Goal: Task Accomplishment & Management: Manage account settings

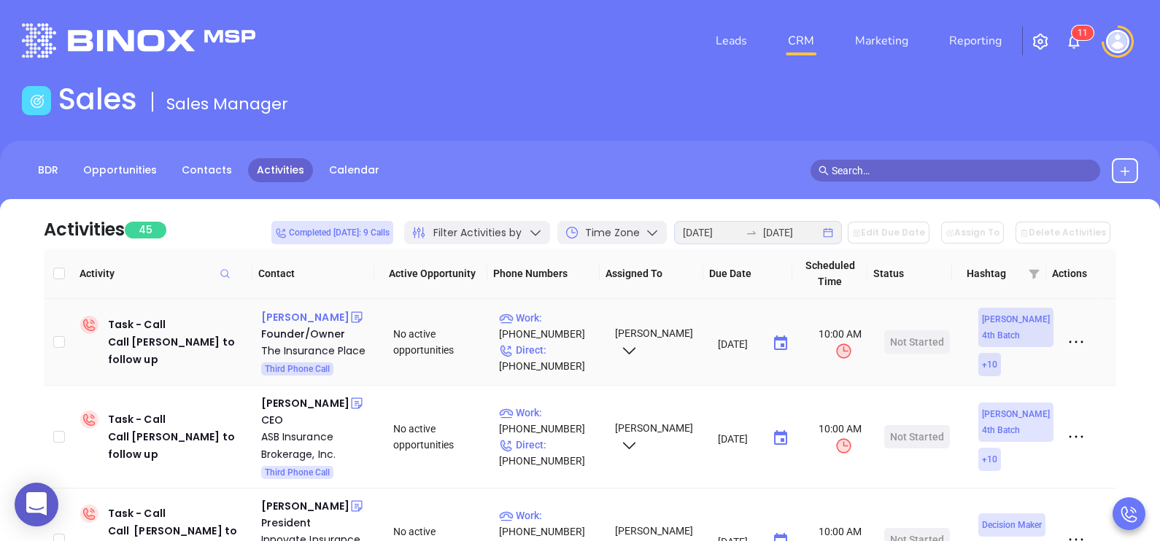
click at [321, 319] on div "Daniel Santora" at bounding box center [305, 318] width 88 height 18
click at [570, 352] on p "Direct : (201) 384-7000" at bounding box center [550, 358] width 103 height 32
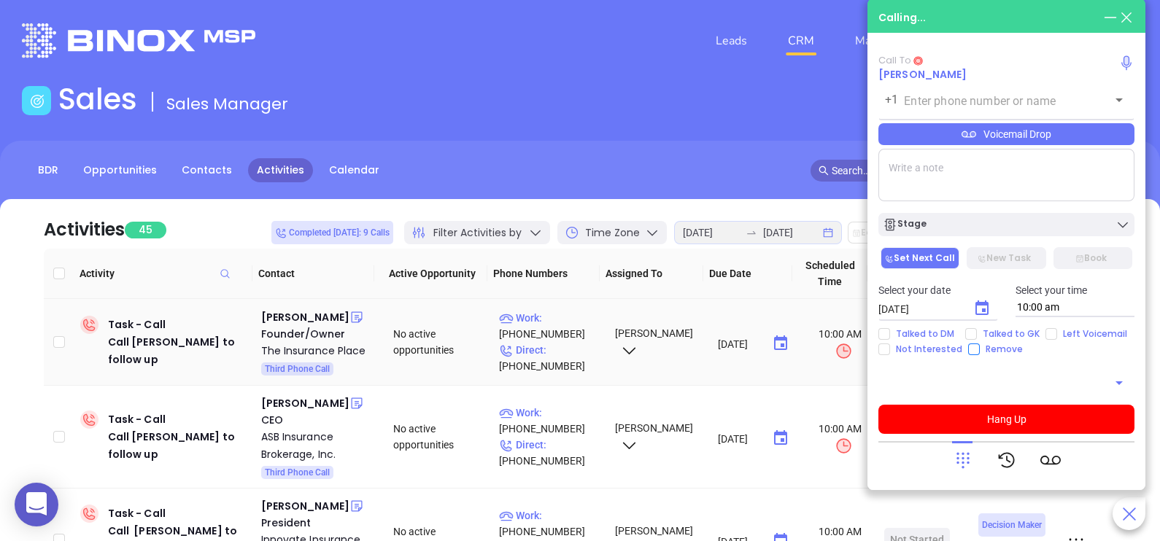
type input "(201) 384-7000"
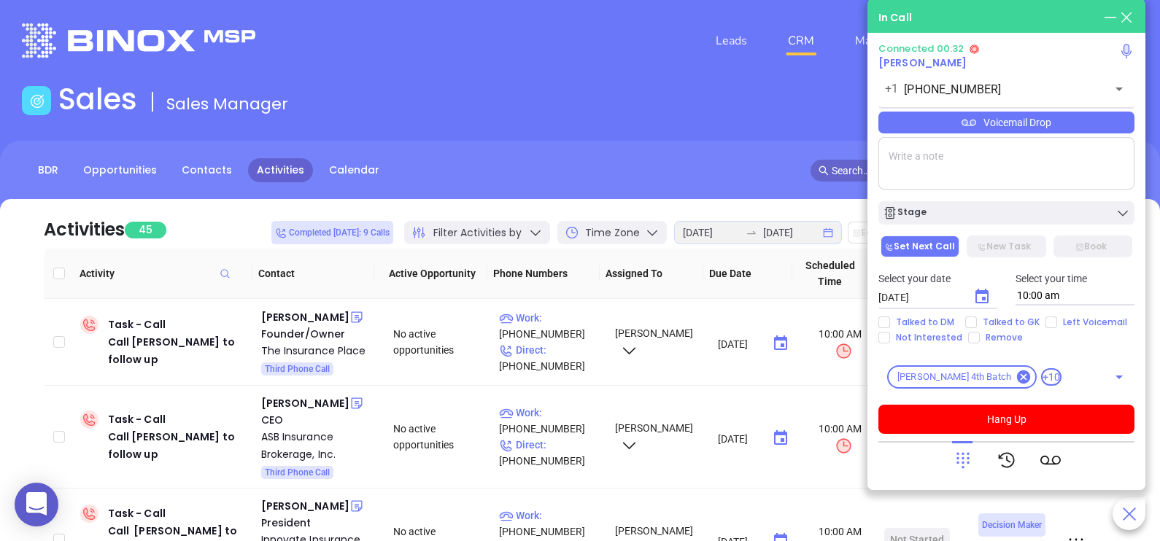
click at [953, 454] on icon at bounding box center [963, 460] width 20 height 20
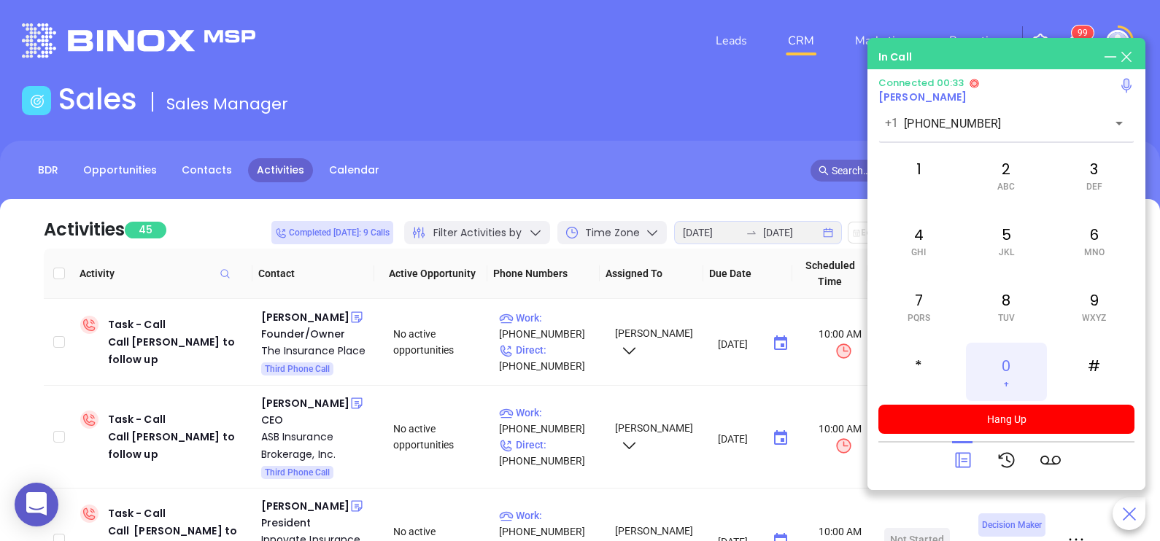
click at [1006, 384] on span "+" at bounding box center [1006, 384] width 5 height 10
click at [948, 462] on div at bounding box center [1006, 460] width 256 height 38
click at [961, 460] on icon at bounding box center [963, 460] width 20 height 20
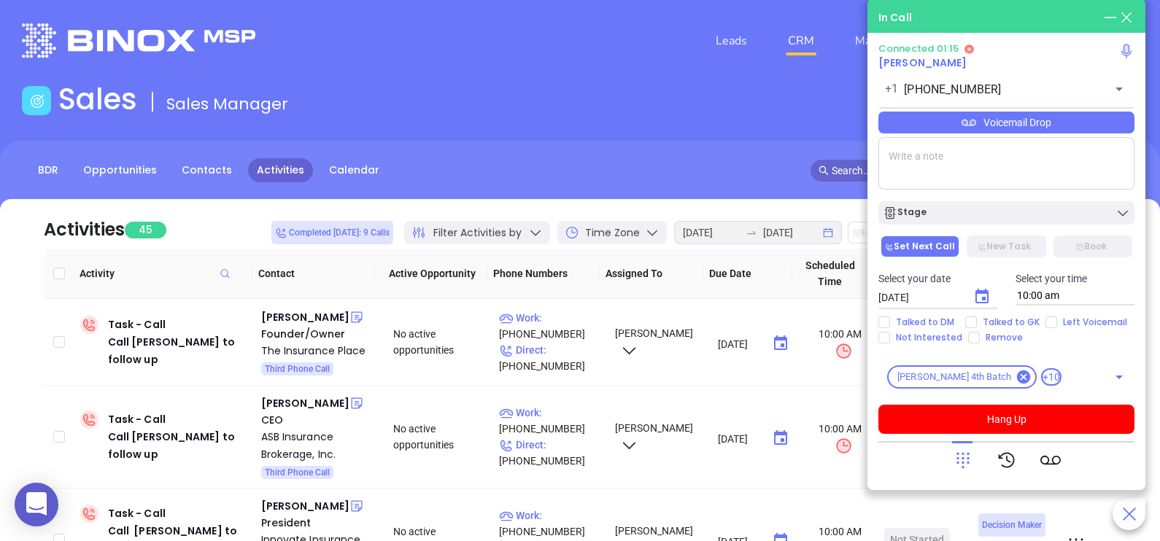
click at [1094, 127] on div "Voicemail Drop" at bounding box center [1006, 123] width 256 height 22
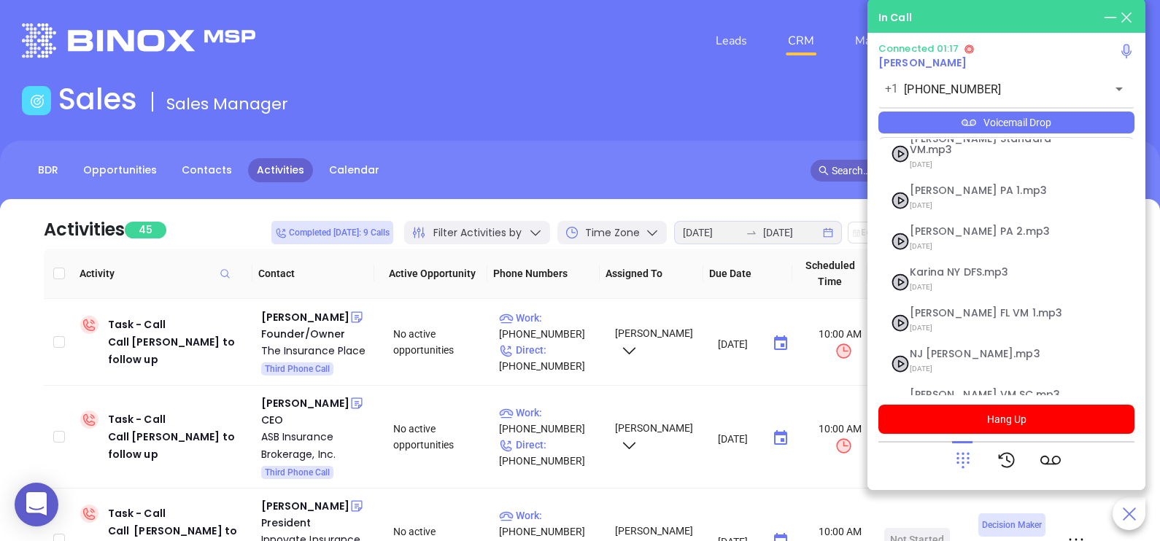
scroll to position [159, 0]
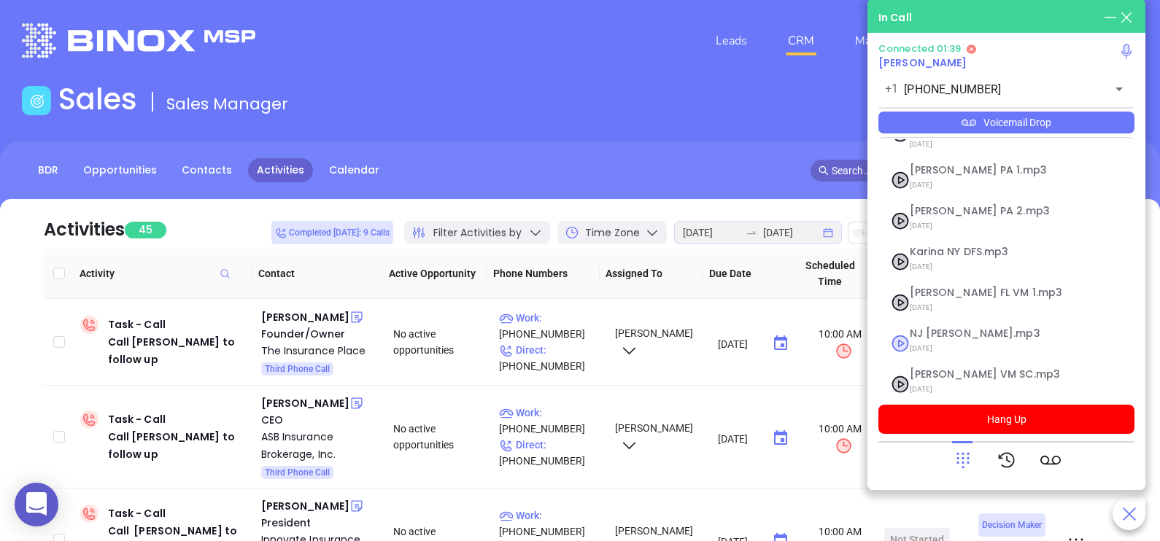
click at [967, 339] on span "07/31/2025" at bounding box center [989, 348] width 158 height 19
checkbox input "true"
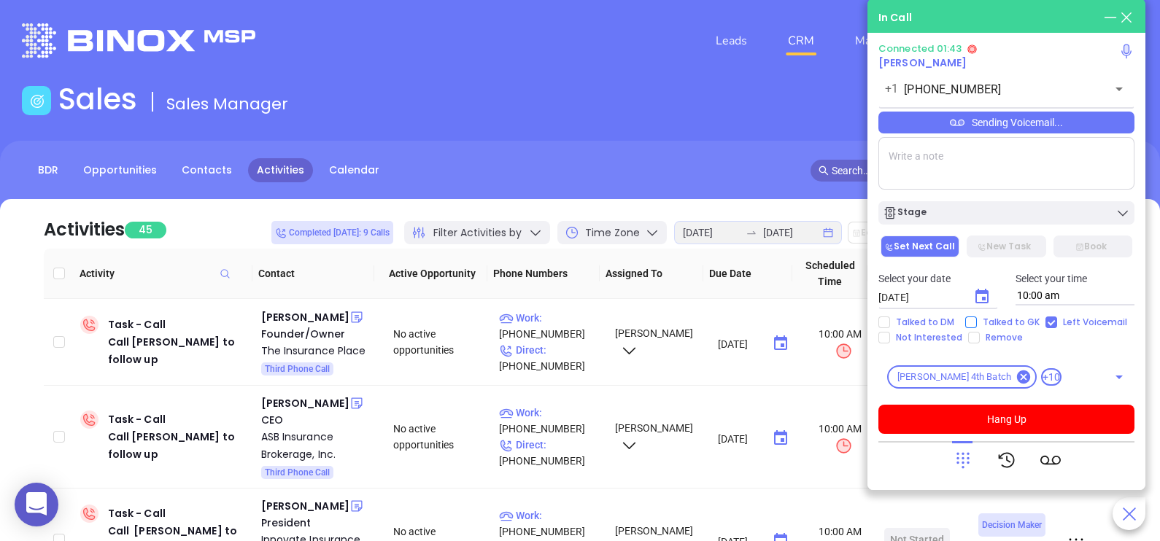
click at [991, 322] on span "Talked to GK" at bounding box center [1011, 323] width 69 height 12
click at [977, 322] on input "Talked to GK" at bounding box center [971, 323] width 12 height 12
checkbox input "true"
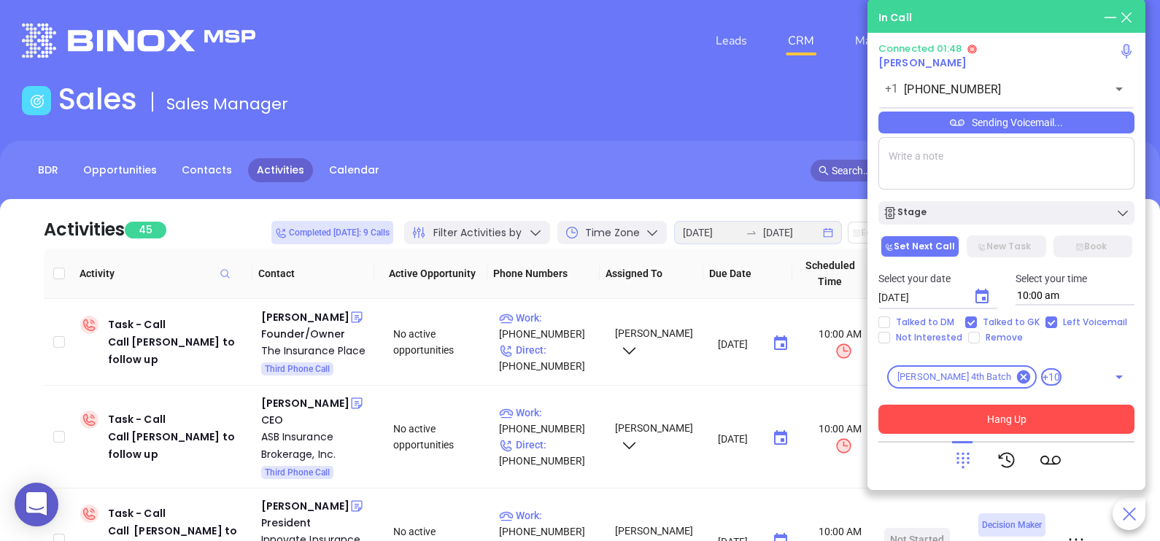
click at [1018, 423] on button "Hang Up" at bounding box center [1006, 419] width 256 height 29
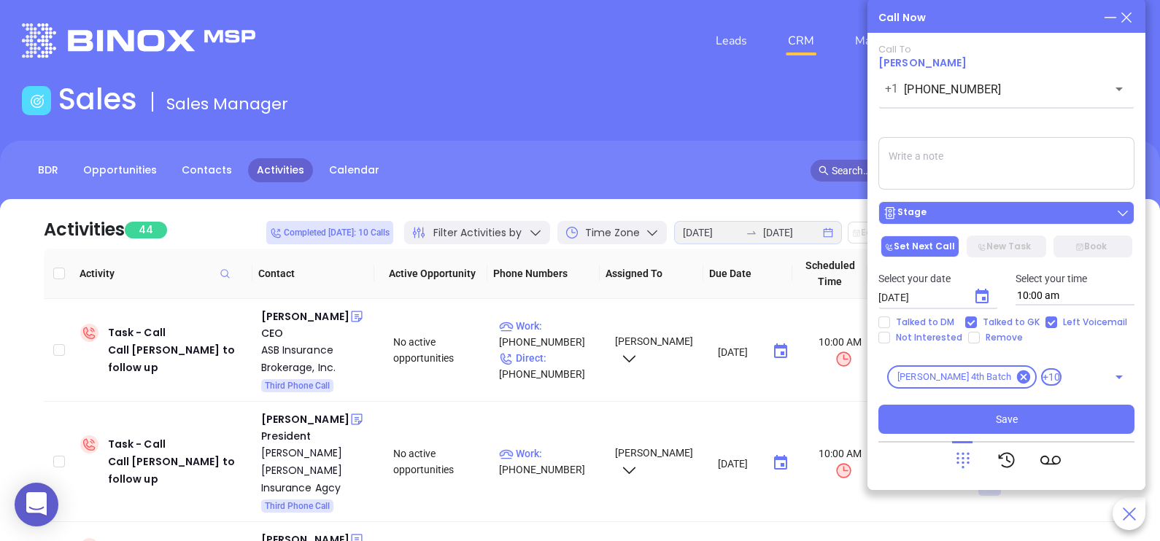
click at [1115, 219] on icon at bounding box center [1122, 213] width 15 height 15
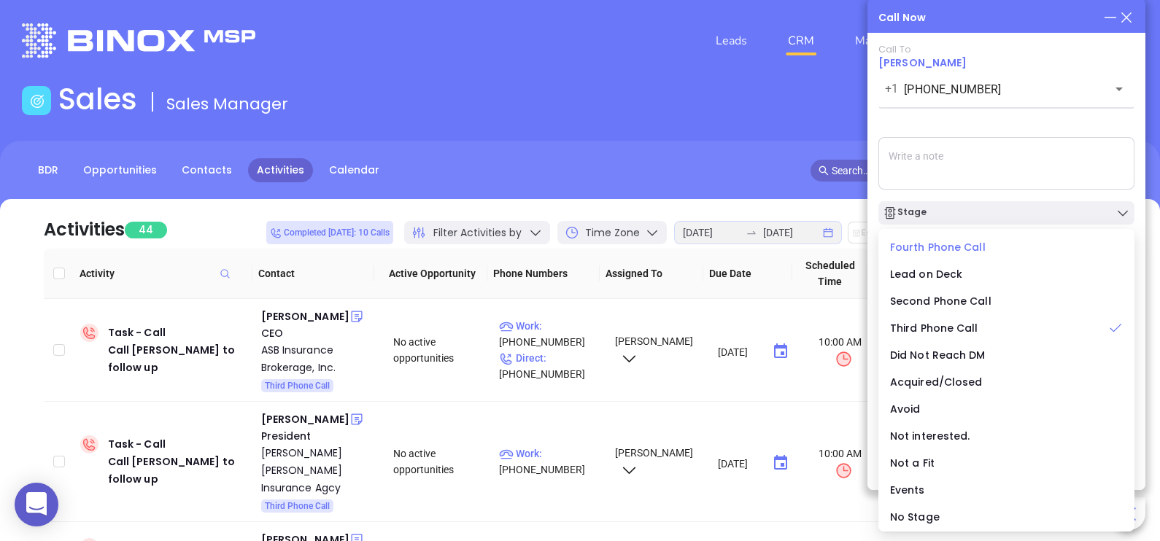
click at [943, 251] on span "Fourth Phone Call" at bounding box center [938, 247] width 96 height 15
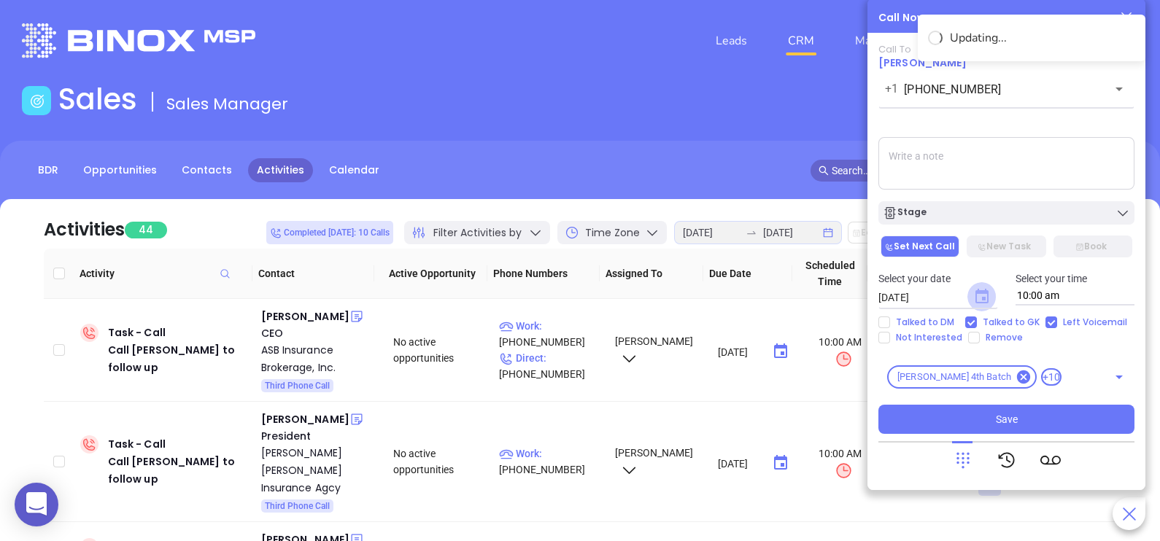
click at [987, 301] on icon "Choose date, selected date is Aug 19, 2025" at bounding box center [981, 296] width 13 height 15
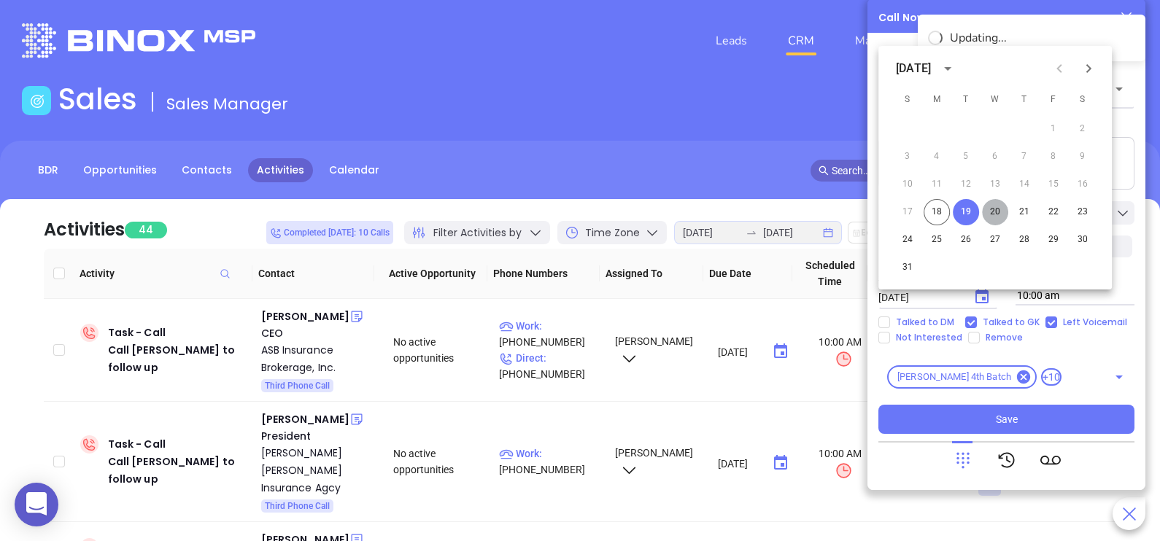
click at [1003, 215] on button "20" at bounding box center [995, 212] width 26 height 26
type input "08/20/2025"
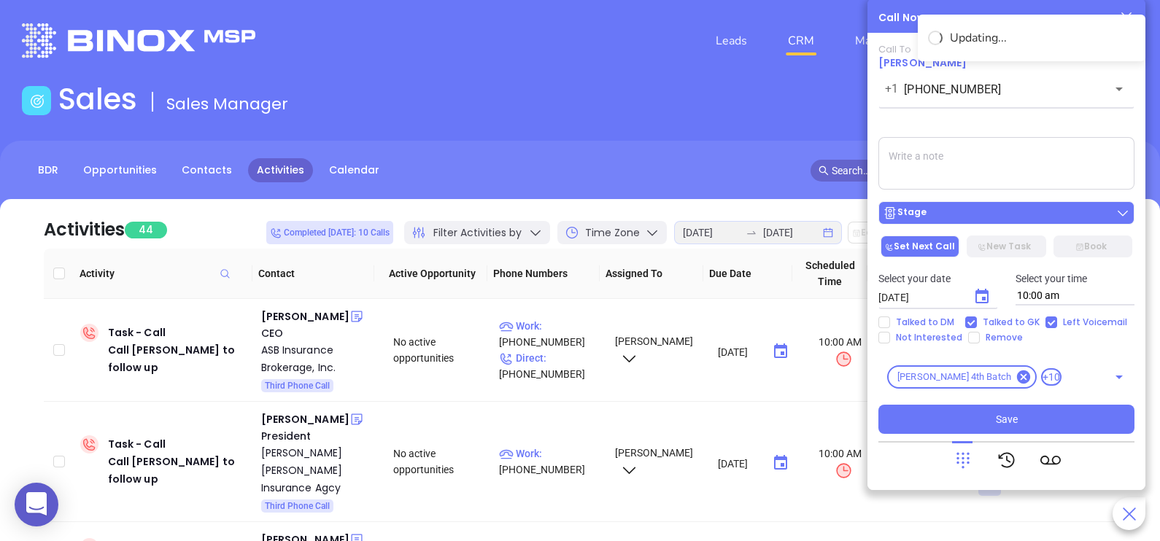
click at [990, 218] on div "Stage" at bounding box center [1006, 213] width 247 height 15
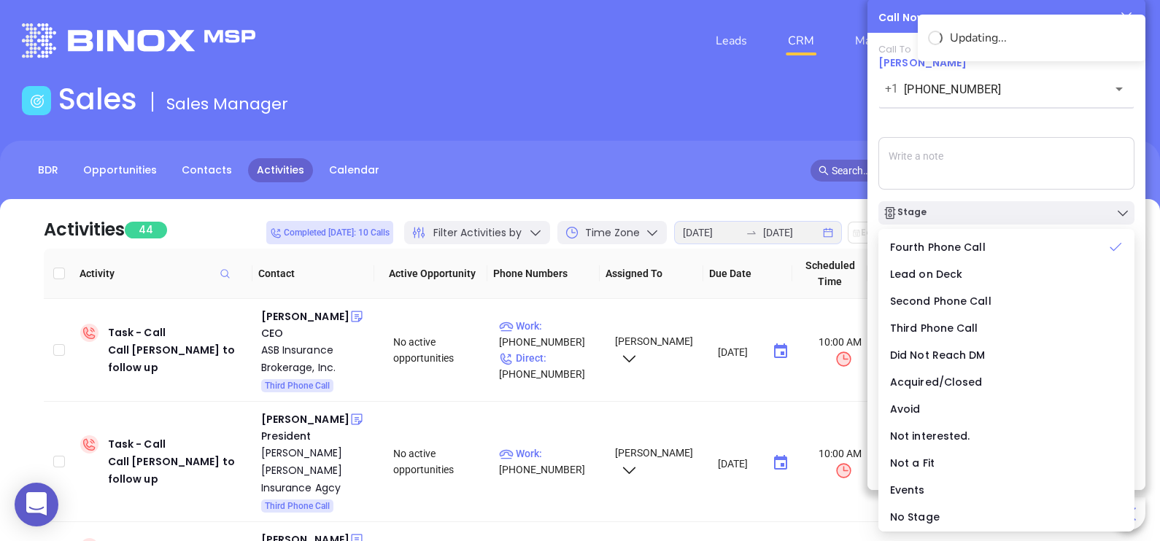
click at [975, 151] on textarea at bounding box center [1006, 163] width 256 height 53
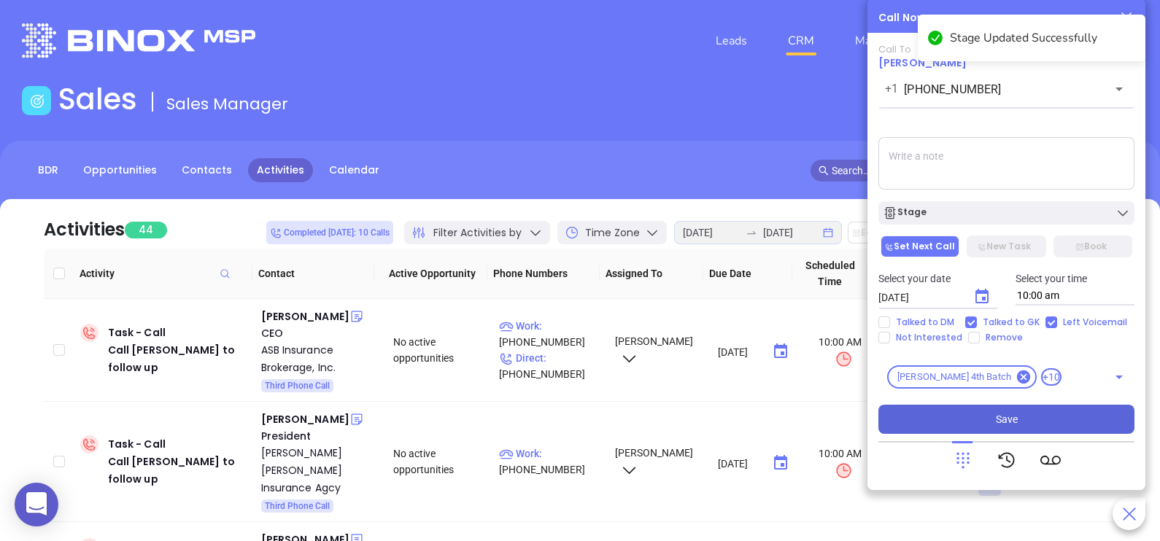
click at [1002, 429] on button "Save" at bounding box center [1006, 419] width 256 height 29
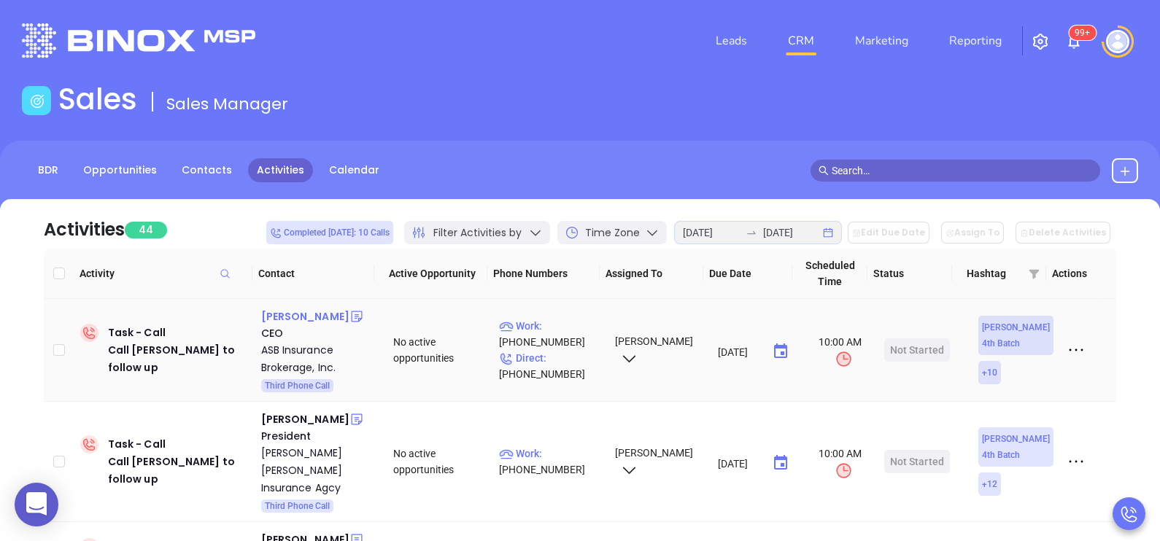
click at [333, 315] on div "Aaron S. Buchler" at bounding box center [305, 317] width 88 height 18
click at [572, 358] on p "Direct : (973) 470-9004" at bounding box center [550, 366] width 103 height 32
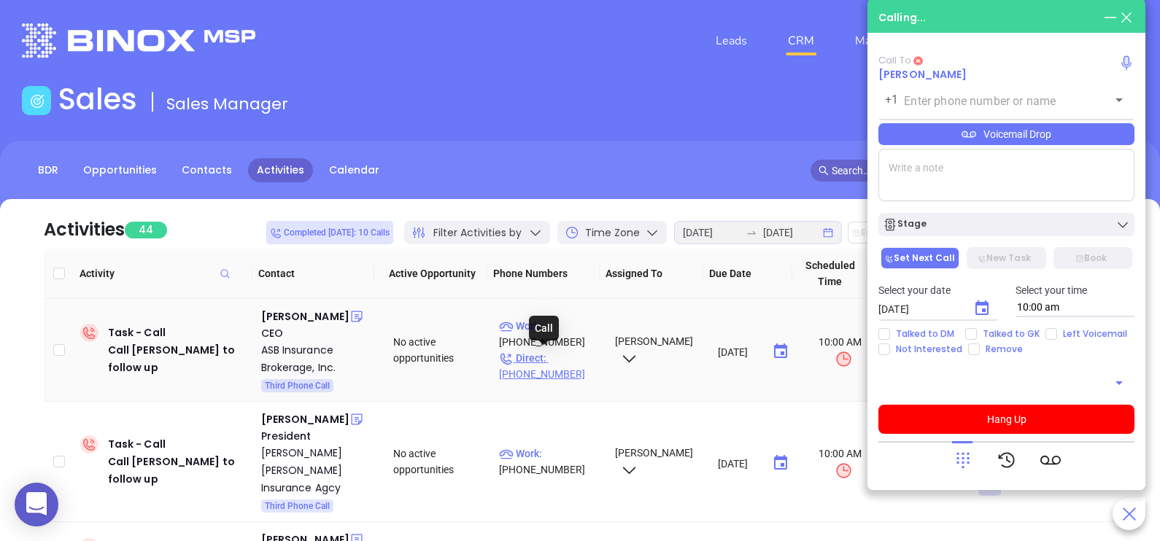
type input "(973) 470-9004"
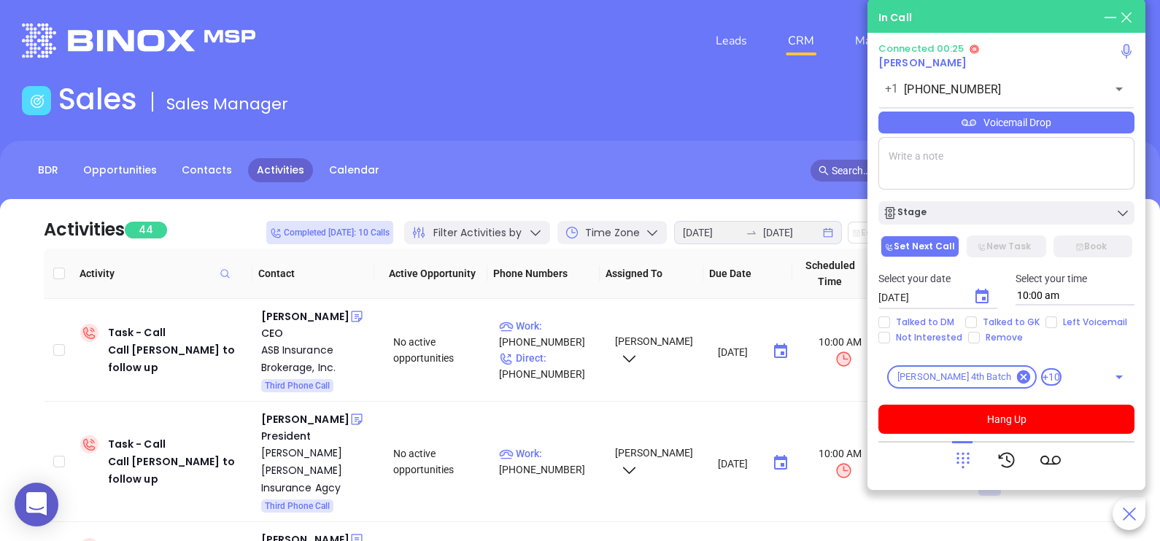
click at [958, 451] on icon at bounding box center [963, 460] width 20 height 20
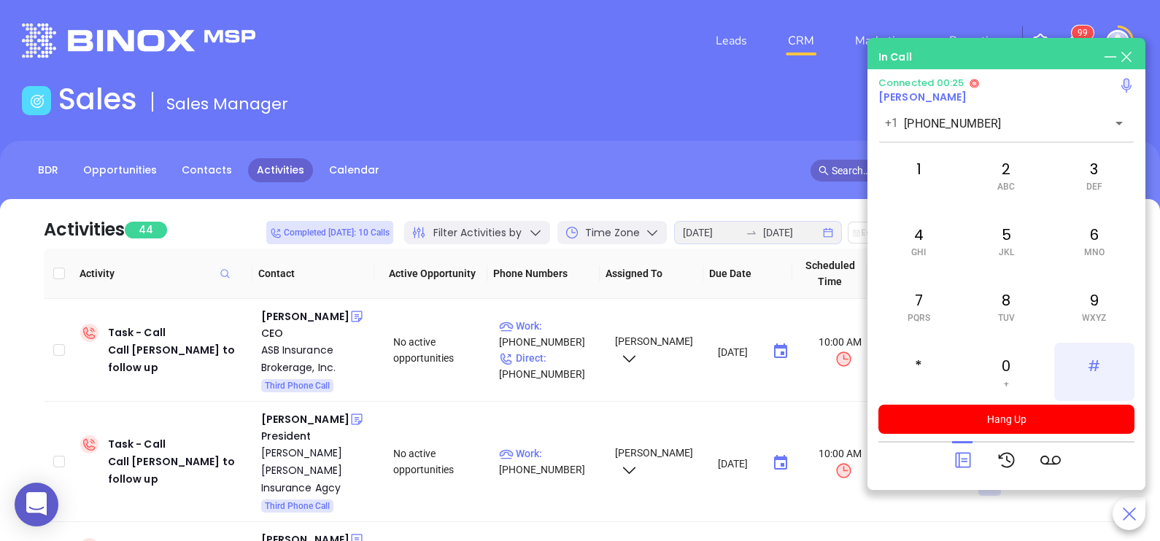
click at [1091, 365] on div "#" at bounding box center [1094, 372] width 80 height 58
click at [1012, 192] on div "2 ABC" at bounding box center [1006, 175] width 80 height 58
click at [1005, 296] on div "8 TUV" at bounding box center [1006, 306] width 80 height 58
click at [1018, 195] on div "2 ABC" at bounding box center [1006, 175] width 80 height 58
click at [908, 244] on div "4 GHI" at bounding box center [918, 241] width 80 height 58
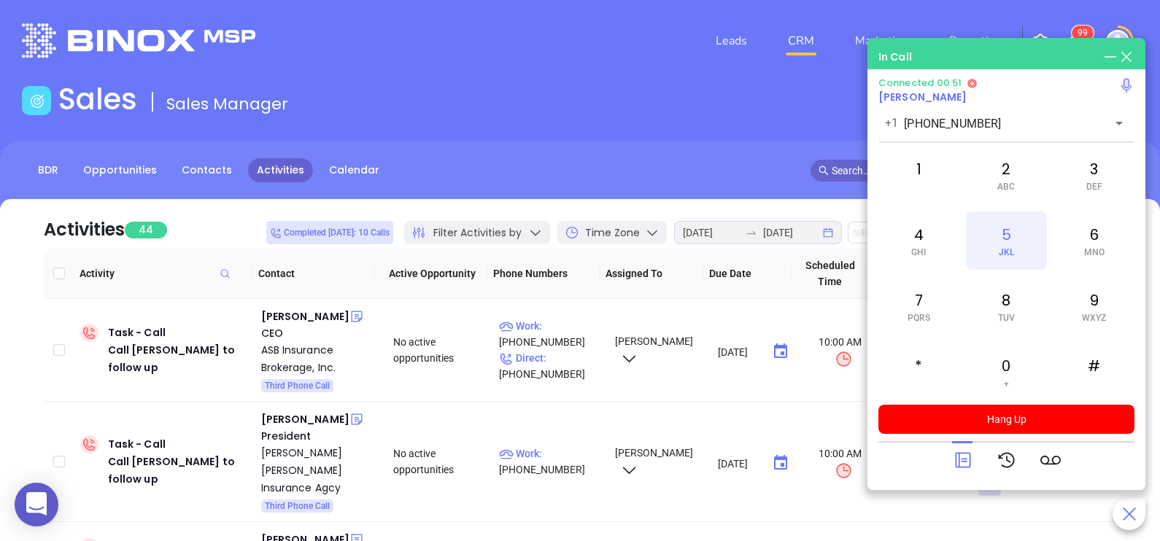
click at [1007, 250] on span "JKL" at bounding box center [1006, 252] width 15 height 10
click at [1113, 179] on div "3 DEF" at bounding box center [1094, 175] width 80 height 58
click at [925, 314] on span "PQRS" at bounding box center [919, 318] width 23 height 10
click at [902, 183] on div "1" at bounding box center [918, 175] width 80 height 58
click at [967, 464] on icon at bounding box center [963, 460] width 20 height 20
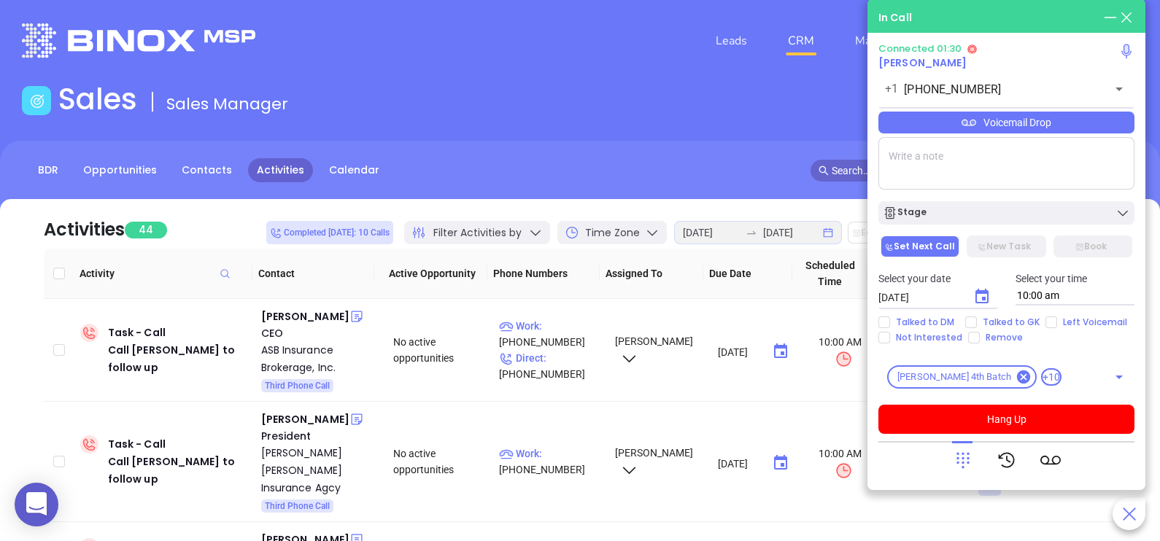
click at [1094, 129] on div "Voicemail Drop" at bounding box center [1006, 123] width 256 height 22
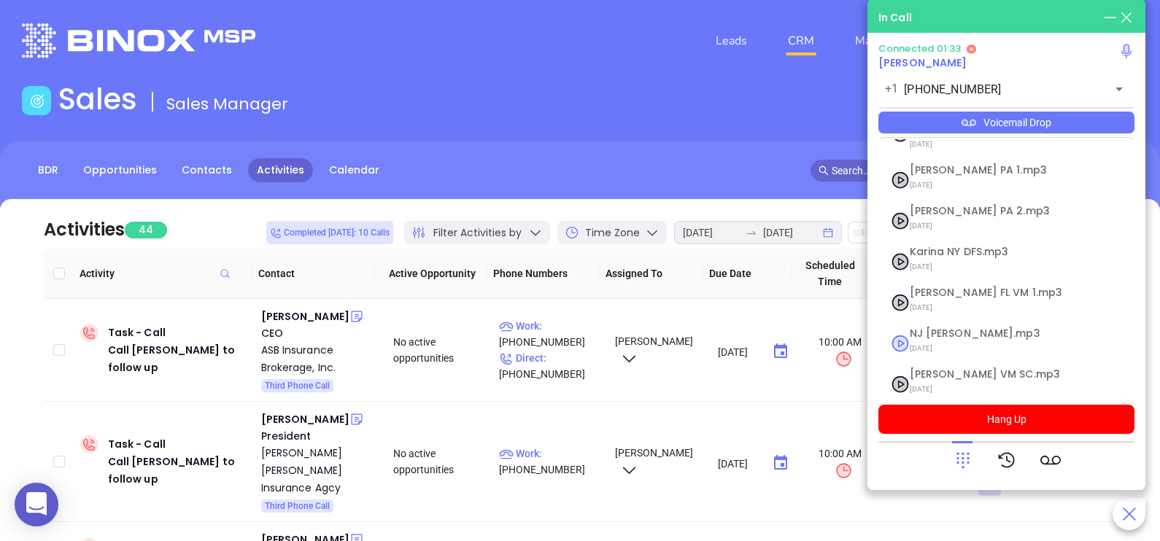
click at [923, 339] on span "07/31/2025" at bounding box center [989, 348] width 158 height 19
checkbox input "true"
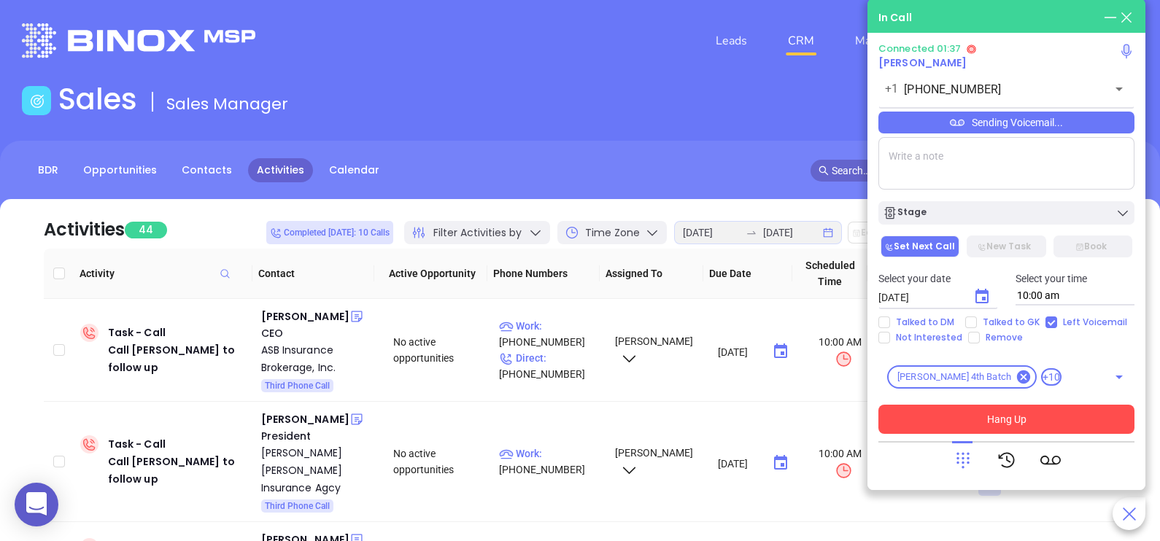
click at [999, 411] on button "Hang Up" at bounding box center [1006, 419] width 256 height 29
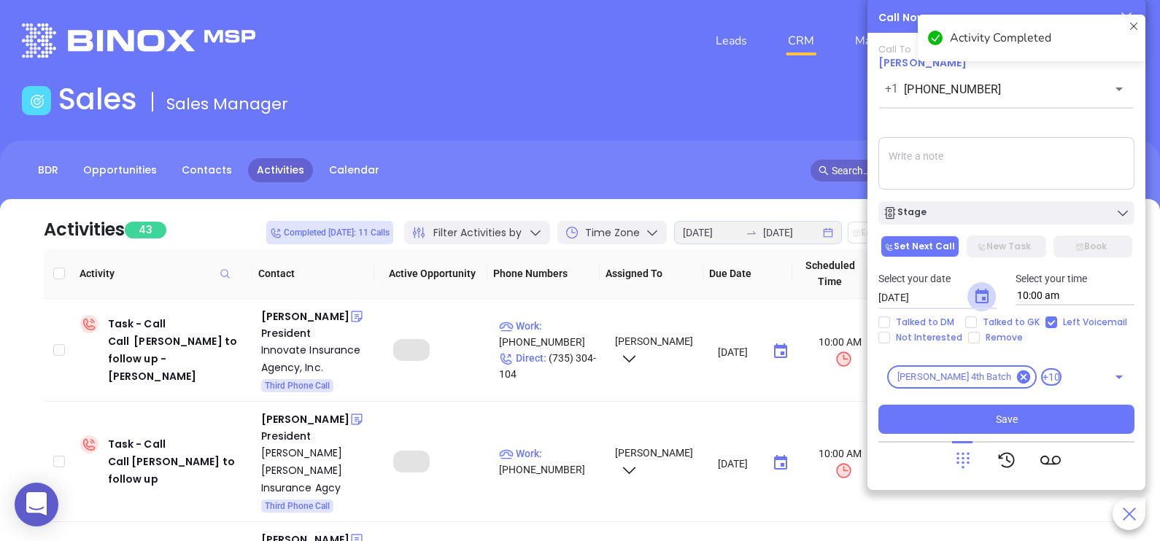
click at [981, 296] on icon "Choose date, selected date is Aug 19, 2025" at bounding box center [982, 297] width 18 height 18
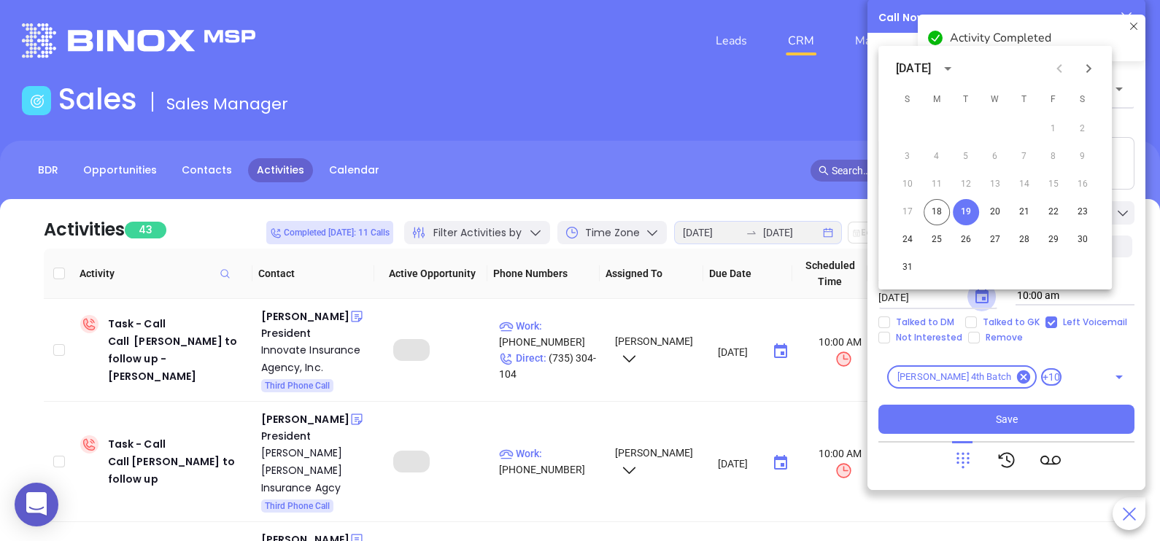
click at [981, 296] on icon "Choose date, selected date is Aug 19, 2025" at bounding box center [982, 297] width 18 height 18
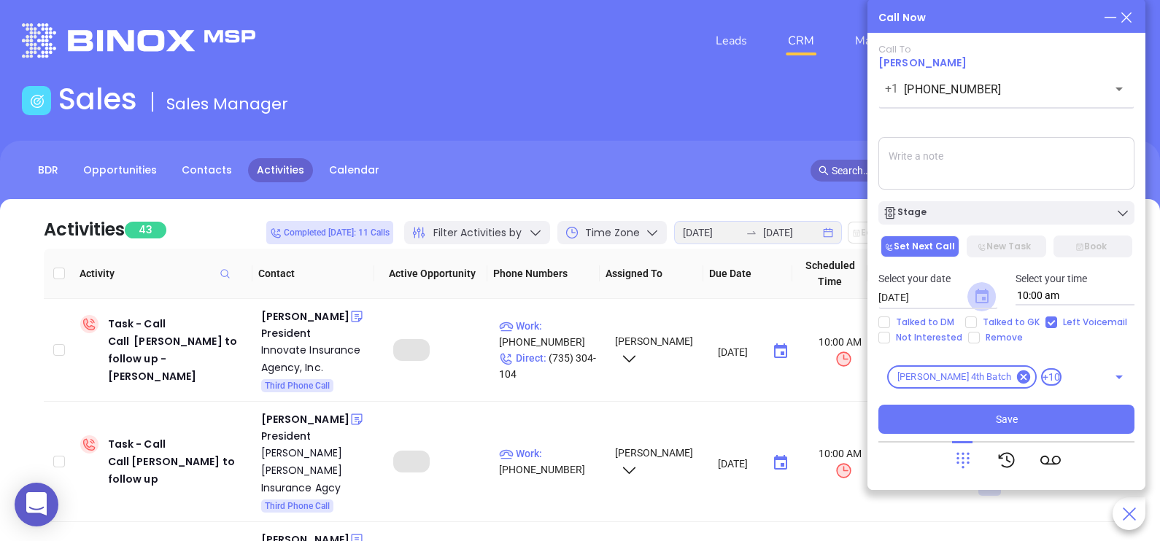
click at [985, 293] on icon "Choose date, selected date is Aug 19, 2025" at bounding box center [981, 296] width 13 height 15
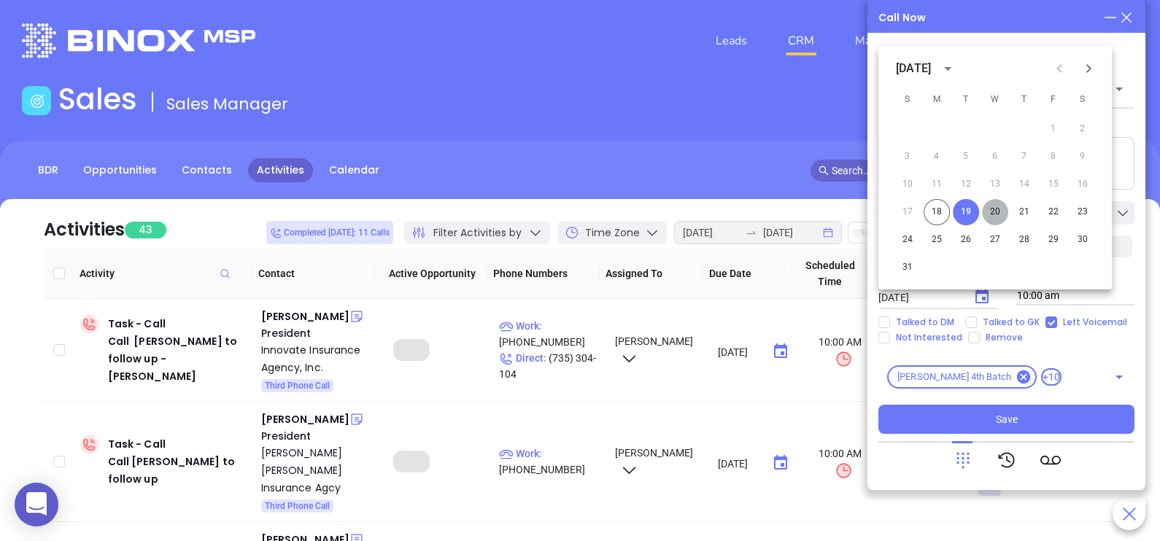
click at [997, 210] on button "20" at bounding box center [995, 212] width 26 height 26
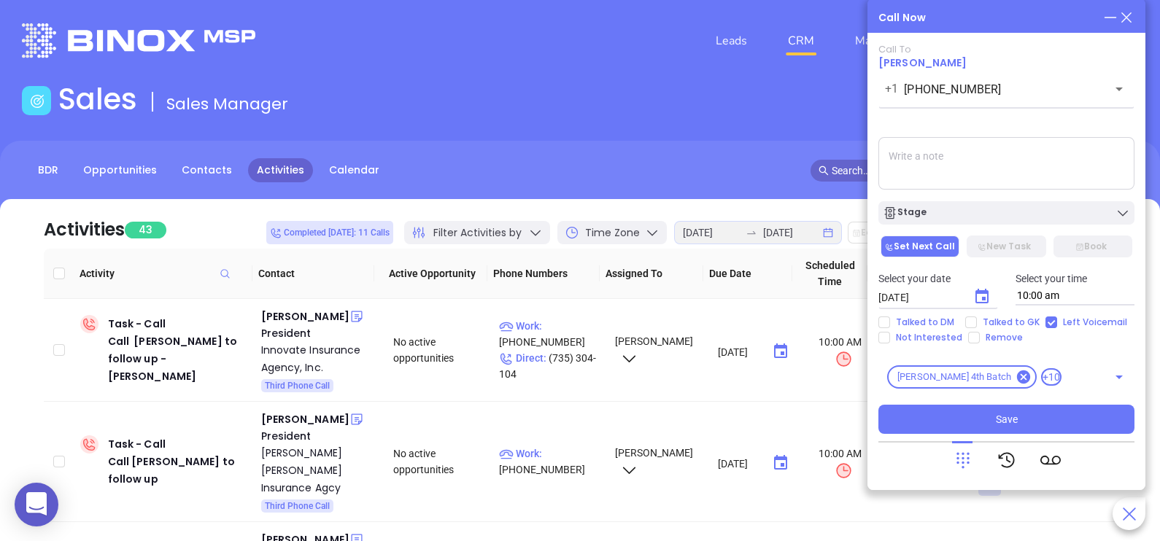
type input "08/20/2025"
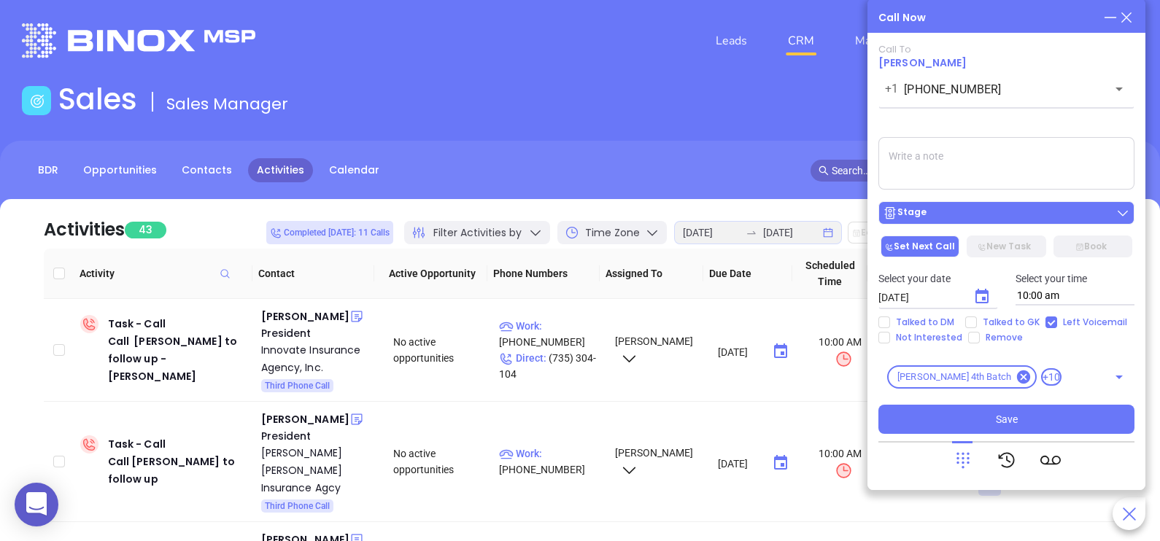
click at [1007, 213] on div "Stage" at bounding box center [1006, 213] width 247 height 15
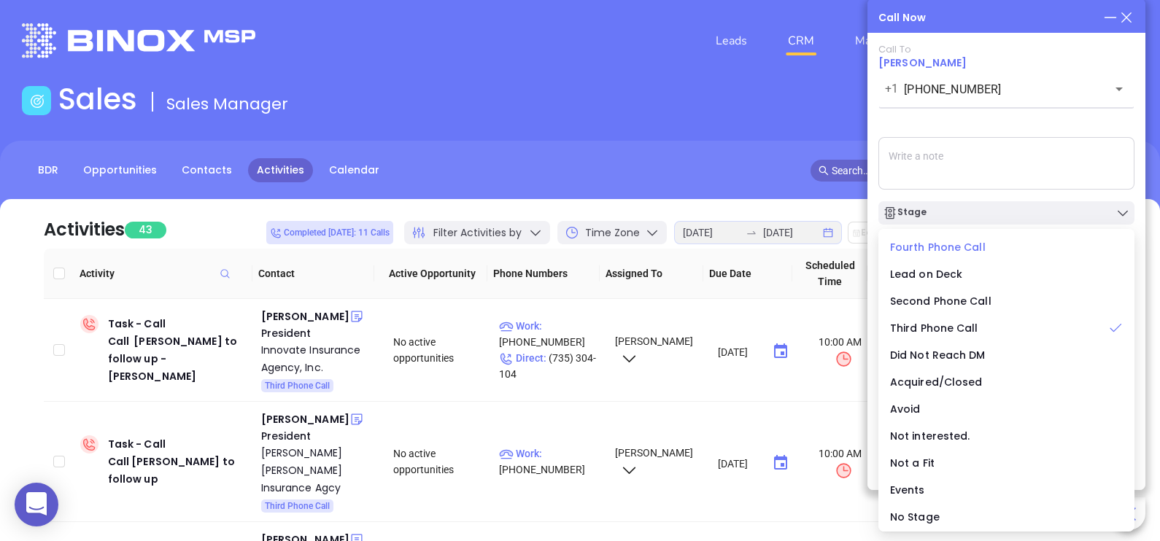
click at [943, 250] on span "Fourth Phone Call" at bounding box center [938, 247] width 96 height 15
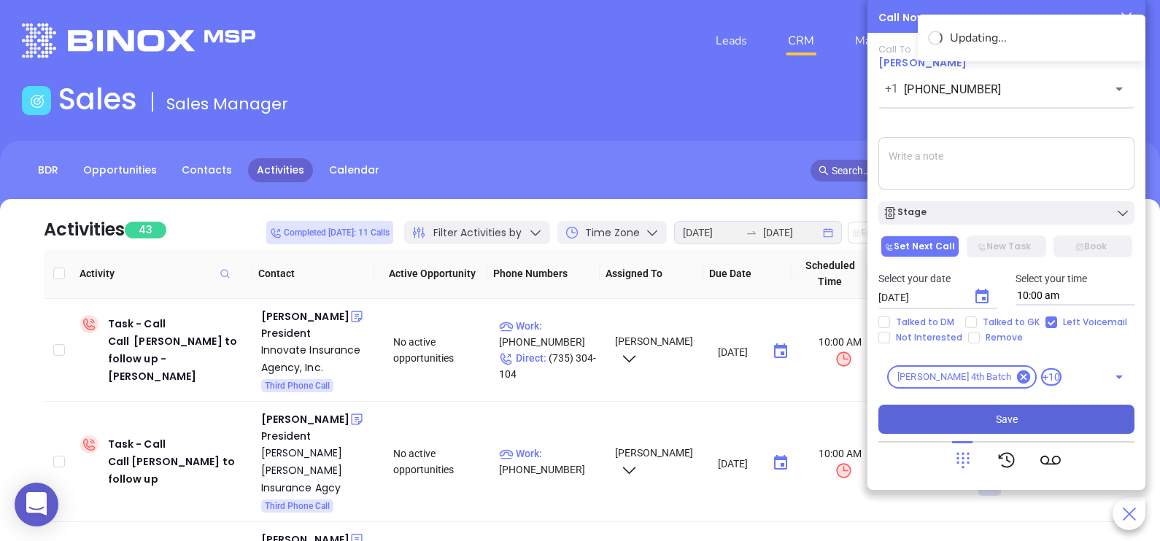
click at [1037, 425] on button "Save" at bounding box center [1006, 419] width 256 height 29
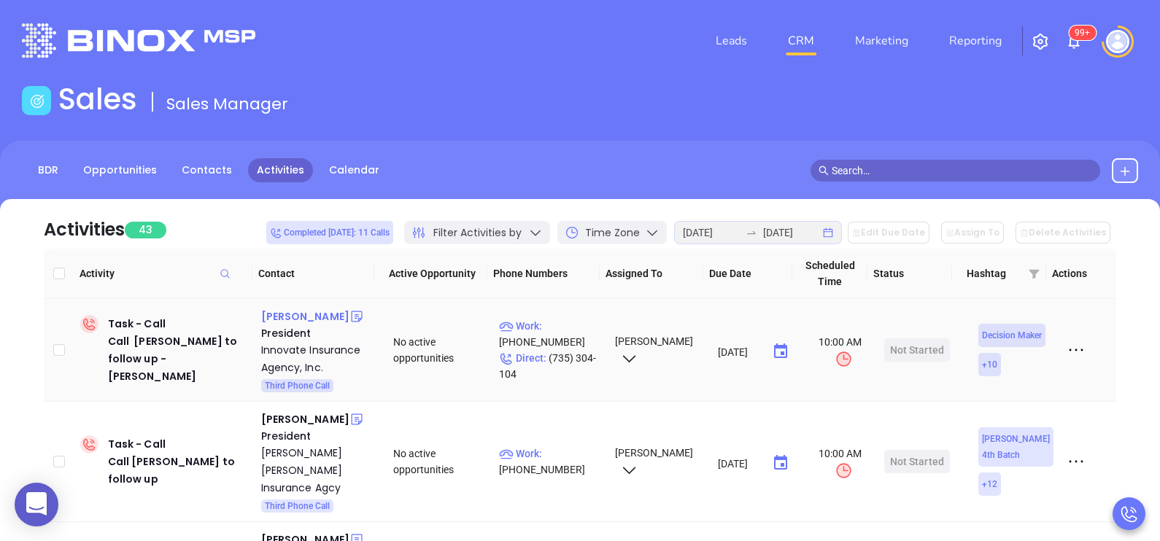
click at [295, 316] on div "Grace Correa" at bounding box center [305, 317] width 88 height 18
click at [565, 366] on p "Direct : (735) 304-104" at bounding box center [550, 366] width 103 height 32
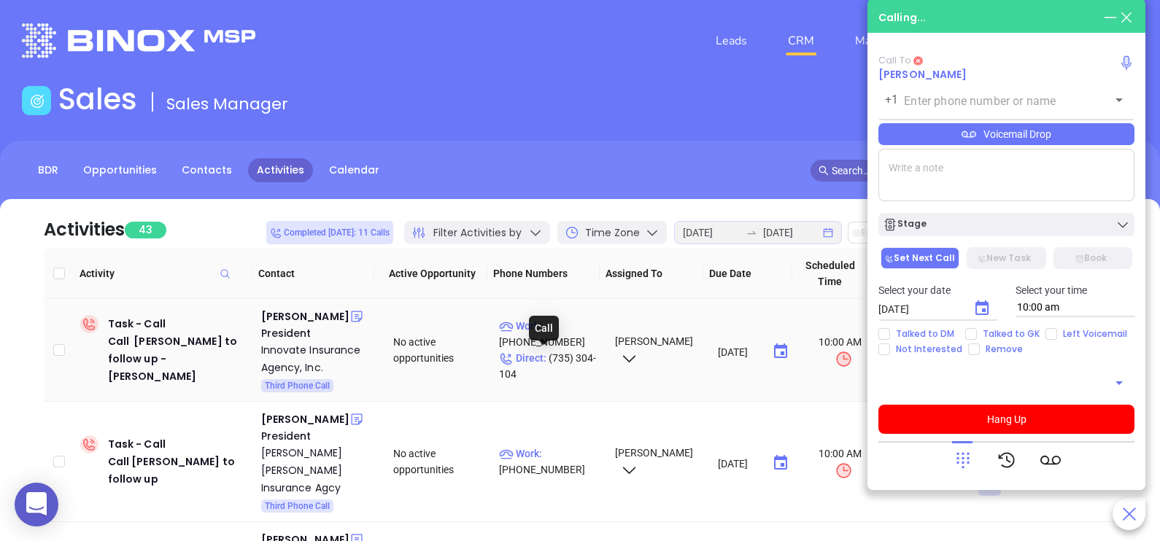
type input "(735) 304-104"
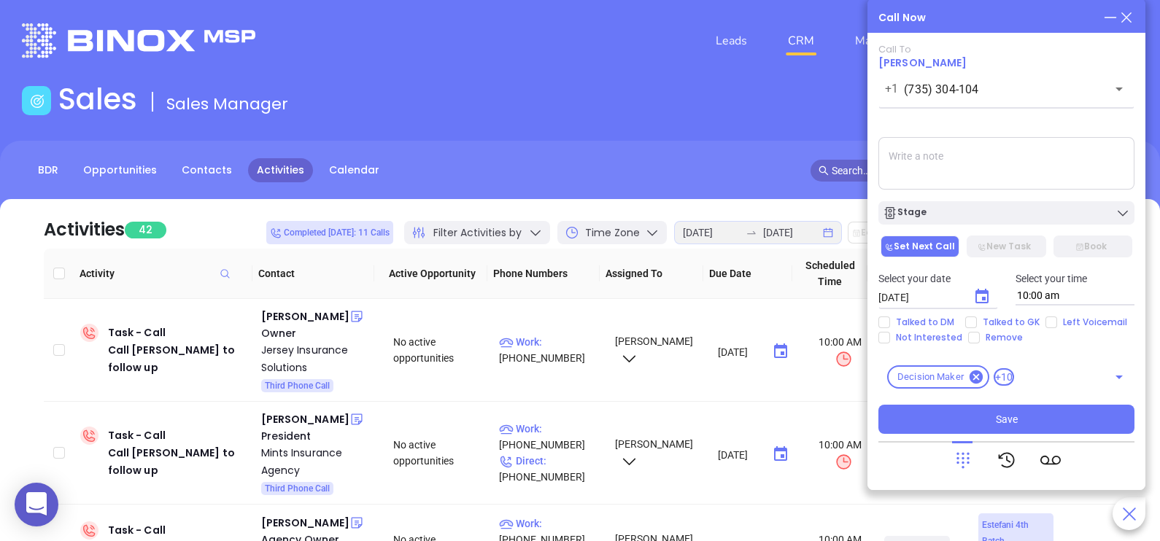
click at [1128, 13] on icon at bounding box center [1126, 17] width 16 height 16
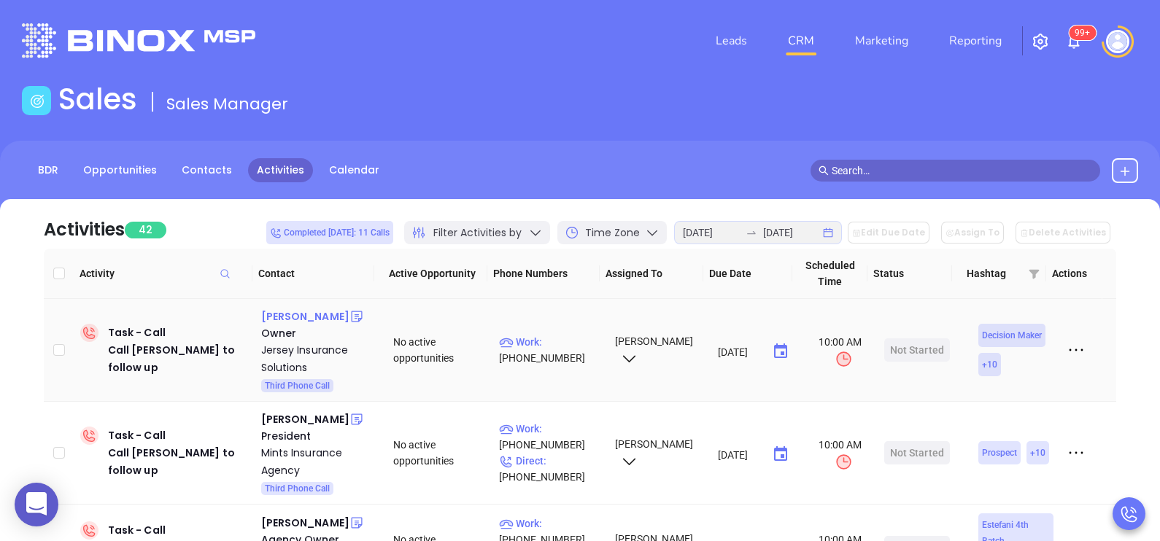
click at [288, 317] on div "Thomas Brzezinski" at bounding box center [305, 317] width 88 height 18
click at [577, 347] on p "Work : (973) 221-2318" at bounding box center [550, 350] width 103 height 32
type input "(973) 221-2318"
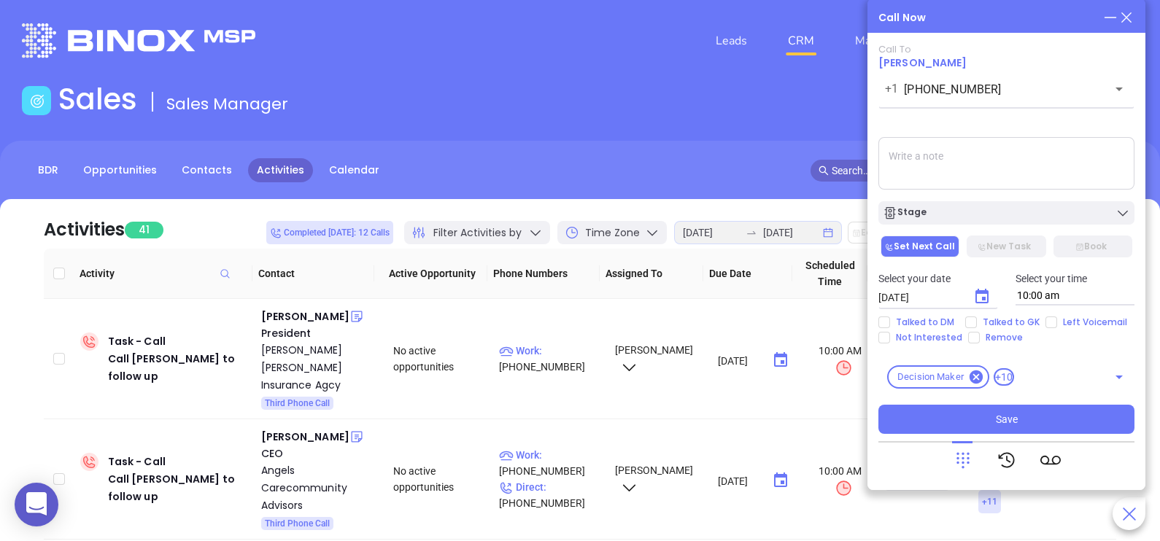
click at [1129, 18] on icon at bounding box center [1126, 17] width 16 height 16
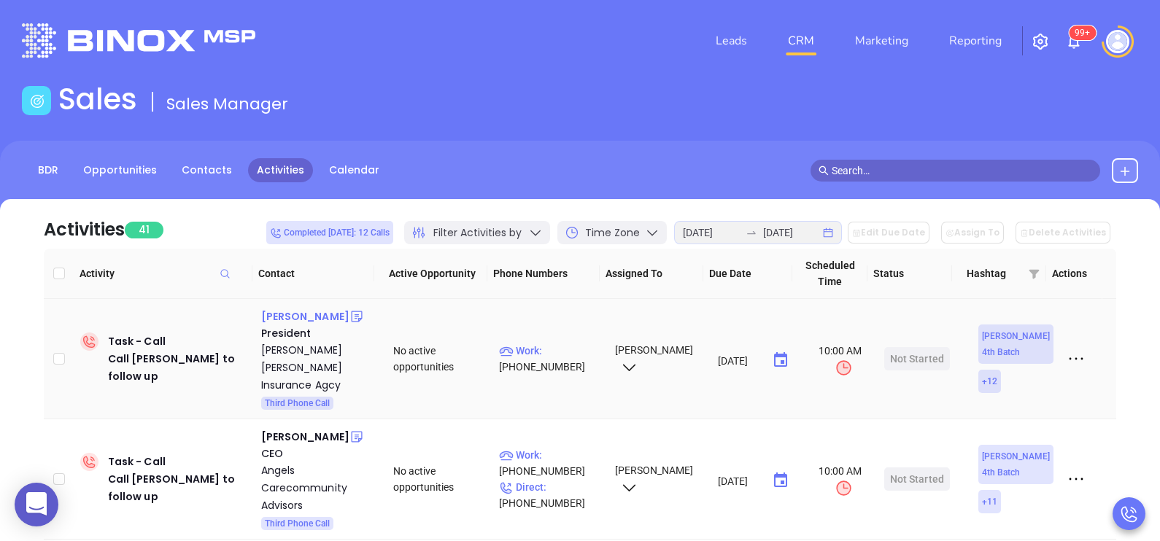
click at [271, 320] on div "Barry Rose" at bounding box center [305, 317] width 88 height 18
click at [565, 346] on p "Work : (973) 701-0066" at bounding box center [550, 359] width 103 height 32
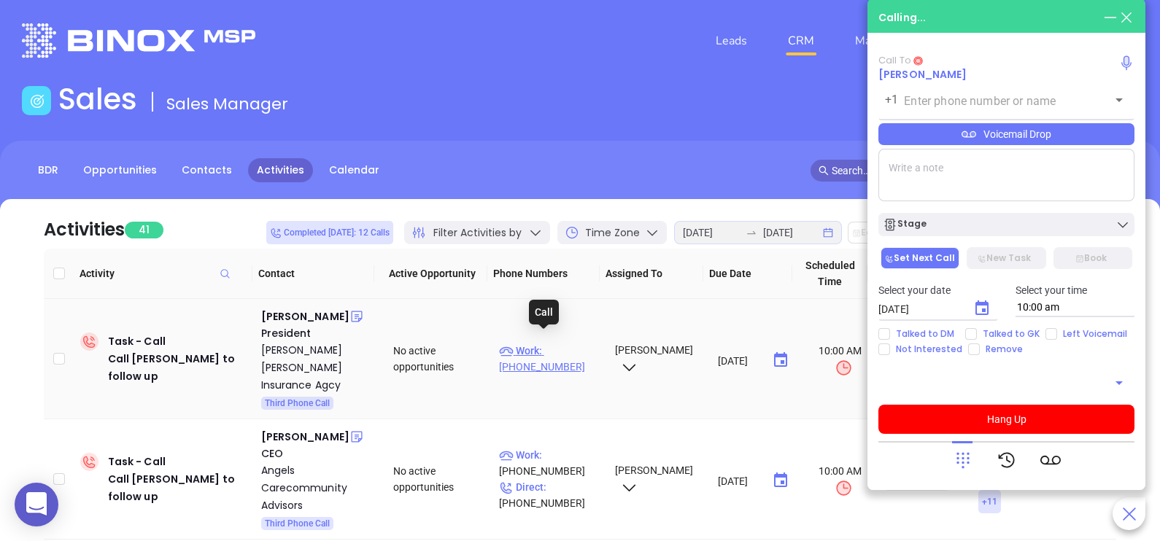
type input "(973) 701-0066"
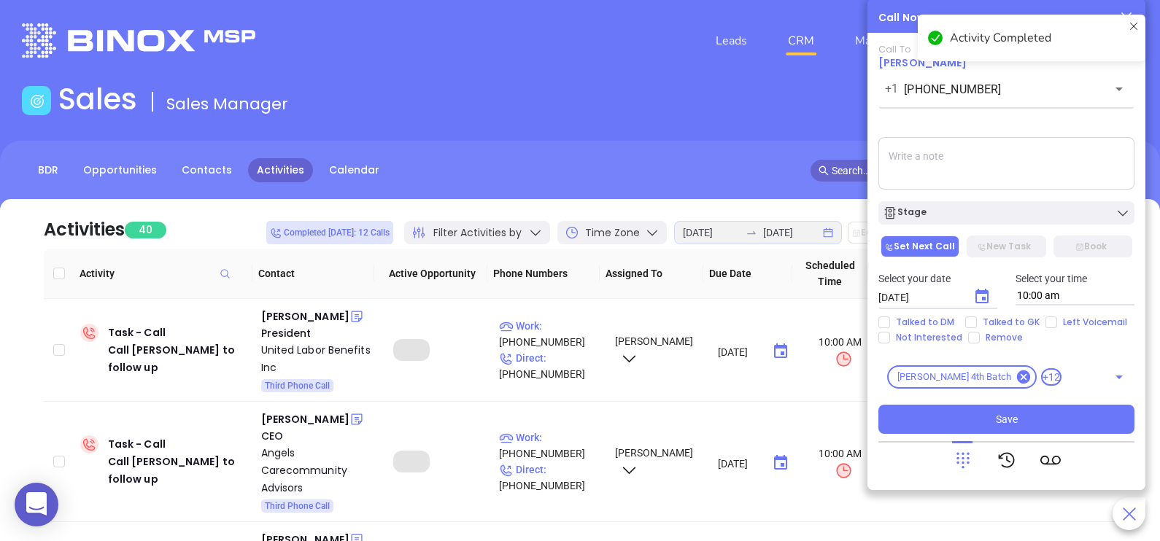
click at [1008, 166] on textarea at bounding box center [1006, 163] width 256 height 53
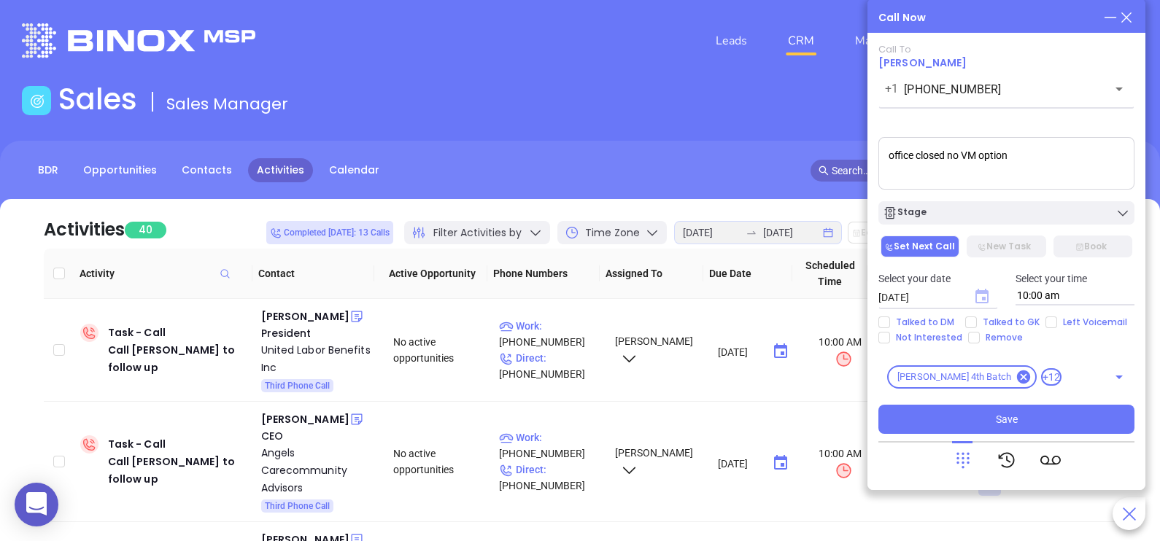
type textarea "office closed no VM option"
click at [975, 302] on icon "Choose date, selected date is Aug 19, 2025" at bounding box center [981, 296] width 13 height 15
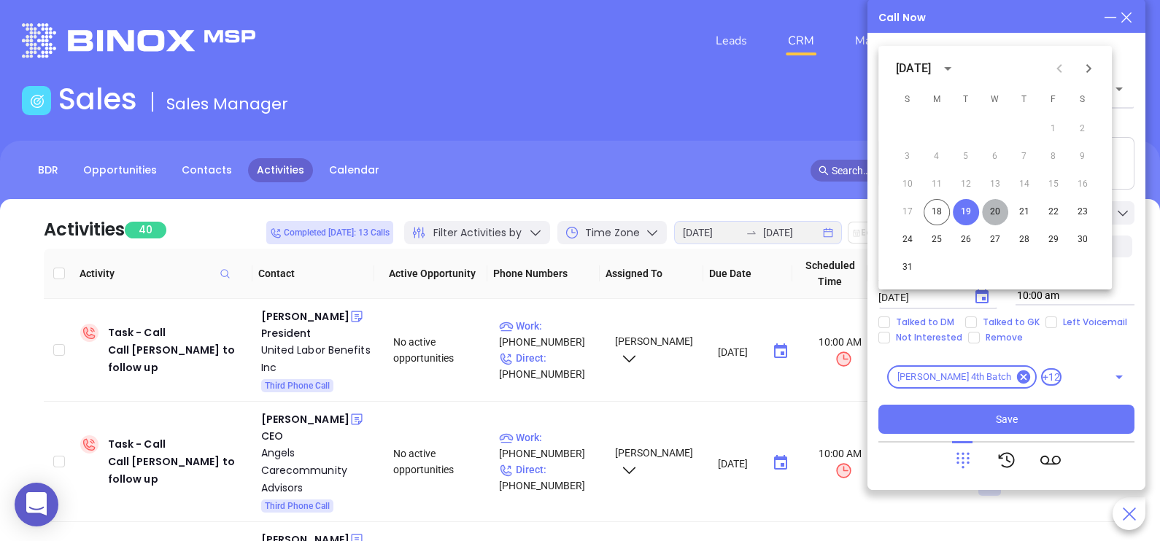
click at [995, 215] on button "20" at bounding box center [995, 212] width 26 height 26
type input "08/20/2025"
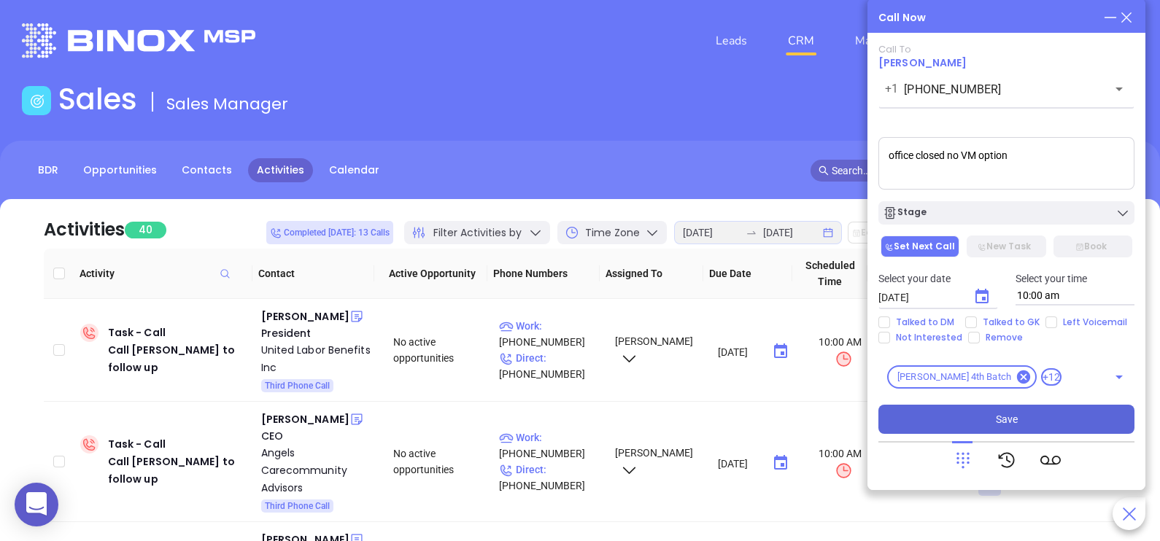
click at [999, 413] on span "Save" at bounding box center [1007, 419] width 22 height 16
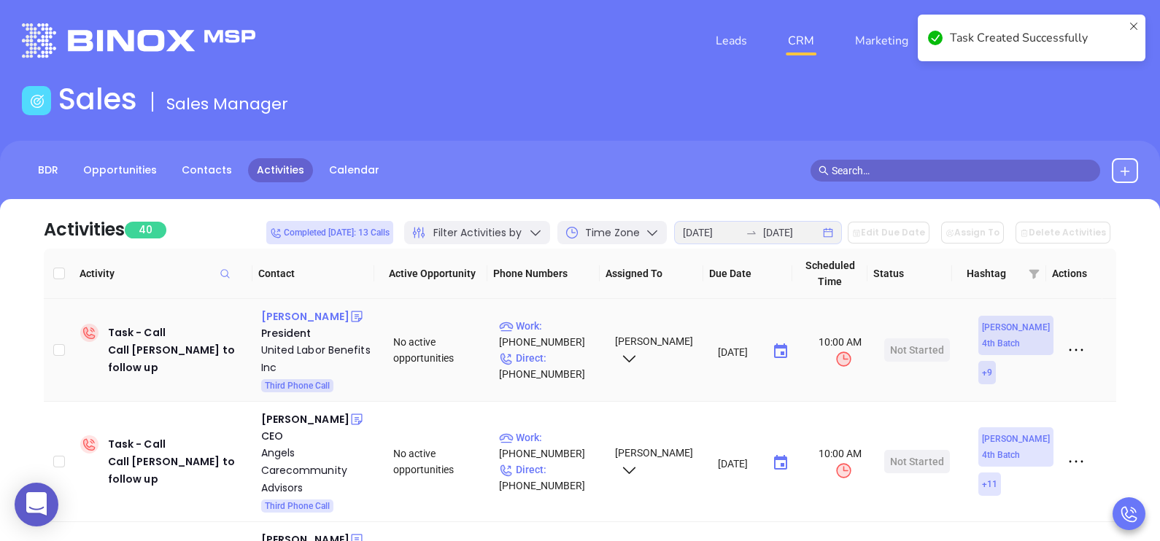
click at [302, 310] on div "John Zanotti" at bounding box center [305, 317] width 88 height 18
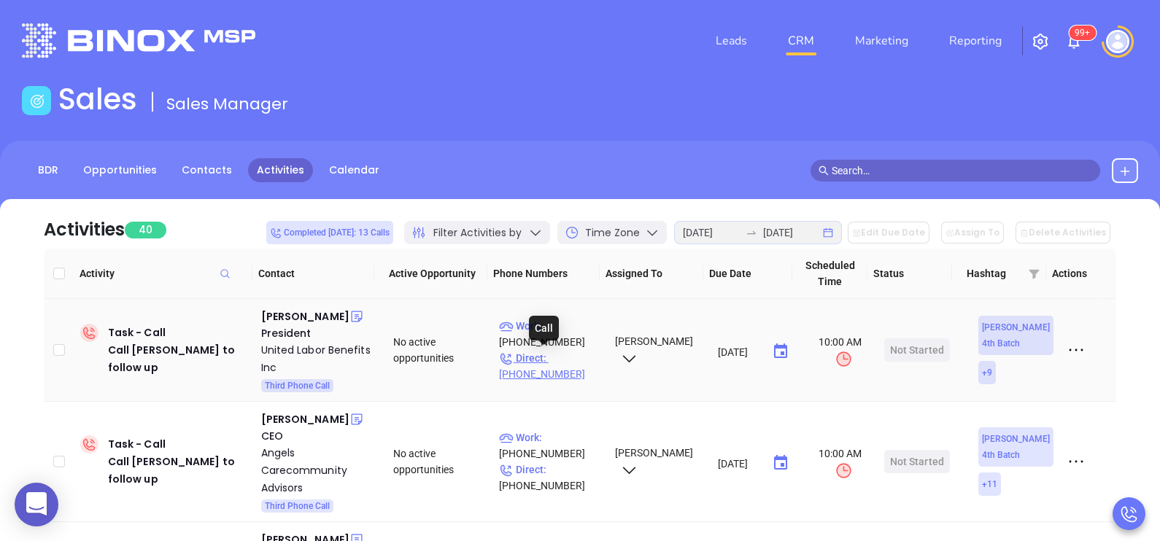
click at [555, 360] on p "Direct : (973) 473-4600" at bounding box center [550, 366] width 103 height 32
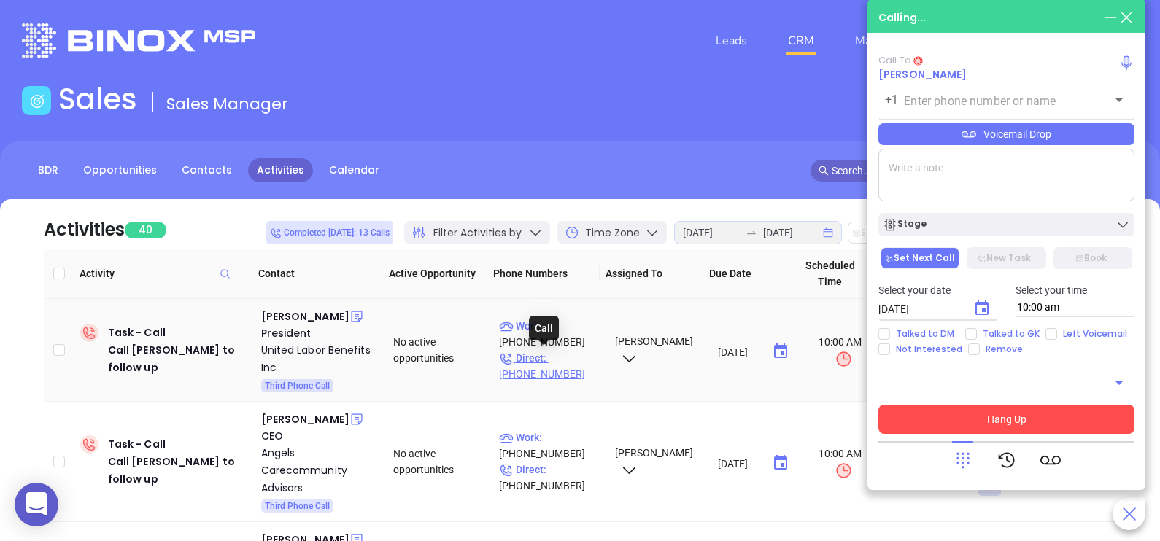
type input "(973) 473-4600"
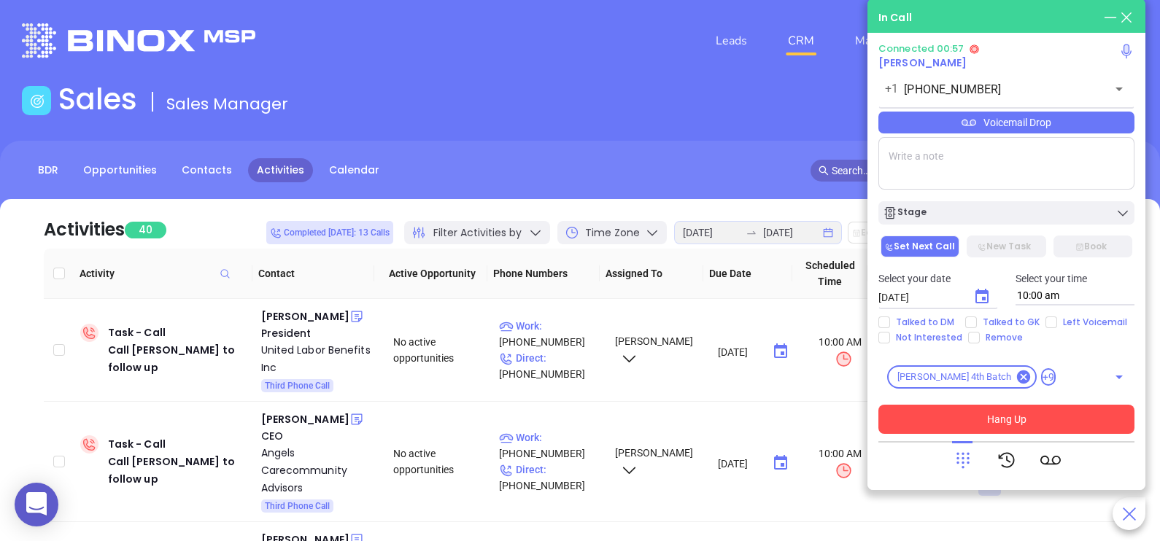
click at [1073, 120] on div "Voicemail Drop" at bounding box center [1006, 123] width 256 height 22
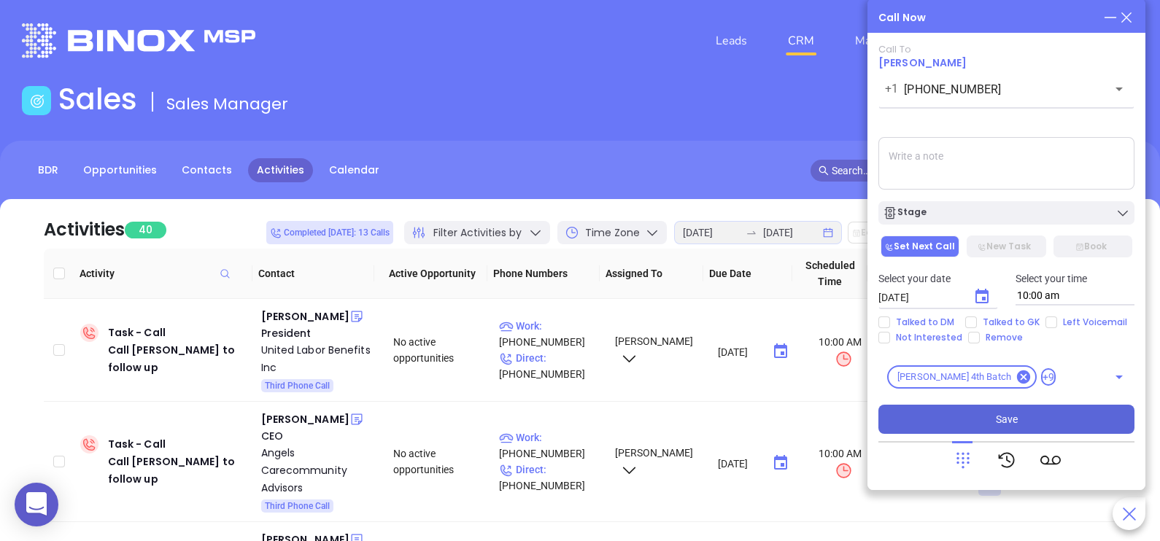
click at [967, 452] on main "Sales Sales Manager BDR Opportunities Contacts Activities Calendar Call Now Cal…" at bounding box center [580, 452] width 1160 height 741
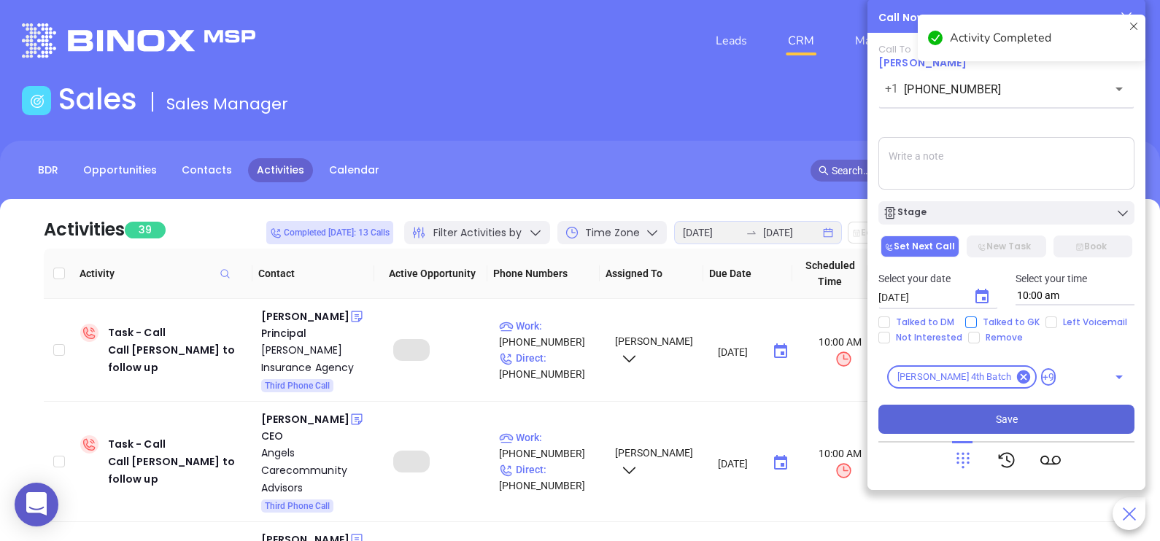
click at [977, 325] on span "Talked to GK" at bounding box center [1011, 323] width 69 height 12
click at [976, 325] on input "Talked to GK" at bounding box center [971, 323] width 12 height 12
checkbox input "true"
click at [994, 178] on textarea at bounding box center [1006, 163] width 256 height 53
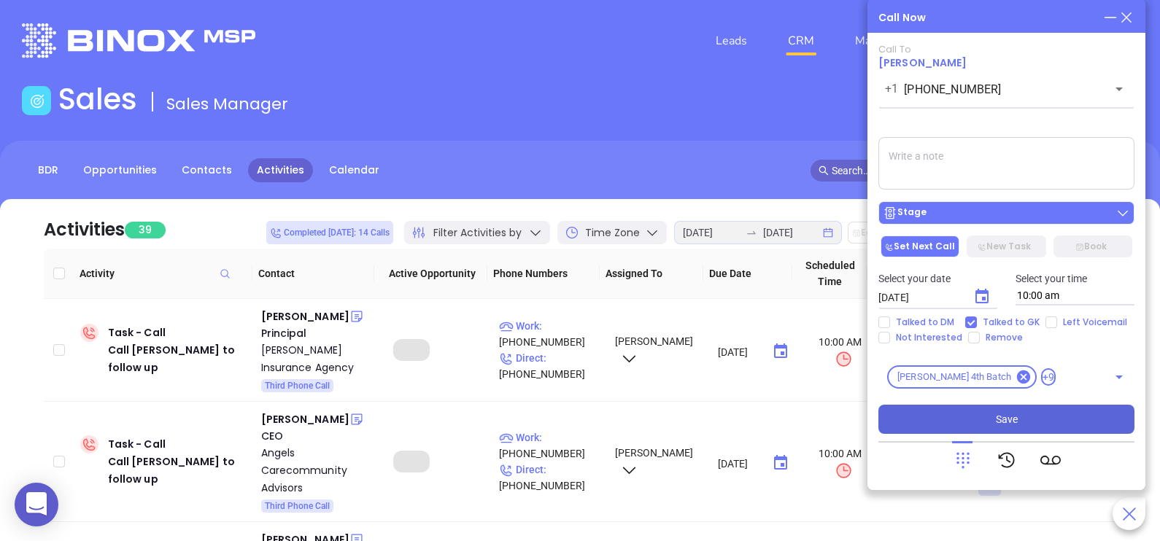
click at [997, 223] on button "Stage" at bounding box center [1006, 212] width 256 height 23
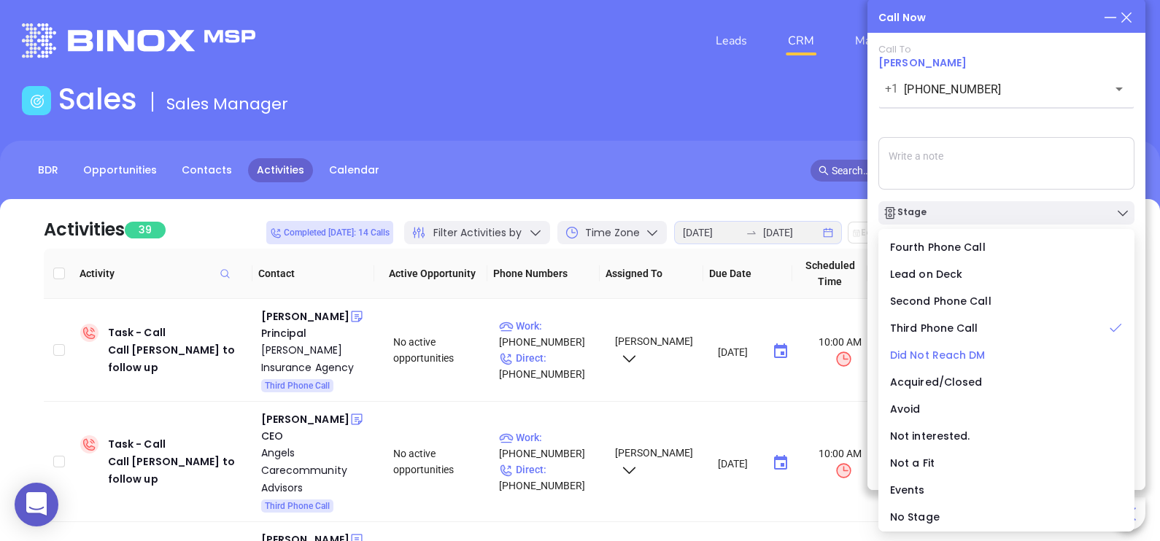
click at [930, 357] on span "Did Not Reach DM" at bounding box center [938, 355] width 96 height 15
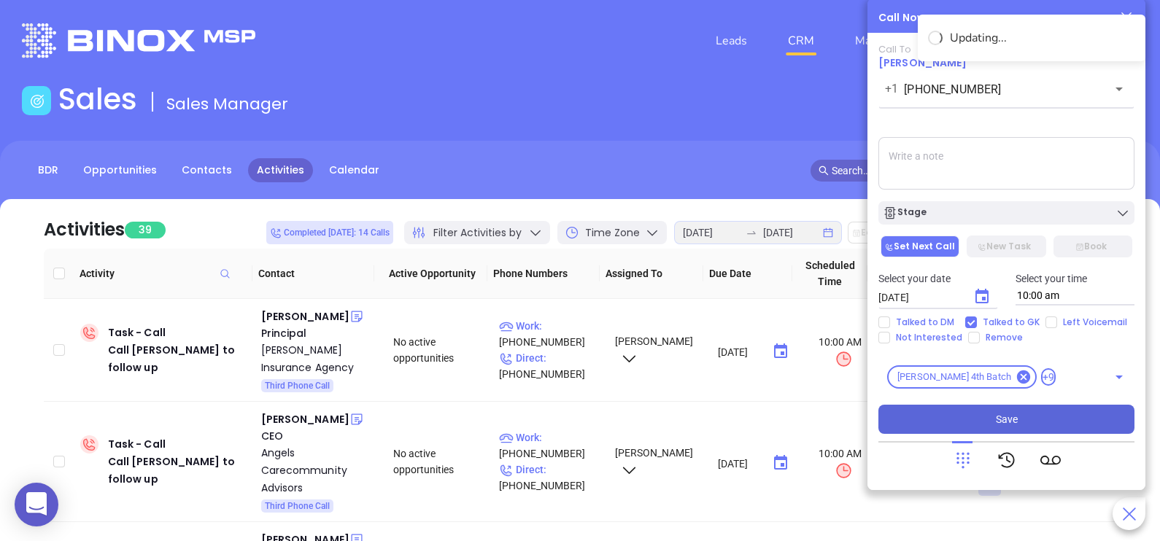
click at [1013, 428] on button "Save" at bounding box center [1006, 419] width 256 height 29
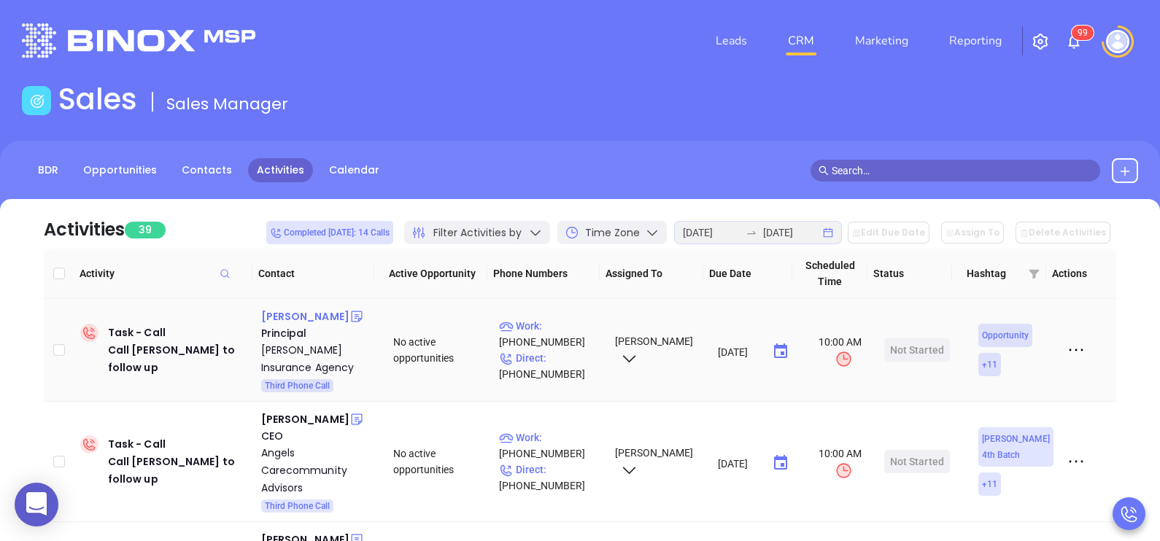
click at [317, 312] on div "Andrew Arceri" at bounding box center [305, 317] width 88 height 18
click at [569, 360] on p "Direct : (973) 753-6828" at bounding box center [550, 366] width 103 height 32
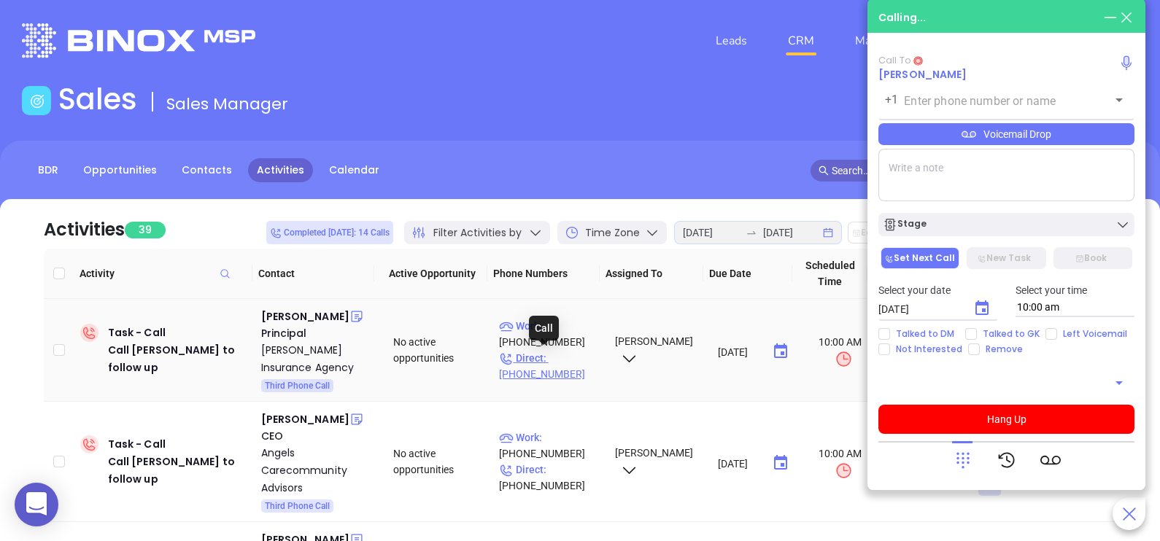
type input "(973) 753-6828"
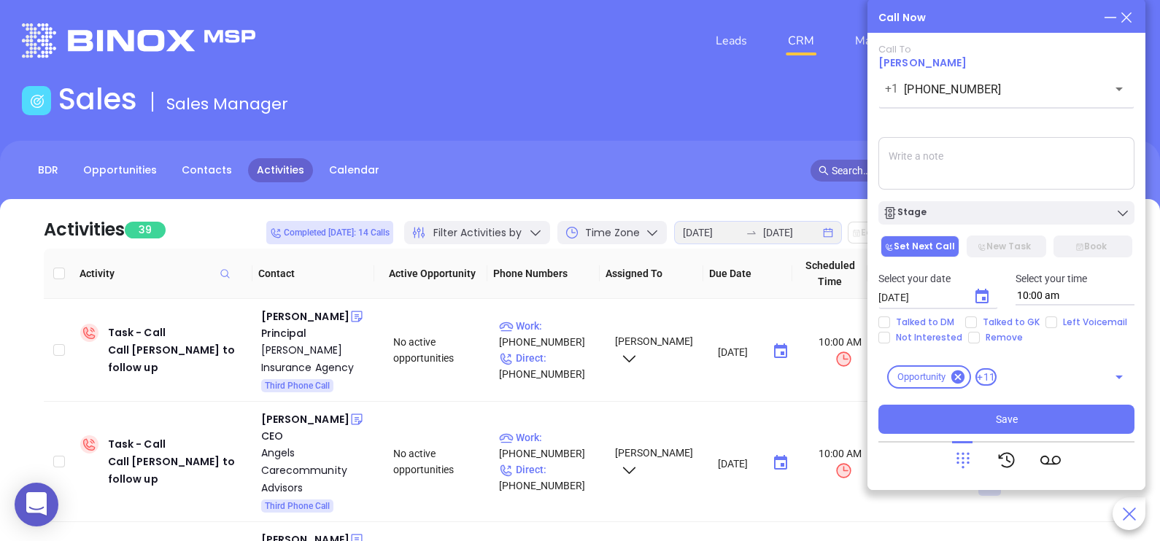
click at [974, 155] on textarea at bounding box center [1006, 163] width 256 height 53
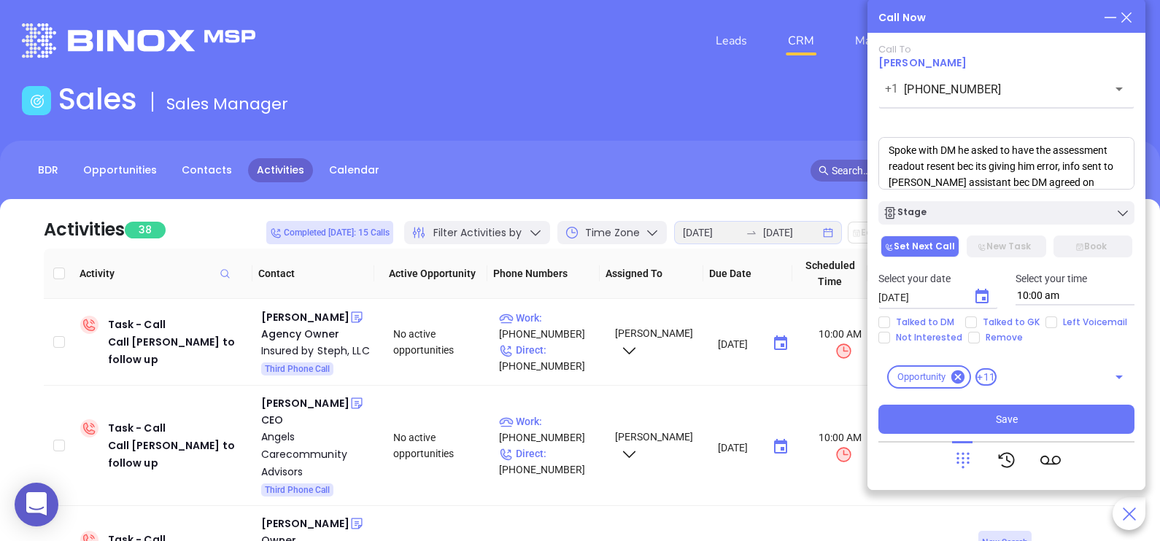
scroll to position [21, 0]
type textarea "Spoke with DM he asked to have the assessment readout resent bec its giving him…"
click at [934, 322] on span "Talked to DM" at bounding box center [925, 323] width 70 height 12
click at [890, 322] on input "Talked to DM" at bounding box center [884, 323] width 12 height 12
checkbox input "true"
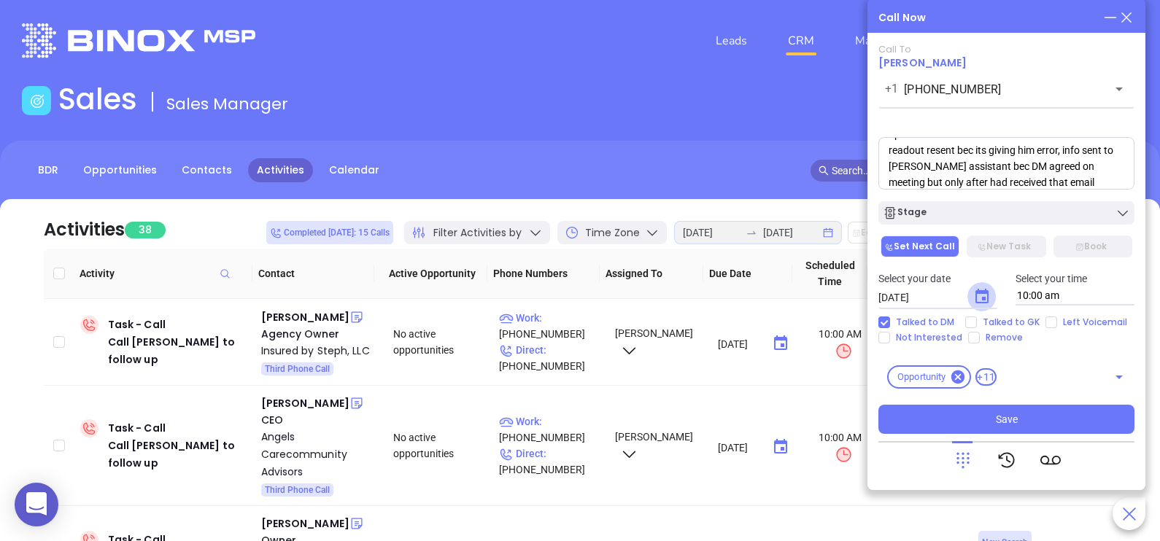
click at [990, 295] on icon "Choose date, selected date is Aug 19, 2025" at bounding box center [982, 297] width 18 height 18
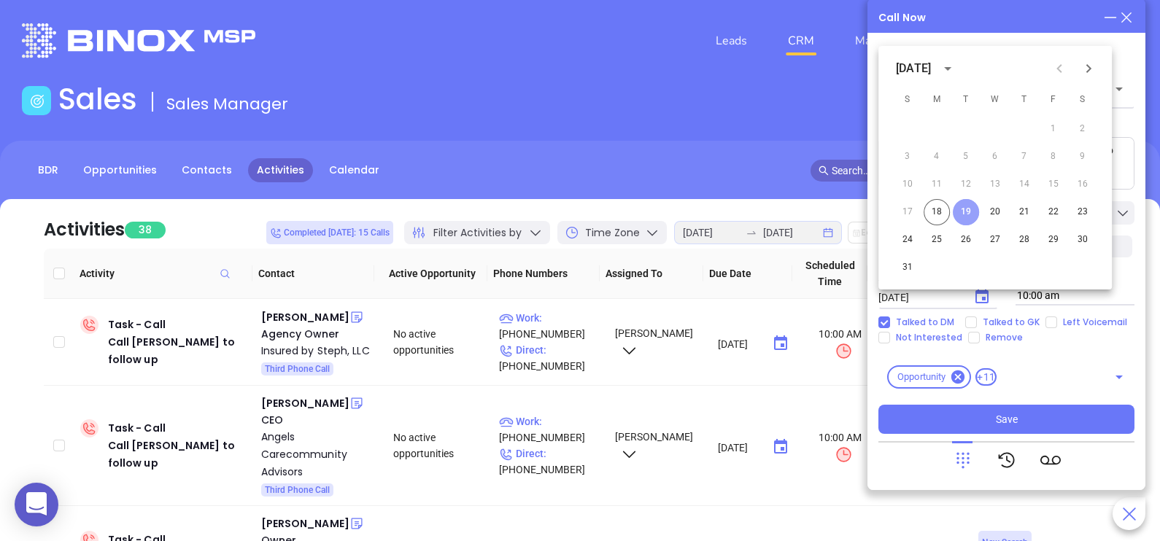
click at [972, 212] on button "19" at bounding box center [966, 212] width 26 height 26
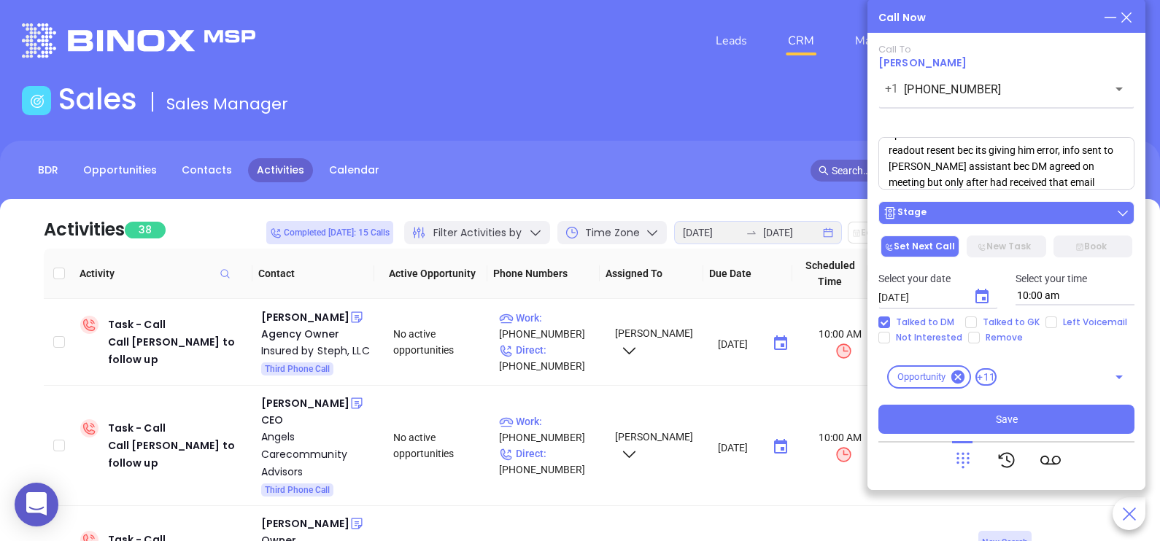
click at [1036, 212] on div "Stage" at bounding box center [1006, 213] width 247 height 15
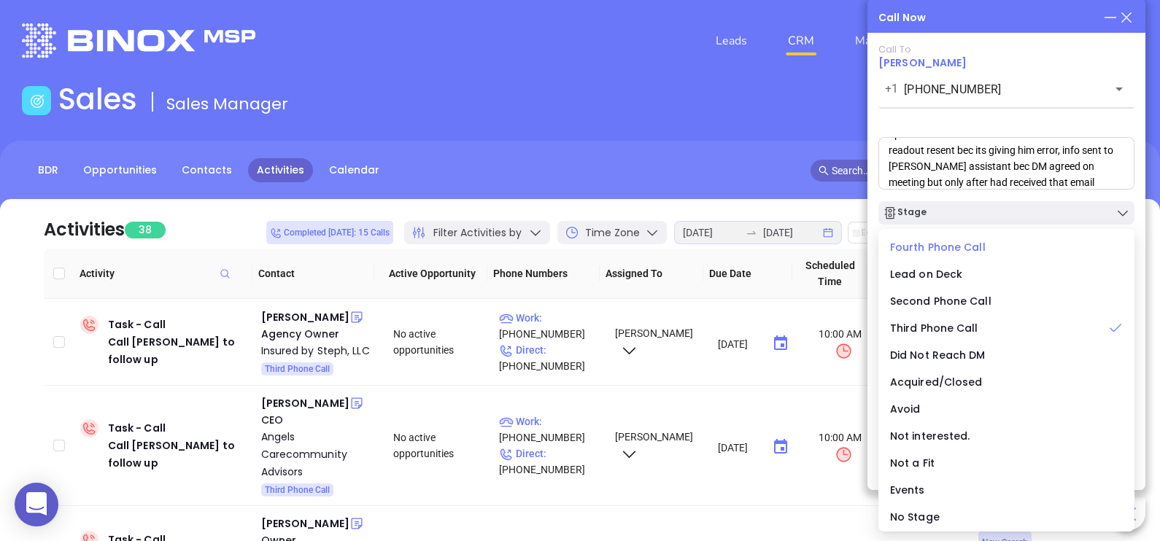
click at [935, 244] on span "Fourth Phone Call" at bounding box center [938, 247] width 96 height 15
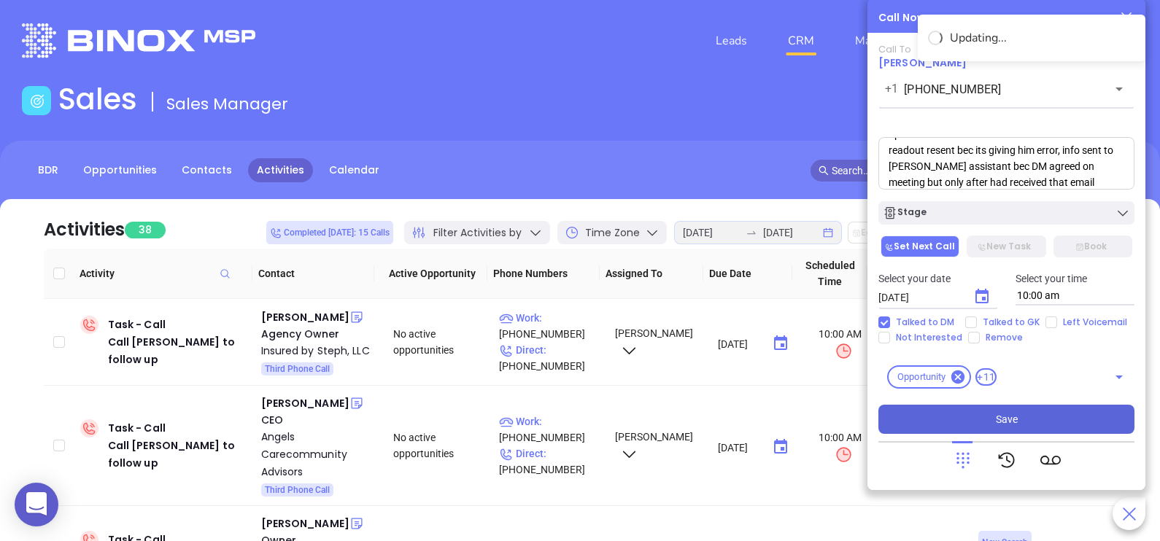
click at [1010, 418] on span "Save" at bounding box center [1007, 419] width 22 height 16
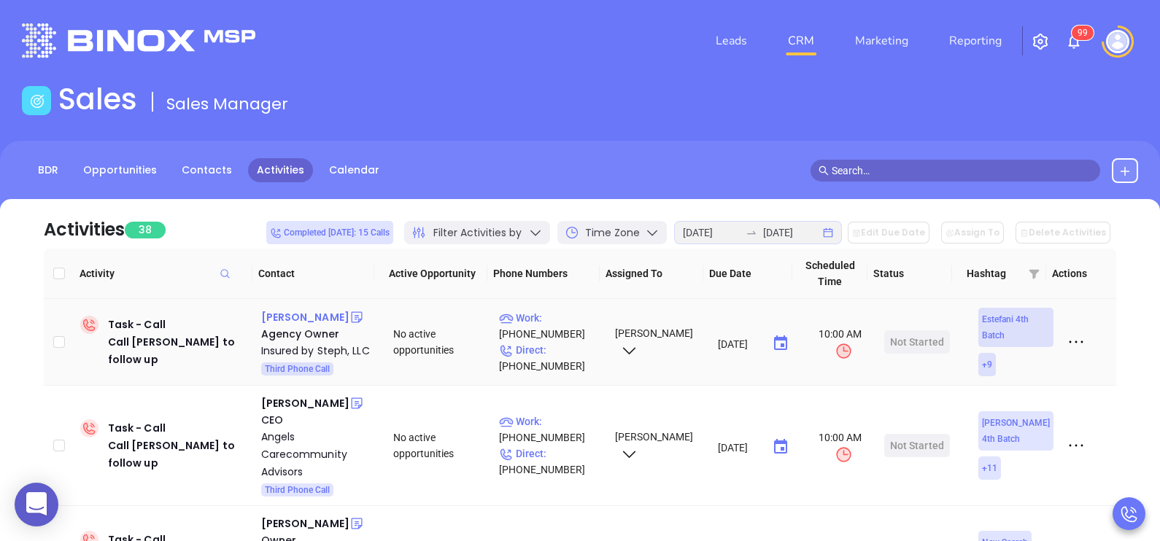
click at [308, 312] on div "Stephanie Hunger" at bounding box center [305, 318] width 88 height 18
click at [555, 348] on p "Direct : (856) 421-0022" at bounding box center [550, 358] width 103 height 32
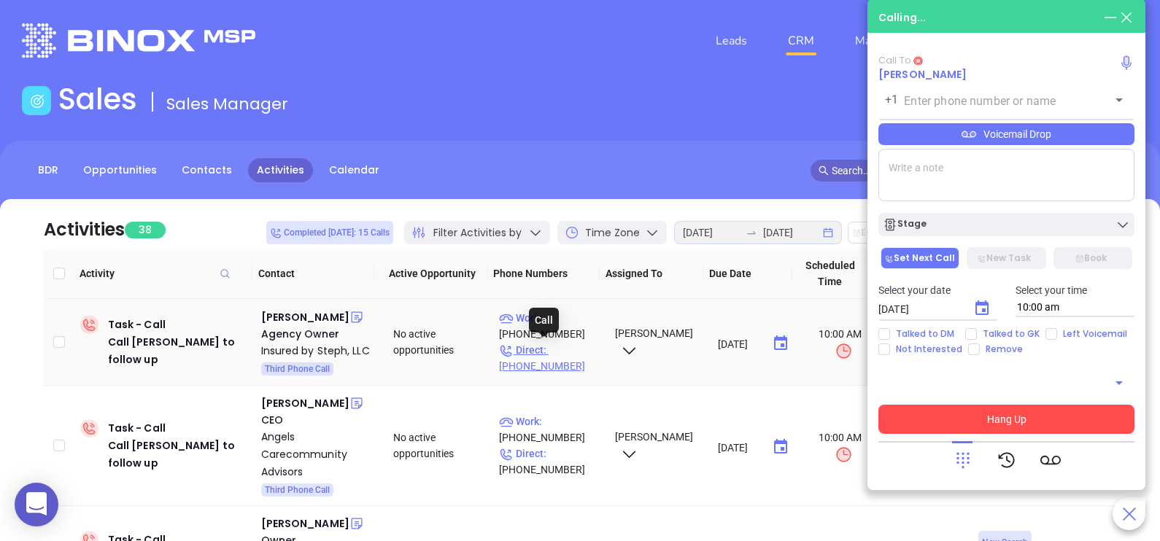
type input "(856) 421-0022"
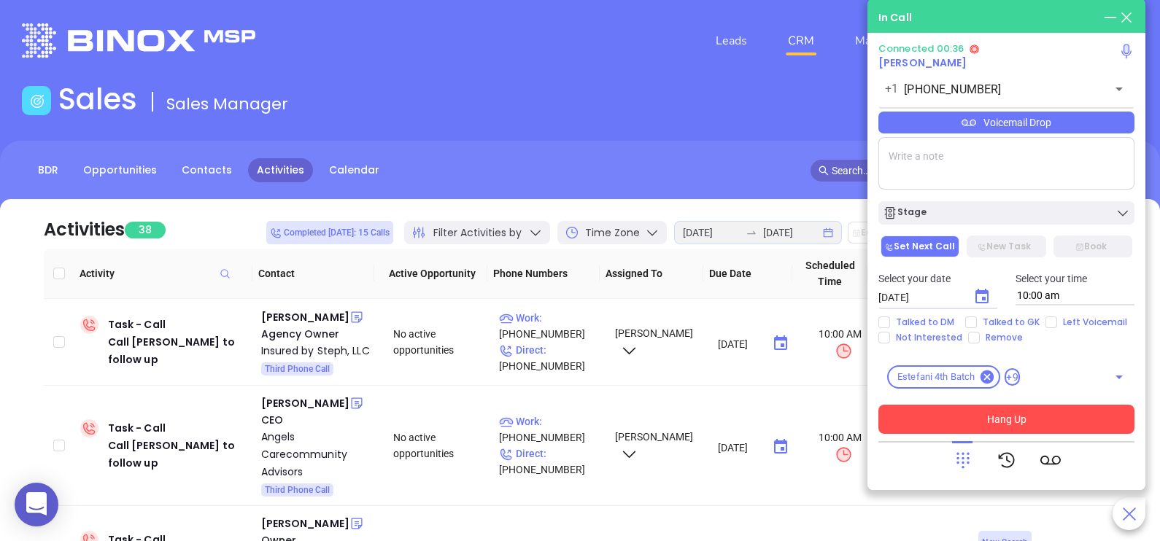
click at [965, 451] on icon at bounding box center [963, 460] width 20 height 20
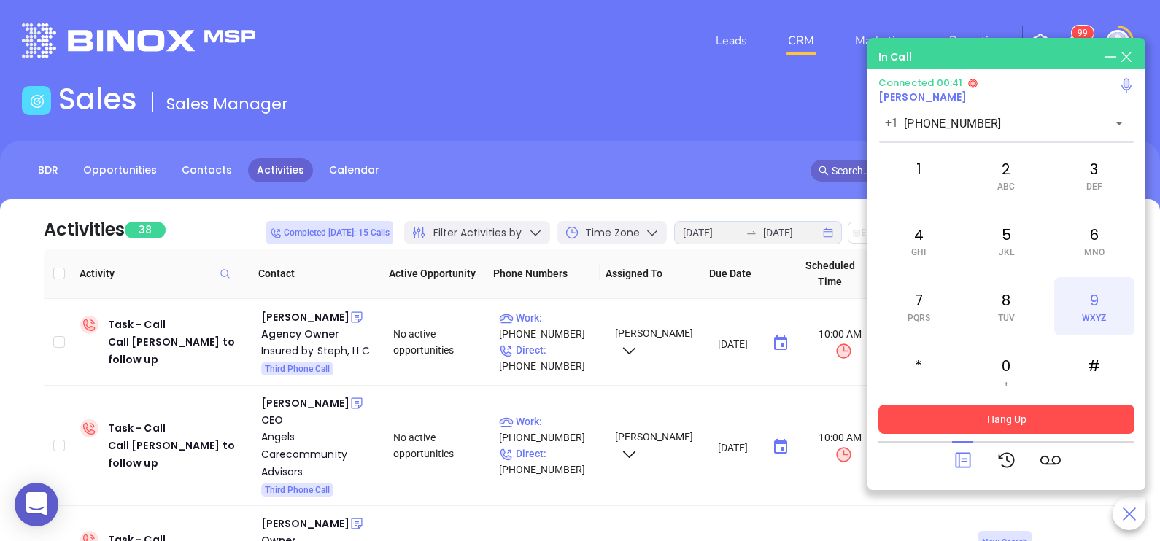
click at [1113, 314] on div "9 WXYZ" at bounding box center [1094, 306] width 80 height 58
click at [963, 461] on icon at bounding box center [962, 460] width 15 height 15
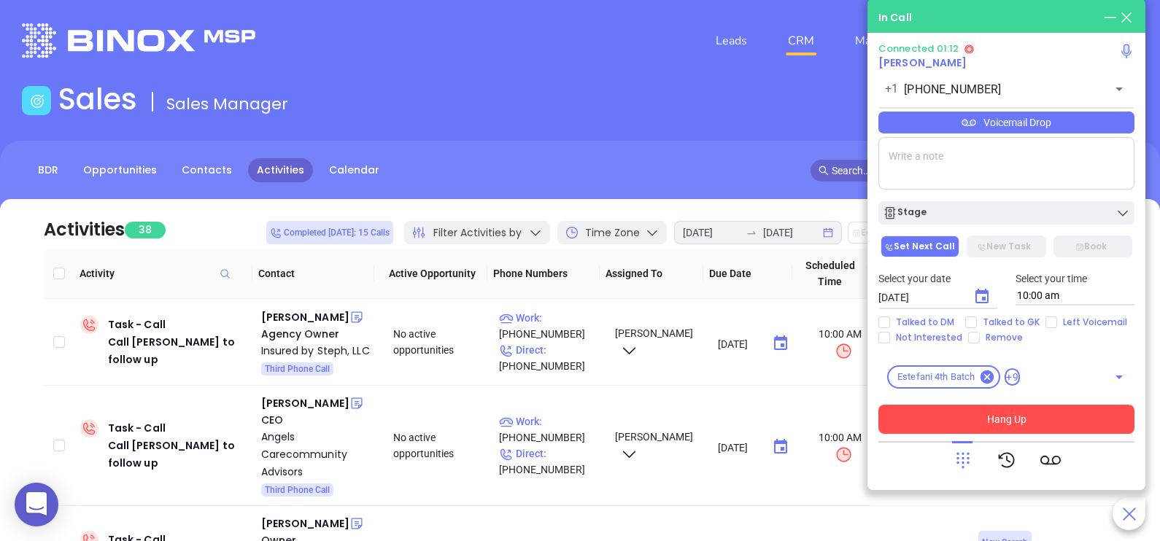
click at [1086, 126] on div "Voicemail Drop" at bounding box center [1006, 123] width 256 height 22
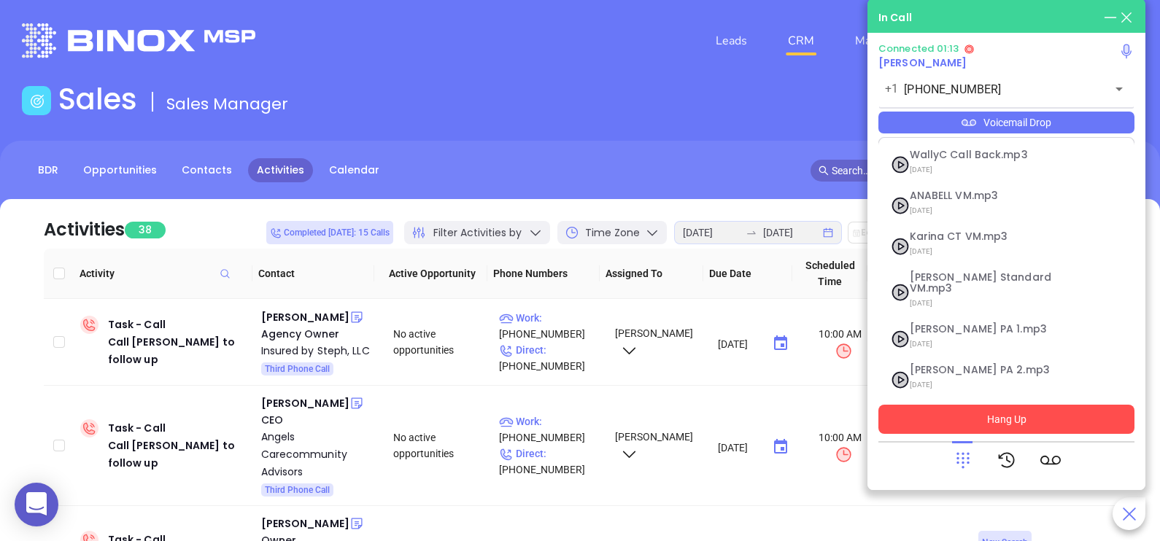
scroll to position [159, 0]
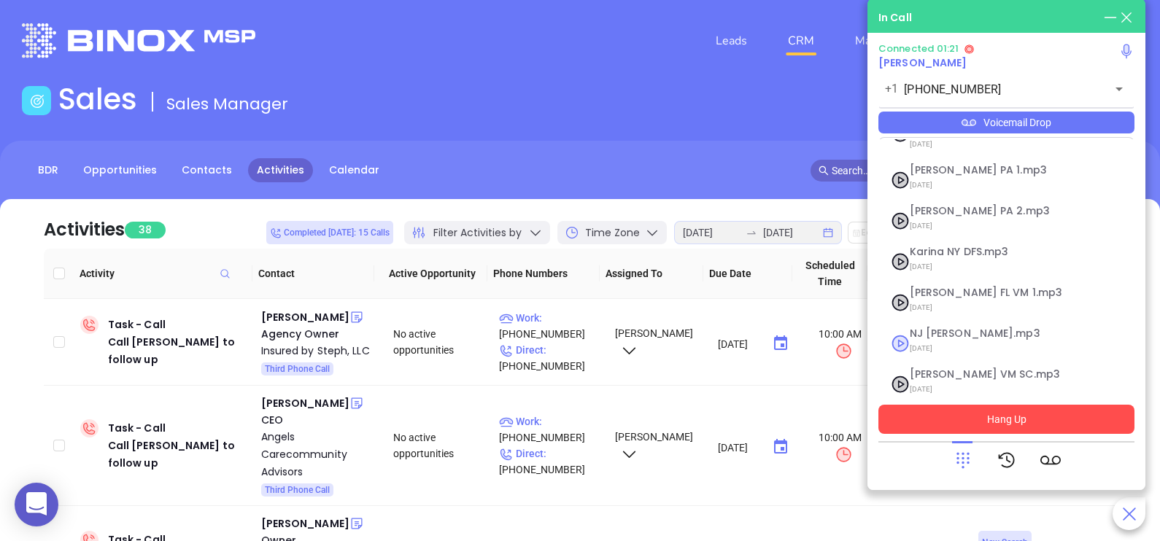
click at [957, 339] on span "07/31/2025" at bounding box center [989, 348] width 158 height 19
checkbox input "true"
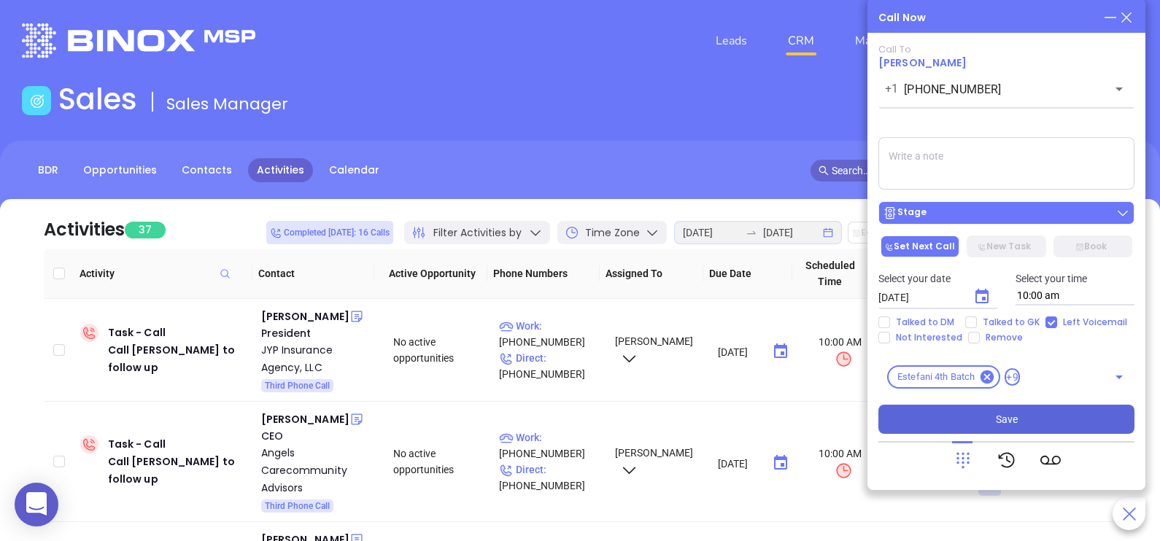
click at [969, 212] on div "Stage" at bounding box center [1006, 213] width 247 height 15
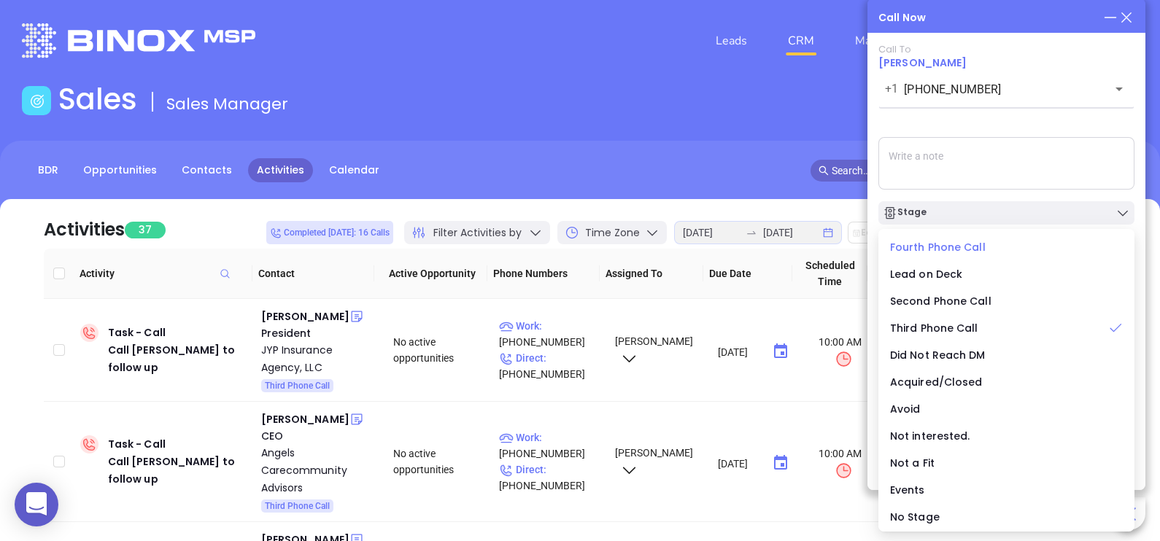
click at [919, 251] on span "Fourth Phone Call" at bounding box center [938, 247] width 96 height 15
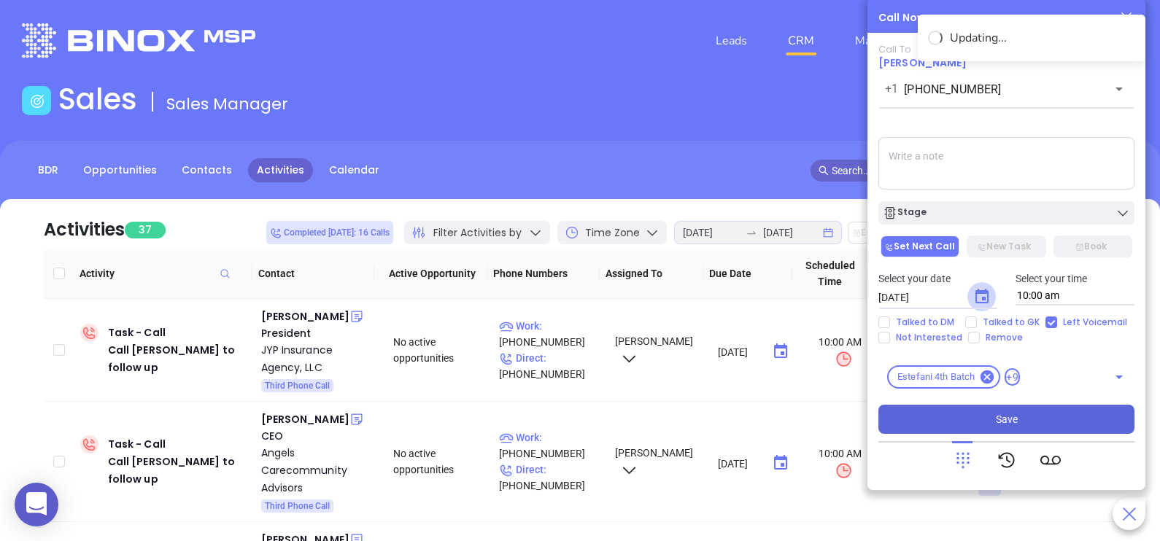
click at [978, 301] on icon "Choose date, selected date is Aug 19, 2025" at bounding box center [982, 297] width 18 height 18
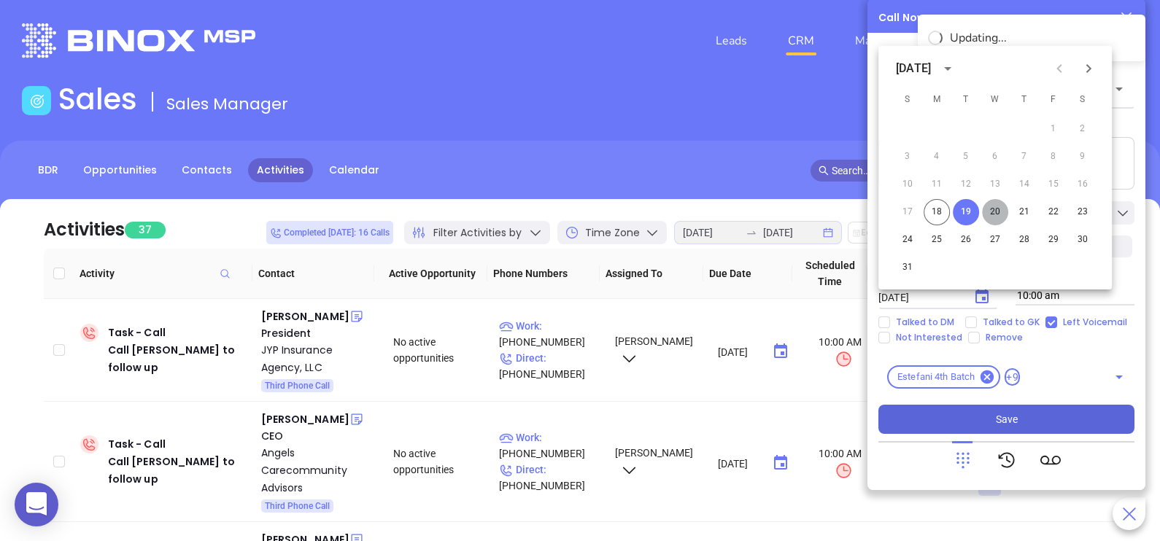
click at [991, 213] on button "20" at bounding box center [995, 212] width 26 height 26
type input "08/20/2025"
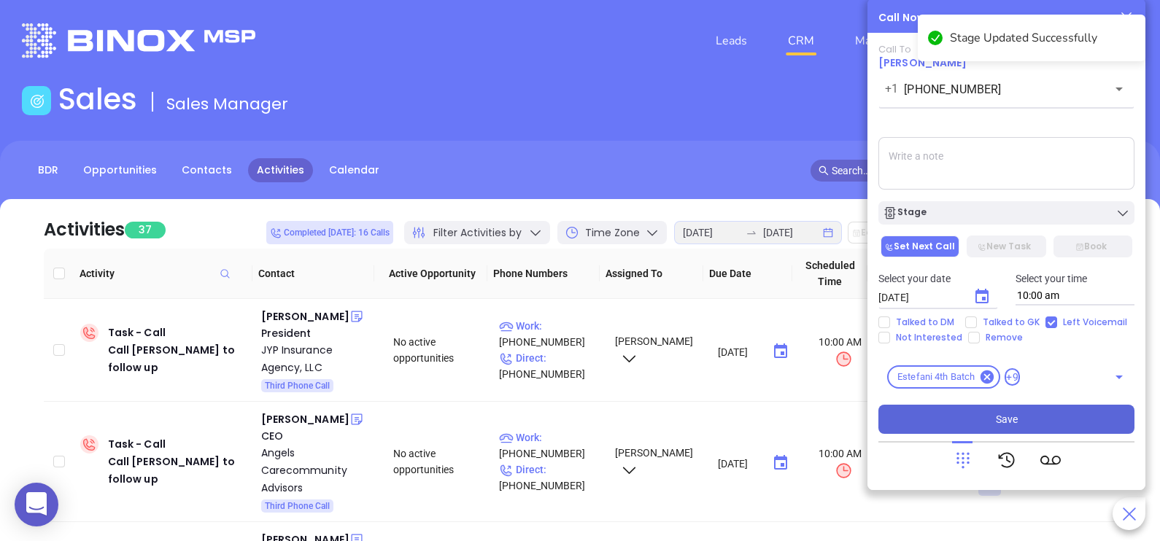
click at [968, 416] on button "Save" at bounding box center [1006, 419] width 256 height 29
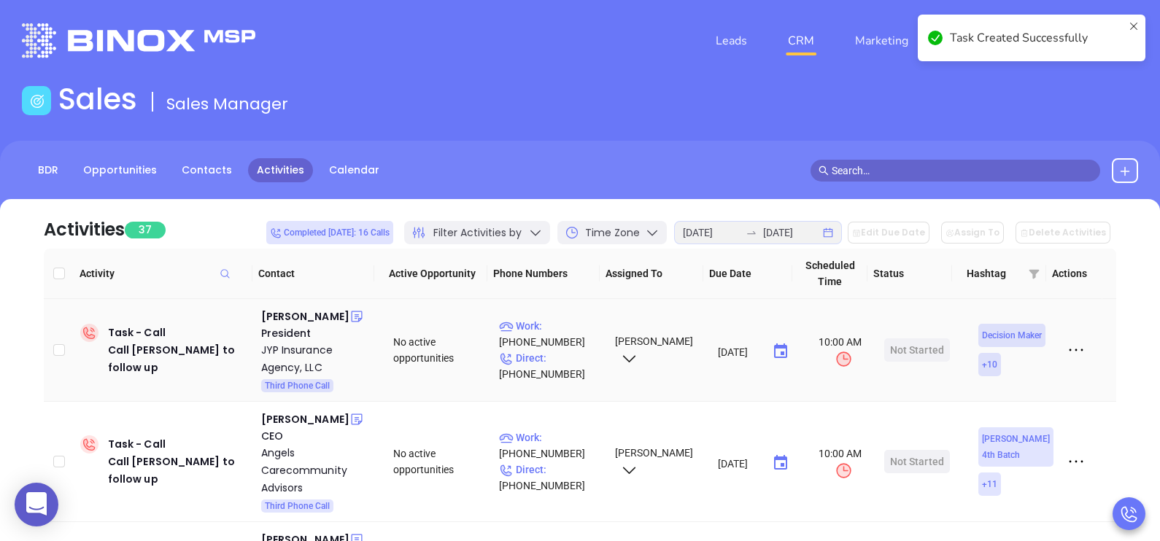
click at [274, 325] on div "President" at bounding box center [317, 333] width 112 height 16
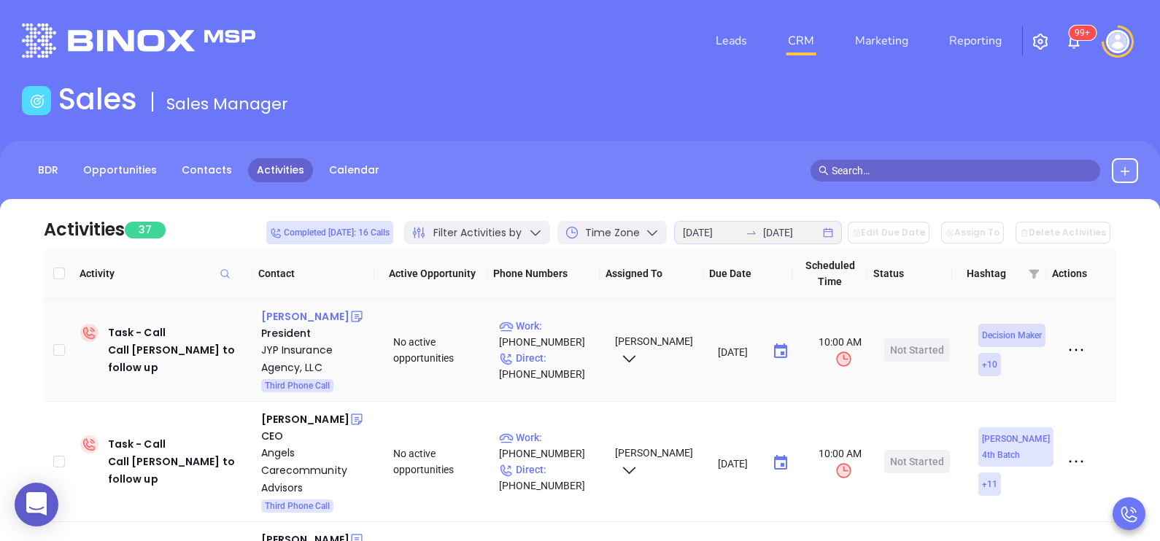
click at [274, 324] on div "Ji Park" at bounding box center [305, 317] width 88 height 18
click at [565, 356] on p "Direct : (877) 201-2019" at bounding box center [550, 366] width 103 height 32
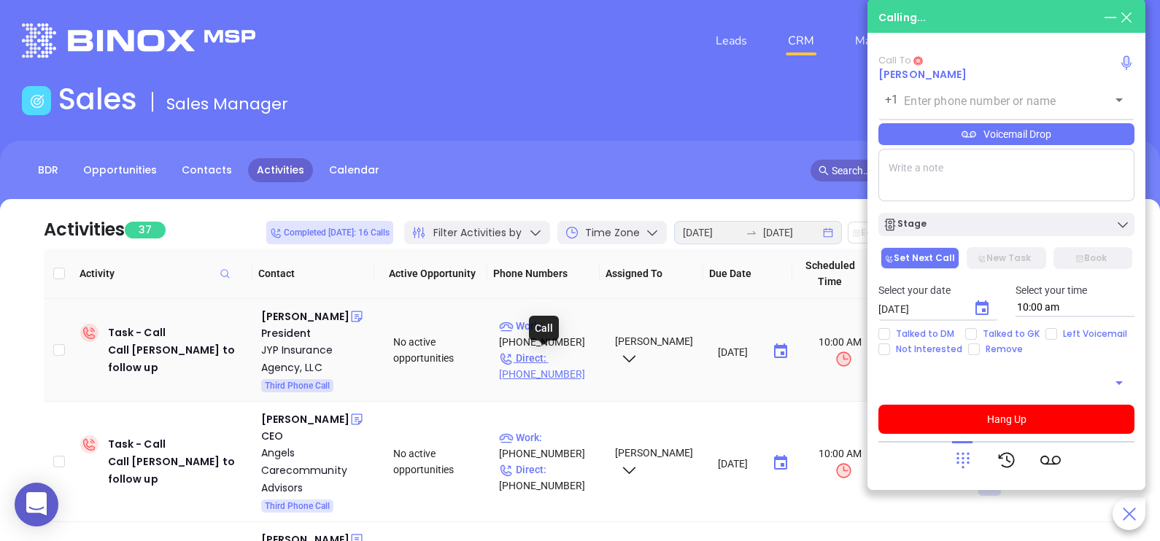
type input "(877) 201-2019"
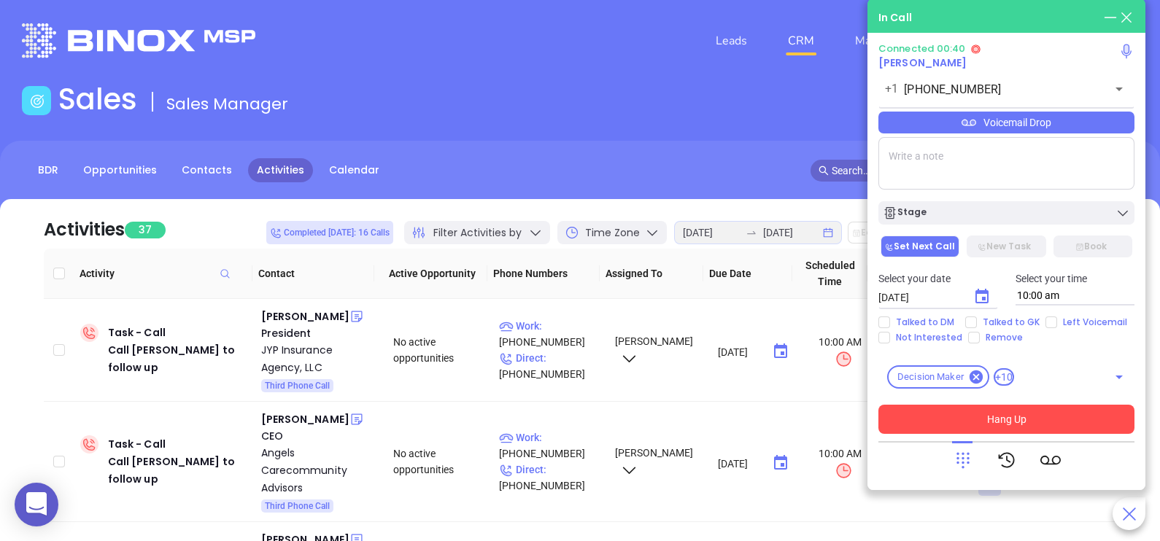
click at [1036, 418] on button "Hang Up" at bounding box center [1006, 419] width 256 height 29
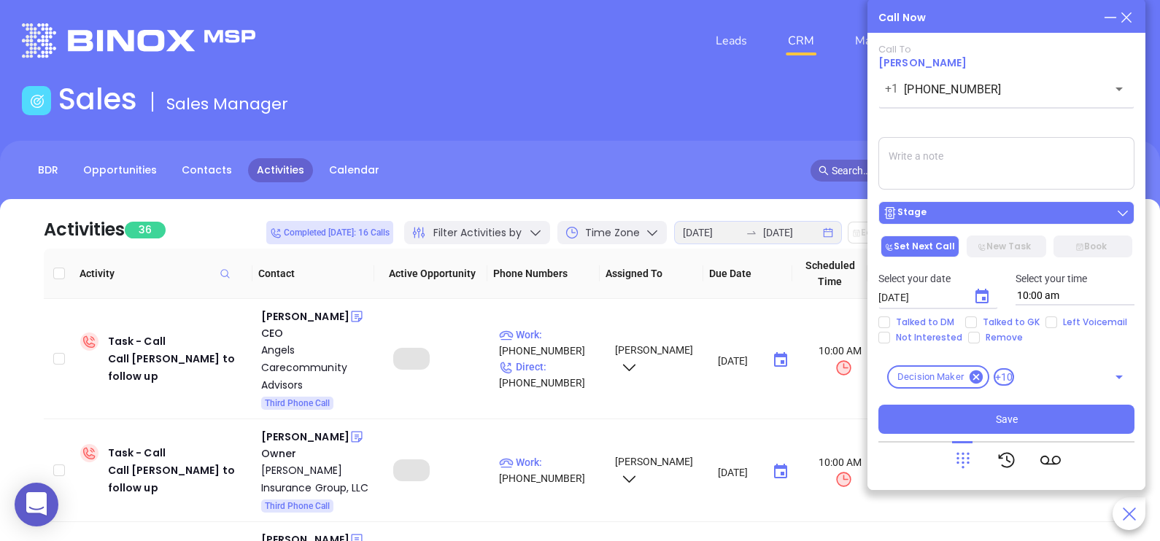
click at [976, 219] on div "Stage" at bounding box center [1006, 213] width 247 height 15
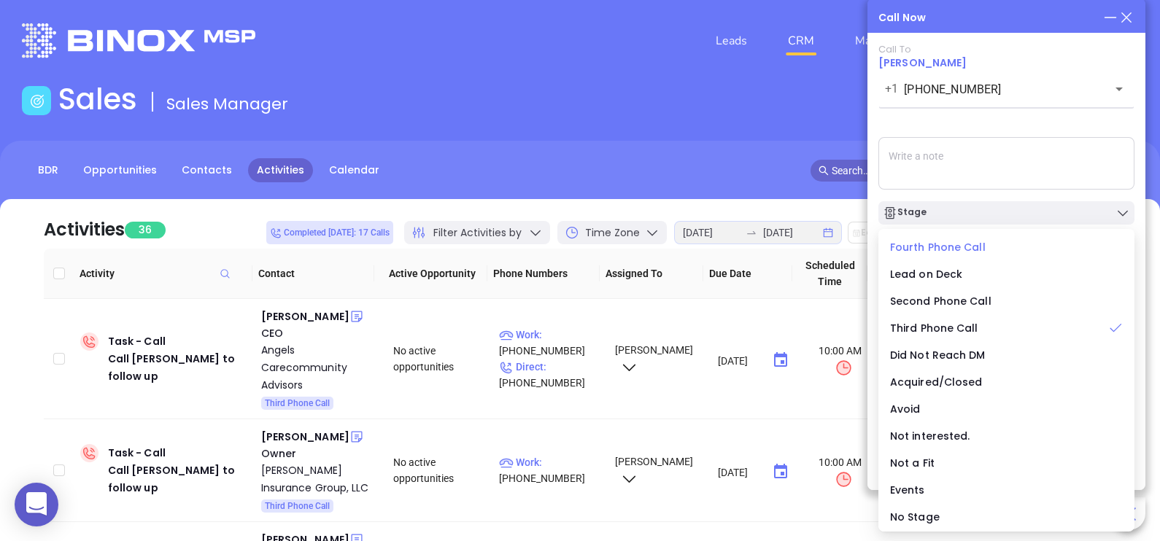
click at [951, 248] on span "Fourth Phone Call" at bounding box center [938, 247] width 96 height 15
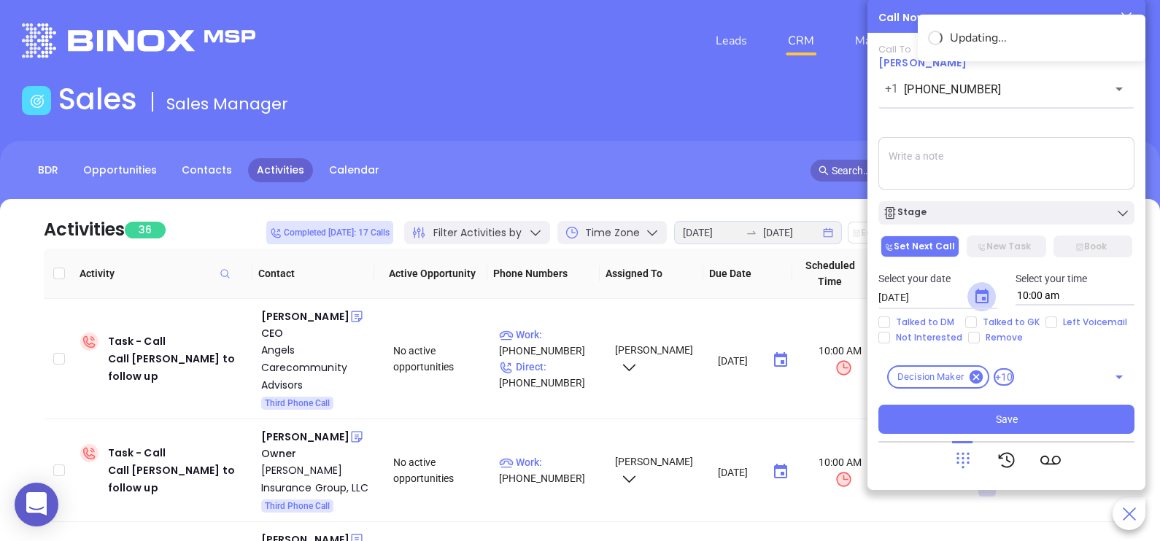
click at [977, 299] on icon "Choose date, selected date is Aug 19, 2025" at bounding box center [982, 297] width 18 height 18
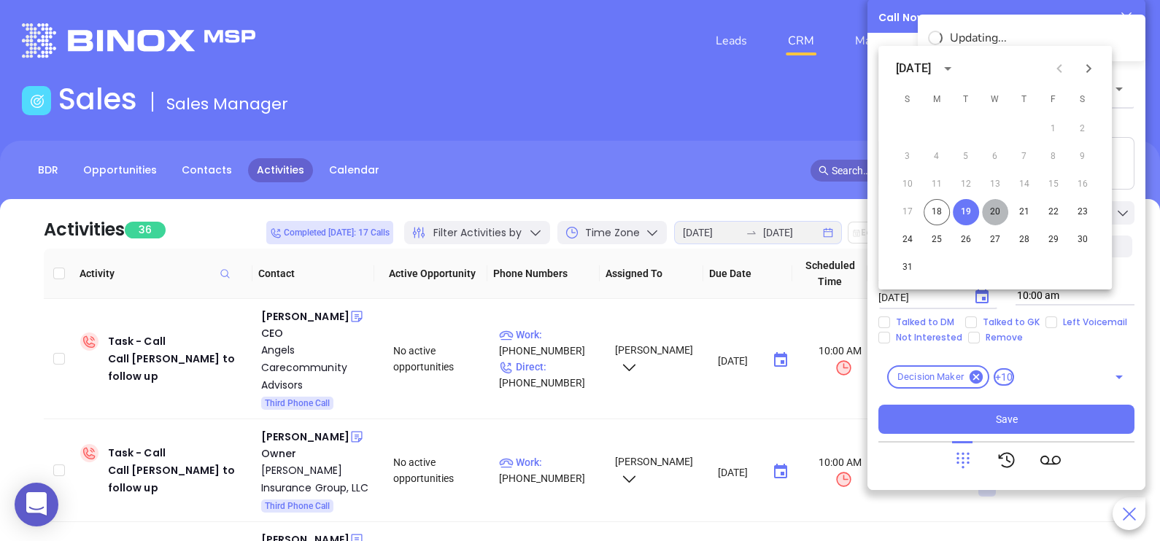
click at [989, 217] on button "20" at bounding box center [995, 212] width 26 height 26
type input "08/20/2025"
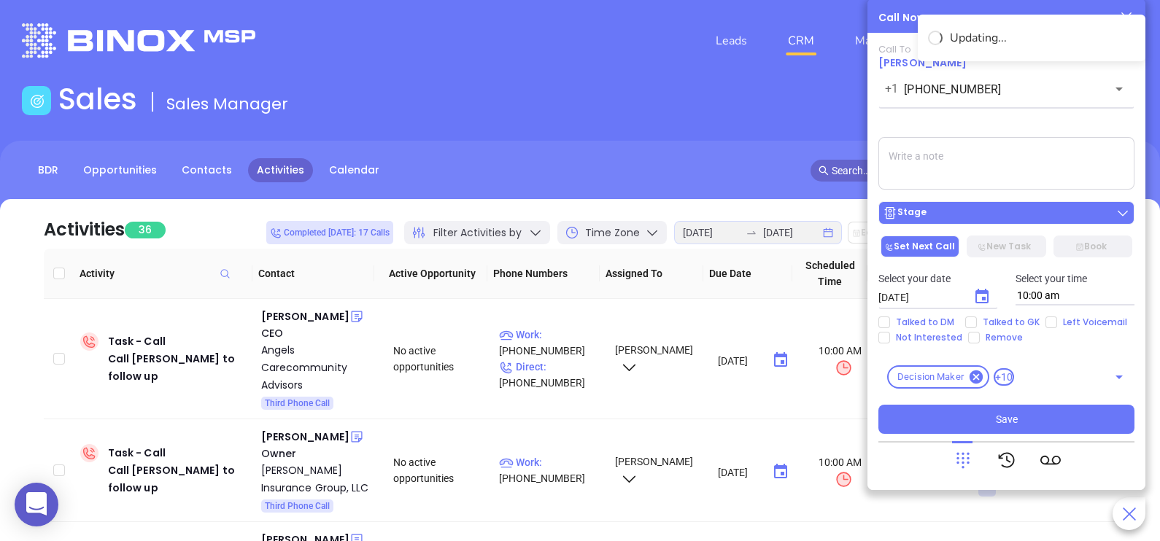
click at [1018, 216] on div "Stage" at bounding box center [1006, 213] width 247 height 15
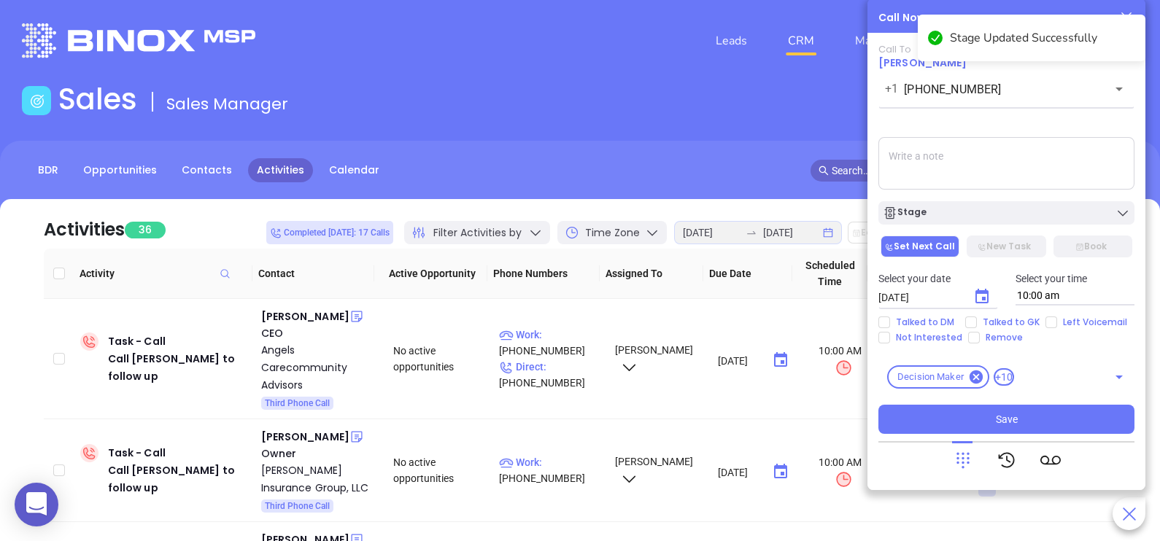
click at [1047, 165] on textarea at bounding box center [1006, 163] width 256 height 53
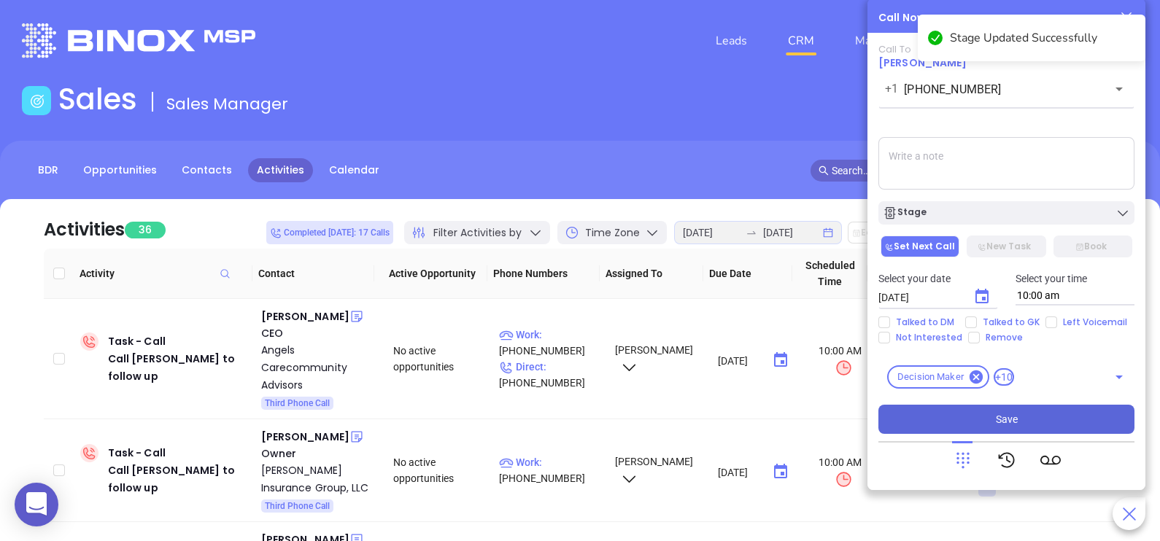
click at [998, 430] on button "Save" at bounding box center [1006, 419] width 256 height 29
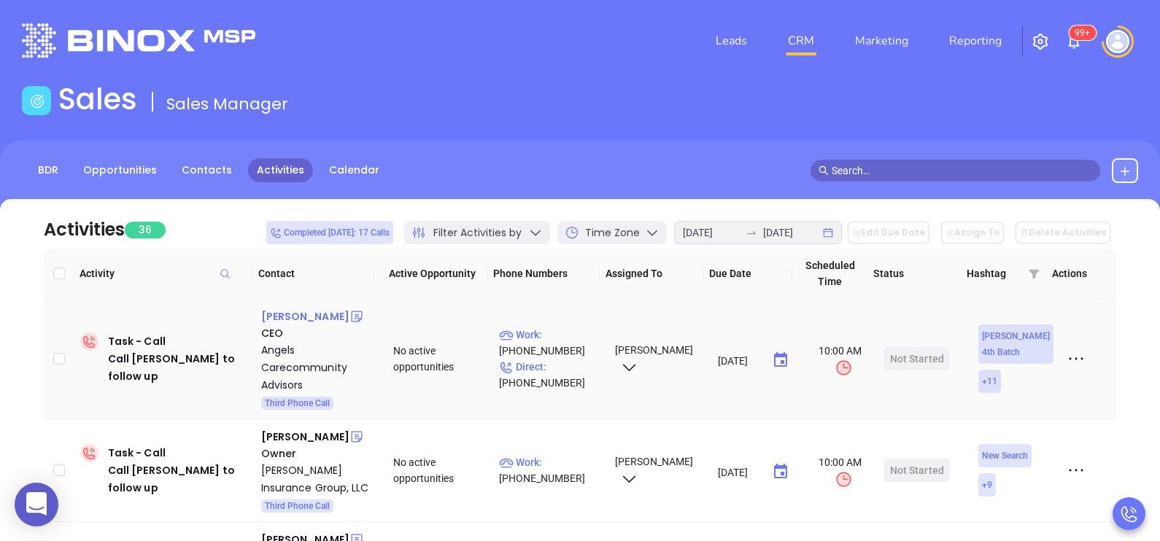
click at [295, 317] on div "Helmut Angel" at bounding box center [305, 317] width 88 height 18
click at [574, 336] on p "Work : (973) 928-6171" at bounding box center [550, 343] width 103 height 32
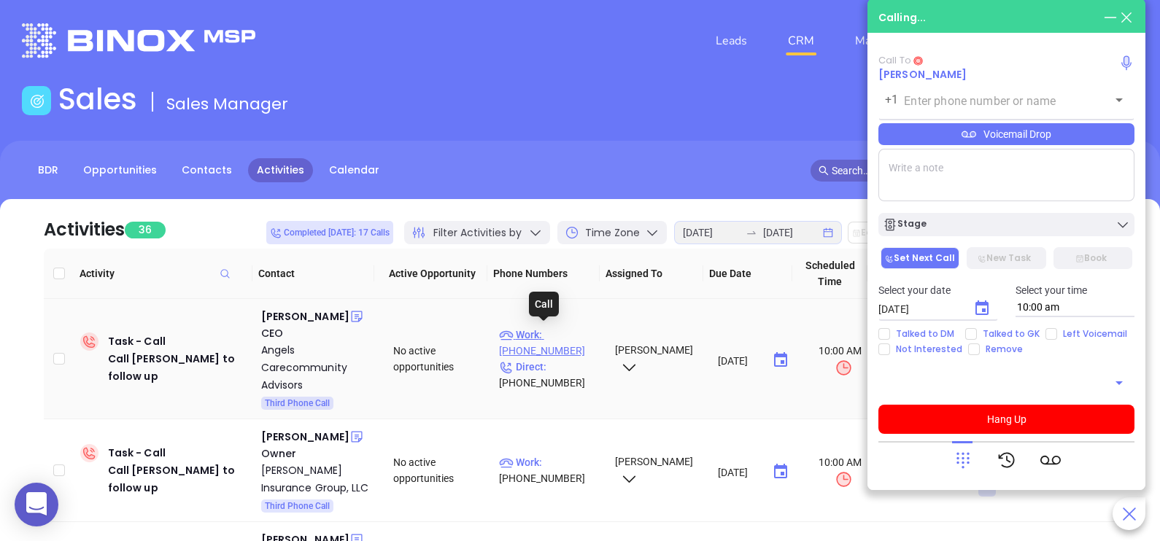
type input "(973) 928-6171"
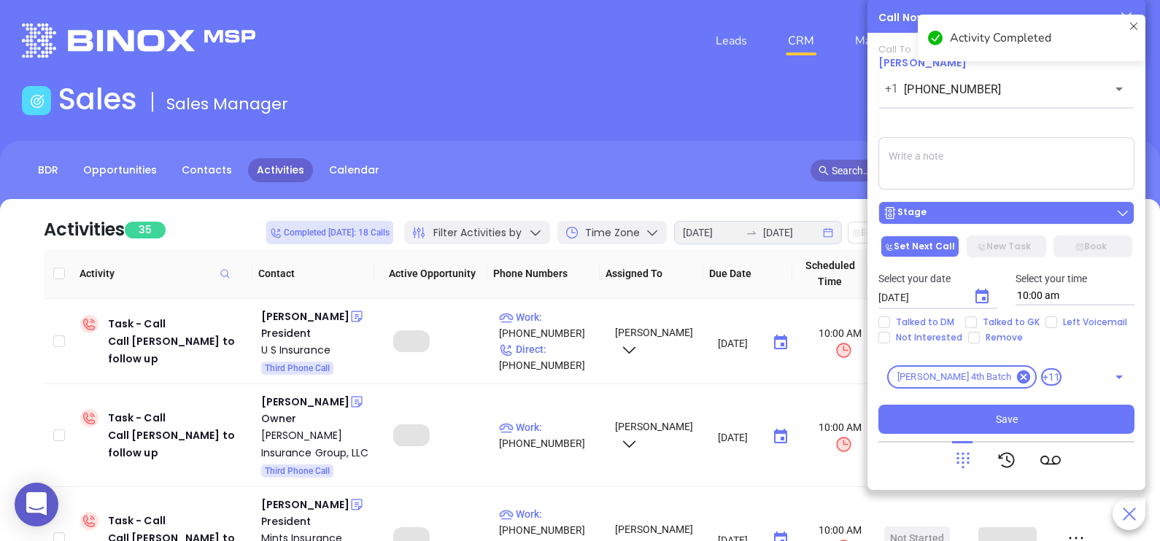
click at [965, 209] on div "Stage" at bounding box center [1006, 213] width 247 height 15
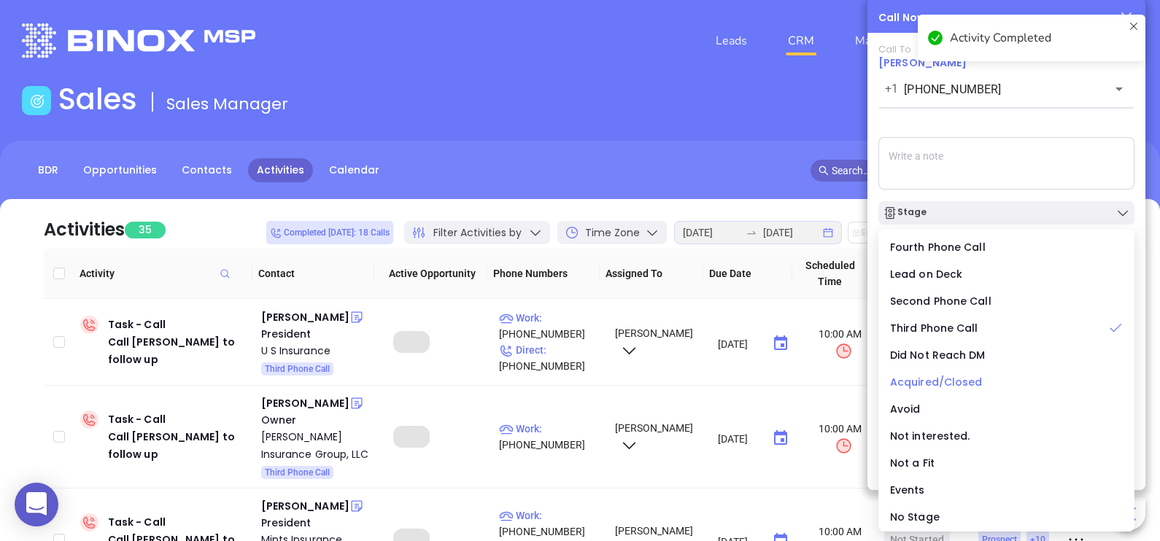
click at [943, 383] on span "Acquired/Closed" at bounding box center [936, 382] width 93 height 15
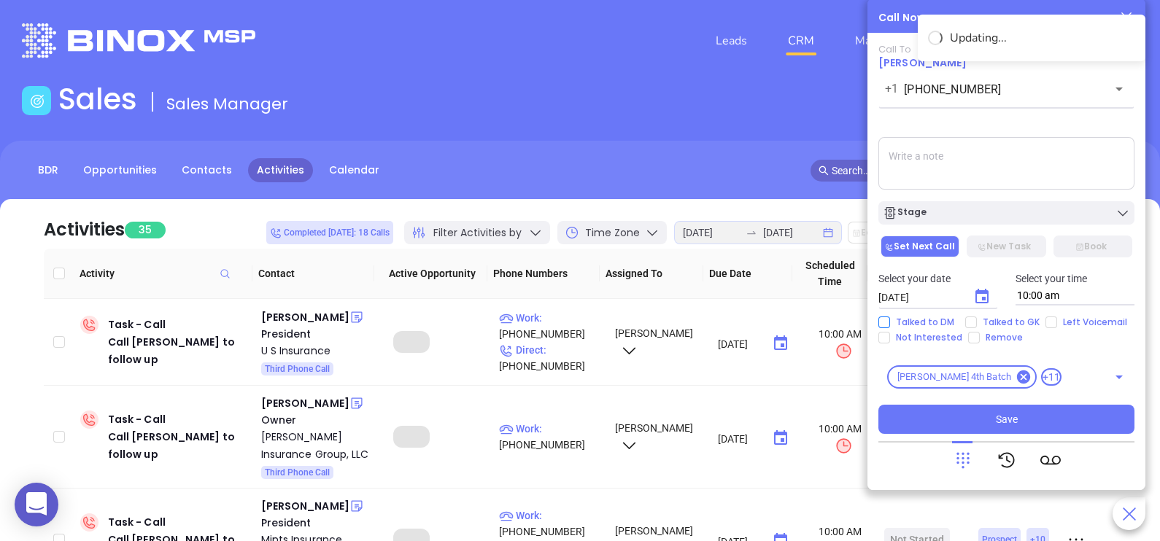
click at [933, 317] on span "Talked to DM" at bounding box center [925, 323] width 70 height 12
click at [890, 317] on input "Talked to DM" at bounding box center [884, 323] width 12 height 12
checkbox input "true"
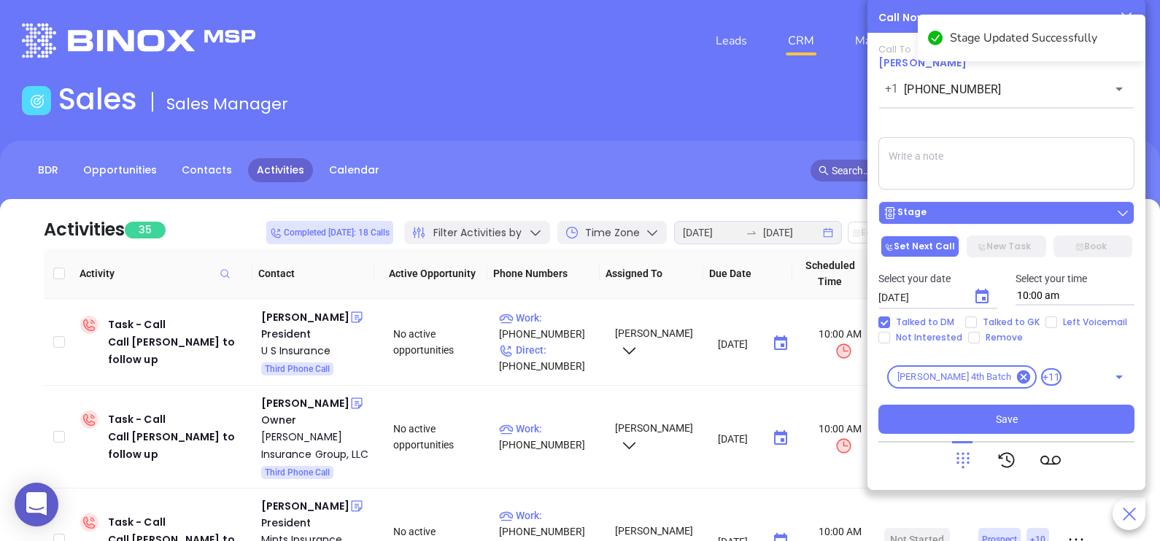
click at [984, 212] on div "Stage" at bounding box center [1006, 213] width 247 height 15
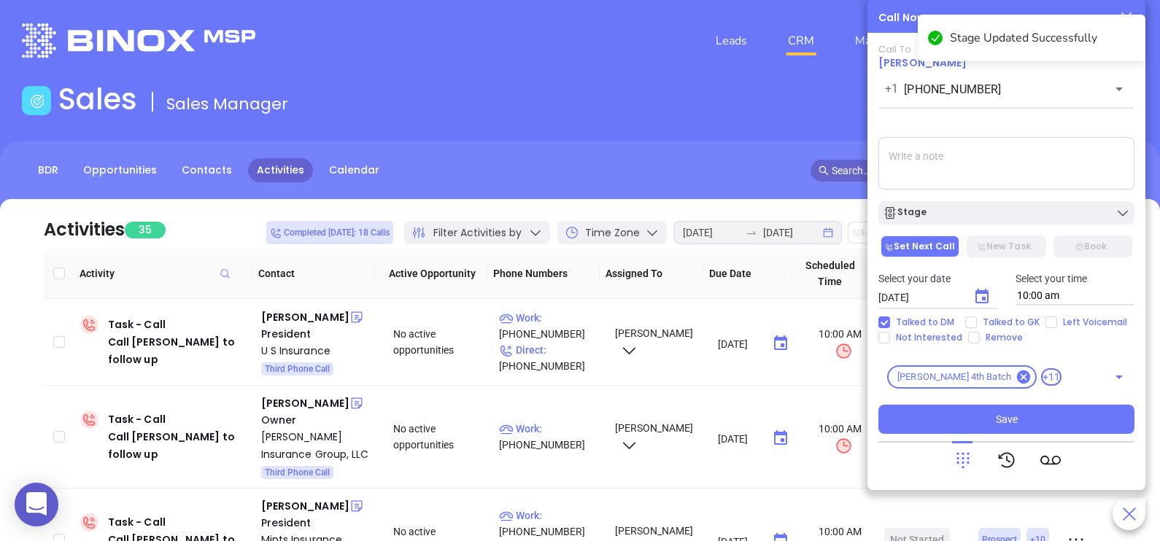
click at [986, 178] on textarea at bounding box center [1006, 163] width 256 height 53
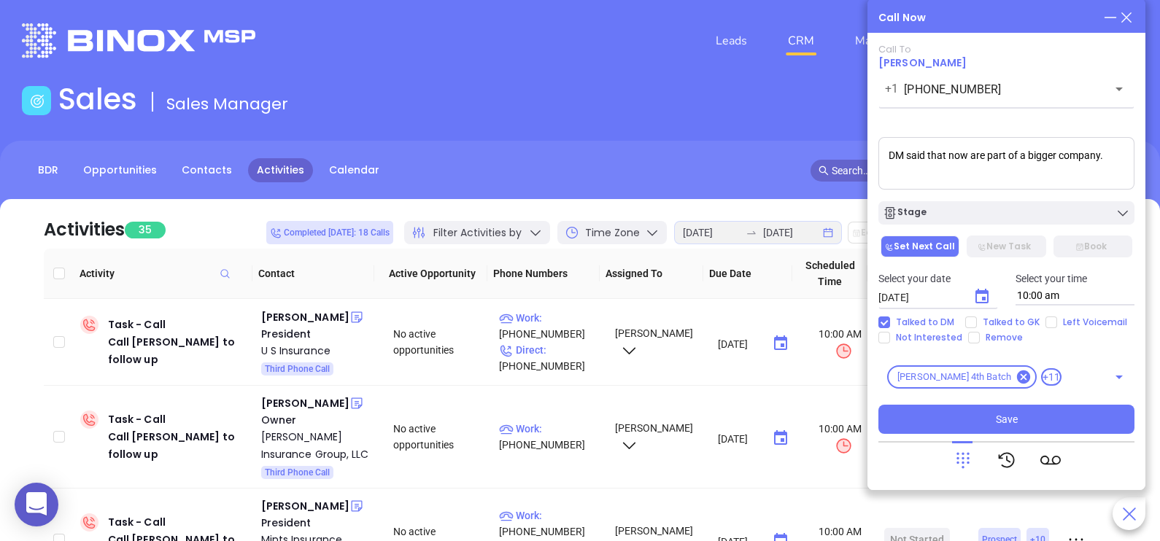
click at [971, 147] on textarea "DM said that now are part of a bigger company." at bounding box center [1006, 163] width 256 height 53
click at [973, 149] on textarea "DM said that now are part of a bigger company." at bounding box center [1006, 163] width 256 height 53
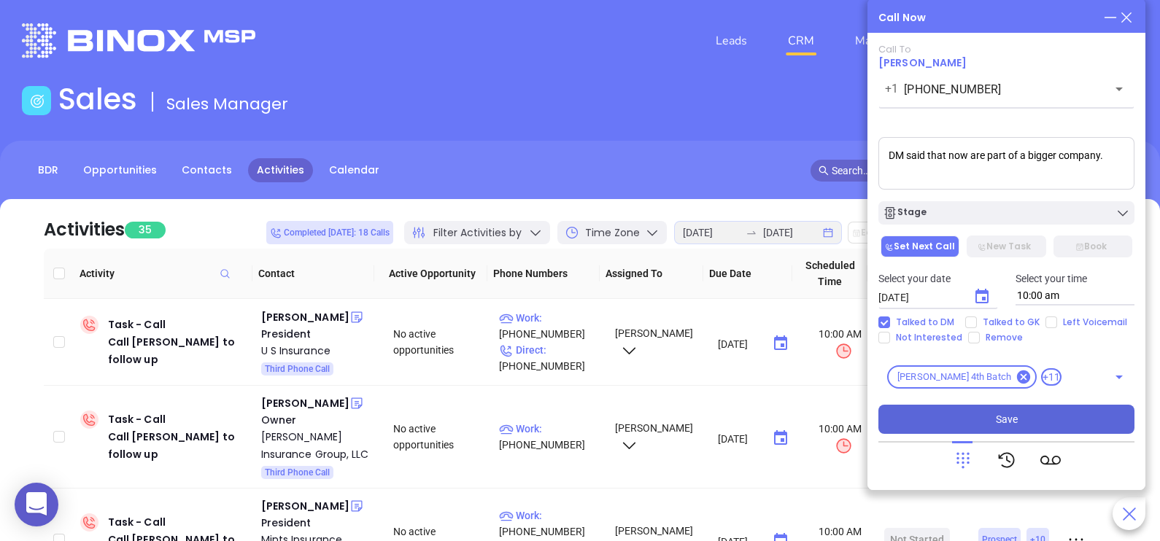
type textarea "DM said that now are part of a bigger company."
click at [1010, 424] on span "Save" at bounding box center [1007, 419] width 22 height 16
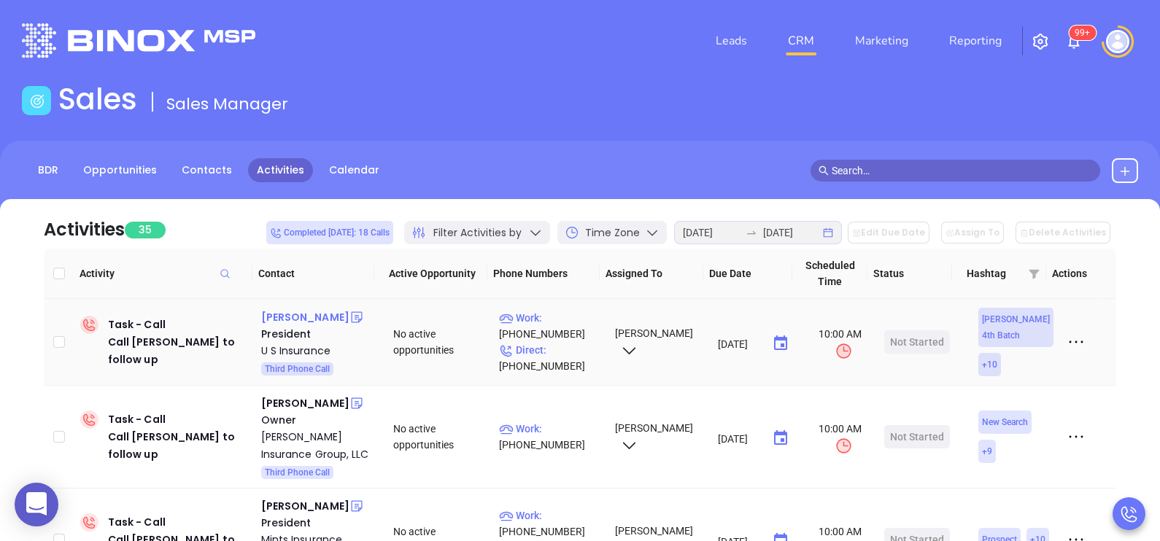
click at [266, 326] on div "Rich Krasnomowitz" at bounding box center [305, 318] width 88 height 18
click at [575, 327] on p "Work : (973) 383-2421" at bounding box center [550, 326] width 103 height 32
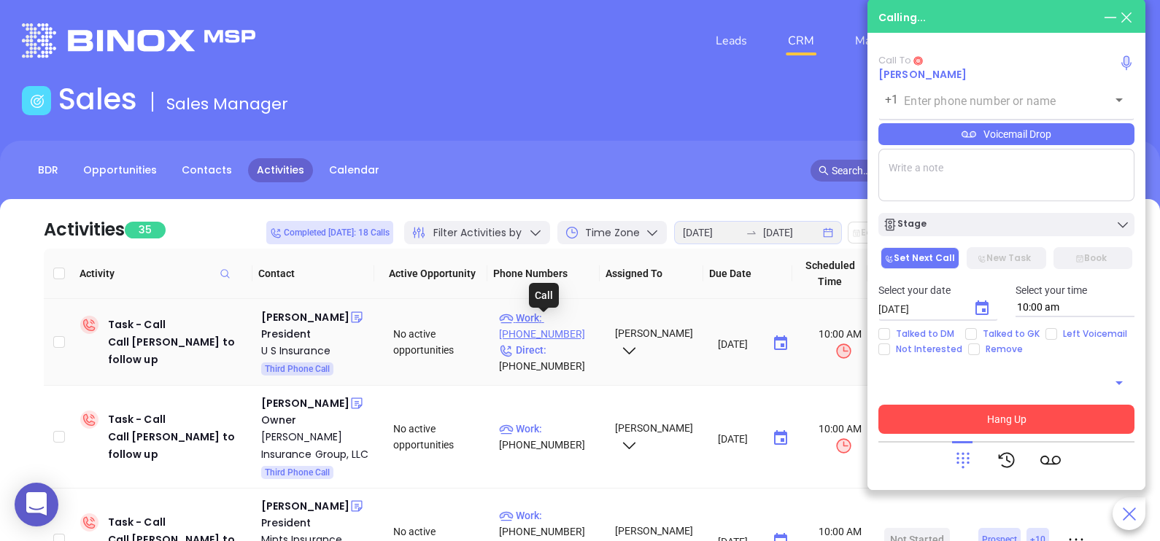
type input "(973) 383-2421"
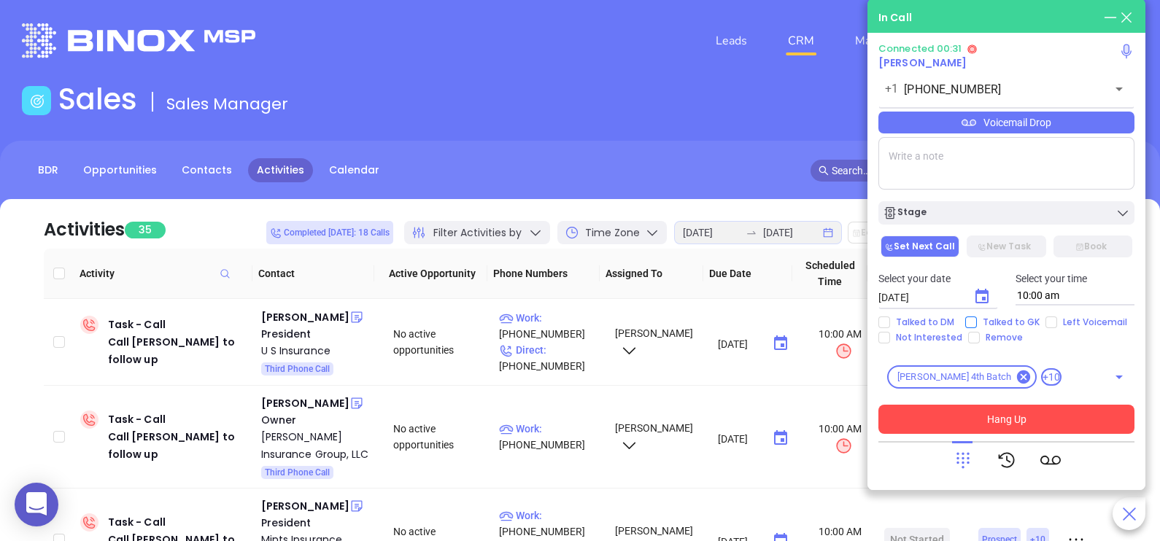
click at [969, 320] on input "Talked to GK" at bounding box center [971, 323] width 12 height 12
checkbox input "true"
click at [959, 171] on textarea at bounding box center [1006, 163] width 256 height 53
type textarea "GK said DM is not this week"
click at [1029, 131] on div "Voicemail Drop" at bounding box center [1006, 123] width 256 height 22
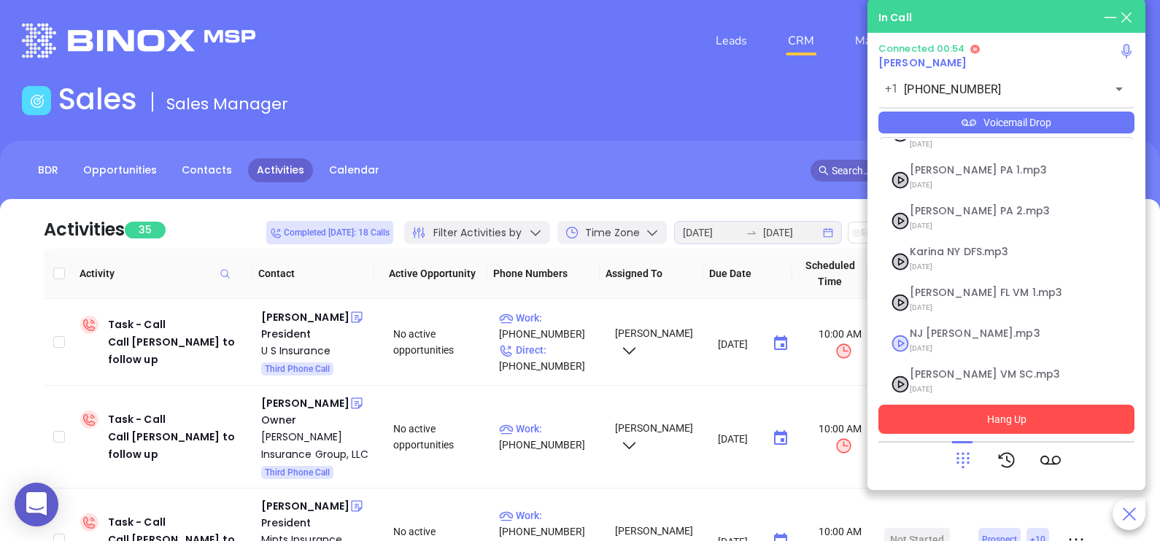
click at [945, 328] on span "NJ Karina.mp3" at bounding box center [989, 333] width 158 height 11
checkbox input "true"
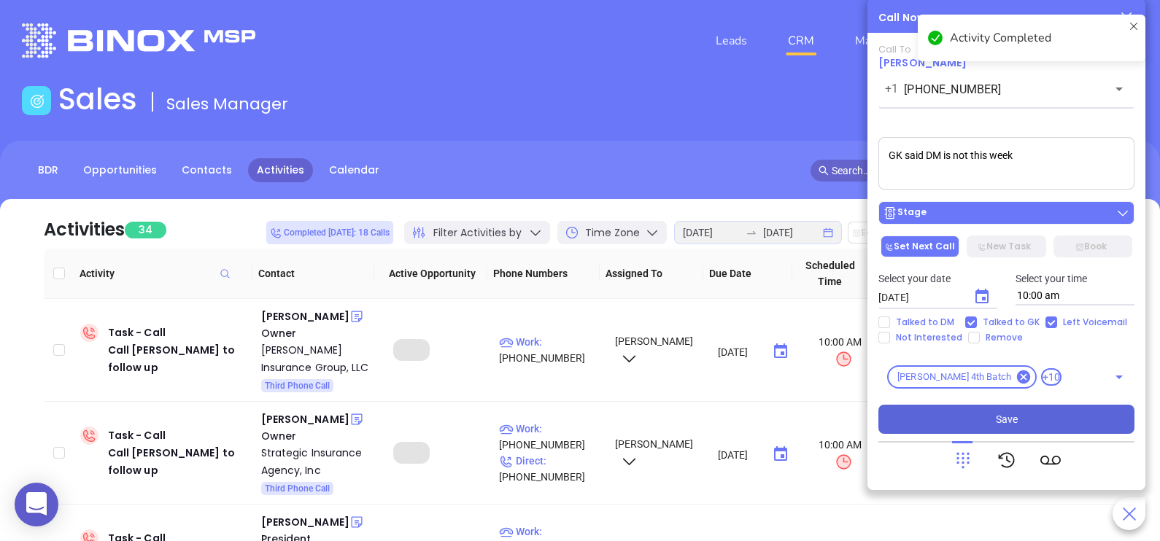
click at [971, 217] on div "Stage" at bounding box center [1006, 213] width 247 height 15
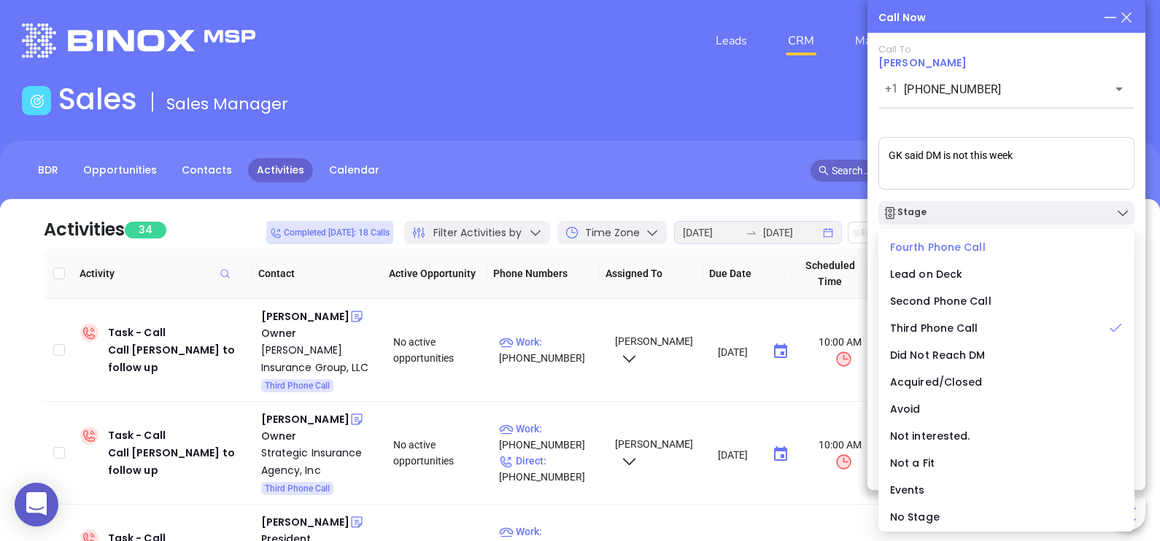
click at [932, 252] on span "Fourth Phone Call" at bounding box center [938, 247] width 96 height 15
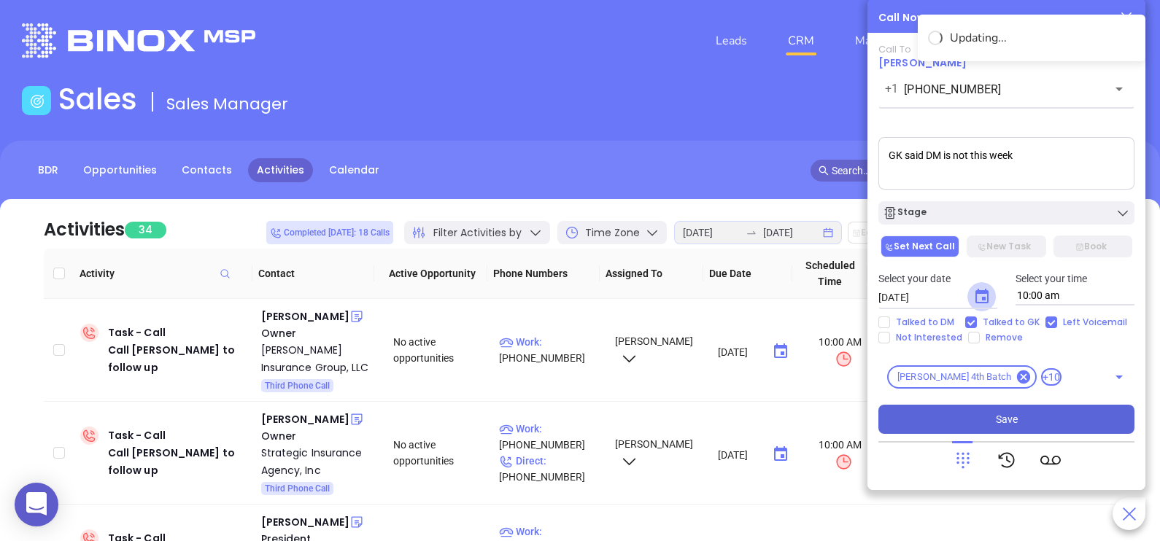
click at [978, 295] on icon "Choose date, selected date is Aug 19, 2025" at bounding box center [982, 297] width 18 height 18
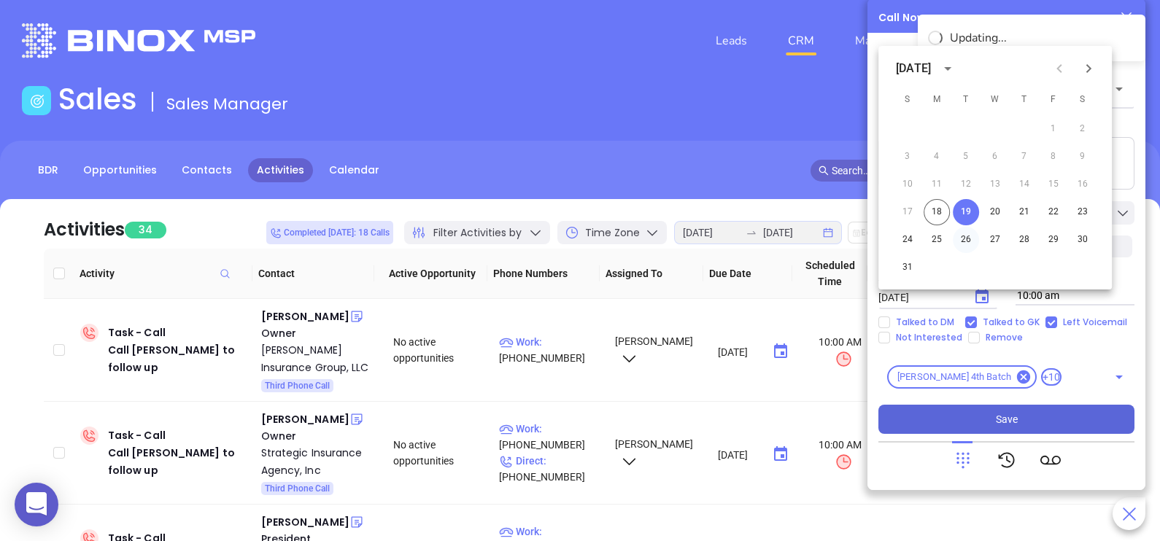
click at [970, 236] on button "26" at bounding box center [966, 240] width 26 height 26
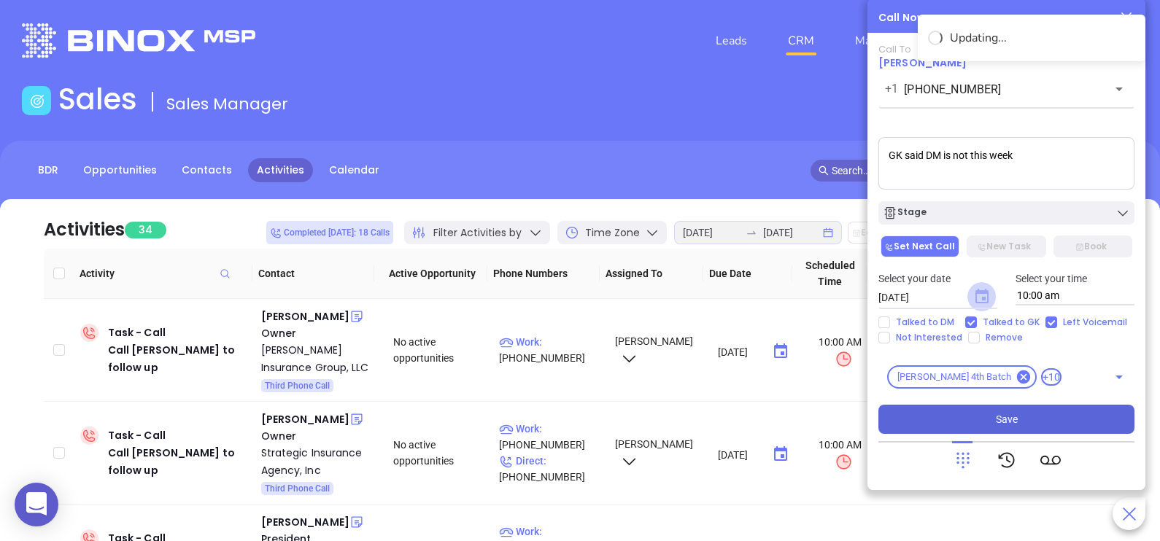
click at [985, 303] on icon "Choose date, selected date is Aug 26, 2025" at bounding box center [981, 296] width 13 height 15
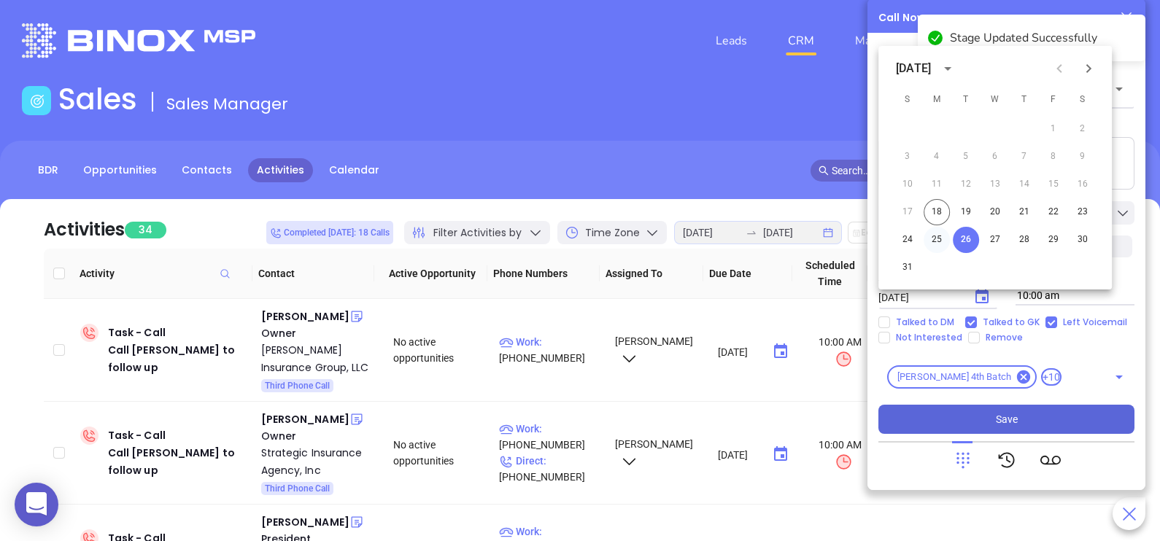
click at [943, 237] on button "25" at bounding box center [937, 240] width 26 height 26
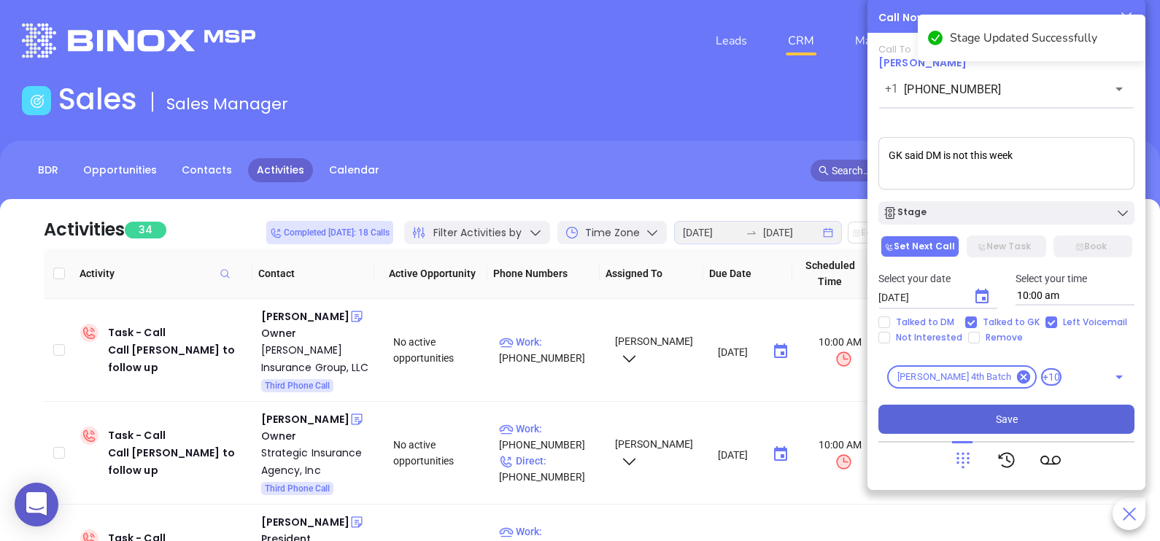
type input "08/25/2025"
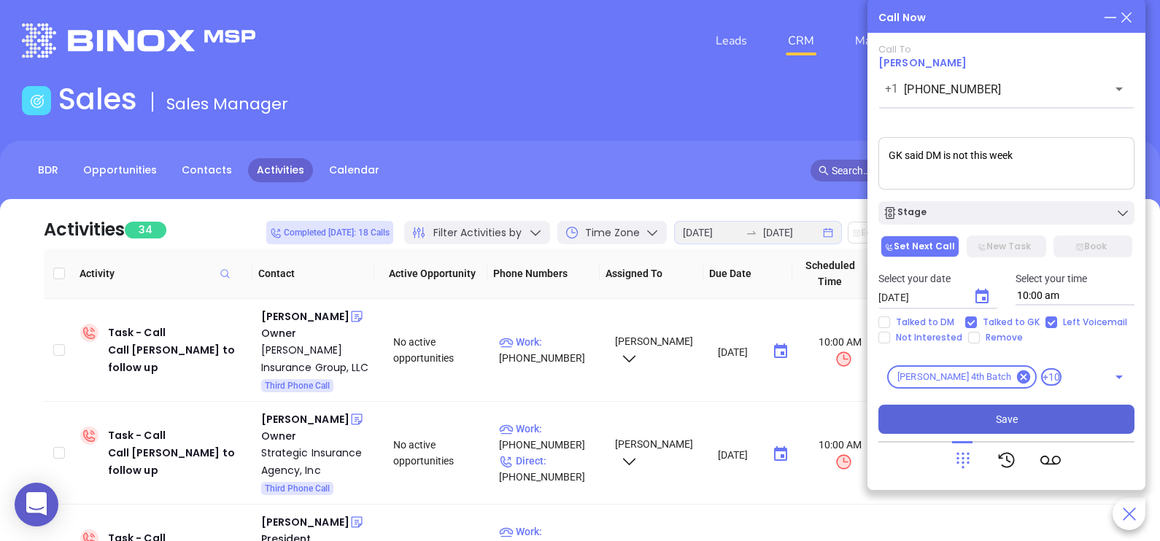
click at [1029, 416] on button "Save" at bounding box center [1006, 419] width 256 height 29
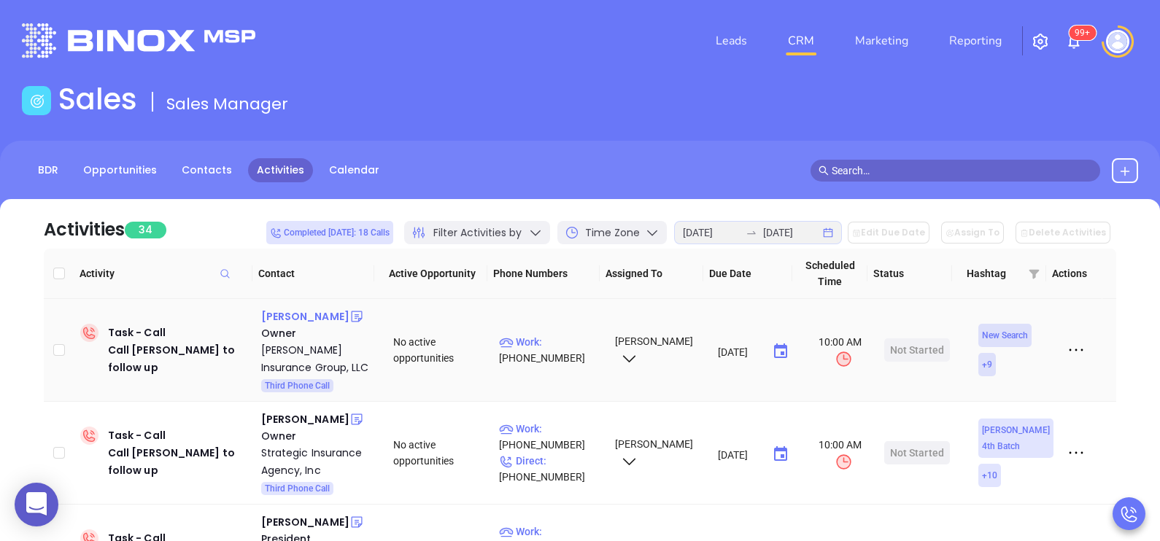
click at [280, 313] on div "George Volk" at bounding box center [305, 317] width 88 height 18
click at [563, 341] on p "Work : (732) 257-2212" at bounding box center [550, 350] width 103 height 32
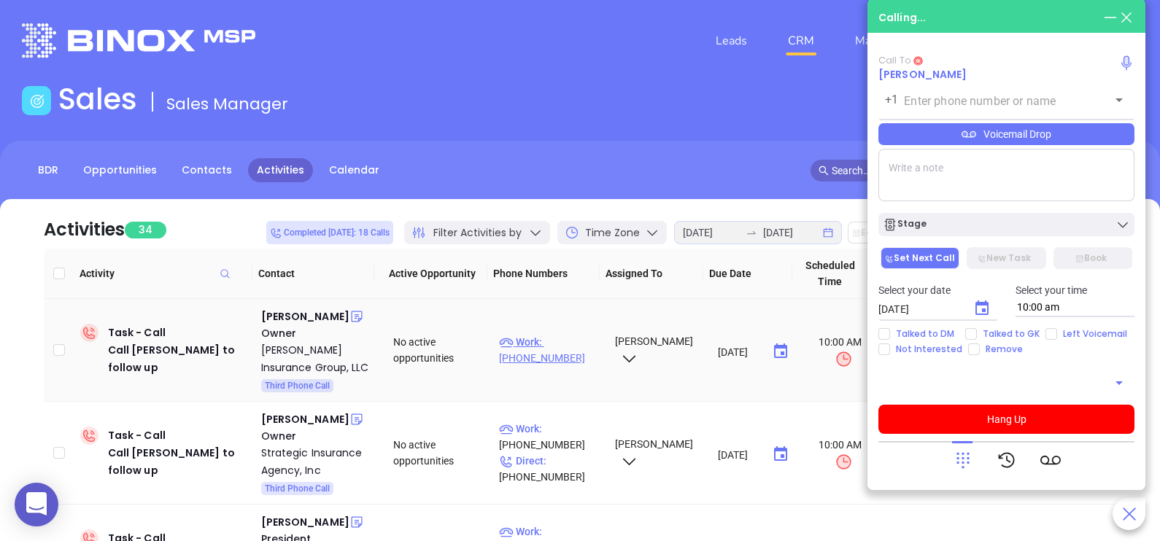
type input "(732) 257-2212"
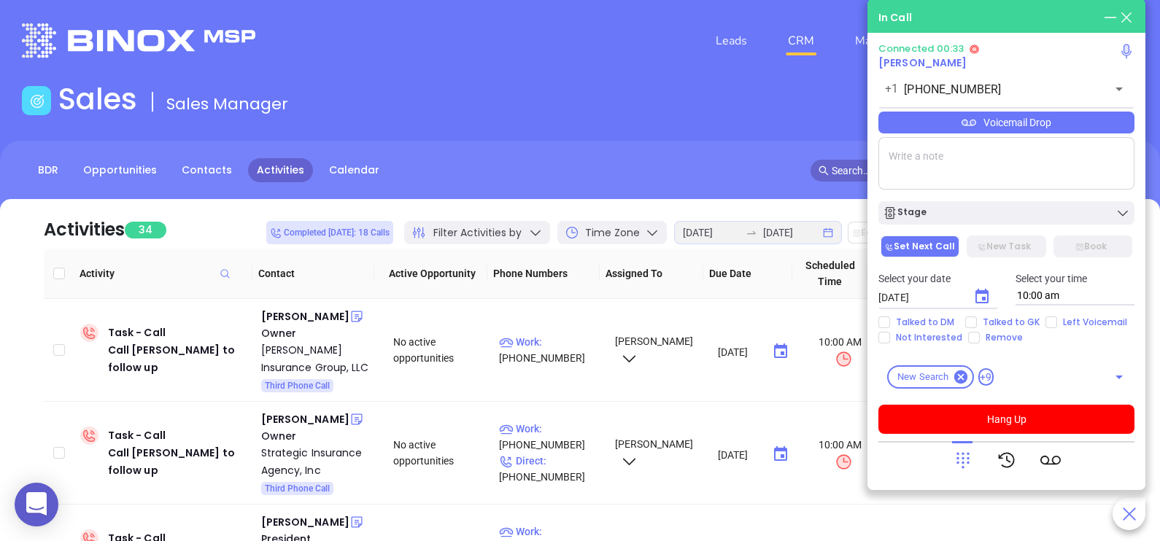
click at [1111, 127] on div "Voicemail Drop" at bounding box center [1006, 123] width 256 height 22
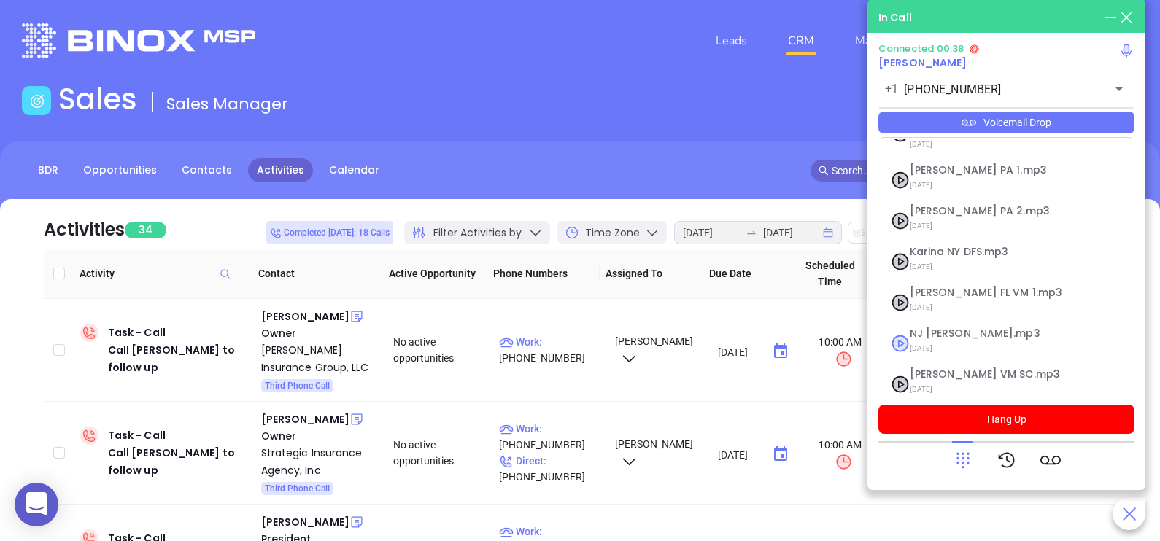
click at [959, 339] on span "07/31/2025" at bounding box center [989, 348] width 158 height 19
checkbox input "true"
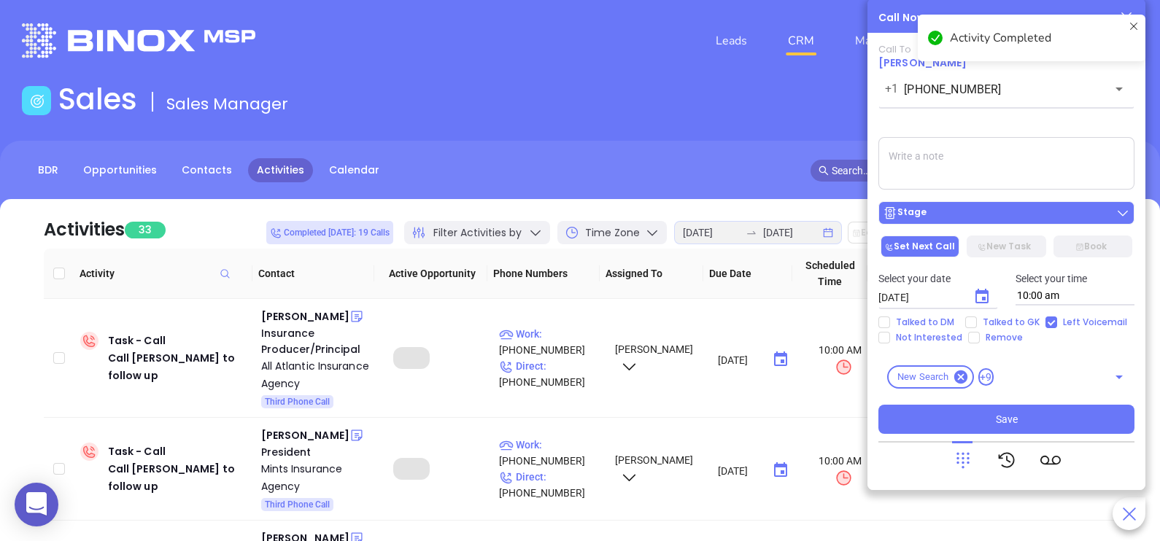
click at [978, 220] on div "Stage" at bounding box center [1006, 213] width 247 height 15
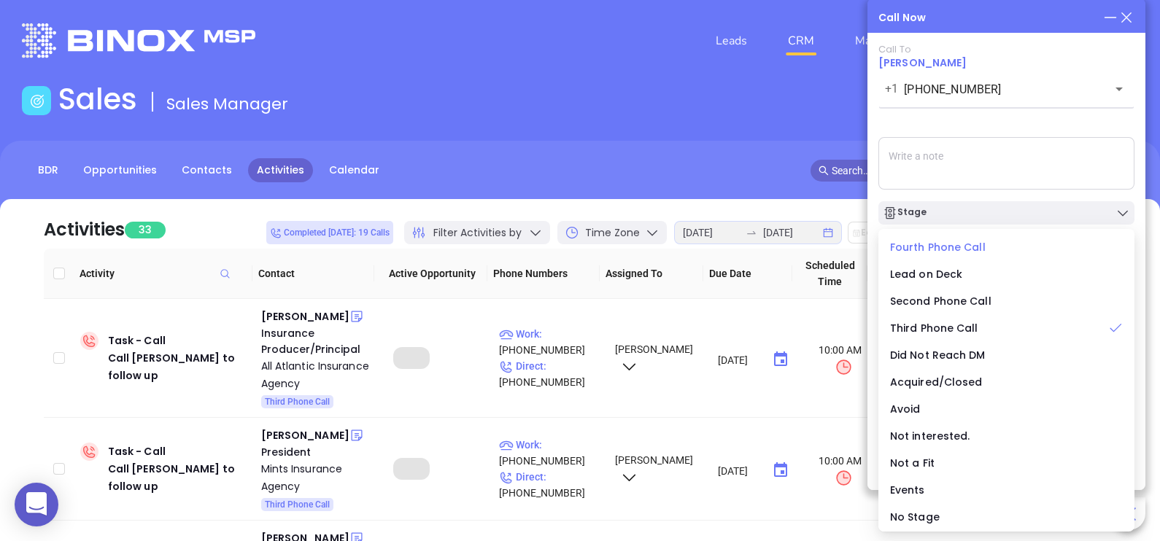
click at [958, 253] on span "Fourth Phone Call" at bounding box center [938, 247] width 96 height 15
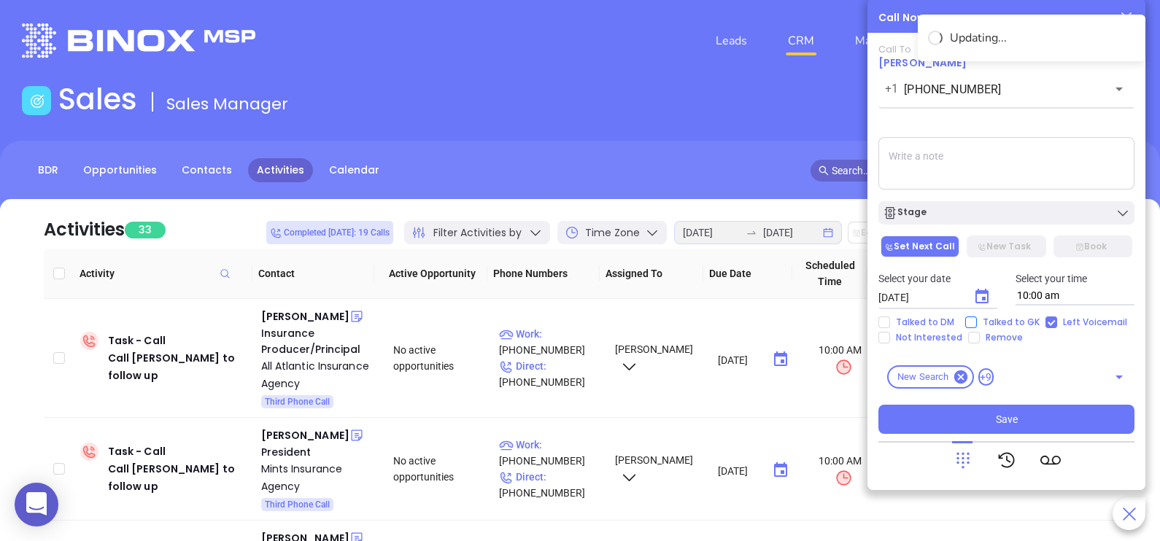
click at [986, 319] on span "Talked to GK" at bounding box center [1011, 323] width 69 height 12
click at [977, 319] on input "Talked to GK" at bounding box center [971, 323] width 12 height 12
checkbox input "true"
click at [981, 289] on icon "Choose date, selected date is Aug 19, 2025" at bounding box center [982, 297] width 18 height 18
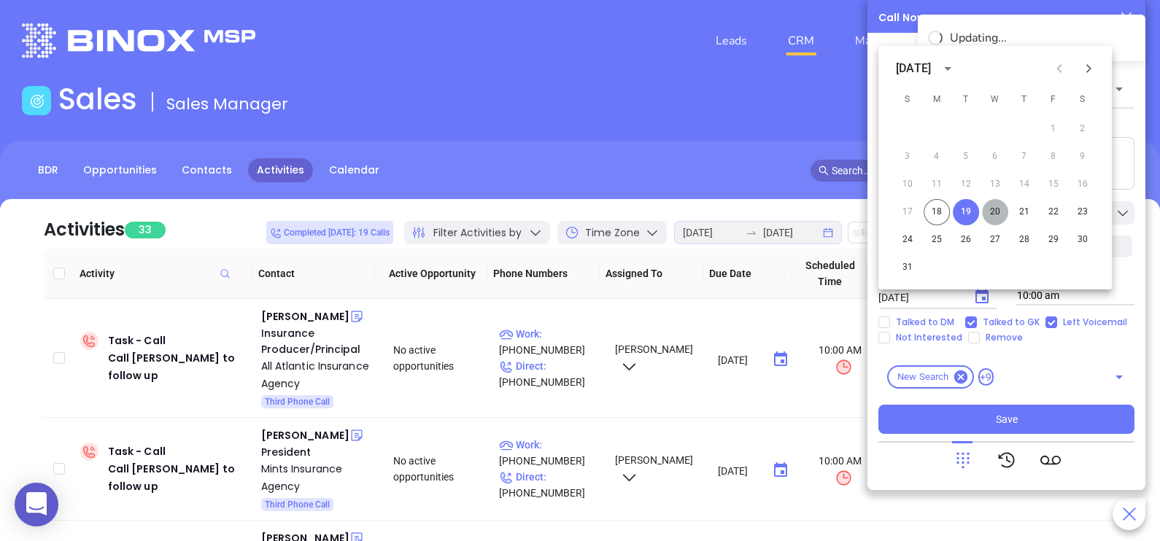
click at [994, 223] on button "20" at bounding box center [995, 212] width 26 height 26
type input "08/20/2025"
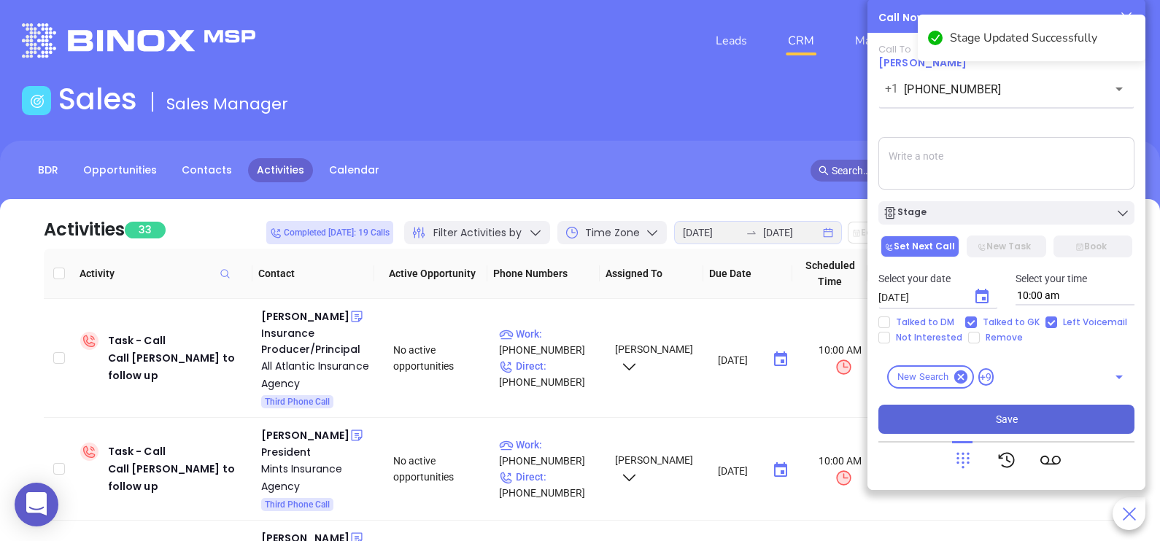
click at [985, 429] on button "Save" at bounding box center [1006, 419] width 256 height 29
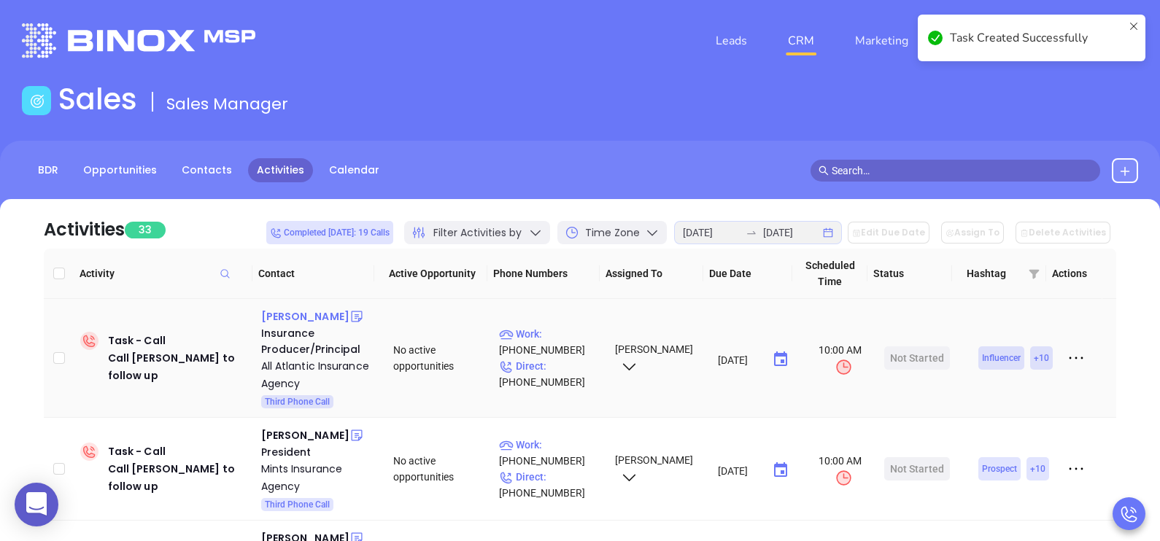
click at [292, 314] on div "Paul Gioe" at bounding box center [305, 317] width 88 height 18
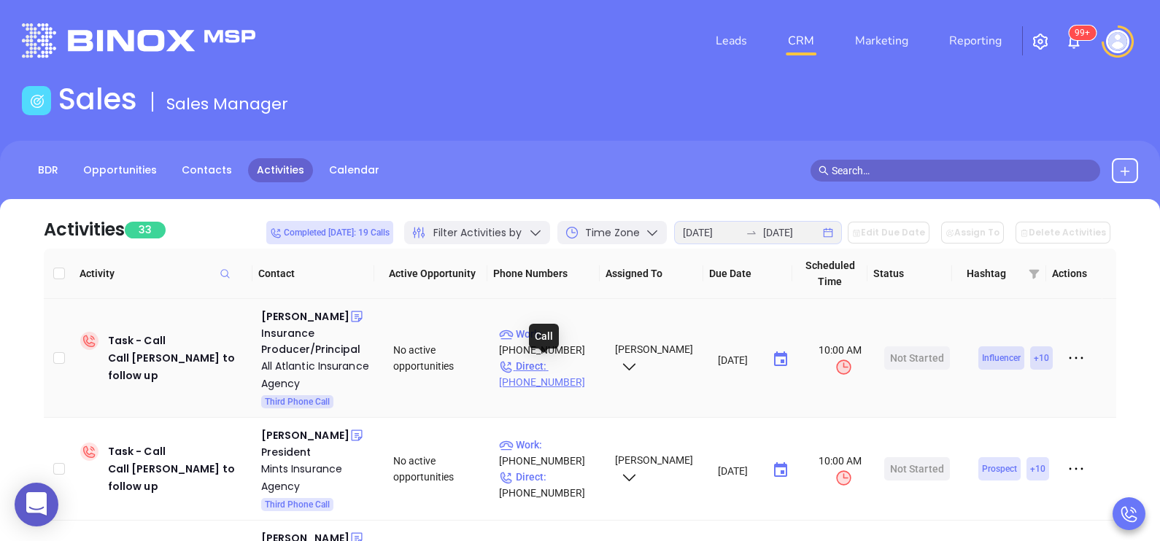
click at [577, 370] on p "Direct : (732) 914-1010" at bounding box center [550, 374] width 103 height 32
type input "(732) 914-1010"
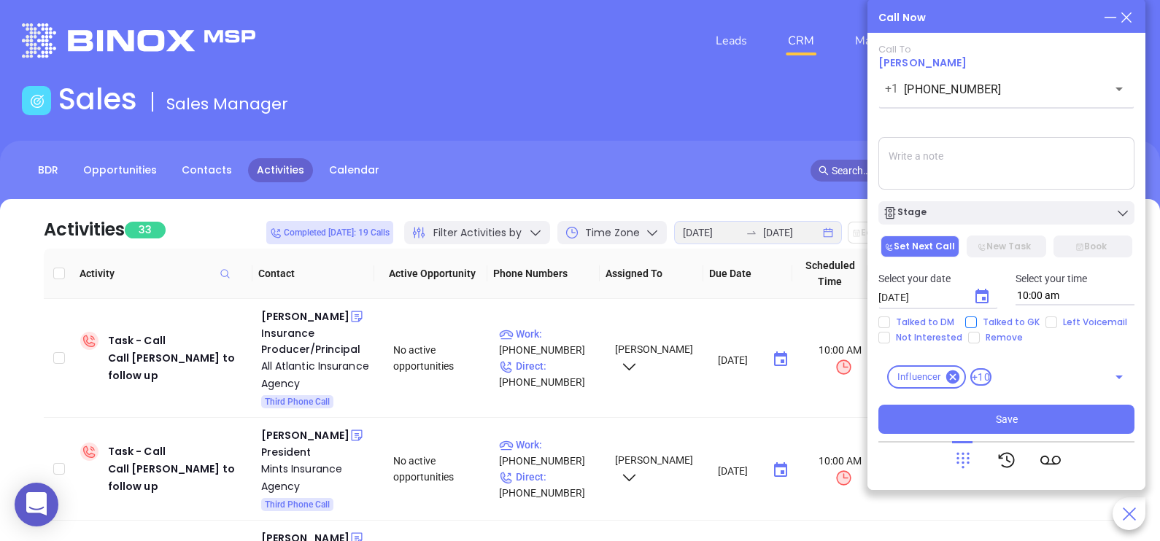
click at [992, 321] on main "Sales Sales Manager BDR Opportunities Contacts Activities Calendar Call Now Cal…" at bounding box center [580, 452] width 1160 height 741
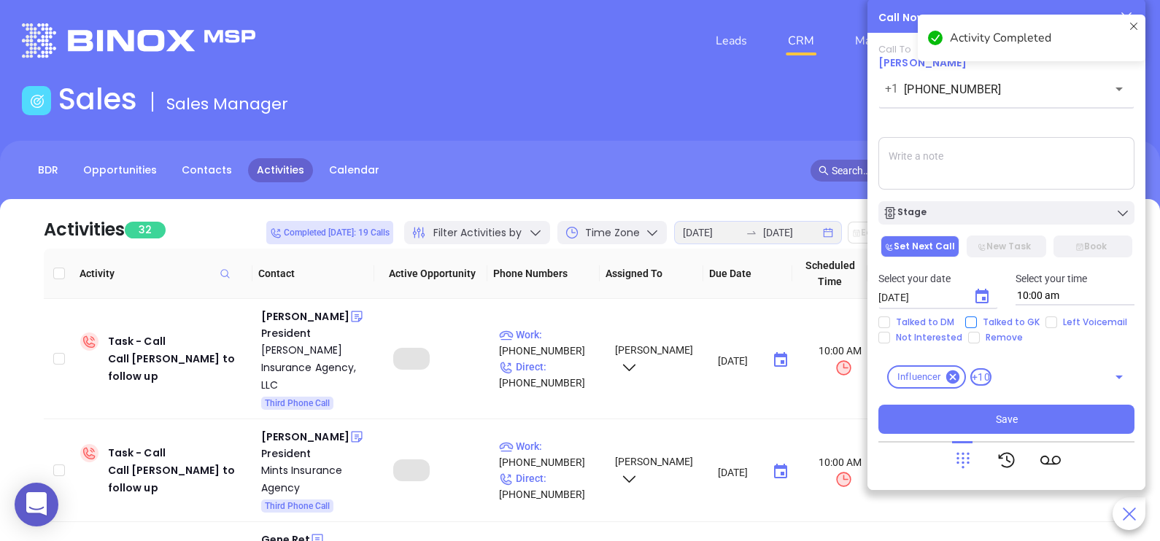
click at [982, 325] on span "Talked to GK" at bounding box center [1011, 323] width 69 height 12
click at [977, 325] on input "Talked to GK" at bounding box center [971, 323] width 12 height 12
checkbox input "true"
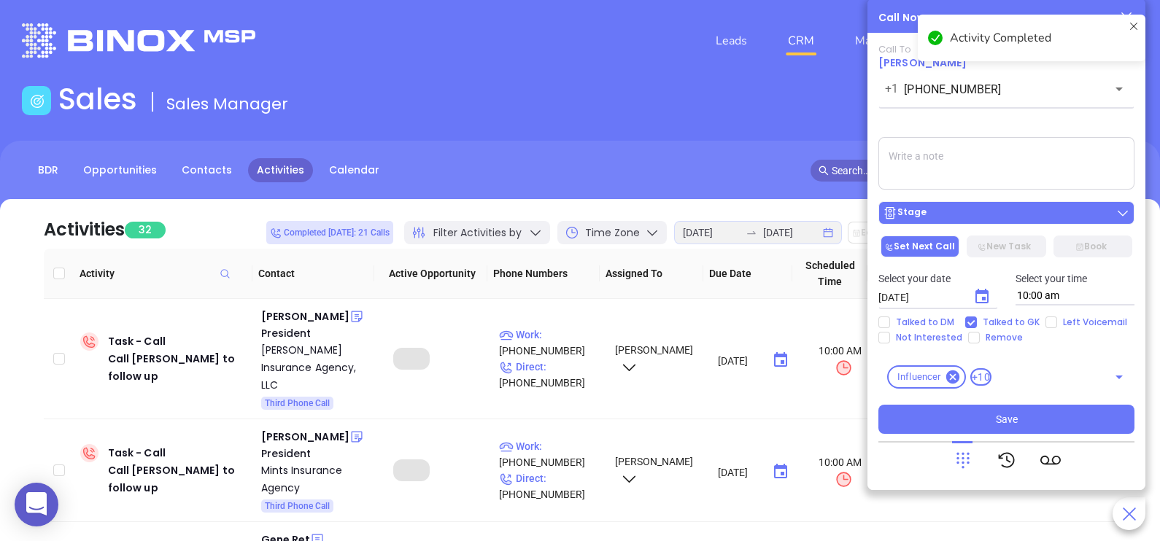
click at [1007, 219] on div "Stage" at bounding box center [1006, 213] width 247 height 15
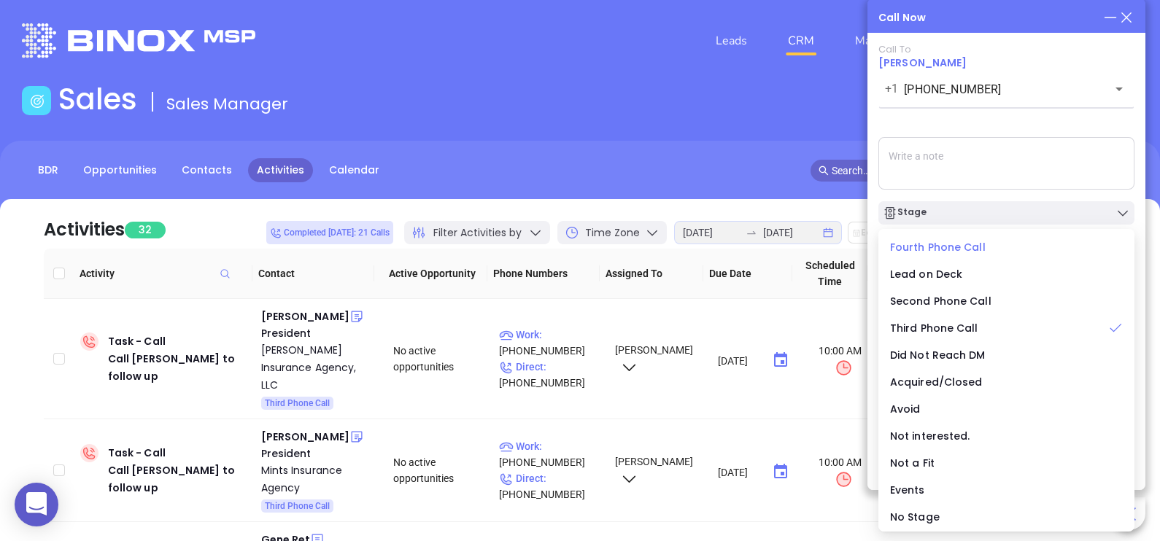
click at [952, 247] on span "Fourth Phone Call" at bounding box center [938, 247] width 96 height 15
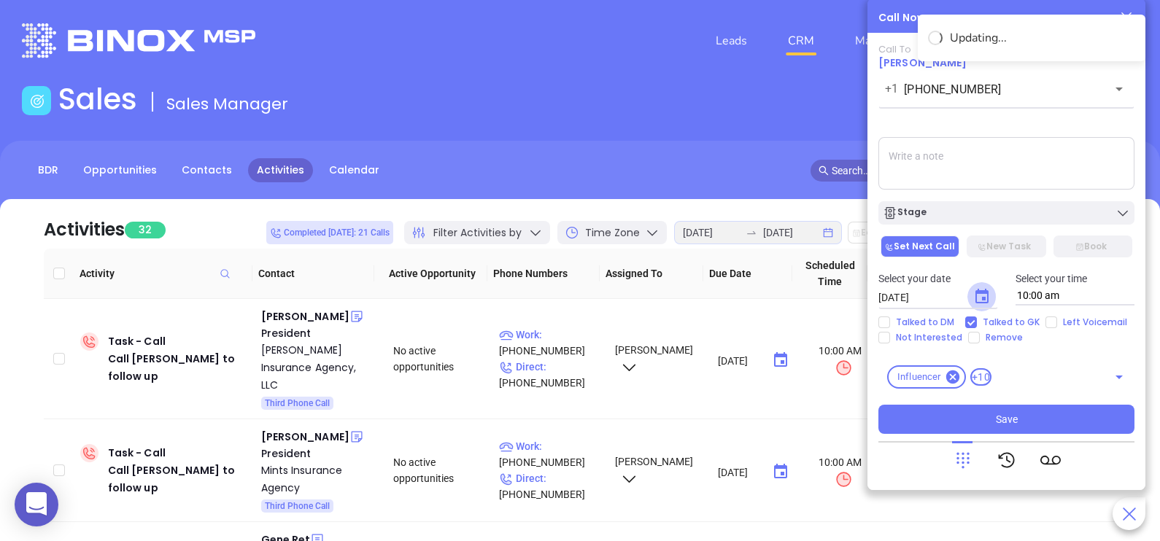
click at [979, 296] on icon "Choose date, selected date is Aug 19, 2025" at bounding box center [982, 297] width 18 height 18
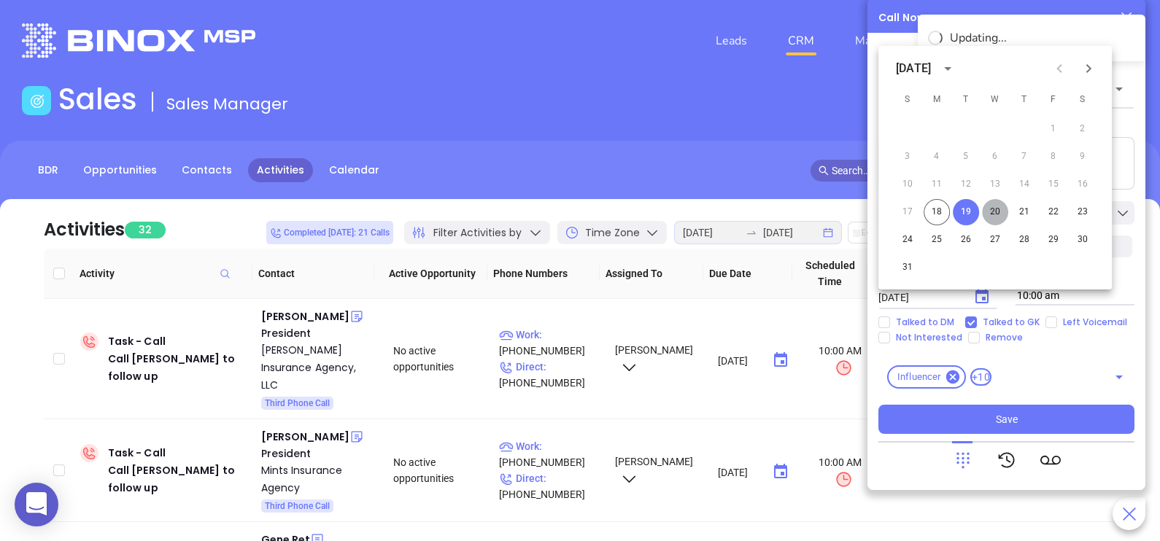
click at [999, 209] on button "20" at bounding box center [995, 212] width 26 height 26
type input "08/20/2025"
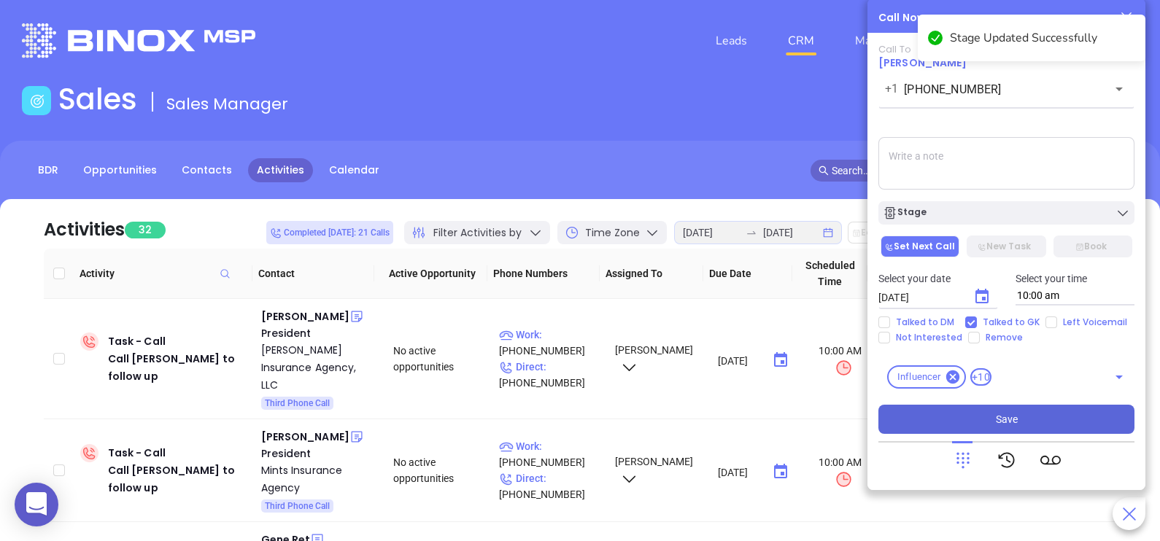
click at [1014, 416] on span "Save" at bounding box center [1007, 419] width 22 height 16
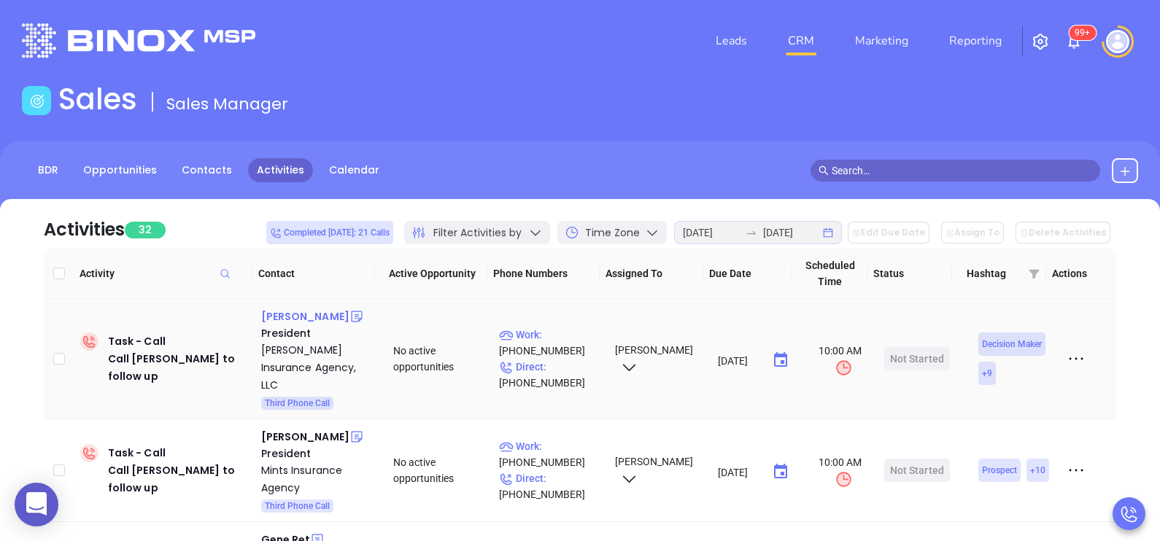
click at [292, 312] on div "Peter Massaquoi" at bounding box center [305, 317] width 88 height 18
click at [572, 363] on p "Direct : (609) 571-3037" at bounding box center [550, 375] width 103 height 32
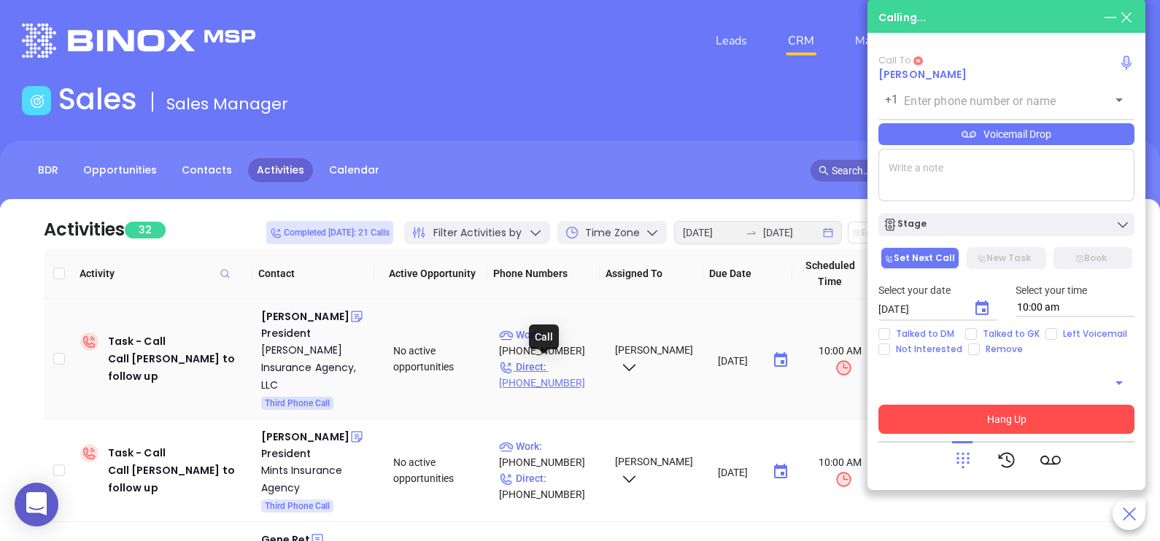
type input "(609) 571-3037"
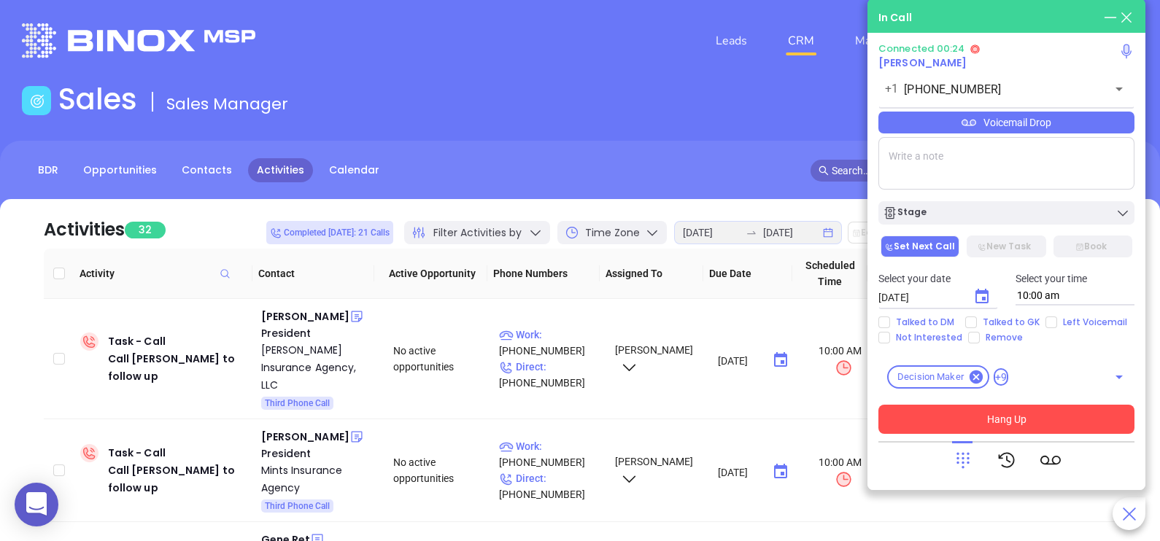
click at [959, 456] on icon at bounding box center [963, 460] width 20 height 20
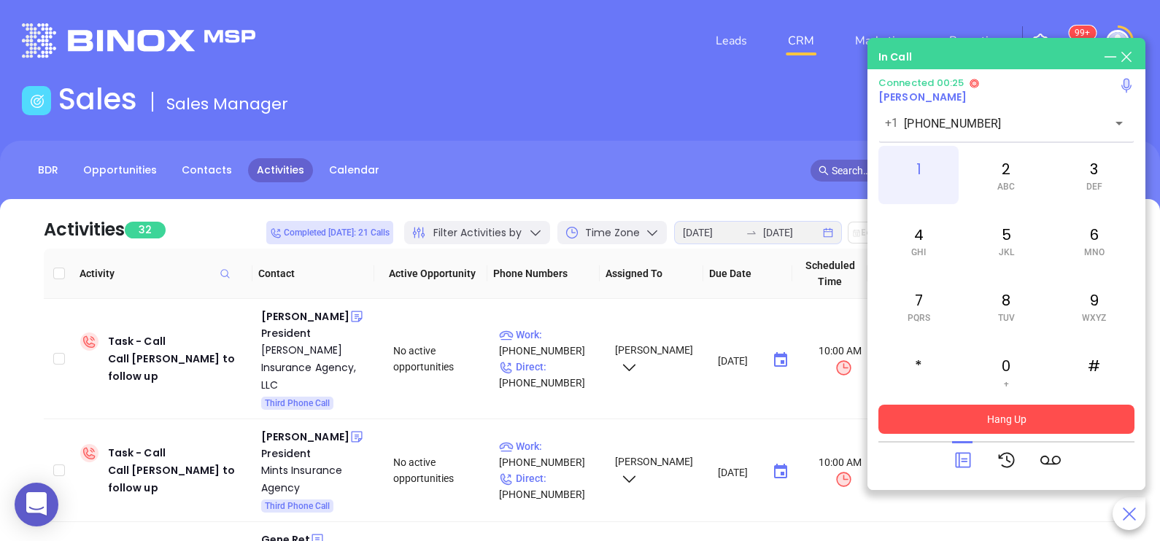
click at [922, 158] on div "1" at bounding box center [918, 175] width 80 height 58
click at [951, 466] on div at bounding box center [1006, 460] width 256 height 38
click at [967, 459] on icon at bounding box center [963, 460] width 20 height 20
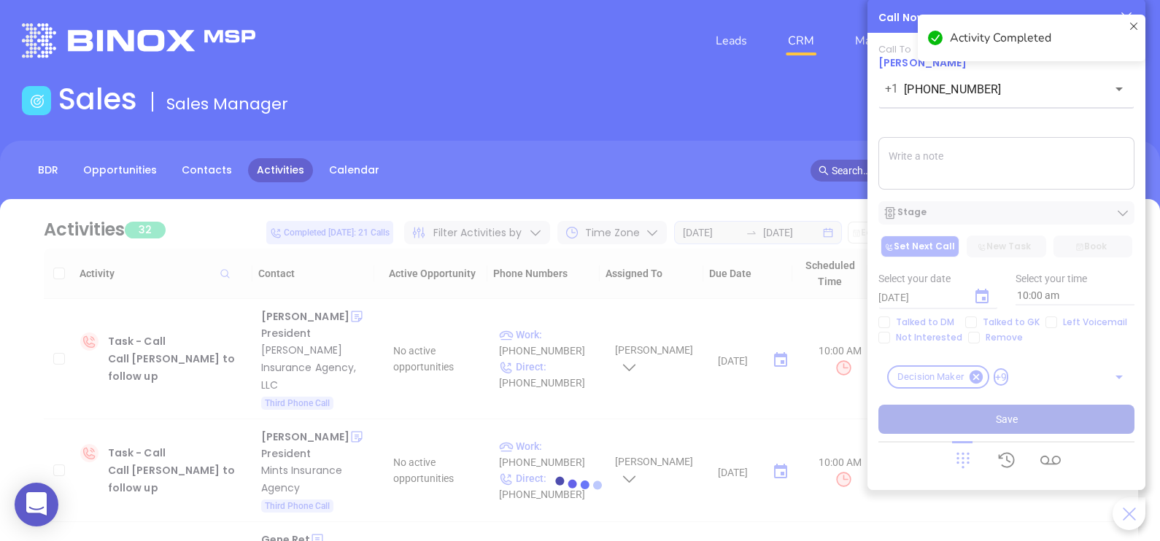
click at [959, 160] on textarea at bounding box center [1006, 163] width 256 height 53
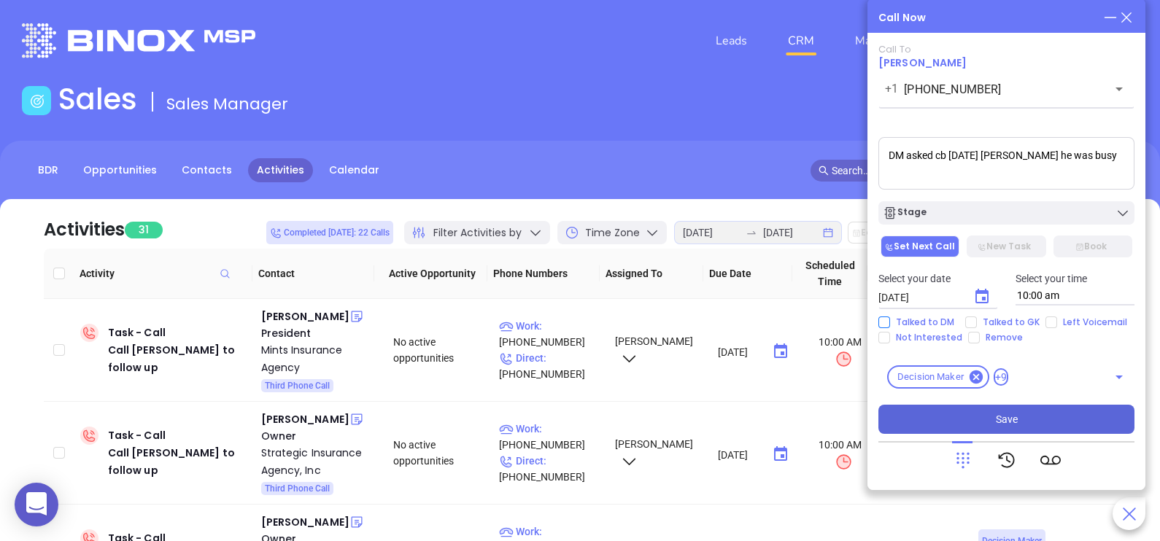
type textarea "DM asked cb tomorrow eve he was busy"
click at [929, 321] on span "Talked to DM" at bounding box center [925, 323] width 70 height 12
click at [890, 321] on input "Talked to DM" at bounding box center [884, 323] width 12 height 12
checkbox input "true"
click at [978, 302] on icon "Choose date, selected date is Aug 19, 2025" at bounding box center [982, 297] width 18 height 18
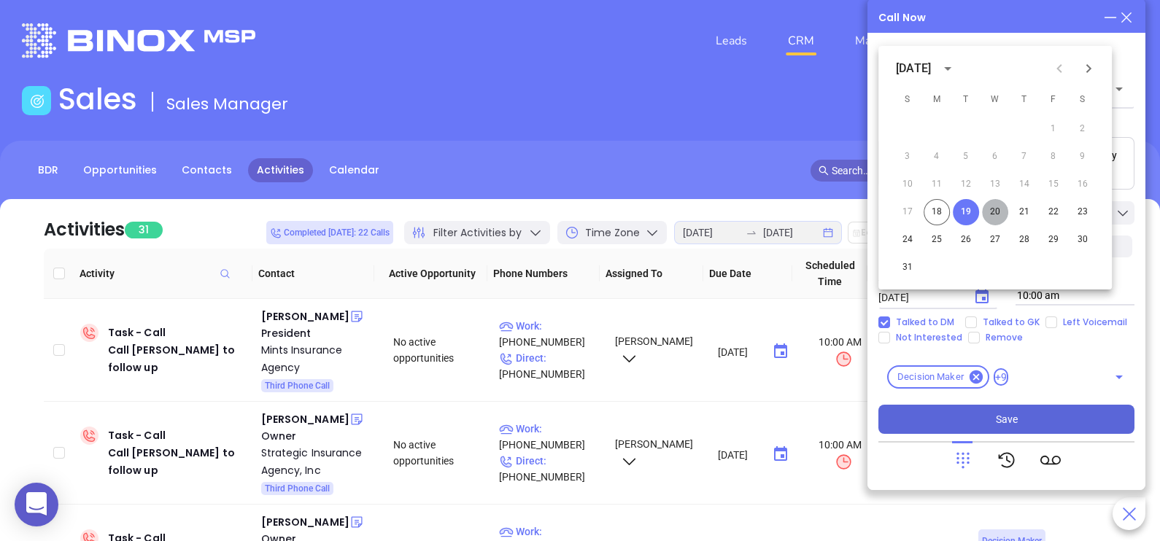
click at [994, 215] on button "20" at bounding box center [995, 212] width 26 height 26
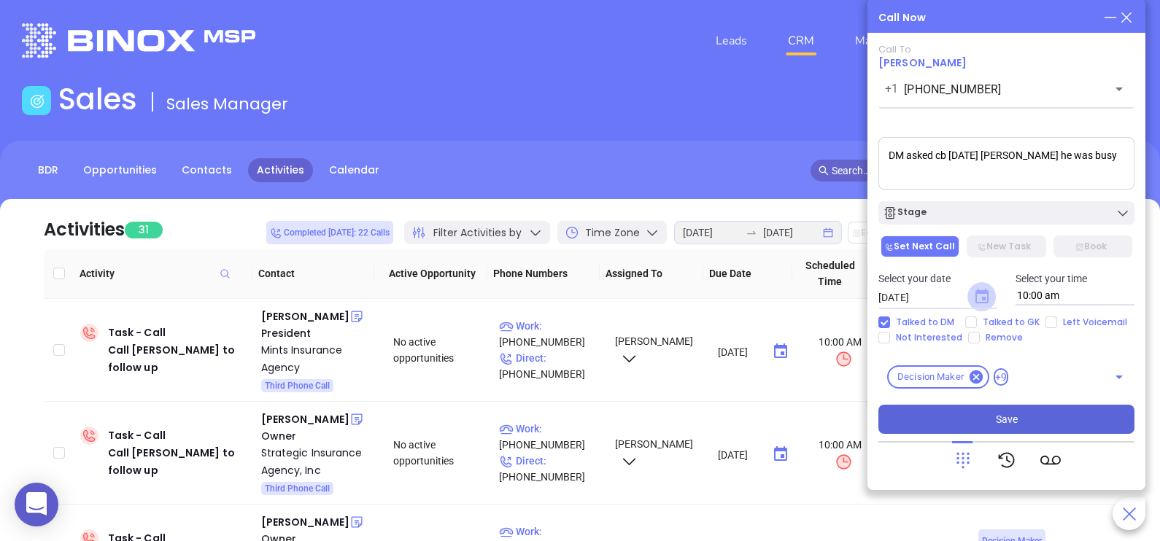
click at [985, 298] on icon "Choose date, selected date is Aug 20, 2025" at bounding box center [981, 296] width 13 height 15
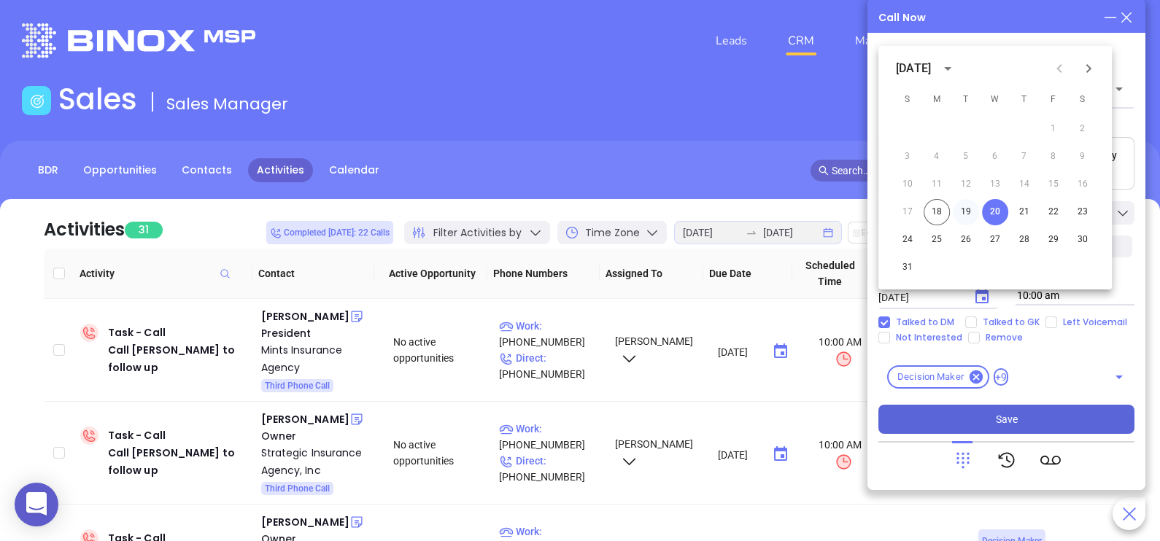
click at [965, 215] on button "19" at bounding box center [966, 212] width 26 height 26
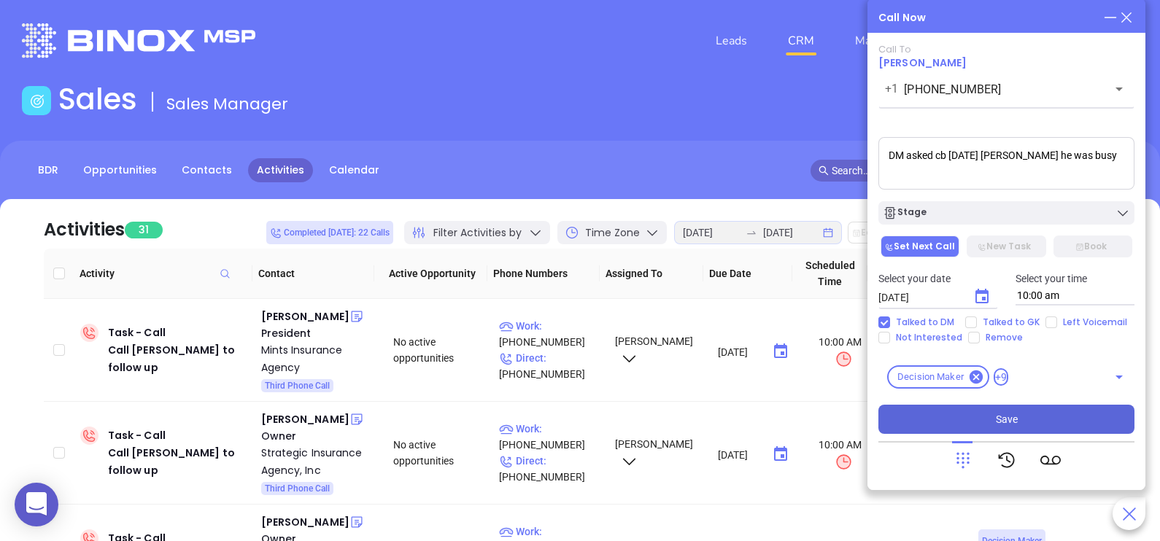
type input "[DATE]"
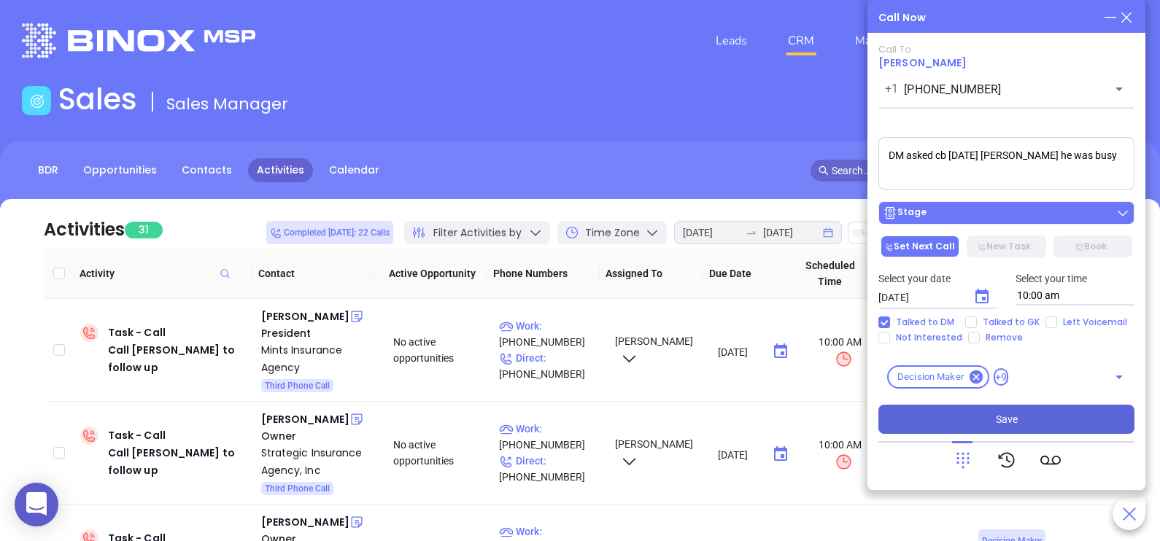
click at [981, 210] on div "Stage" at bounding box center [1006, 213] width 247 height 15
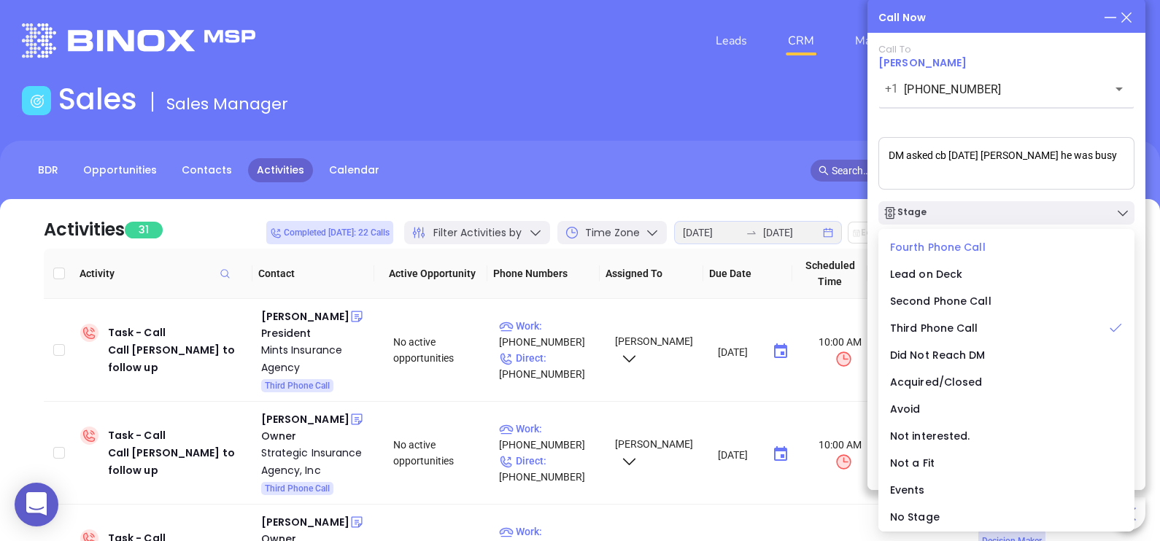
click at [936, 252] on span "Fourth Phone Call" at bounding box center [938, 247] width 96 height 15
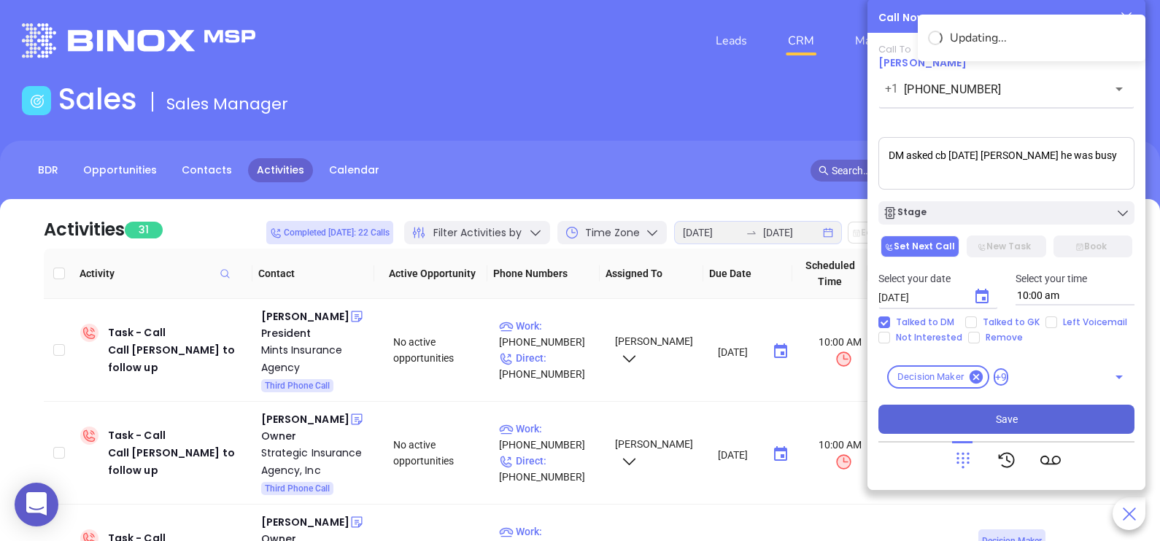
click at [1046, 428] on button "Save" at bounding box center [1006, 419] width 256 height 29
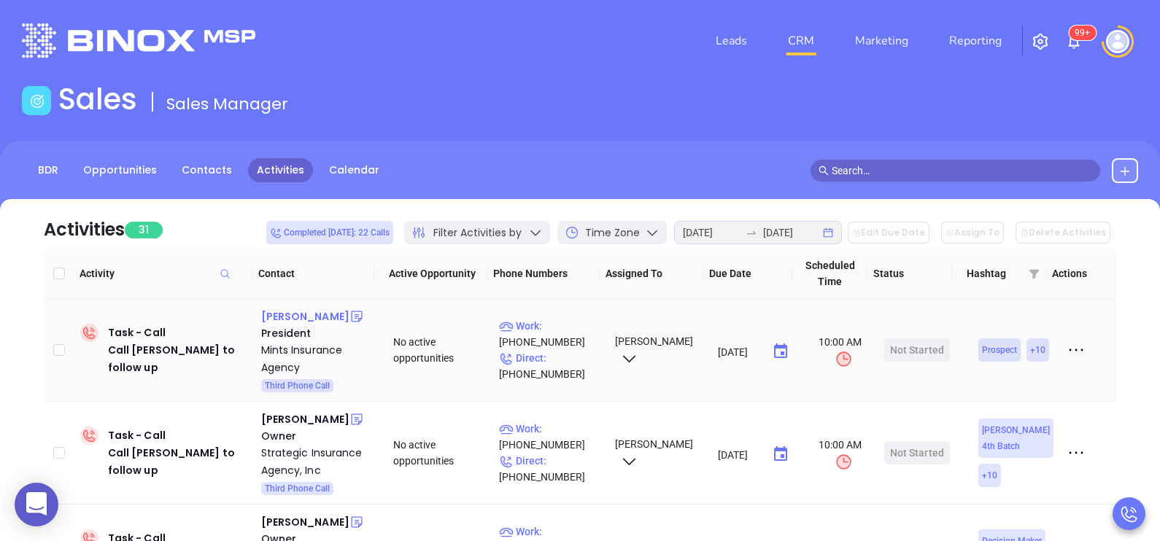
click at [271, 316] on div "Bob Conner" at bounding box center [305, 317] width 88 height 18
click at [568, 320] on p "Work : (856) 825-2880" at bounding box center [550, 334] width 103 height 32
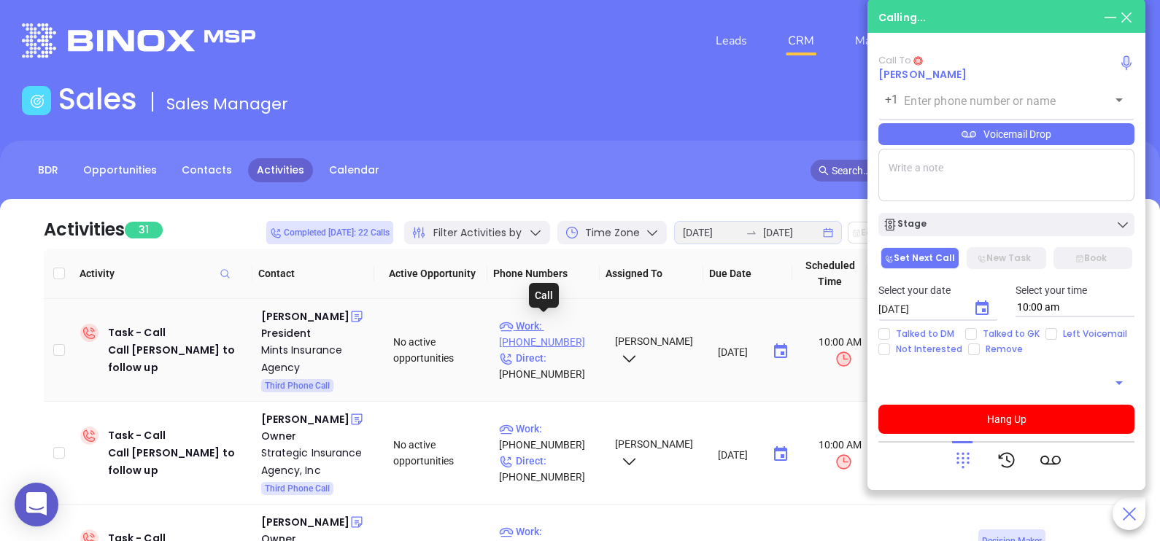
type input "(856) 825-2880"
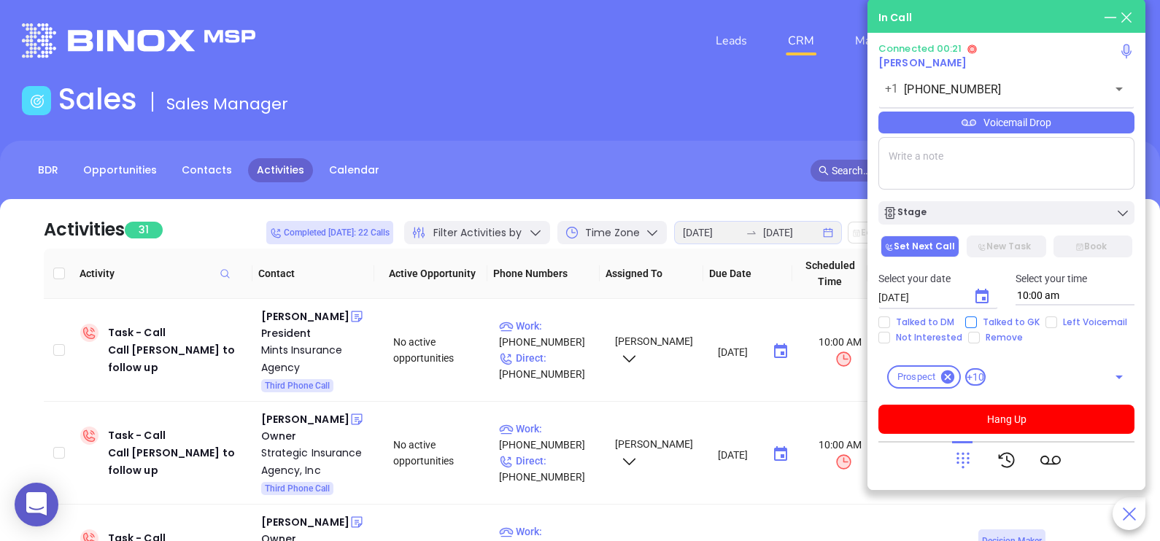
click at [992, 321] on span "Talked to GK" at bounding box center [1011, 323] width 69 height 12
click at [977, 321] on input "Talked to GK" at bounding box center [971, 323] width 12 height 12
checkbox input "true"
click at [985, 302] on icon "Choose date, selected date is Aug 19, 2025" at bounding box center [982, 297] width 18 height 18
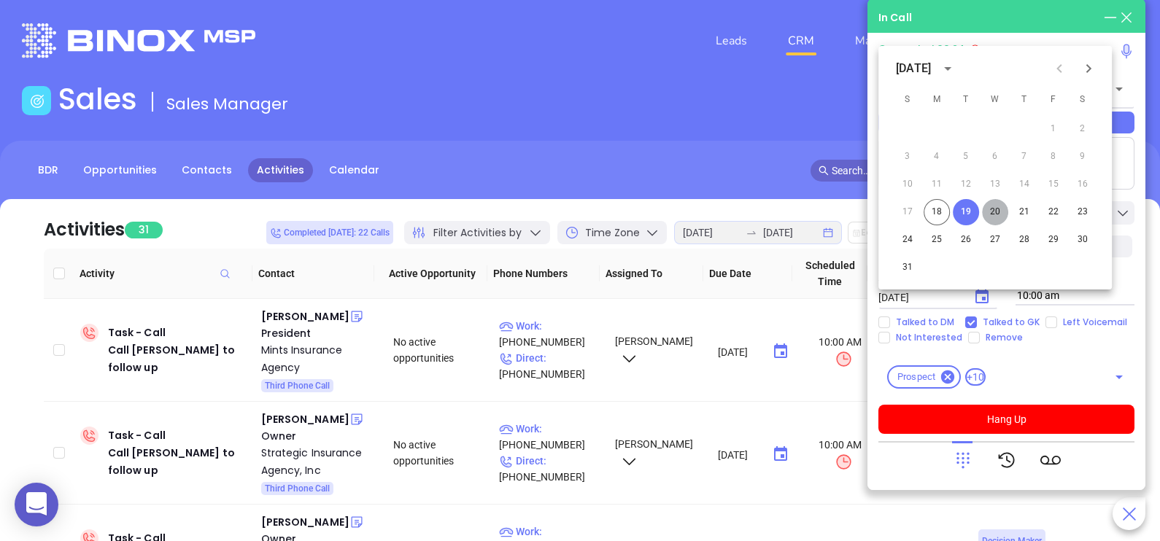
click at [999, 206] on button "20" at bounding box center [995, 212] width 26 height 26
type input "08/20/2025"
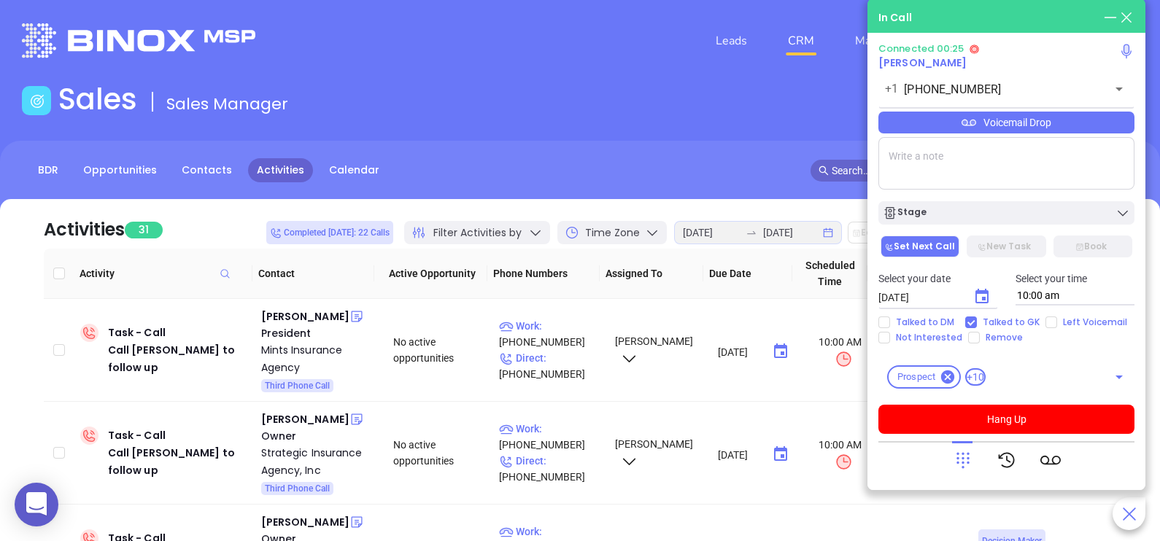
click at [1064, 113] on div "Connected 00:25 Bob Conner +1 (856) 825-2880 ​ Voicemail Drop Stage Set Next Ca…" at bounding box center [1006, 238] width 256 height 391
click at [1072, 124] on div "Voicemail Drop" at bounding box center [1006, 123] width 256 height 22
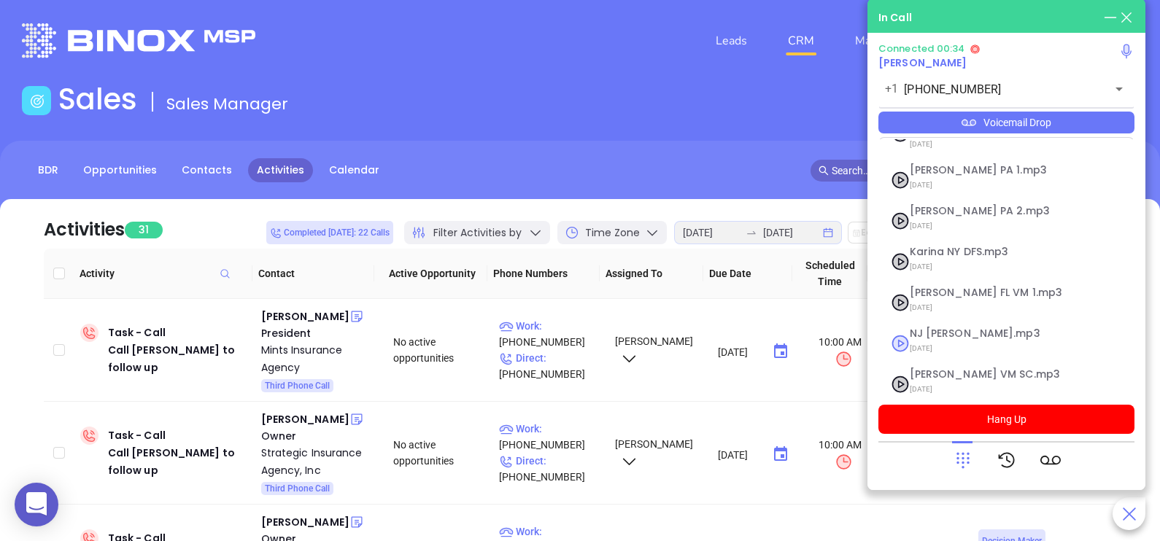
click at [972, 339] on span "07/31/2025" at bounding box center [989, 348] width 158 height 19
checkbox input "true"
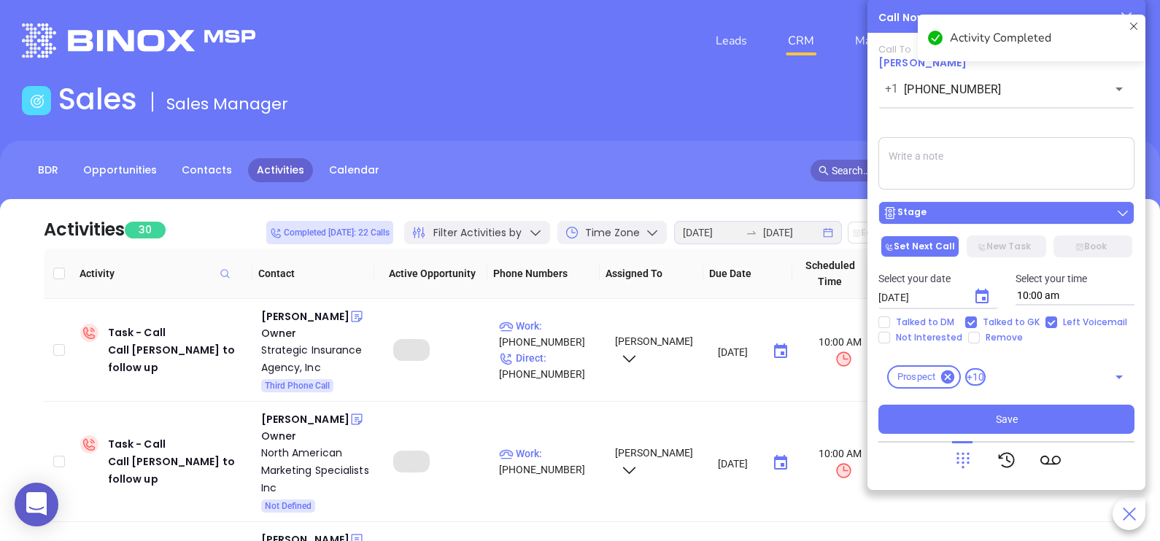
click at [1002, 212] on div "Stage" at bounding box center [1006, 213] width 247 height 15
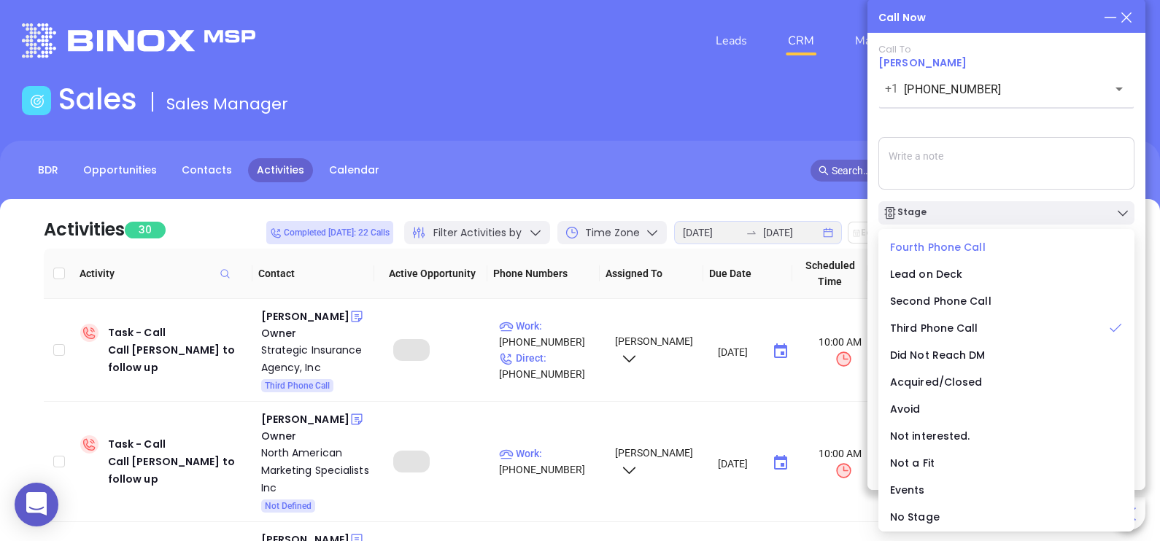
click at [942, 248] on span "Fourth Phone Call" at bounding box center [938, 247] width 96 height 15
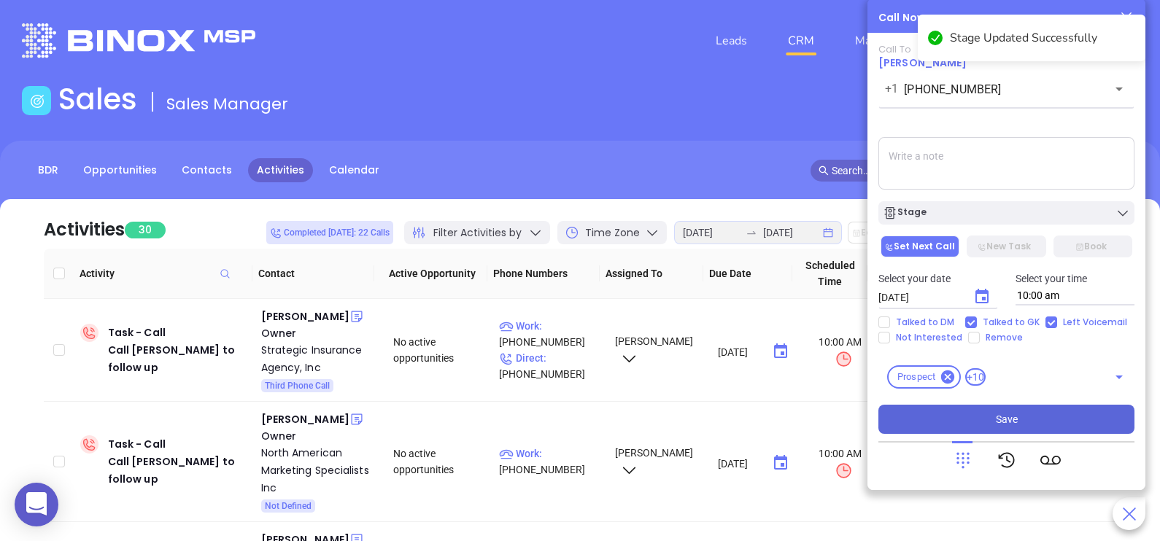
click at [1007, 413] on span "Save" at bounding box center [1007, 419] width 22 height 16
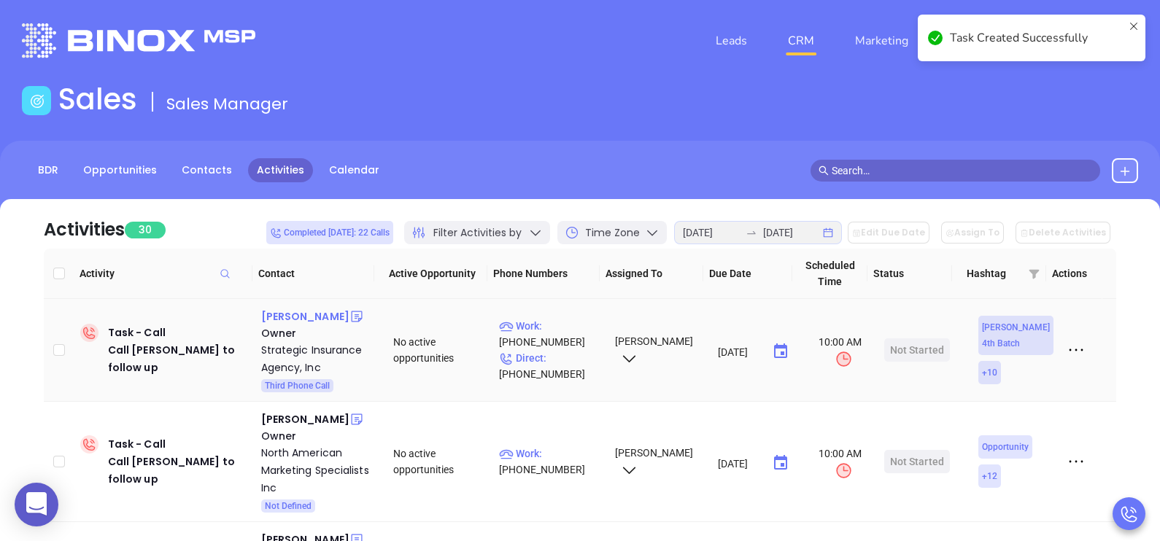
click at [326, 318] on div "Adam Lederman" at bounding box center [305, 317] width 88 height 18
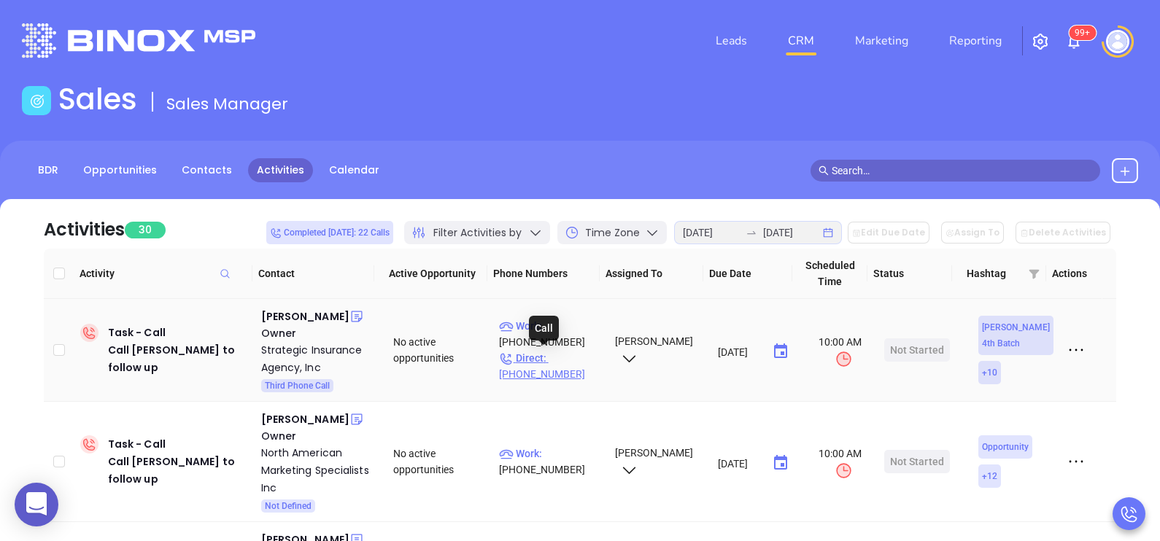
click at [565, 357] on p "Direct : (973) 422-1324" at bounding box center [550, 366] width 103 height 32
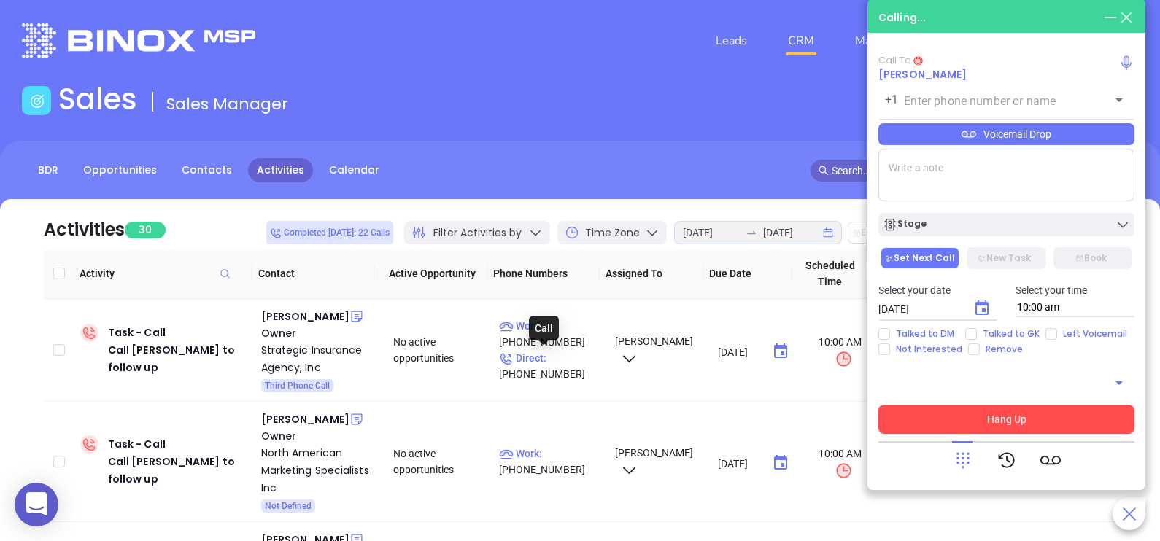
type input "(973) 422-1324"
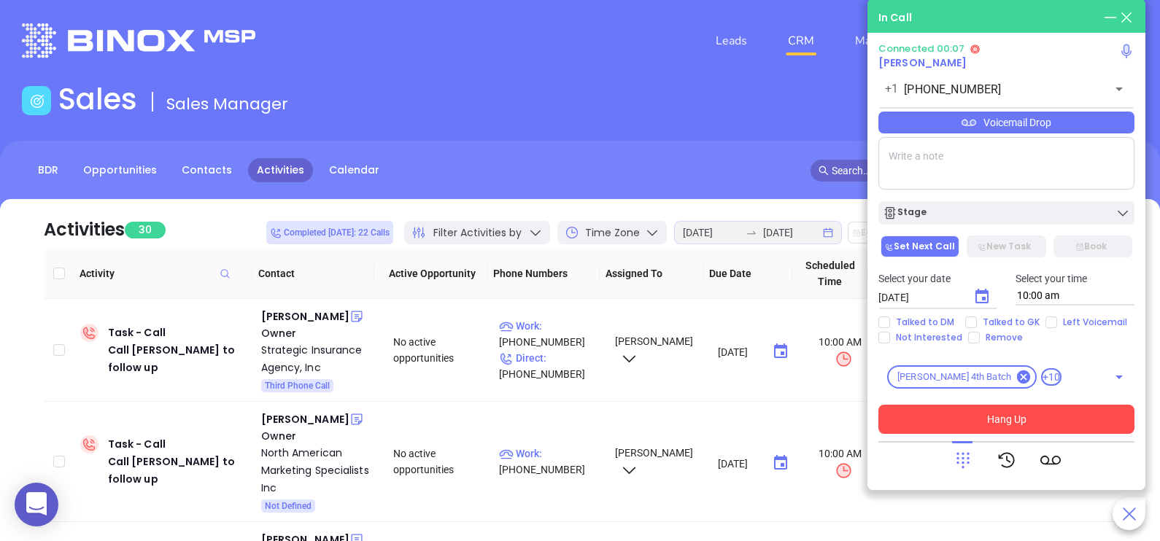
click at [1096, 120] on div "Voicemail Drop" at bounding box center [1006, 123] width 256 height 22
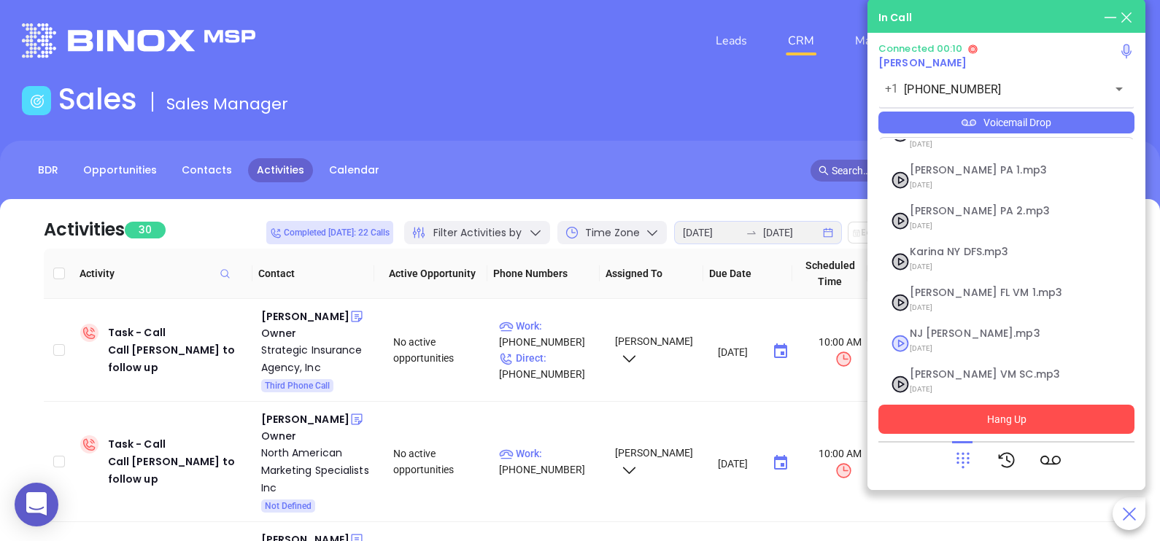
click at [986, 328] on span "NJ Karina.mp3" at bounding box center [989, 333] width 158 height 11
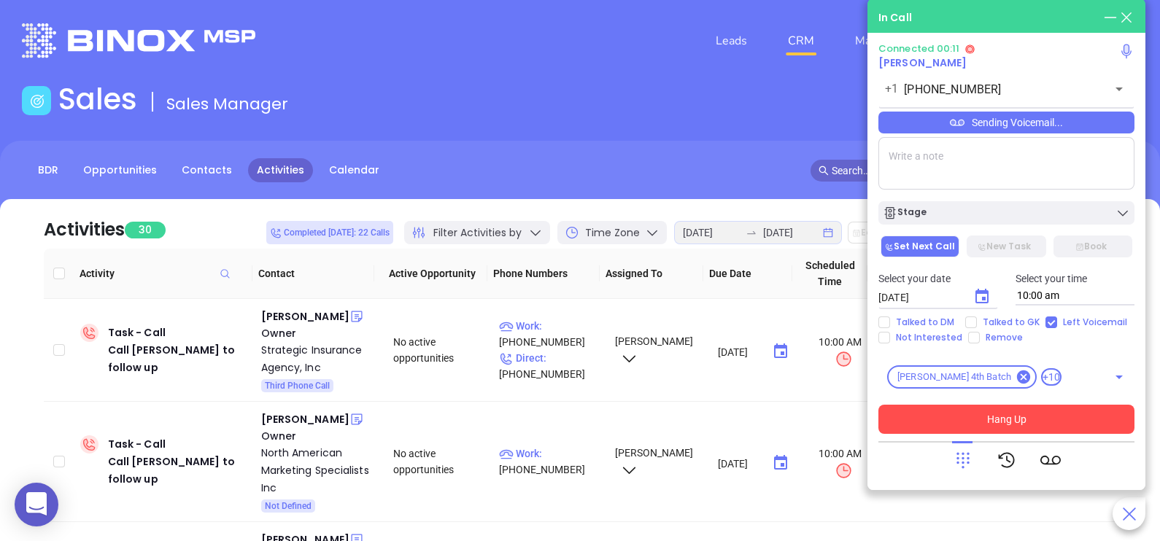
checkbox input "true"
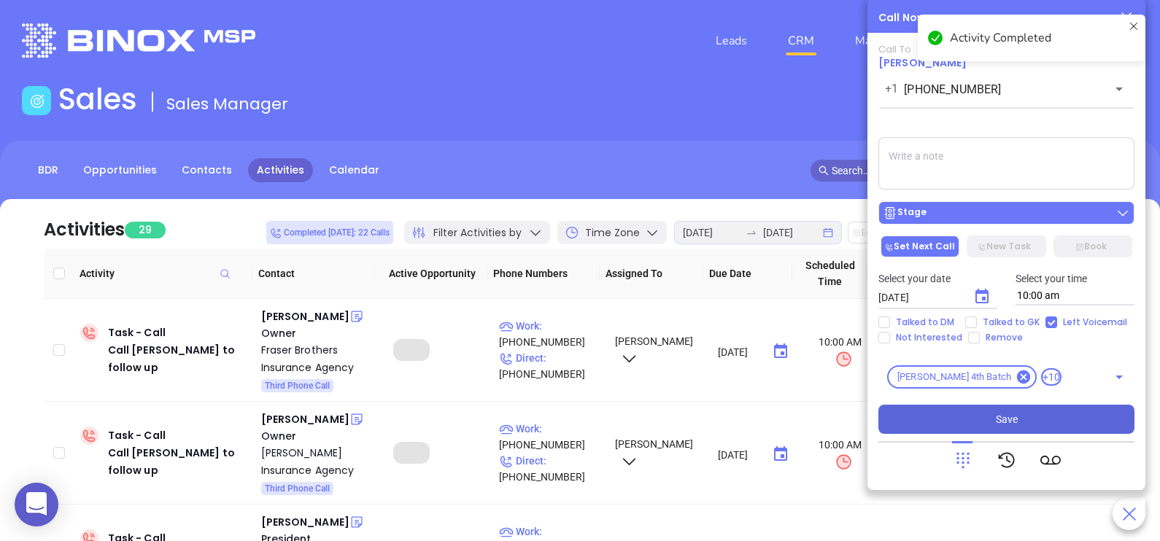
click at [985, 213] on div "Stage" at bounding box center [1006, 213] width 247 height 15
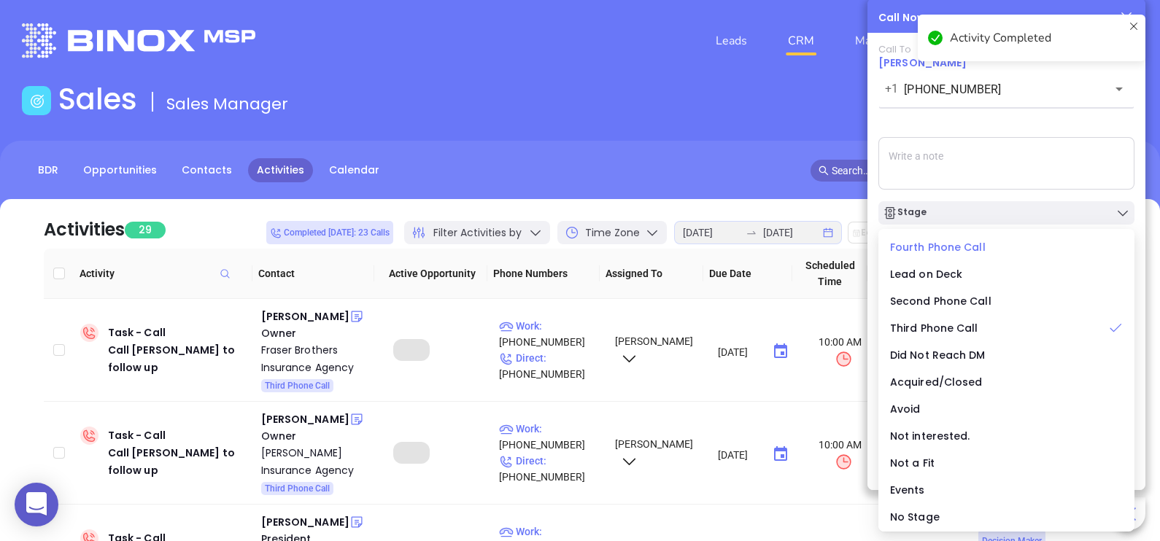
click at [942, 246] on span "Fourth Phone Call" at bounding box center [938, 247] width 96 height 15
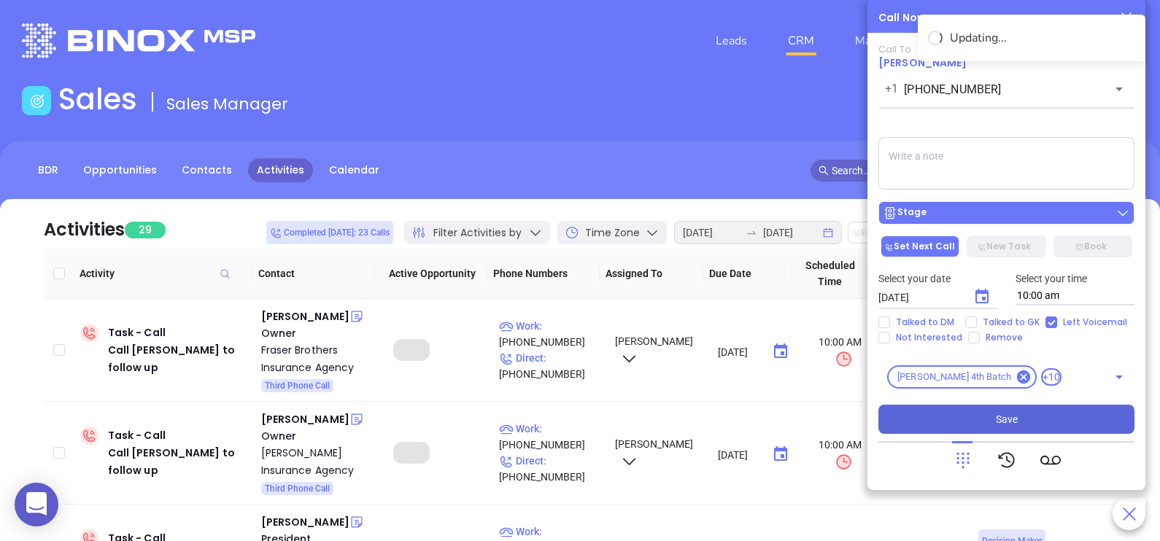
click at [1012, 214] on div "Stage" at bounding box center [1006, 213] width 247 height 15
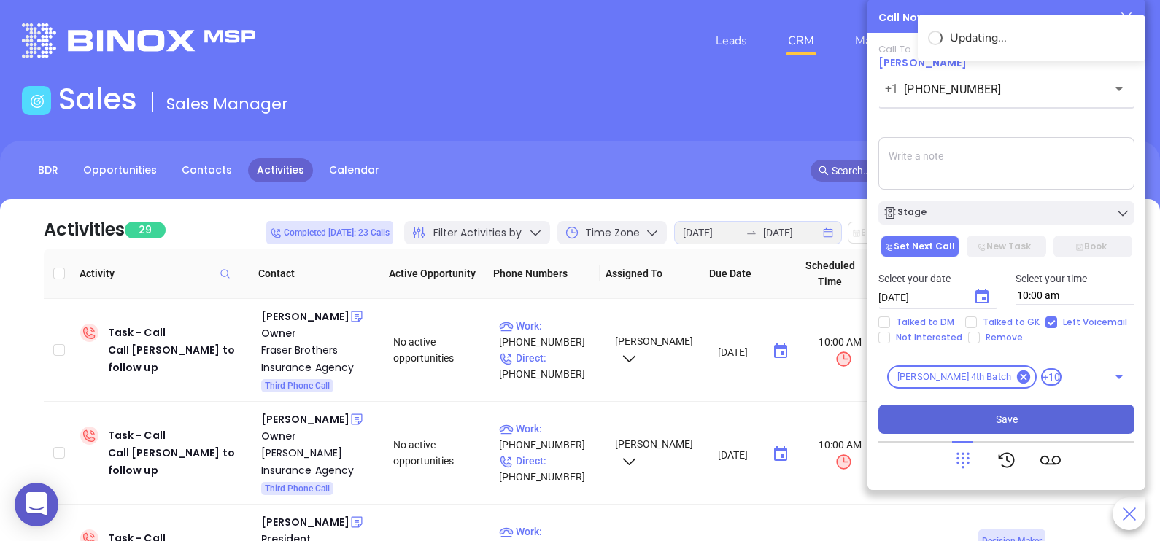
click at [1030, 164] on textarea at bounding box center [1006, 163] width 256 height 53
click at [980, 293] on icon "Choose date, selected date is Aug 19, 2025" at bounding box center [981, 296] width 13 height 15
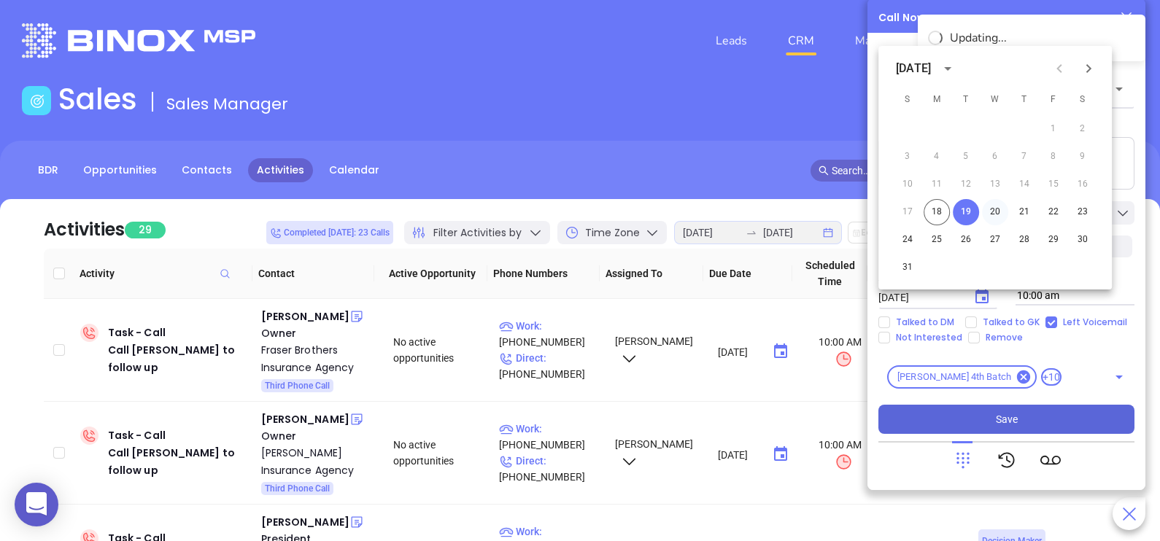
click at [993, 212] on button "20" at bounding box center [995, 212] width 26 height 26
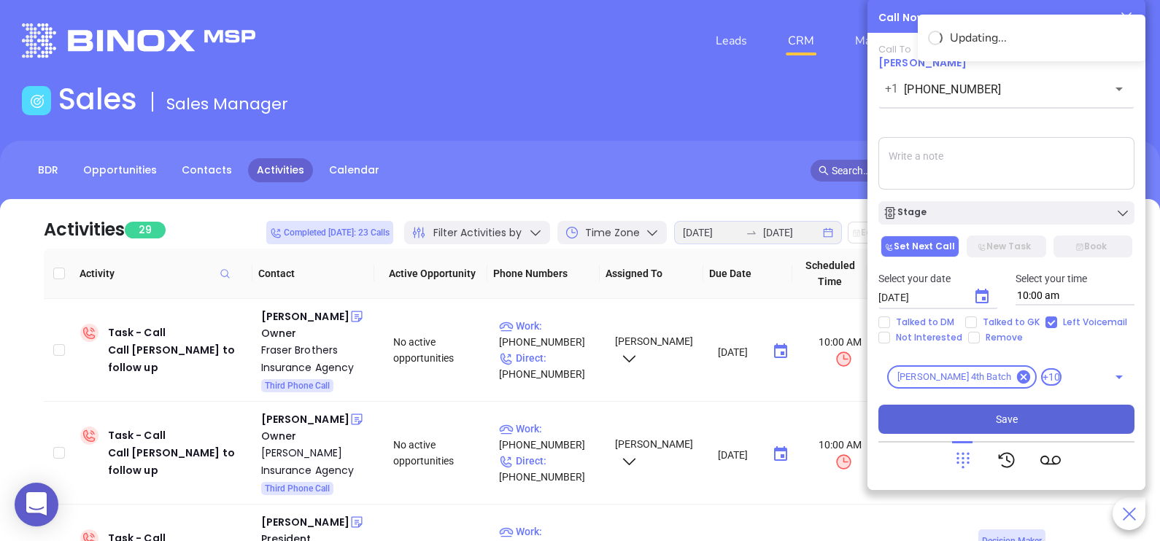
type input "08/20/2025"
click at [1032, 423] on button "Save" at bounding box center [1006, 419] width 256 height 29
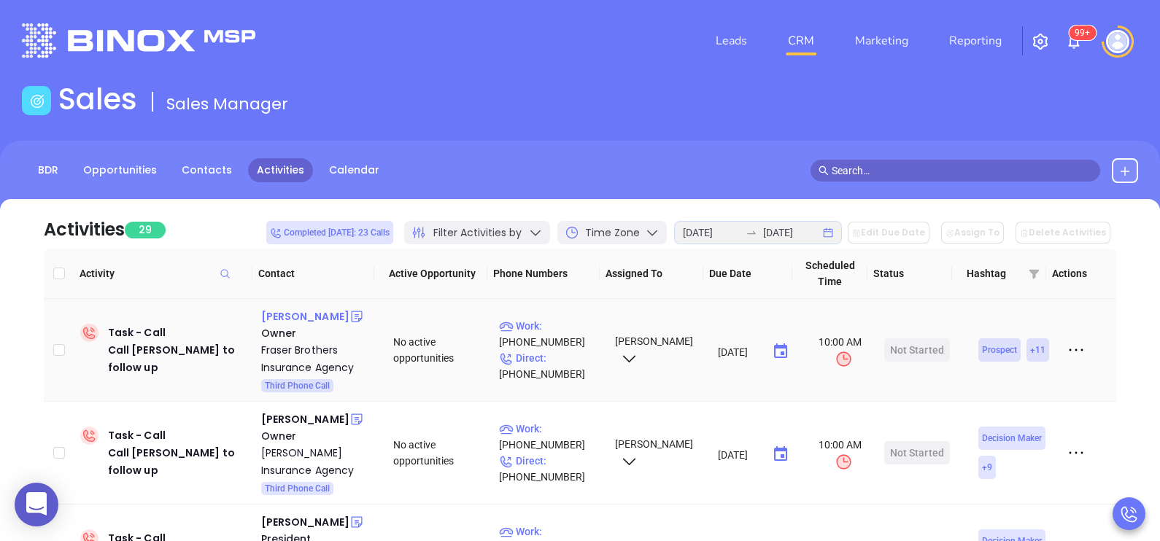
click at [299, 317] on div "Bill Vowteras" at bounding box center [305, 317] width 88 height 18
click at [562, 336] on p "Work : (732) 738-7400" at bounding box center [550, 334] width 103 height 32
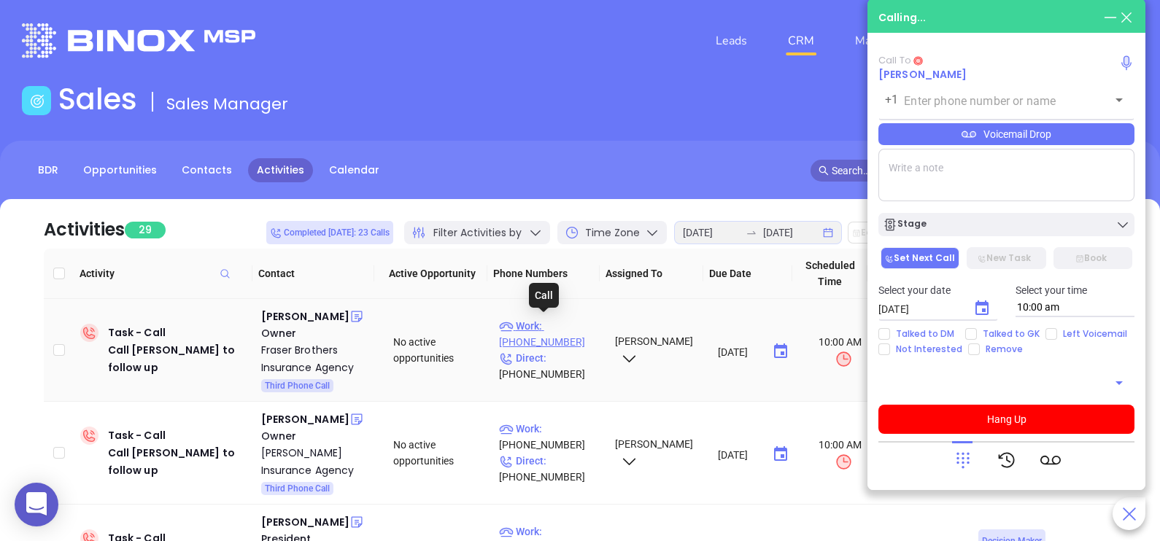
type input "(732) 738-7400"
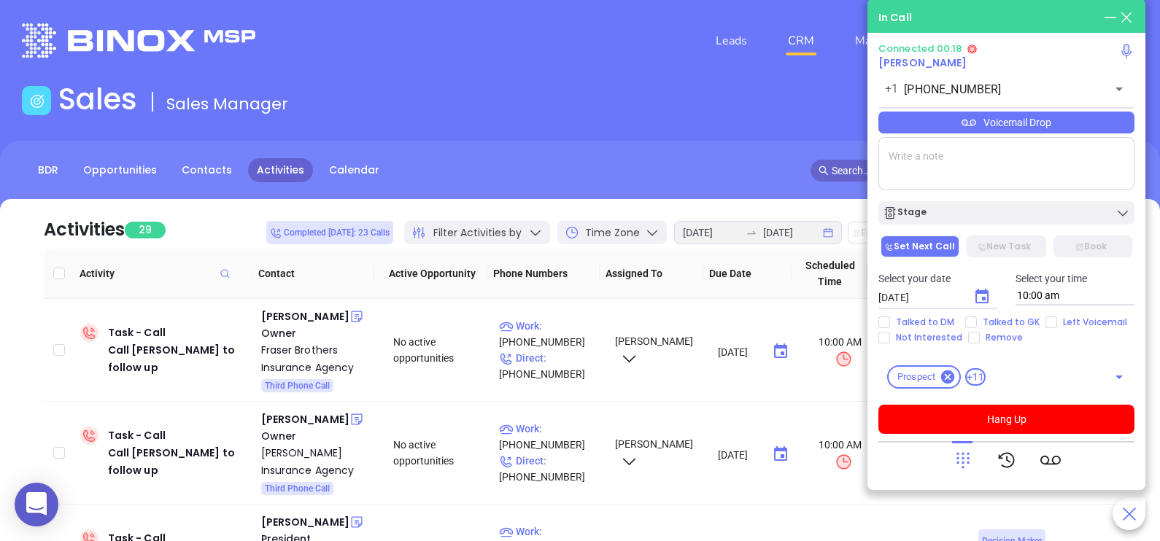
click at [959, 452] on icon at bounding box center [963, 460] width 20 height 20
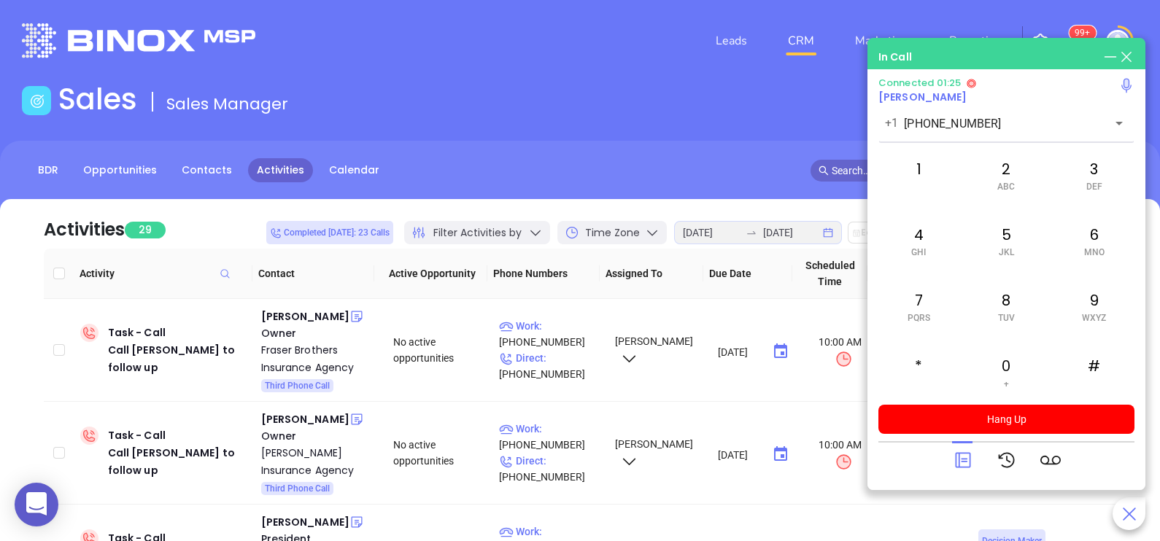
click at [969, 458] on icon at bounding box center [962, 460] width 15 height 15
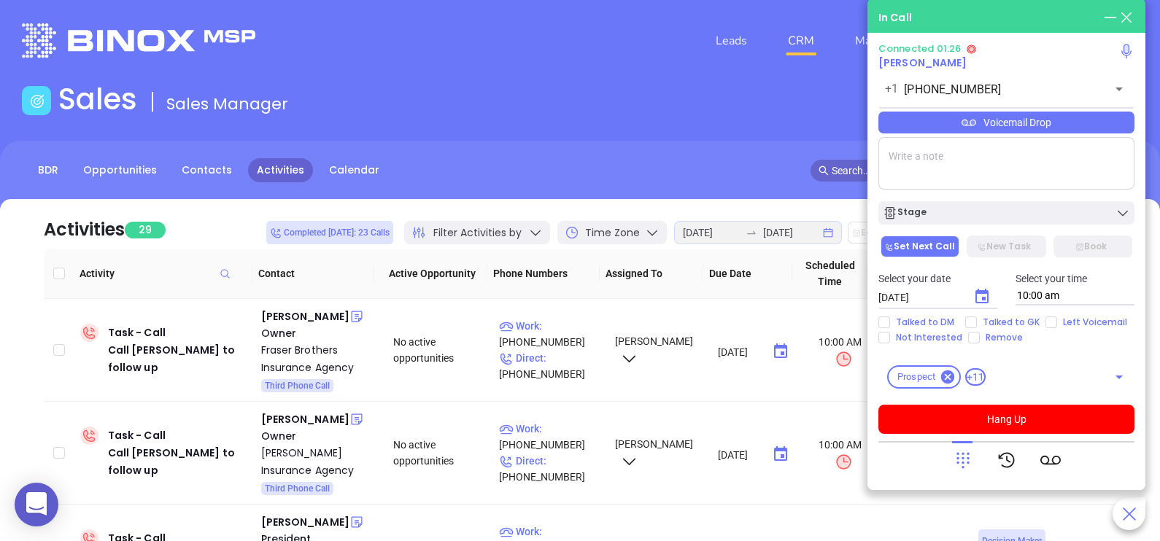
click at [1005, 124] on div "Voicemail Drop" at bounding box center [1006, 123] width 256 height 22
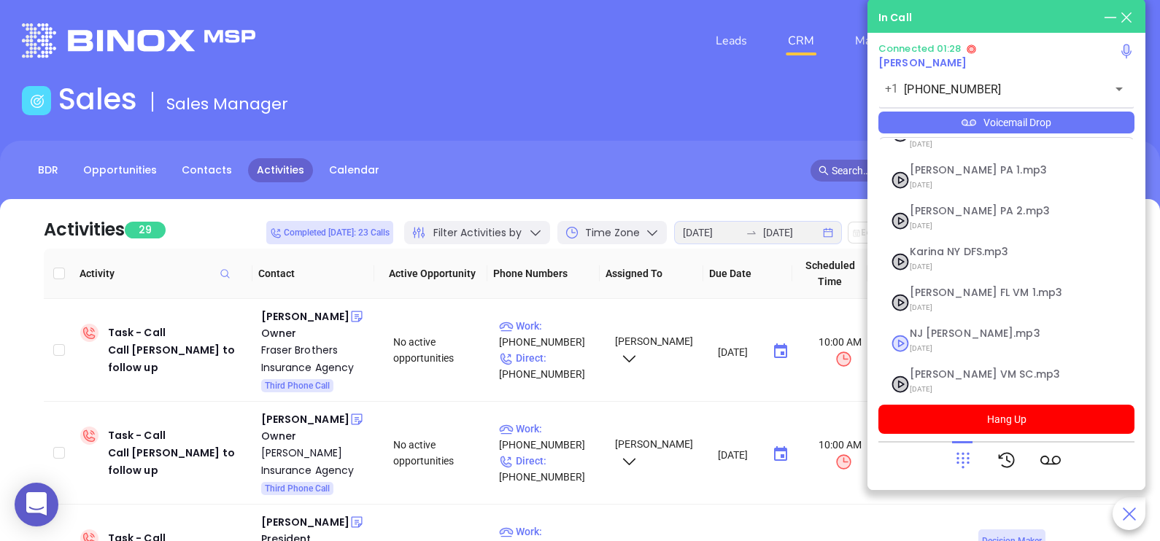
click at [963, 339] on span "07/31/2025" at bounding box center [989, 348] width 158 height 19
checkbox input "true"
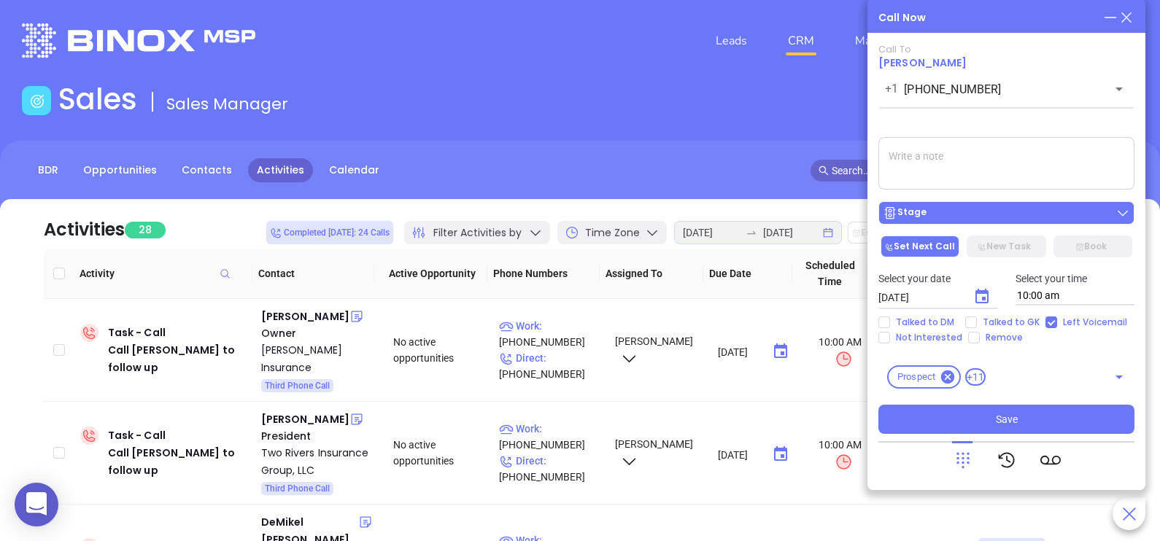
click at [1053, 215] on div "Stage" at bounding box center [1006, 213] width 247 height 15
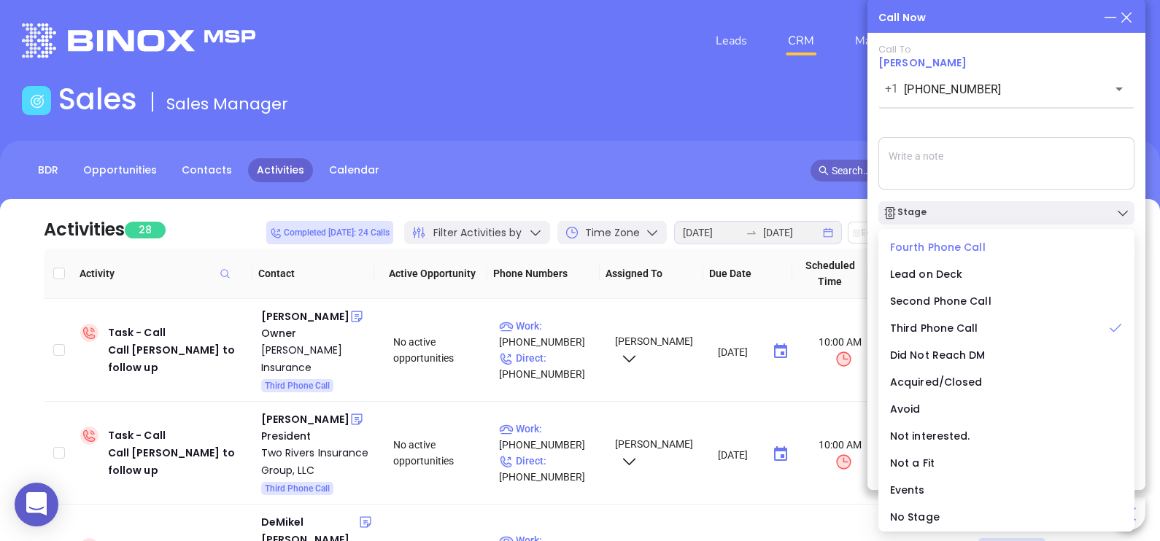
click at [949, 244] on span "Fourth Phone Call" at bounding box center [938, 247] width 96 height 15
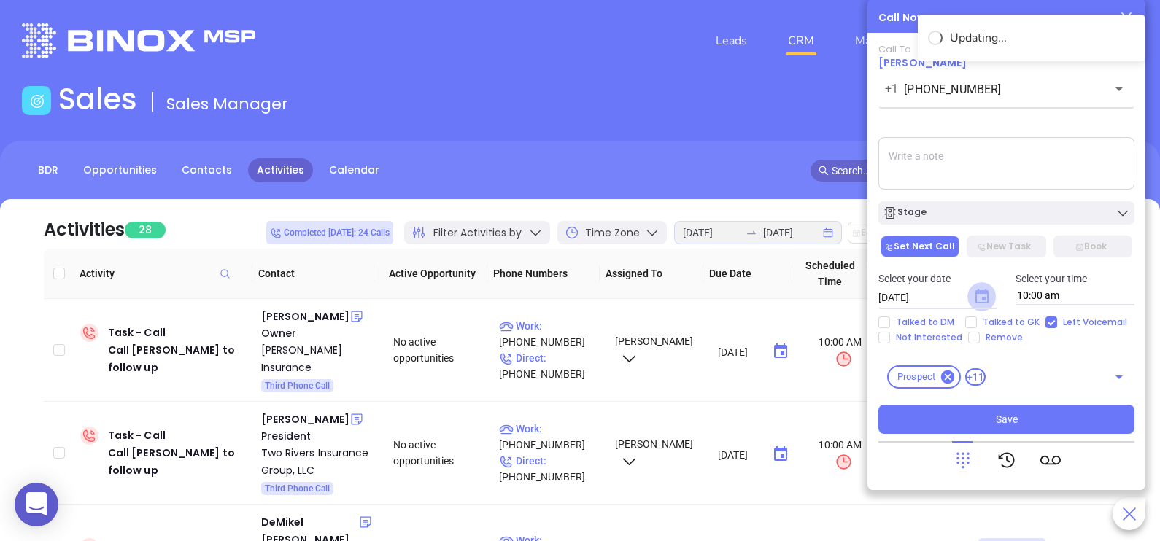
click at [982, 299] on icon "Choose date, selected date is Aug 19, 2025" at bounding box center [981, 296] width 13 height 15
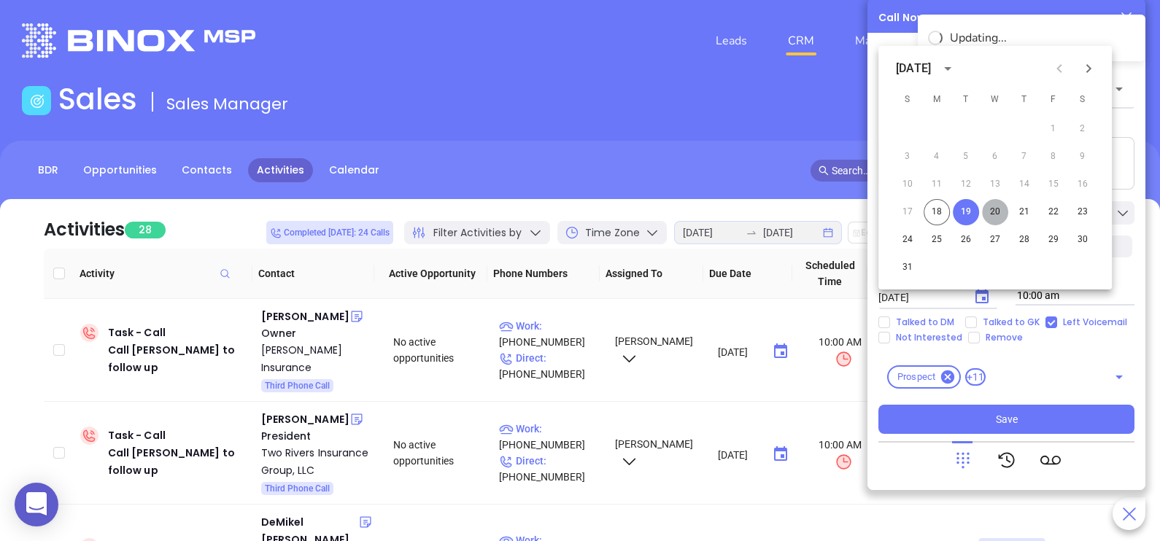
click at [996, 207] on button "20" at bounding box center [995, 212] width 26 height 26
type input "08/20/2025"
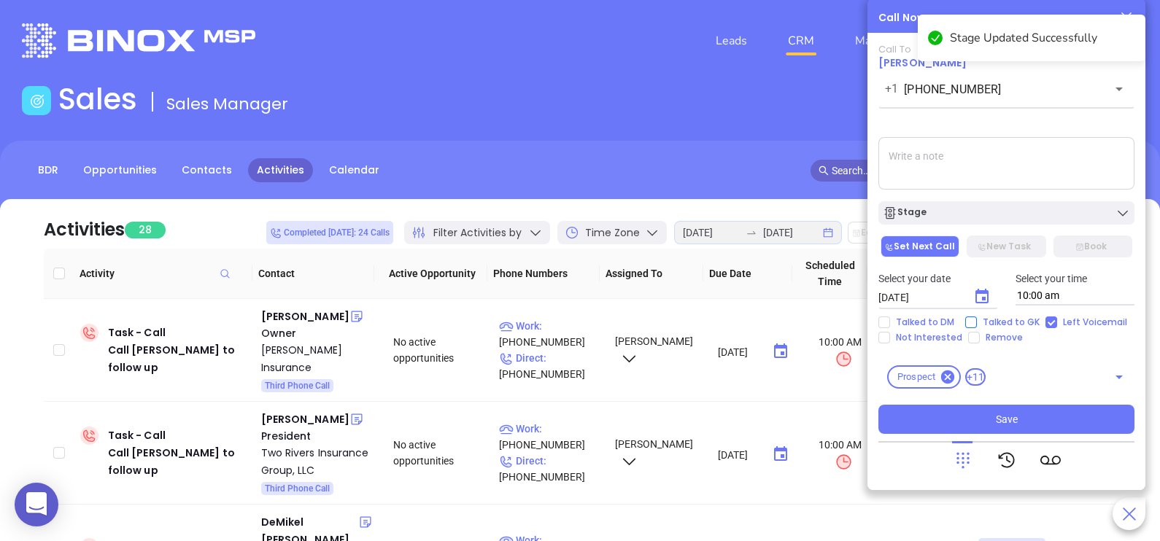
click at [980, 322] on span "Talked to GK" at bounding box center [1011, 323] width 69 height 12
click at [977, 322] on input "Talked to GK" at bounding box center [971, 323] width 12 height 12
checkbox input "true"
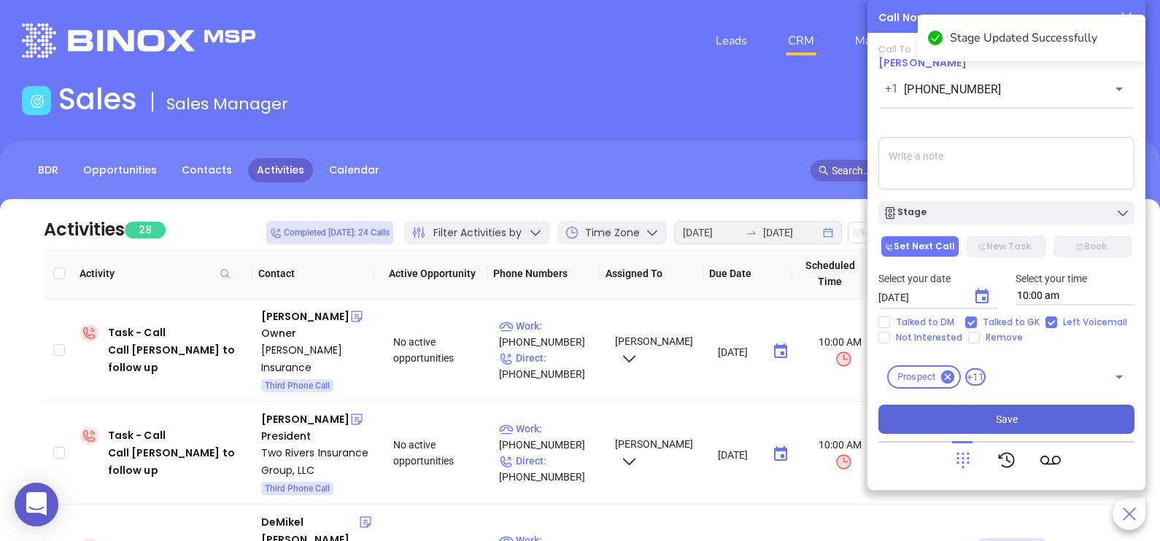
click at [998, 417] on span "Save" at bounding box center [1007, 419] width 22 height 16
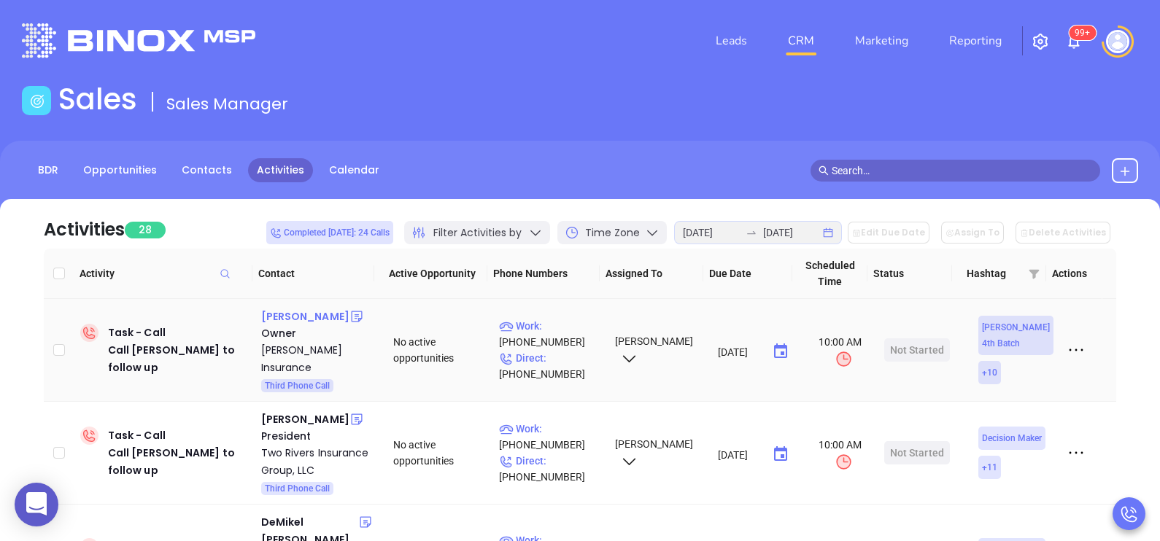
click at [303, 312] on div "Roger J. Muller" at bounding box center [305, 317] width 88 height 18
click at [573, 350] on p "Direct : (201) 659-2403" at bounding box center [550, 366] width 103 height 32
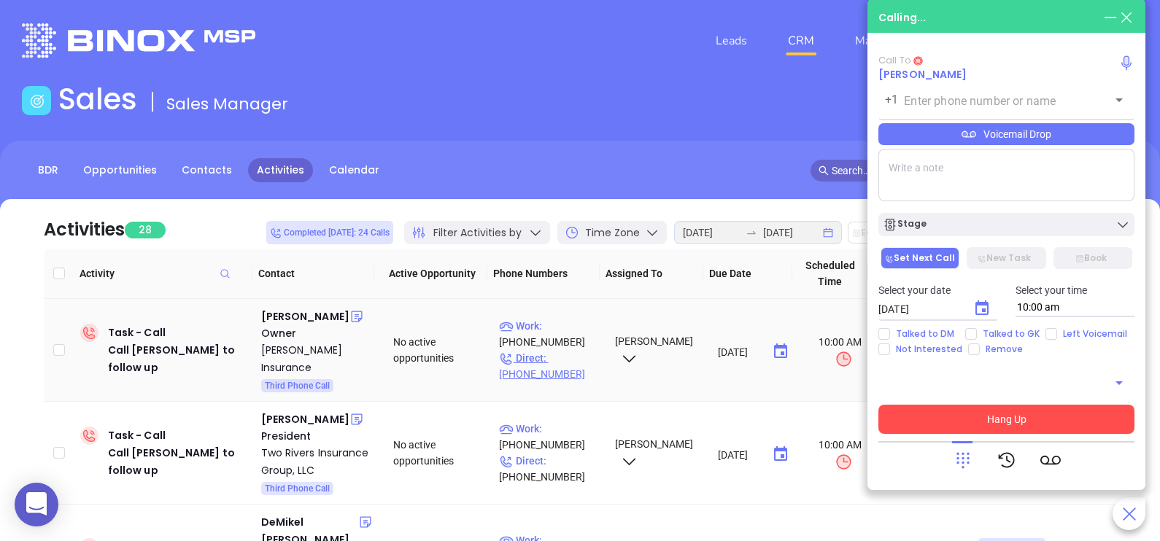
type input "(201) 659-2403"
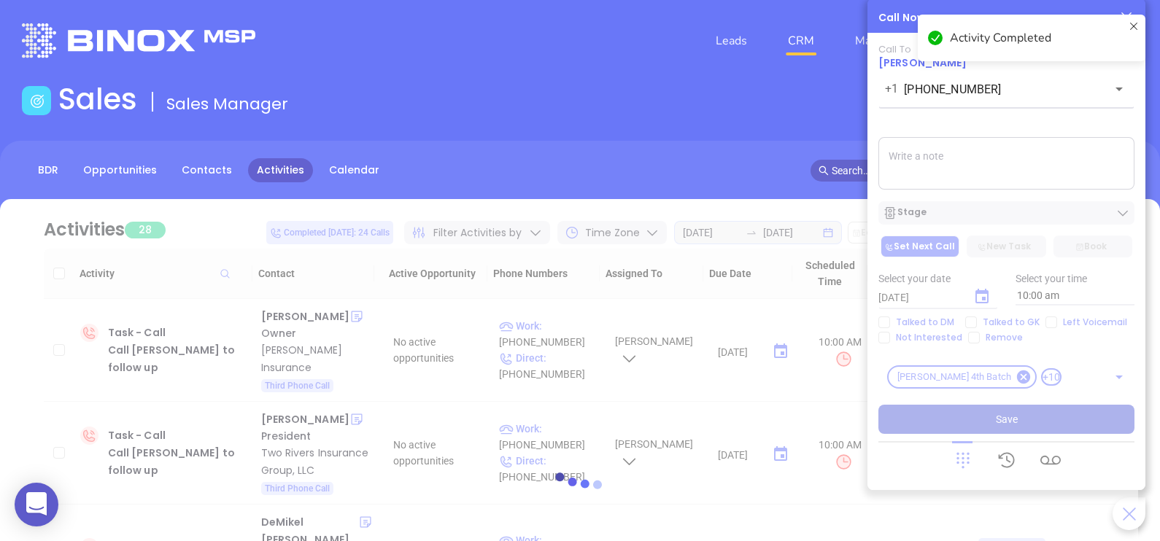
click at [964, 320] on div at bounding box center [580, 485] width 1116 height 573
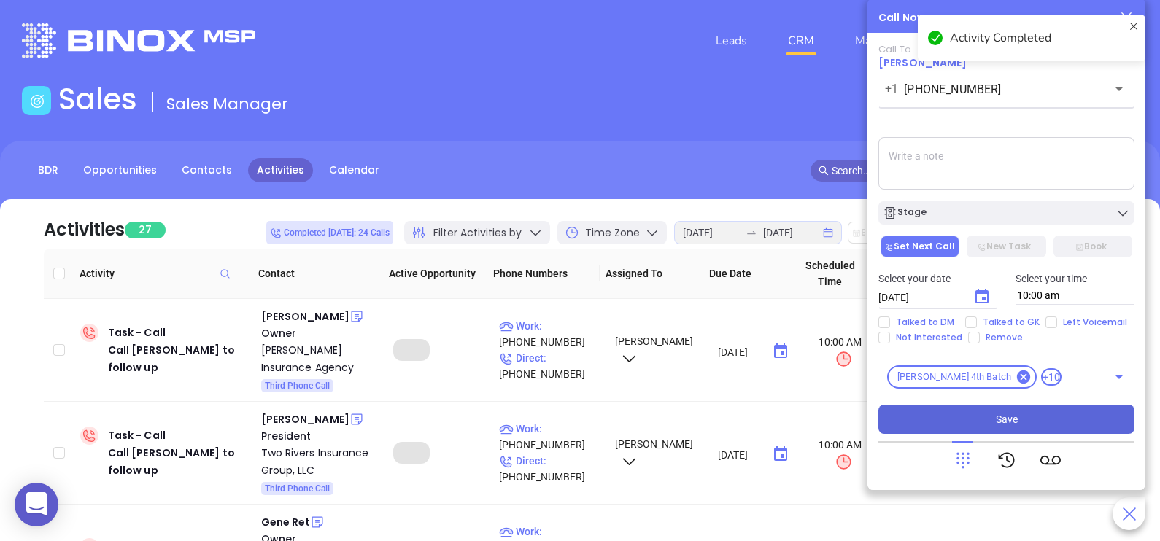
click at [970, 325] on input "Talked to GK" at bounding box center [971, 323] width 12 height 12
checkbox input "true"
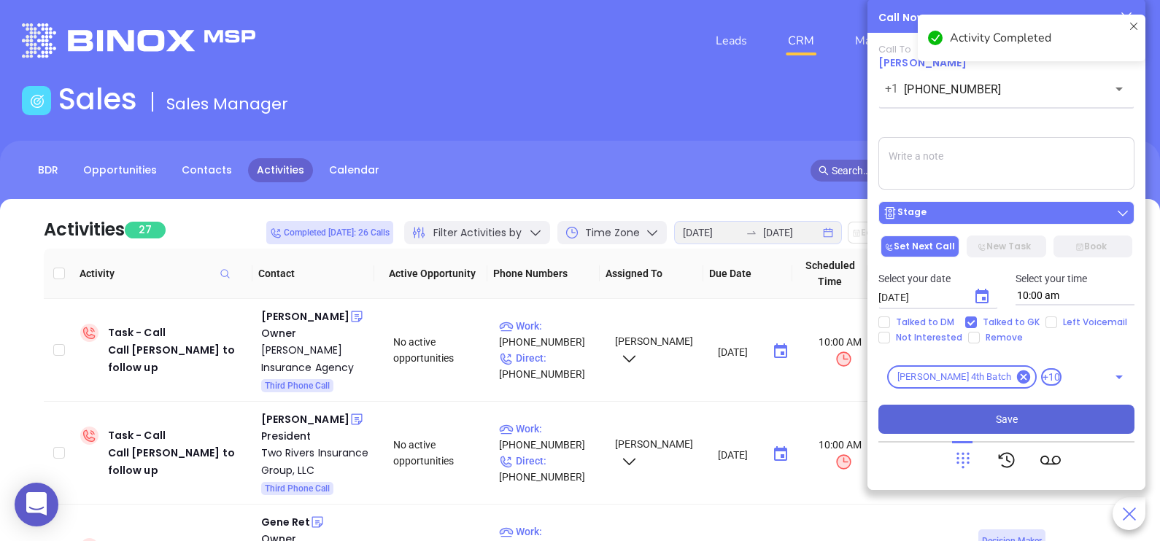
click at [993, 212] on div "Stage" at bounding box center [1006, 213] width 247 height 15
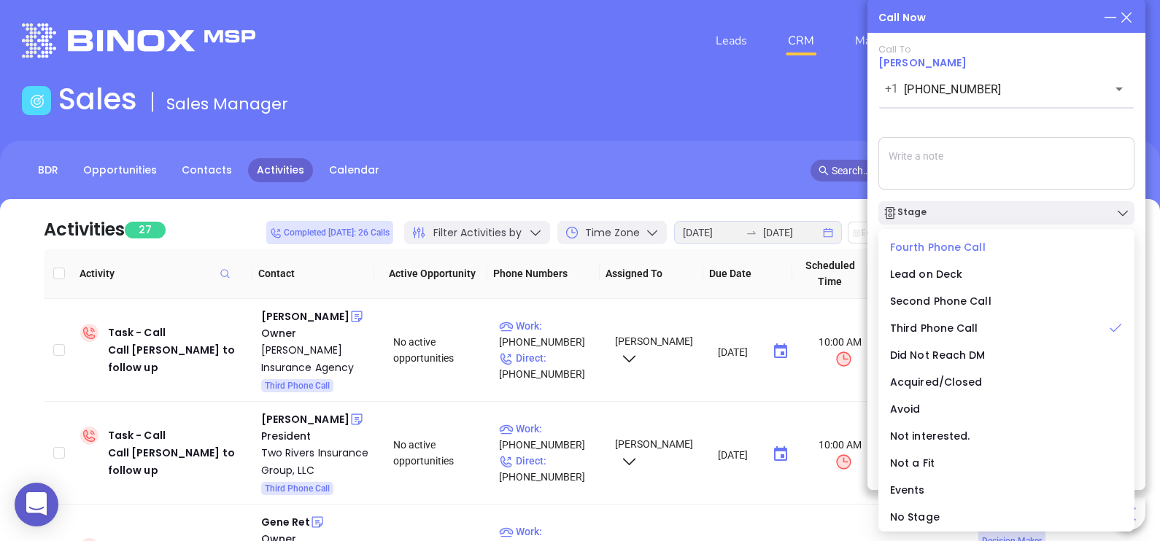
click at [932, 250] on span "Fourth Phone Call" at bounding box center [938, 247] width 96 height 15
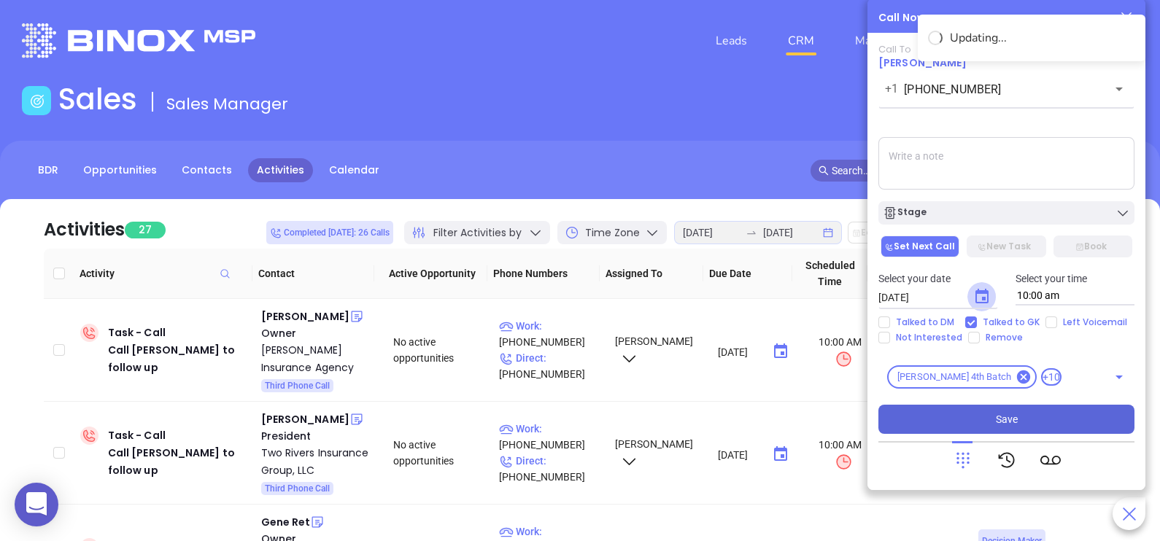
click at [978, 306] on button "Choose date, selected date is Aug 19, 2025" at bounding box center [981, 296] width 29 height 29
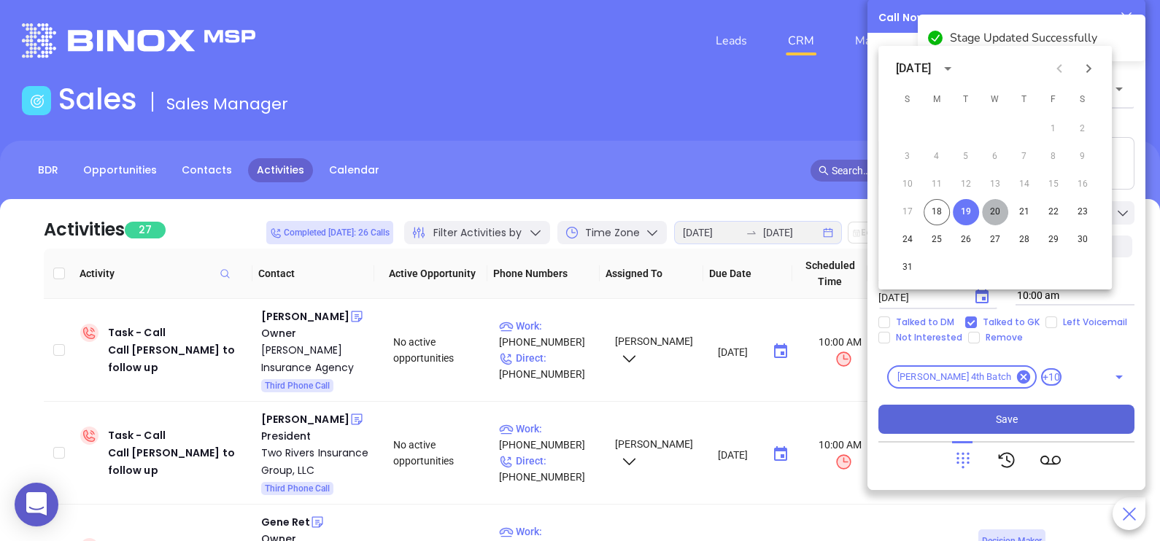
click at [995, 212] on button "20" at bounding box center [995, 212] width 26 height 26
type input "08/20/2025"
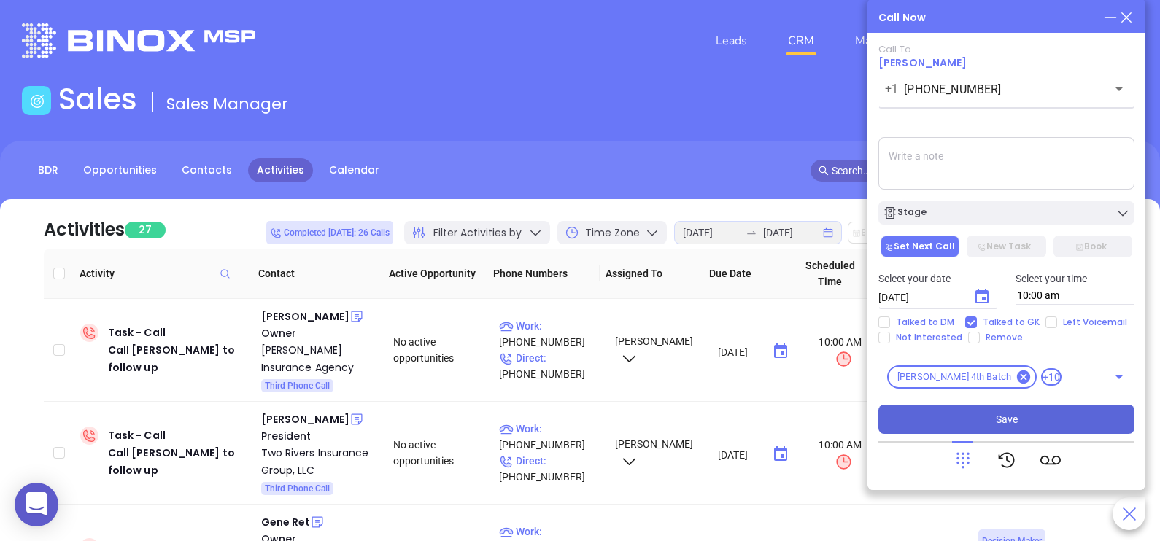
click at [999, 410] on button "Save" at bounding box center [1006, 419] width 256 height 29
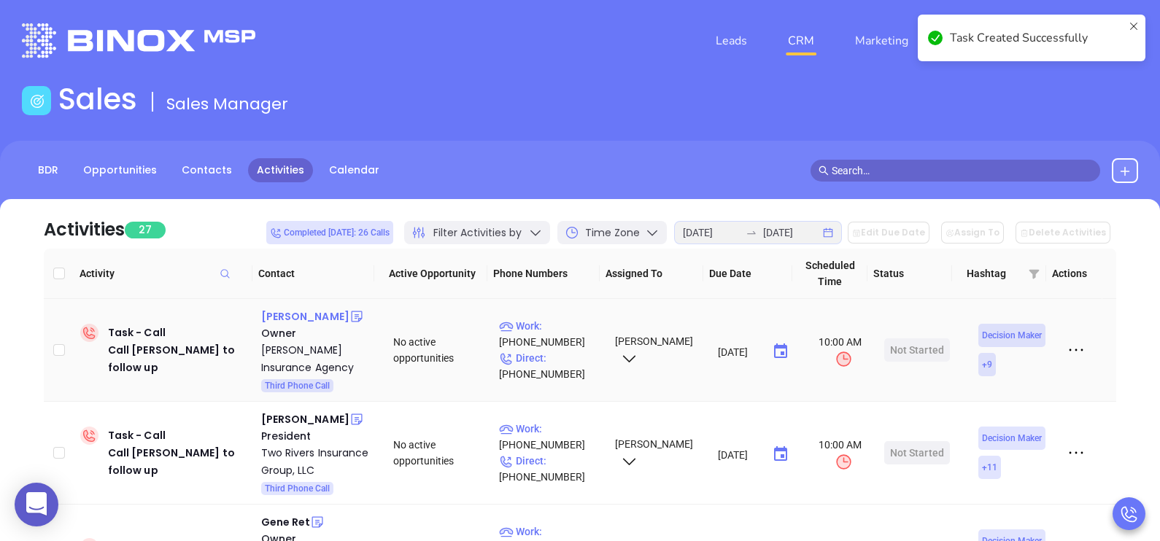
click at [285, 320] on div "Joseph Abate" at bounding box center [305, 317] width 88 height 18
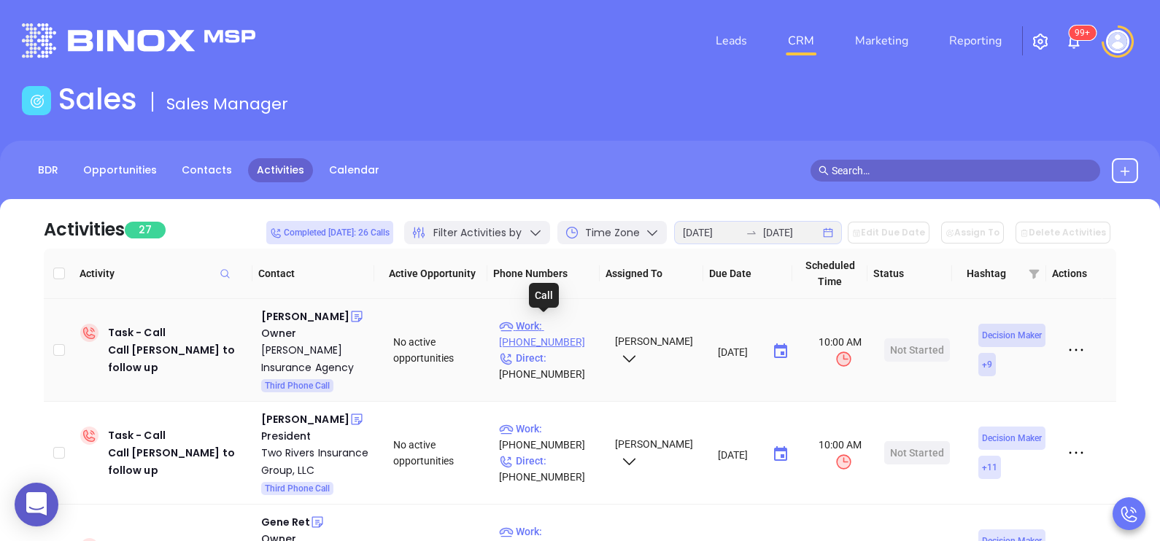
click at [570, 323] on p "Work : (609) 386-5668" at bounding box center [550, 334] width 103 height 32
type input "(609) 386-5668"
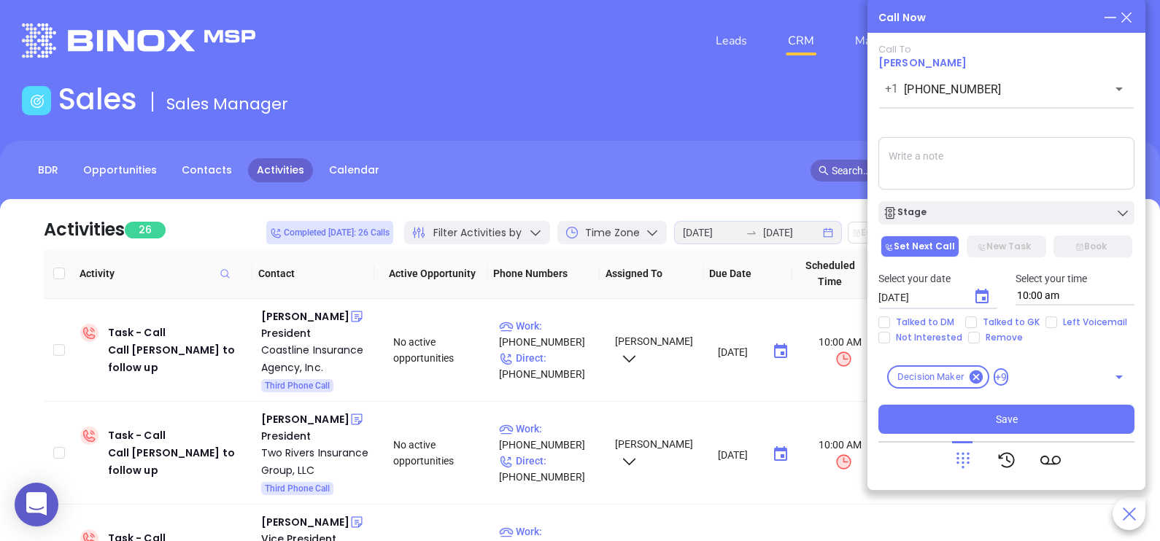
click at [994, 163] on textarea at bounding box center [1006, 163] width 256 height 53
type textarea "x"
type textarea "called no answer"
click at [989, 291] on icon "Choose date, selected date is Aug 19, 2025" at bounding box center [982, 297] width 18 height 18
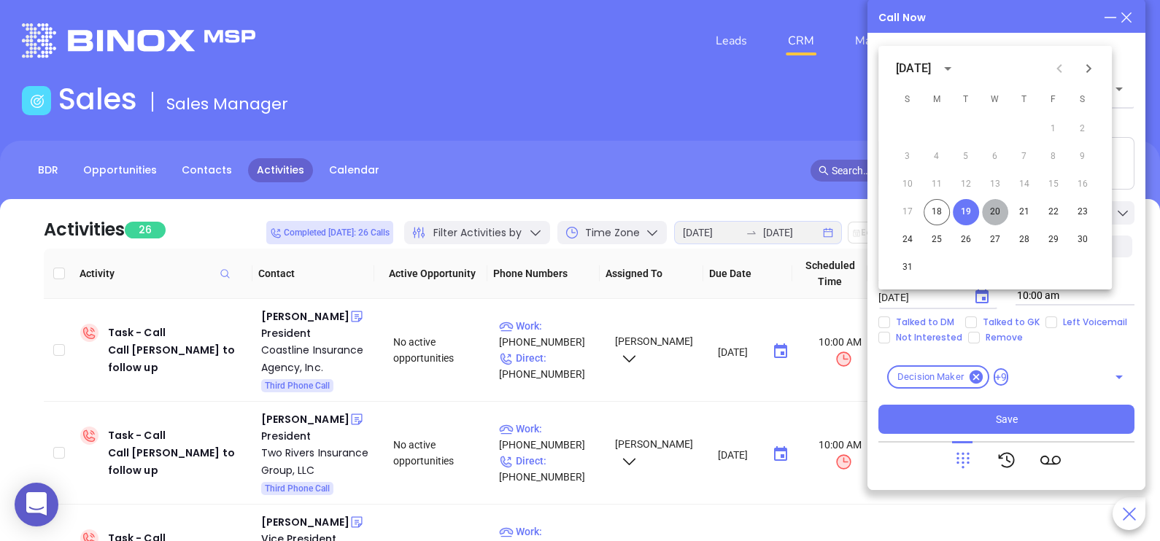
click at [996, 215] on button "20" at bounding box center [995, 212] width 26 height 26
type input "08/20/2025"
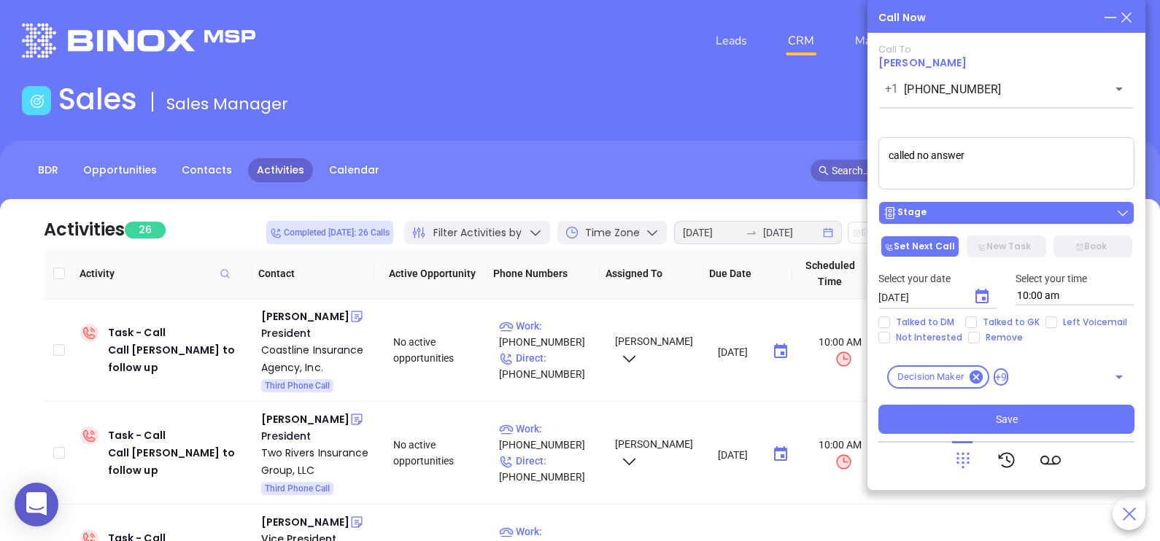
click at [1012, 209] on div "Stage" at bounding box center [1006, 213] width 247 height 15
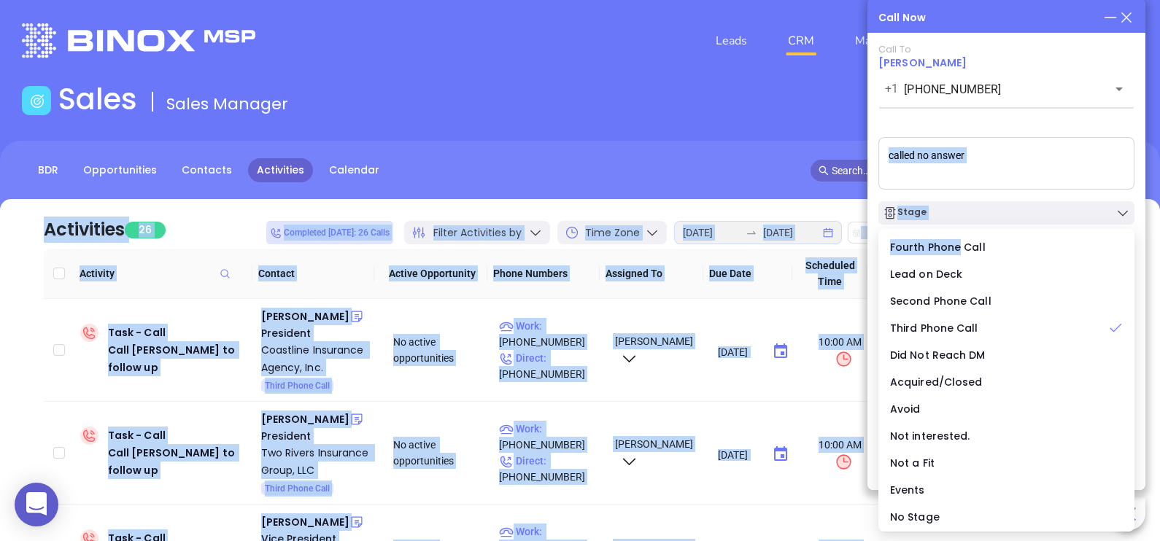
drag, startPoint x: 956, startPoint y: 247, endPoint x: 1007, endPoint y: 155, distance: 105.8
click at [1007, 155] on body "0 Leads CRM Marketing Reporting 99+ Financial Leads Leads Sales Sales Manager B…" at bounding box center [580, 270] width 1160 height 541
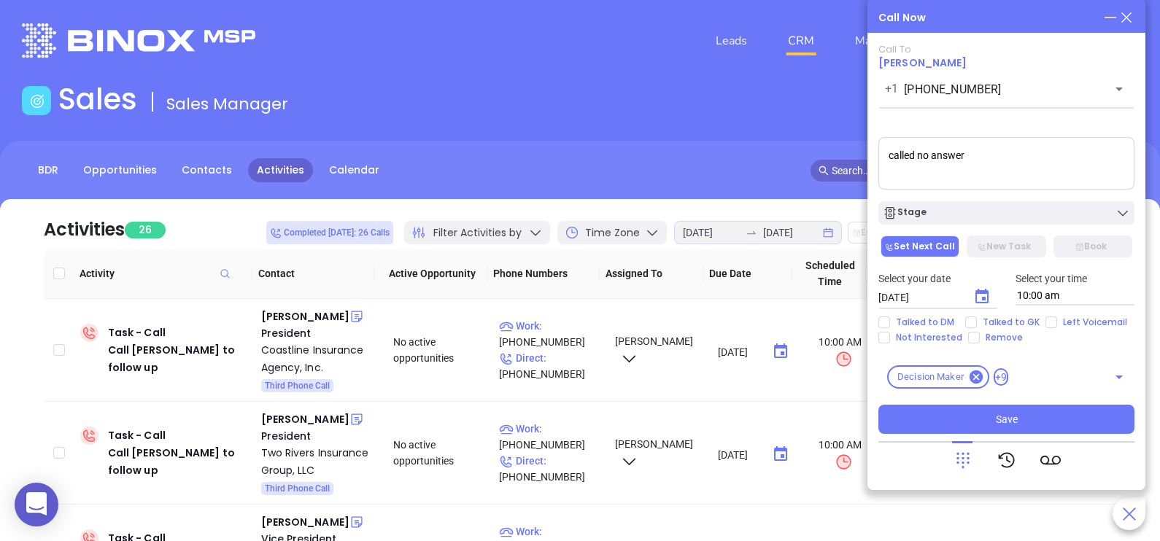
click at [1007, 155] on textarea "called no answer" at bounding box center [1006, 163] width 256 height 53
click at [995, 157] on textarea "called no answer" at bounding box center [1006, 163] width 256 height 53
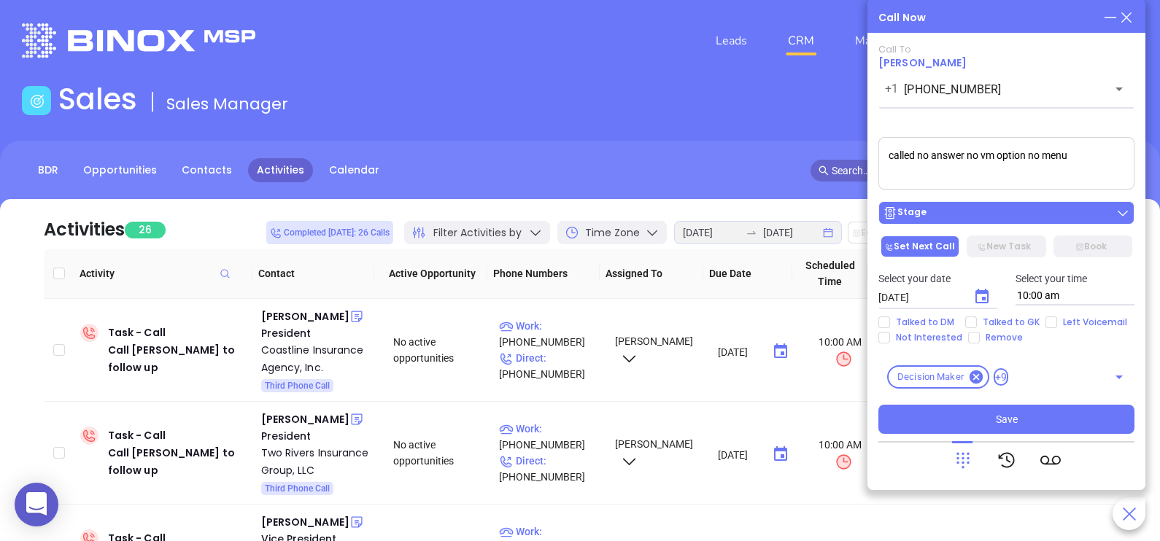
type textarea "called no answer no vm option no menu"
click at [979, 218] on div "Stage" at bounding box center [1006, 213] width 247 height 15
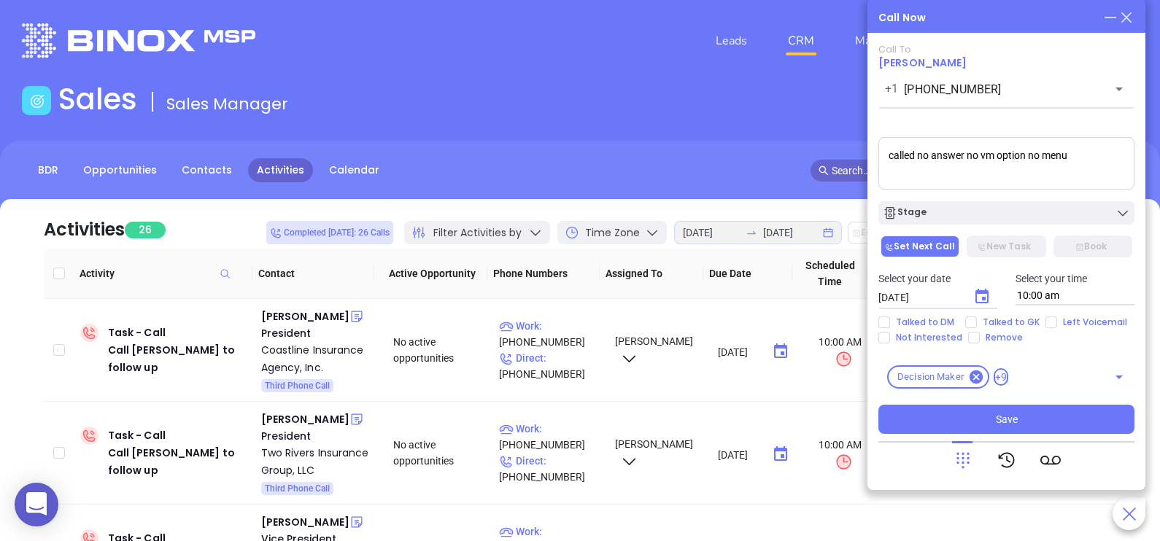
click at [1021, 180] on textarea "called no answer no vm option no menu" at bounding box center [1006, 163] width 256 height 53
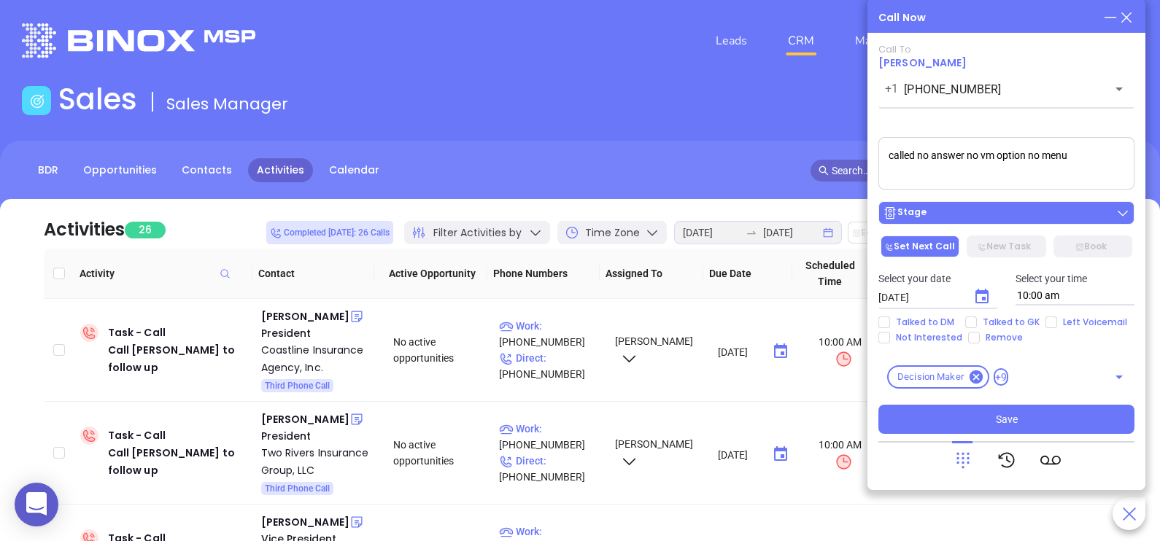
click at [995, 219] on div "Stage" at bounding box center [1006, 213] width 247 height 15
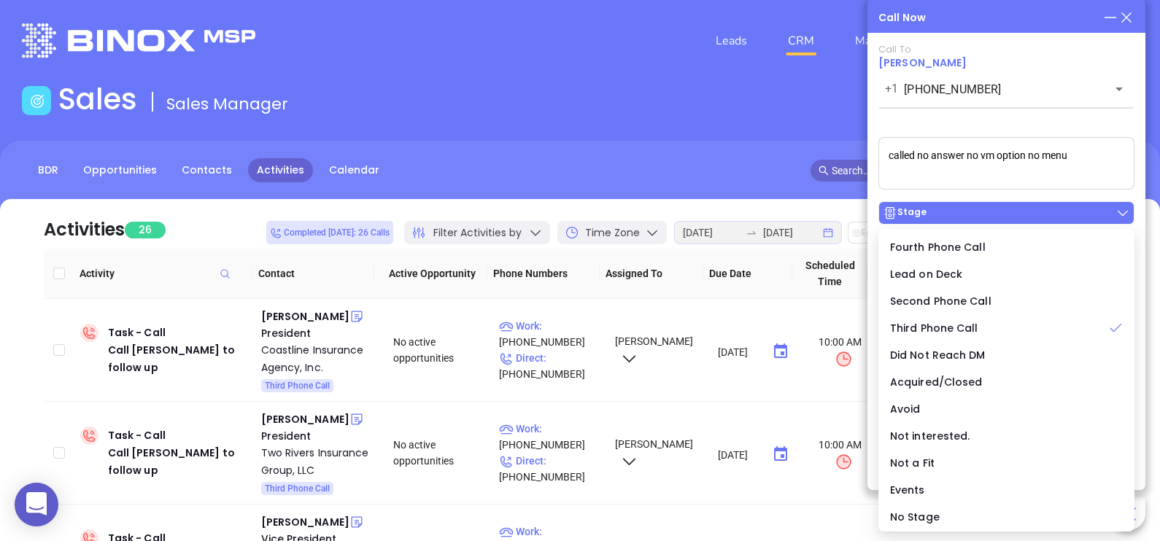
click at [995, 219] on div "Stage" at bounding box center [1006, 213] width 247 height 15
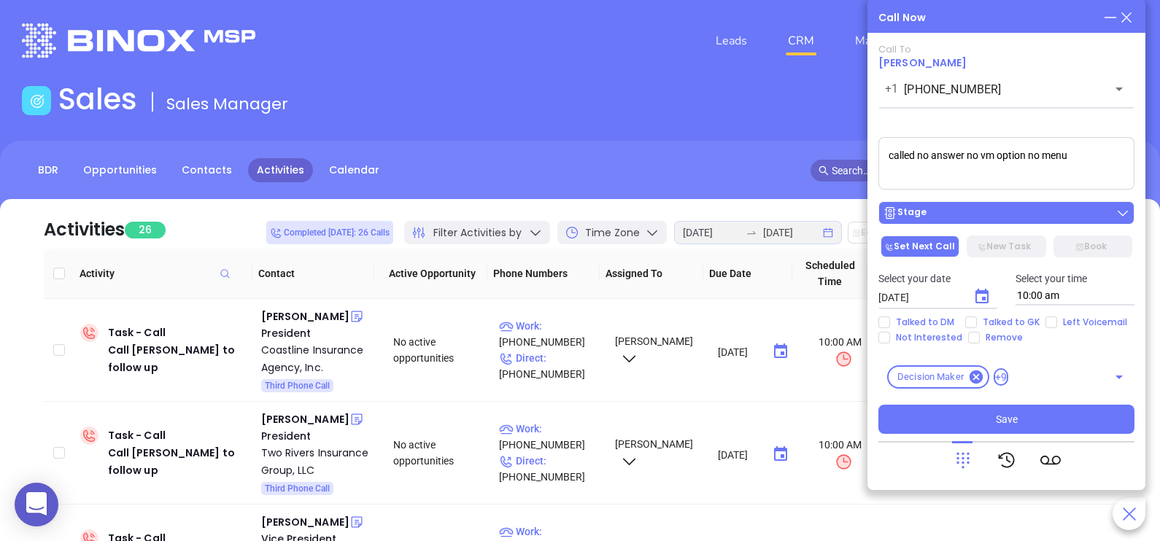
click at [995, 219] on div "Stage" at bounding box center [1006, 213] width 247 height 15
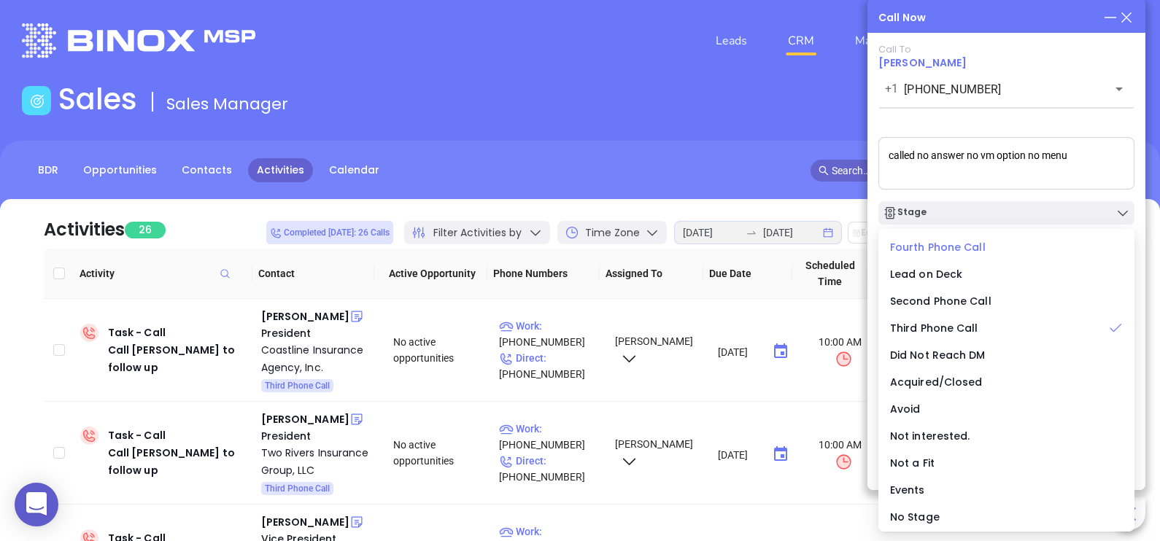
click at [952, 244] on span "Fourth Phone Call" at bounding box center [938, 247] width 96 height 15
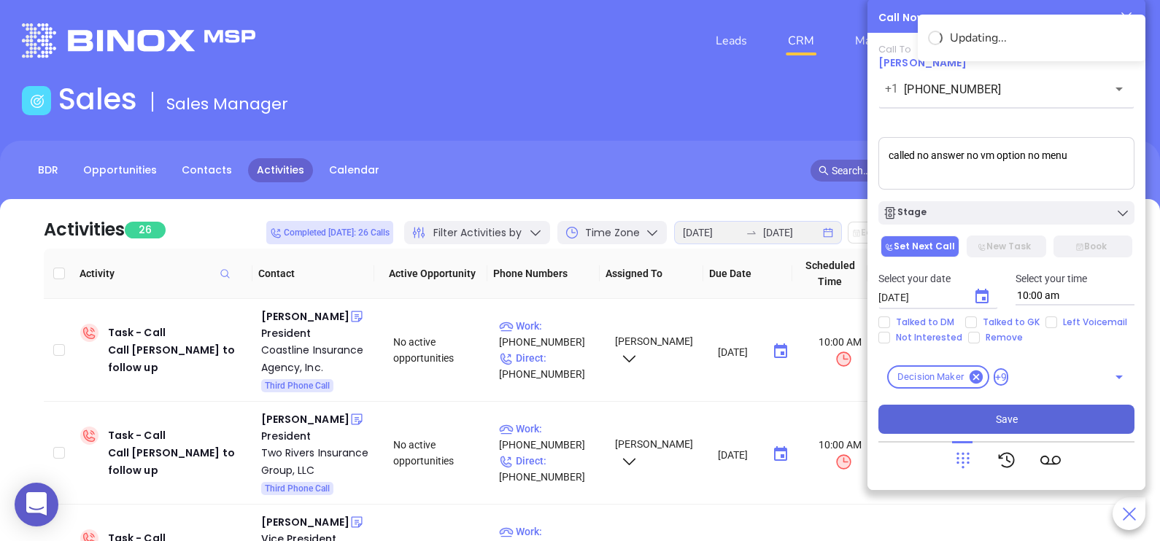
click at [1005, 413] on span "Save" at bounding box center [1007, 419] width 22 height 16
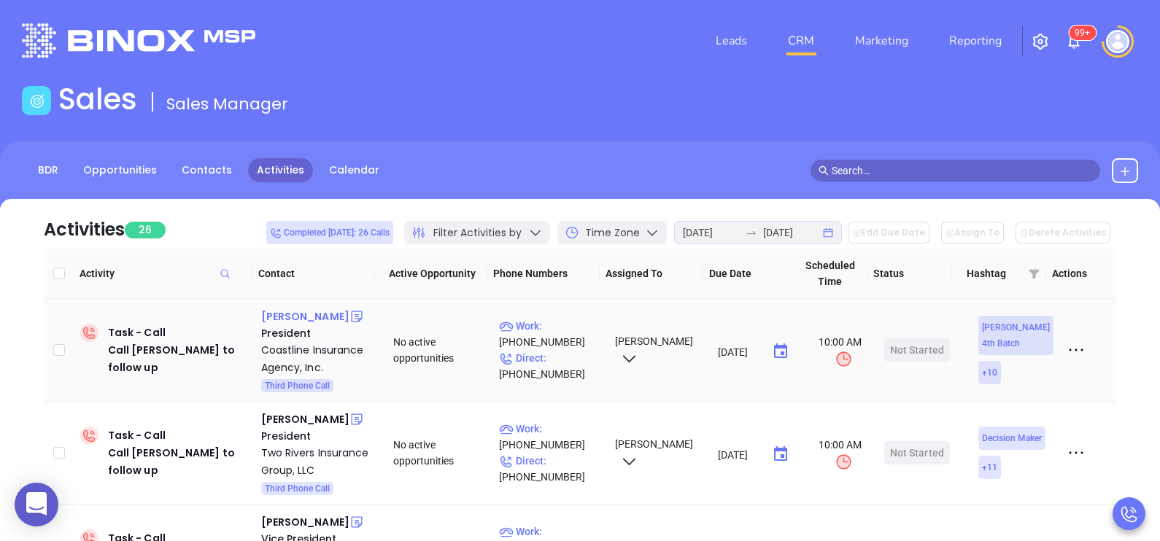
click at [330, 312] on div "Donovan Rankin" at bounding box center [305, 317] width 88 height 18
click at [573, 330] on p "Work : (609) 522-4515" at bounding box center [550, 334] width 103 height 32
type input "(609) 522-4515"
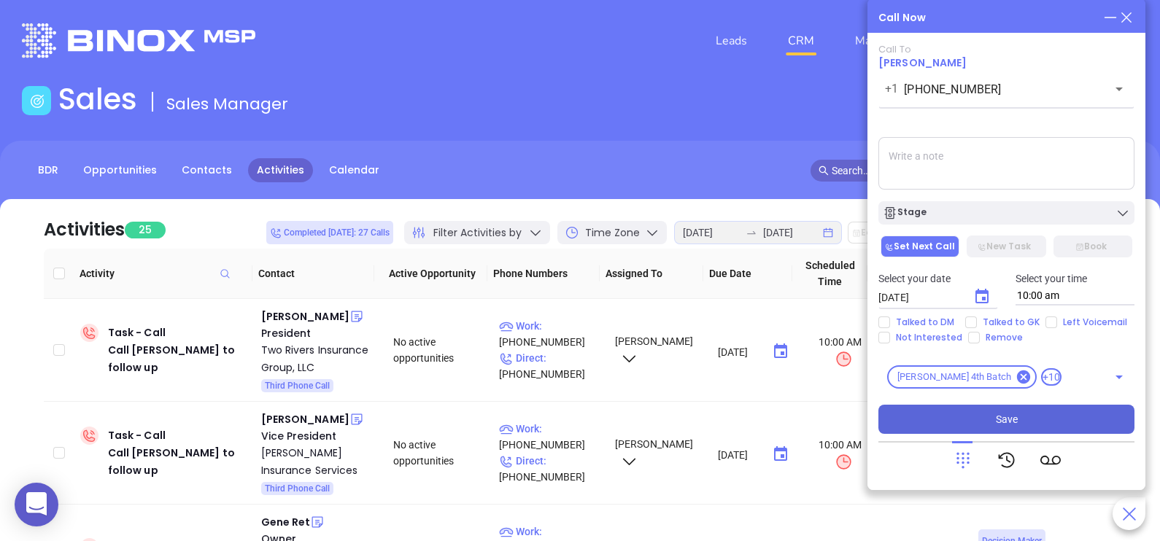
click at [999, 168] on textarea at bounding box center [1006, 163] width 256 height 53
click at [997, 323] on span "Talked to GK" at bounding box center [1011, 323] width 69 height 12
click at [977, 323] on input "Talked to GK" at bounding box center [971, 323] width 12 height 12
checkbox input "true"
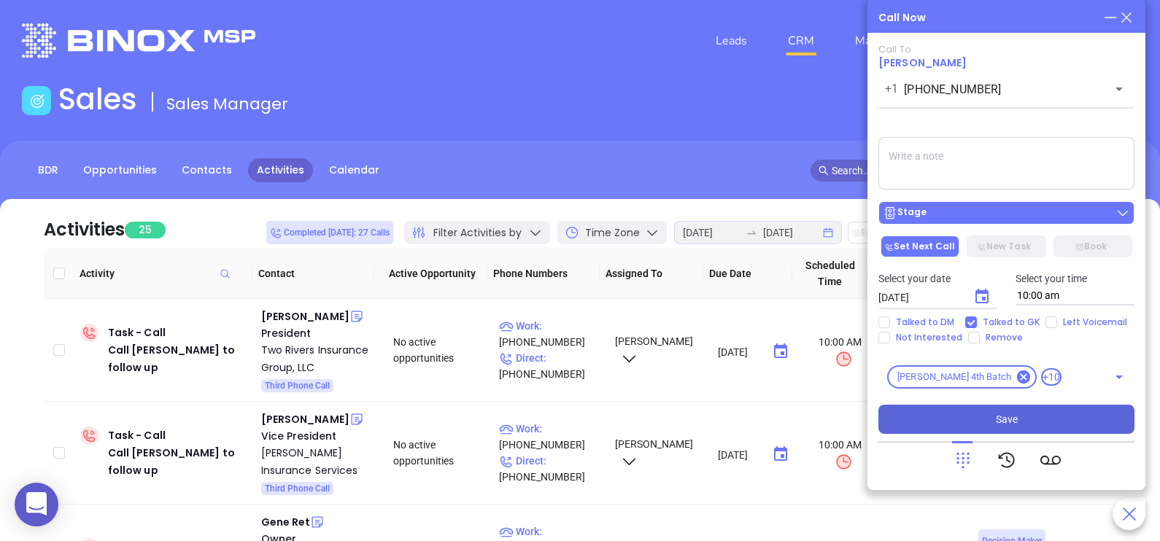
click at [980, 220] on div "Stage" at bounding box center [1006, 213] width 247 height 15
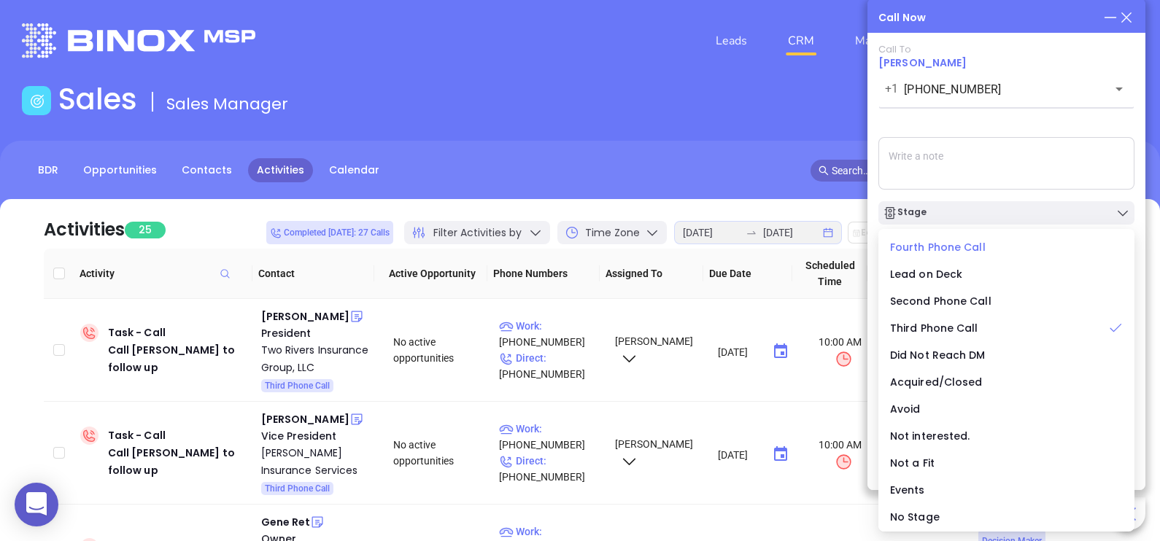
click at [948, 250] on span "Fourth Phone Call" at bounding box center [938, 247] width 96 height 15
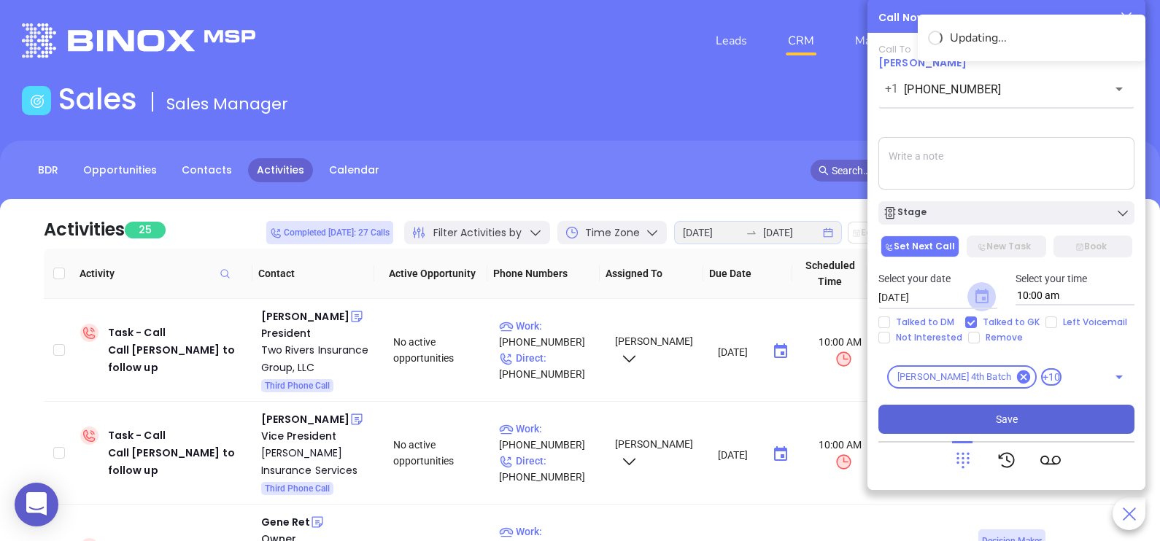
click at [983, 298] on icon "Choose date, selected date is Aug 19, 2025" at bounding box center [981, 296] width 13 height 15
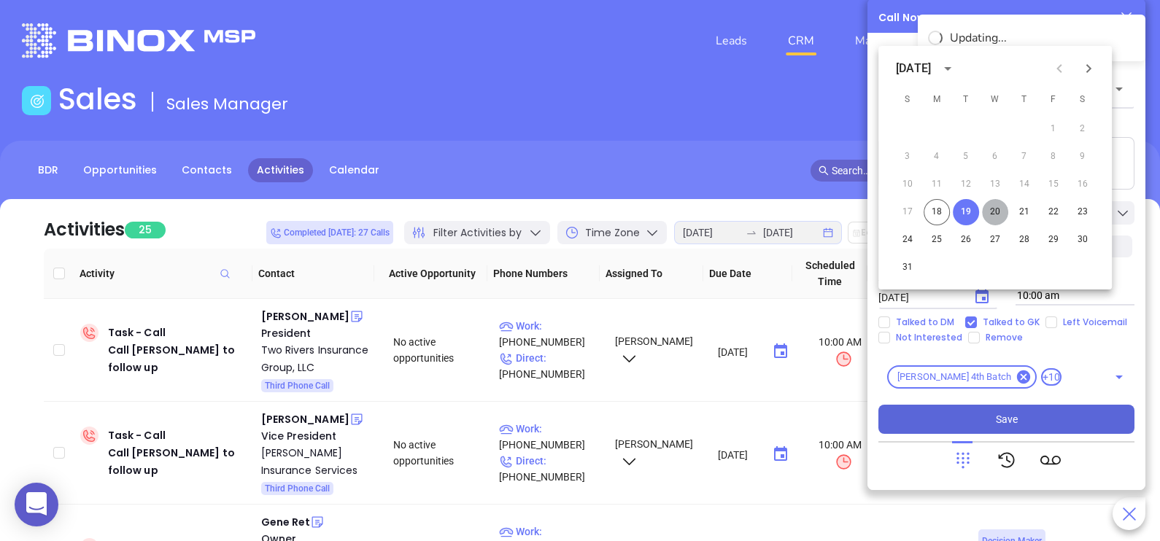
click at [983, 218] on button "20" at bounding box center [995, 212] width 26 height 26
type input "08/20/2025"
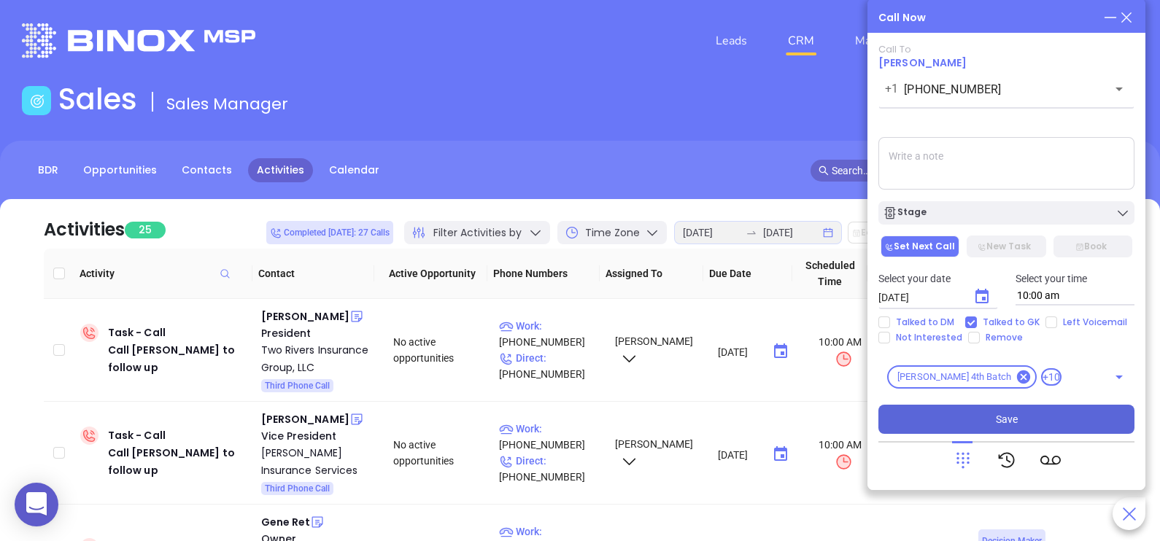
click at [1000, 414] on span "Save" at bounding box center [1007, 419] width 22 height 16
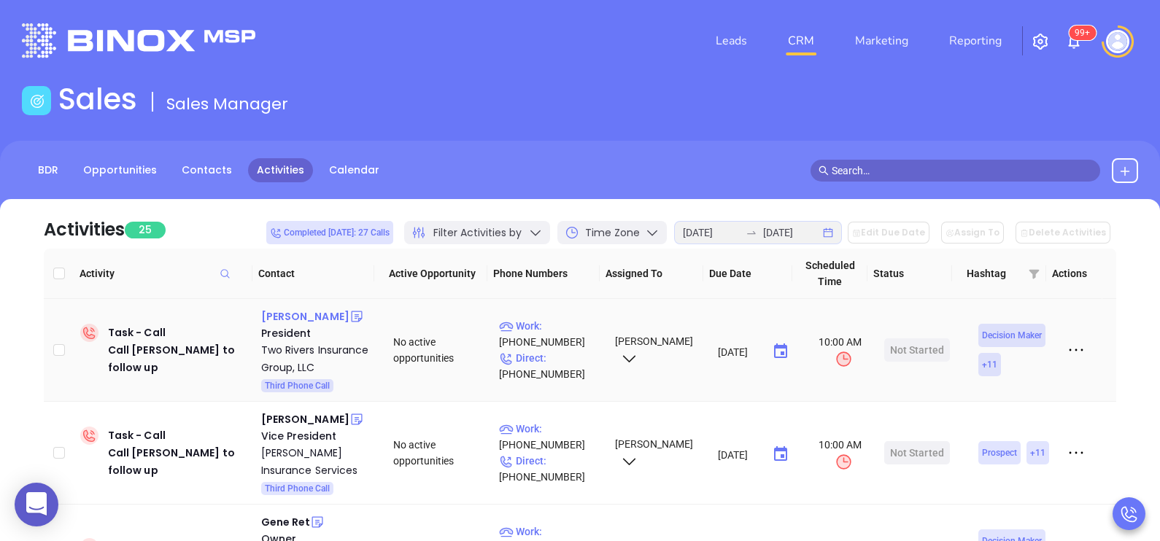
click at [314, 310] on div "Steve Gardella" at bounding box center [305, 317] width 88 height 18
click at [574, 330] on p "Work : (732) 747-6663" at bounding box center [550, 334] width 103 height 32
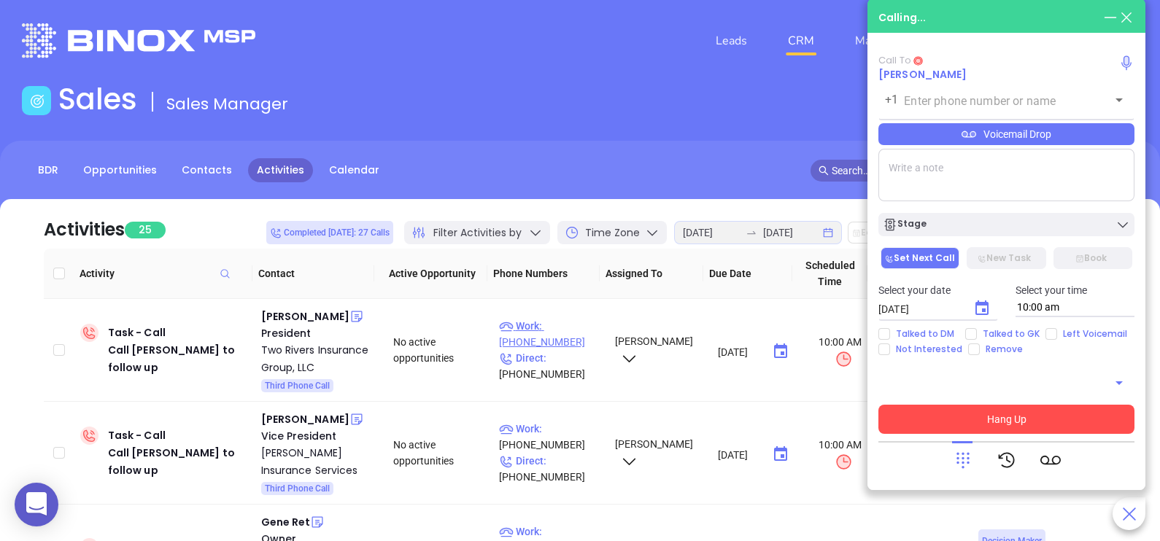
type input "(732) 747-6663"
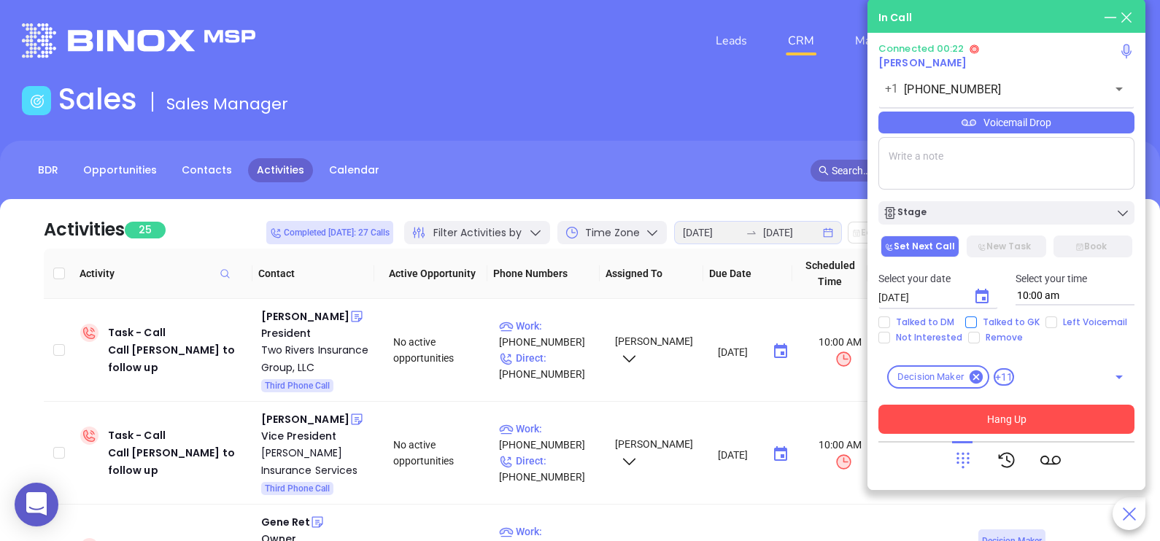
click at [1001, 322] on span "Talked to GK" at bounding box center [1011, 323] width 69 height 12
click at [977, 322] on input "Talked to GK" at bounding box center [971, 323] width 12 height 12
checkbox input "true"
click at [988, 426] on button "Hang Up" at bounding box center [1006, 419] width 256 height 29
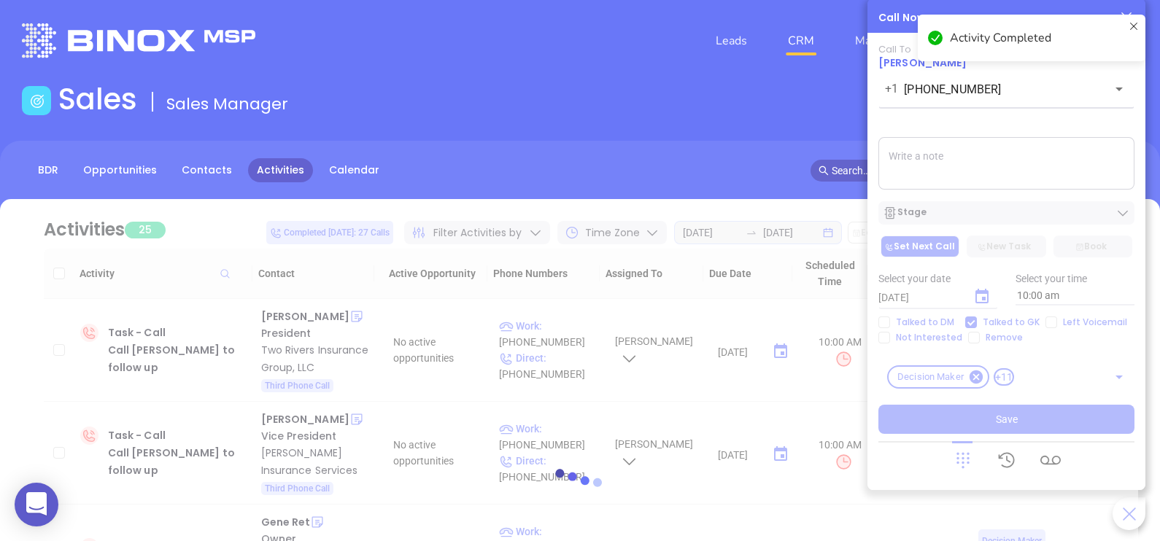
click at [972, 141] on textarea at bounding box center [1006, 163] width 256 height 53
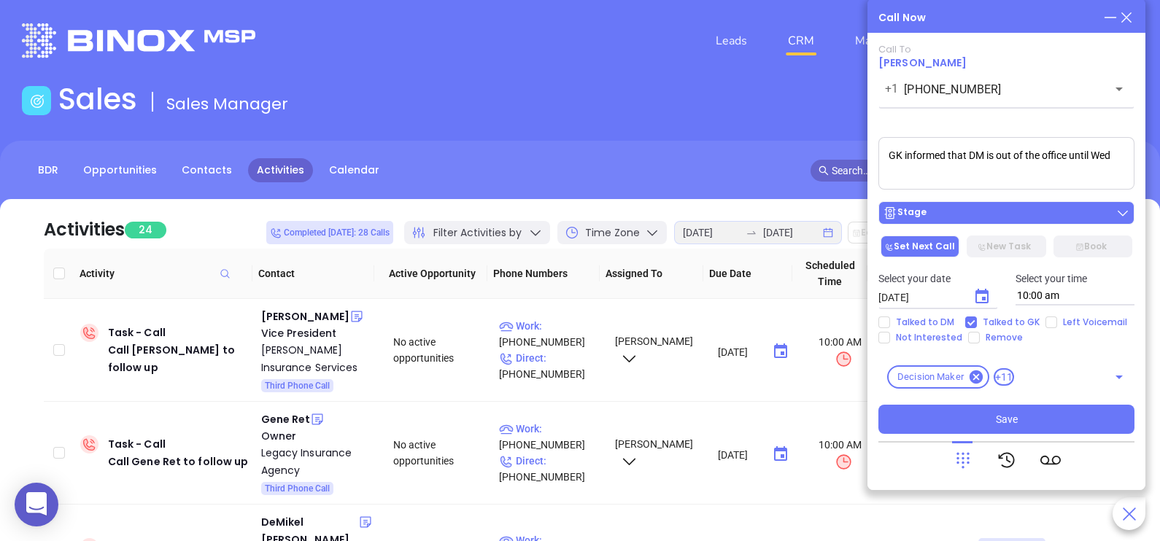
type textarea "GK informed that DM is out of the office until Wed"
click at [975, 218] on div "Stage" at bounding box center [1006, 213] width 247 height 15
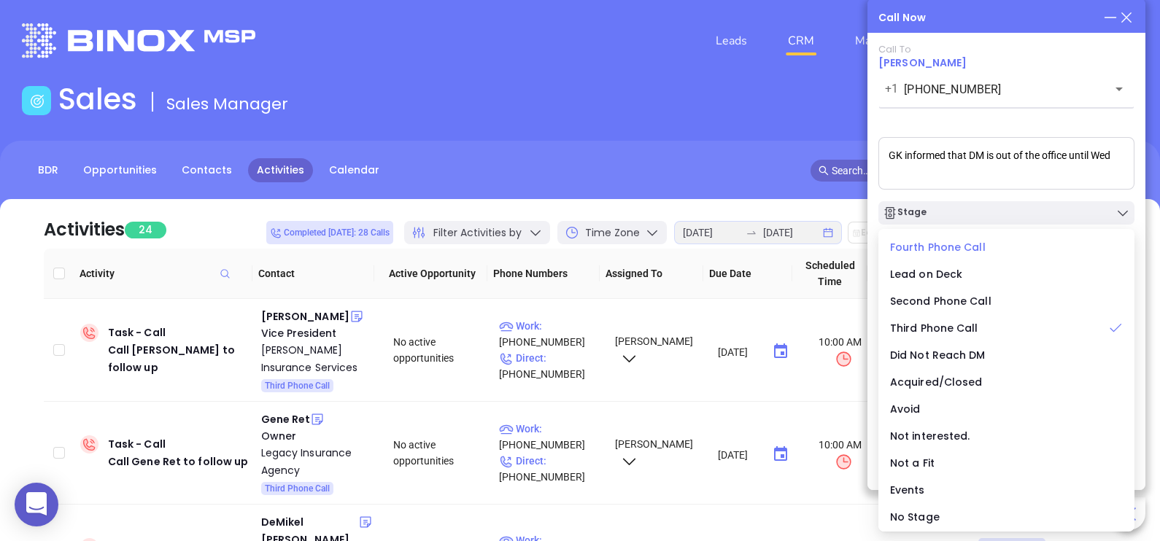
click at [919, 245] on span "Fourth Phone Call" at bounding box center [938, 247] width 96 height 15
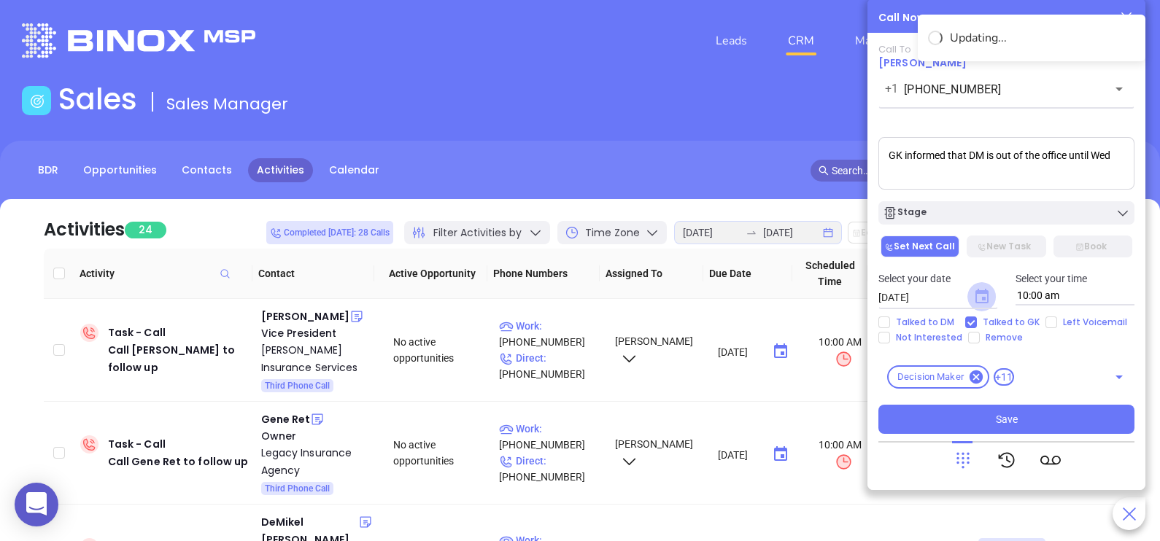
click at [985, 298] on icon "Choose date, selected date is Aug 19, 2025" at bounding box center [981, 296] width 13 height 15
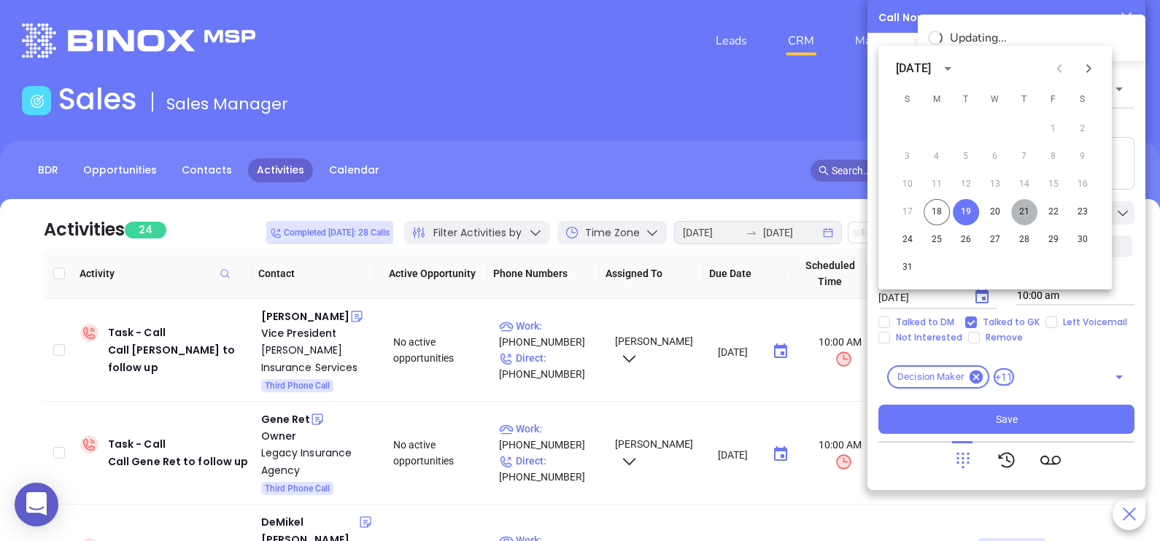
click at [1017, 217] on button "21" at bounding box center [1024, 212] width 26 height 26
type input "08/21/2025"
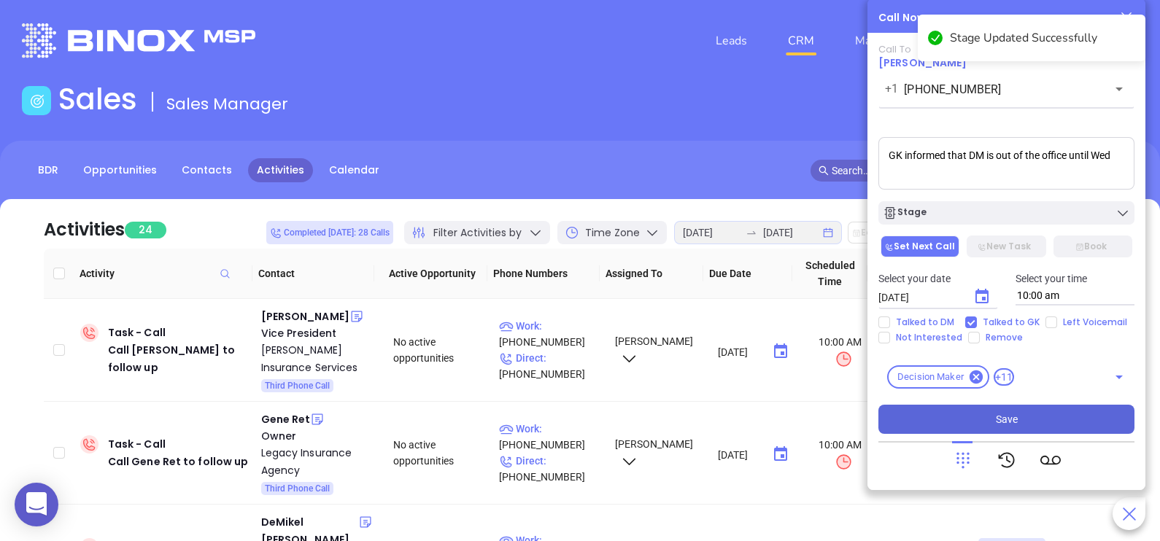
click at [1035, 419] on button "Save" at bounding box center [1006, 419] width 256 height 29
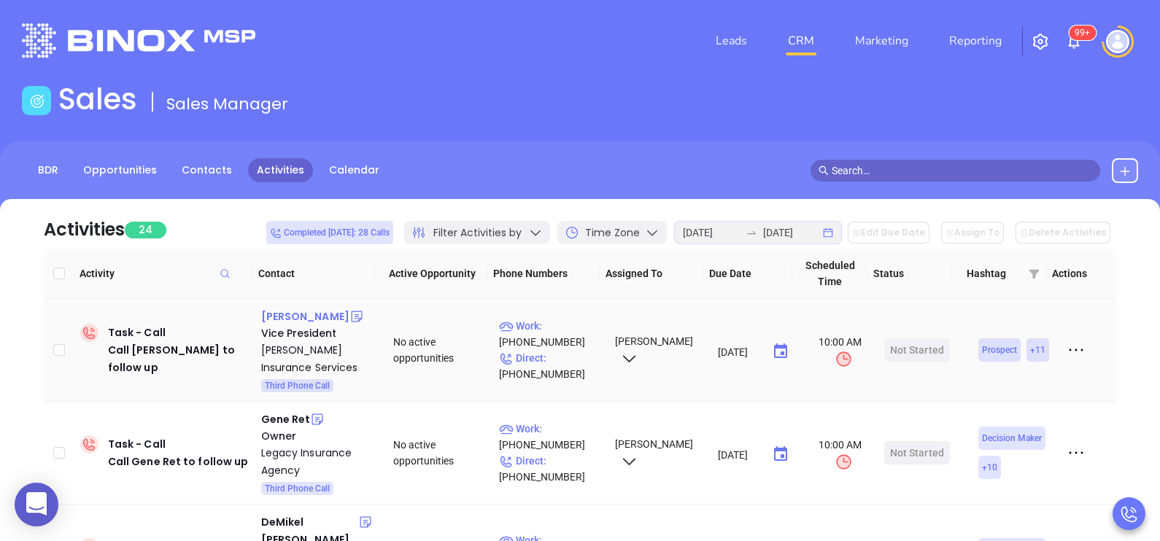
click at [282, 325] on div "Robert Barholomew" at bounding box center [305, 317] width 88 height 18
click at [568, 371] on p "Direct : (609) 220-9277" at bounding box center [550, 366] width 103 height 32
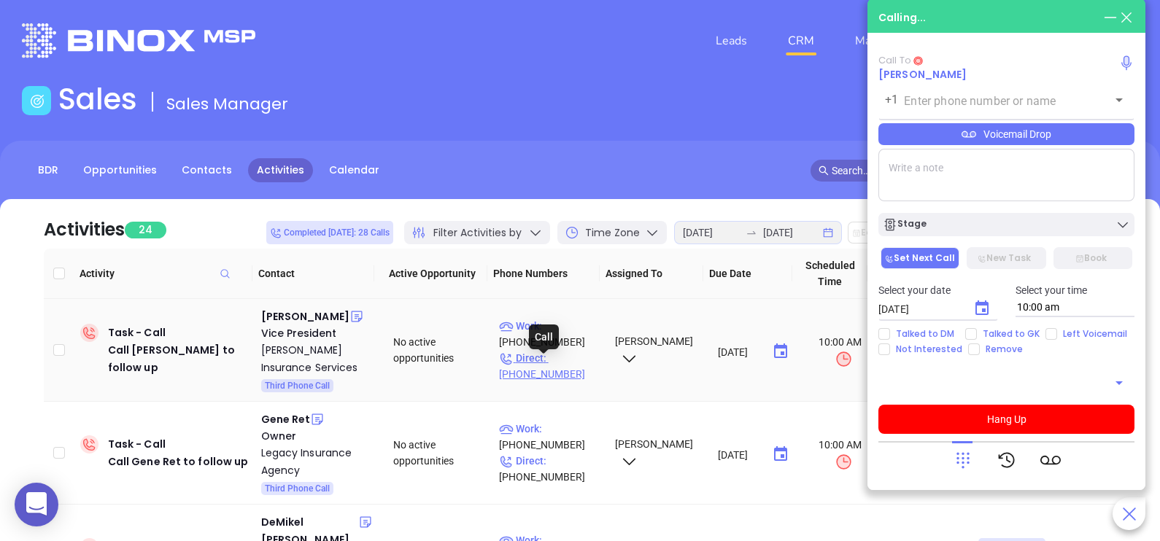
type input "(609) 220-9277"
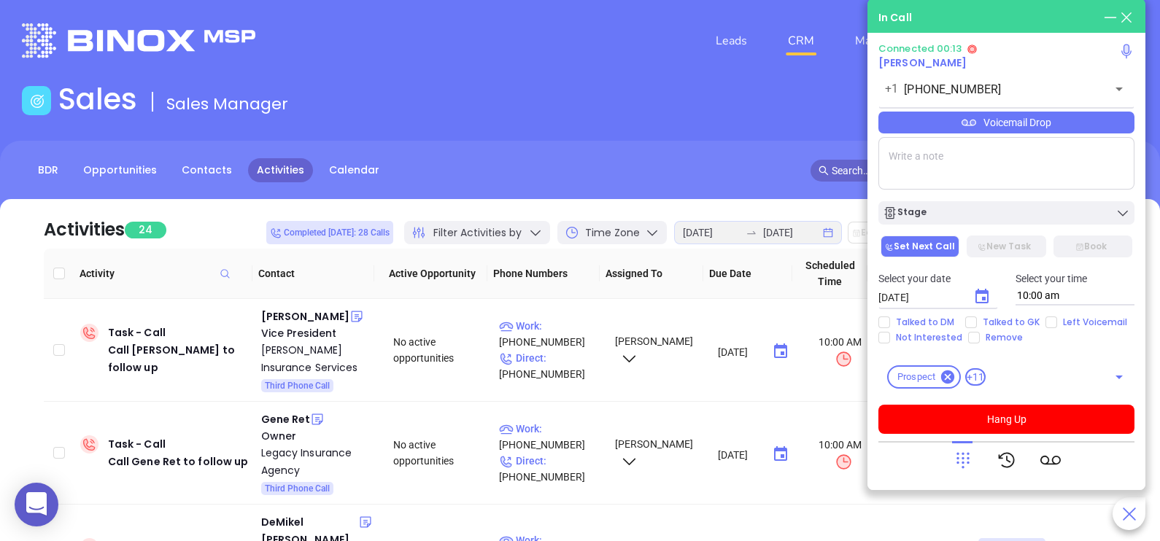
click at [1071, 132] on div "Voicemail Drop" at bounding box center [1006, 123] width 256 height 22
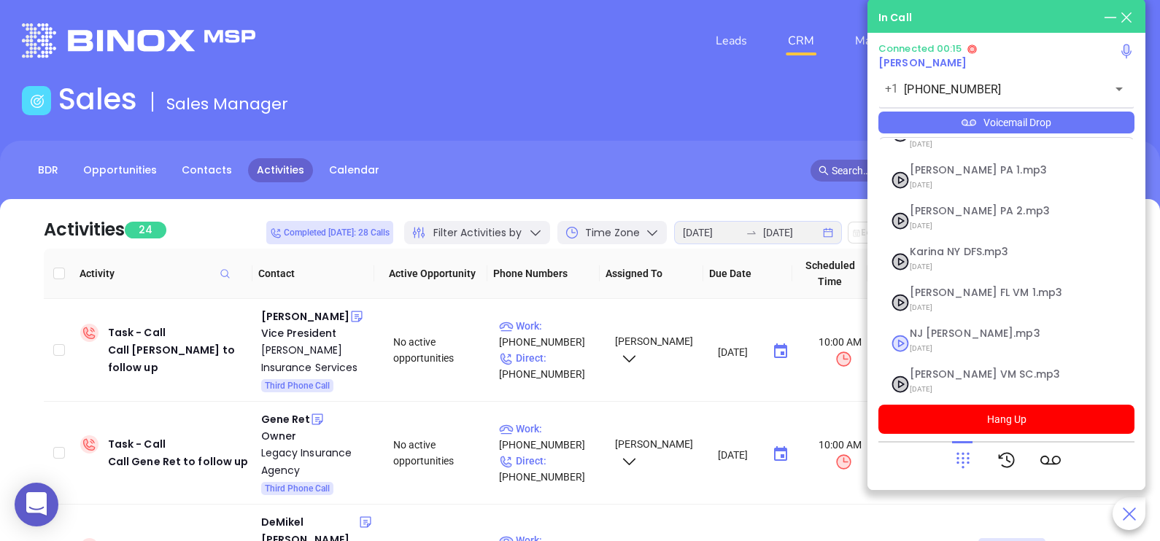
click at [938, 328] on span "NJ Karina.mp3" at bounding box center [989, 333] width 158 height 11
checkbox input "true"
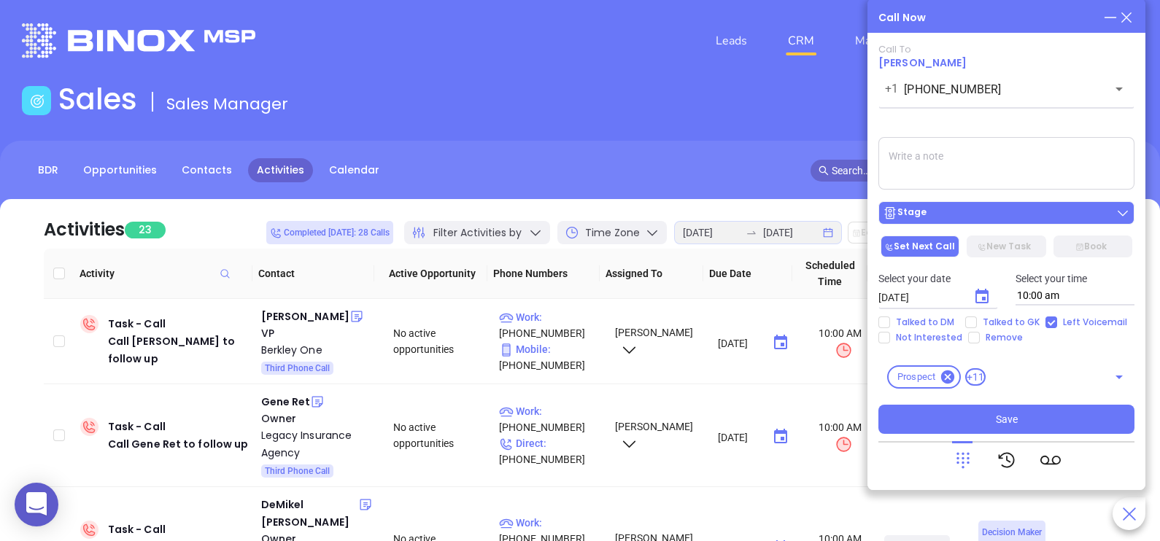
click at [1018, 219] on div "Stage" at bounding box center [1006, 213] width 247 height 15
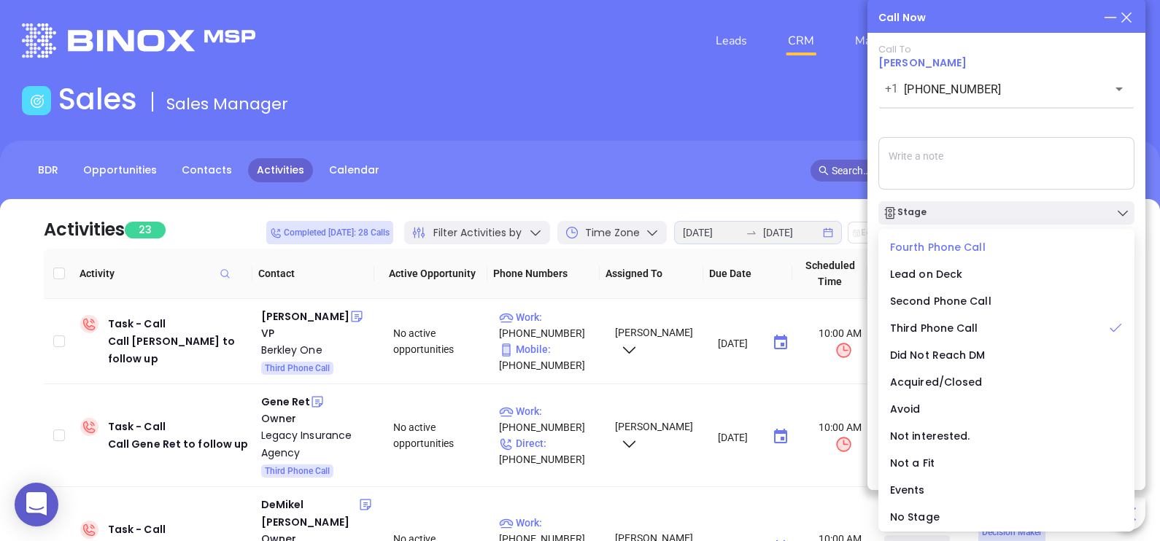
click at [964, 249] on span "Fourth Phone Call" at bounding box center [938, 247] width 96 height 15
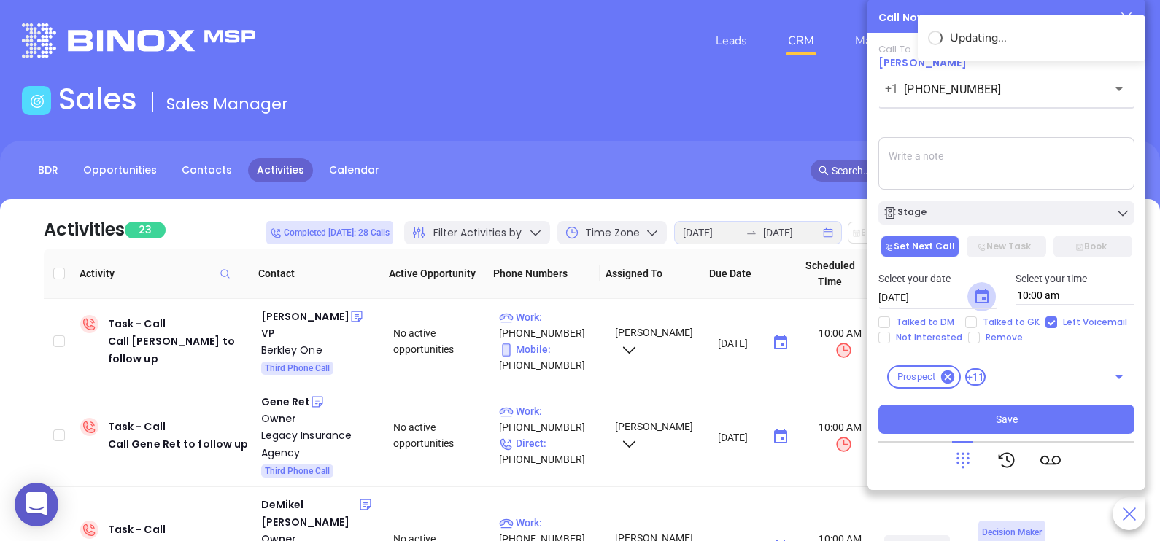
click at [985, 305] on icon "Choose date, selected date is Aug 19, 2025" at bounding box center [982, 297] width 18 height 18
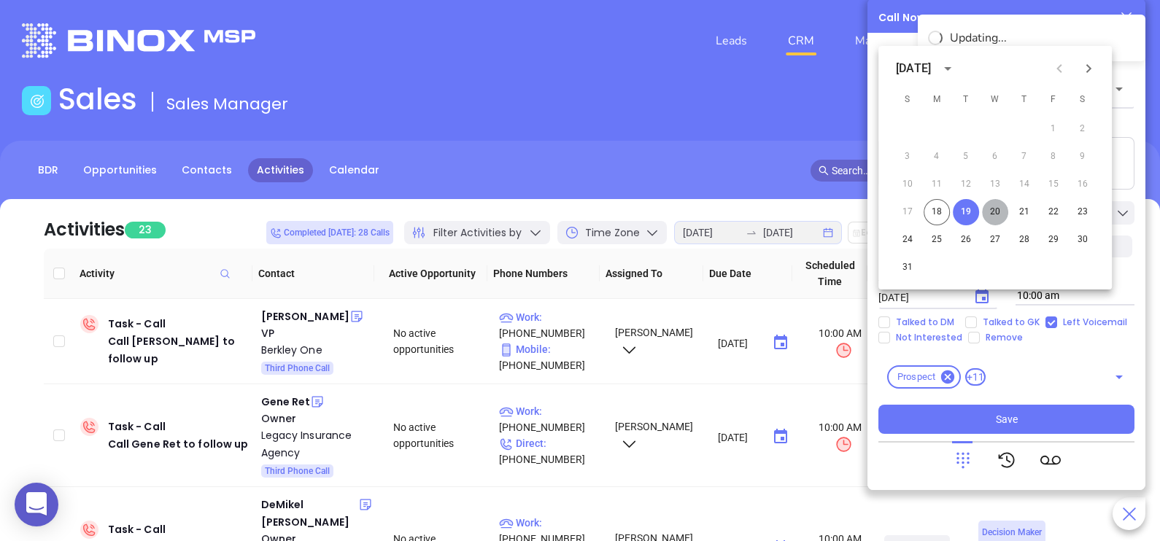
click at [1002, 212] on button "20" at bounding box center [995, 212] width 26 height 26
type input "08/20/2025"
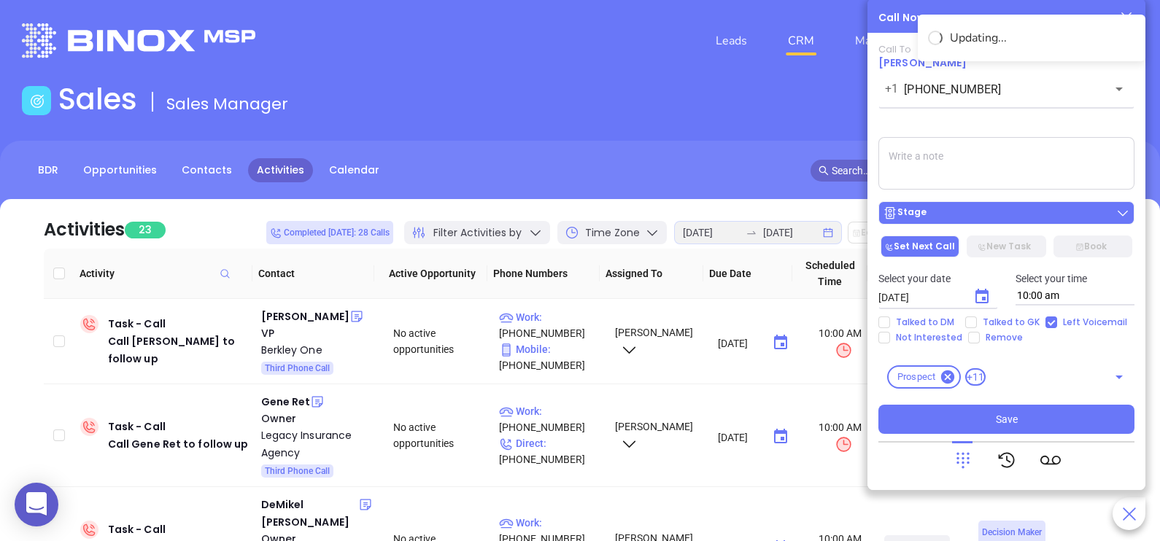
click at [1009, 216] on div "Stage" at bounding box center [1006, 213] width 247 height 15
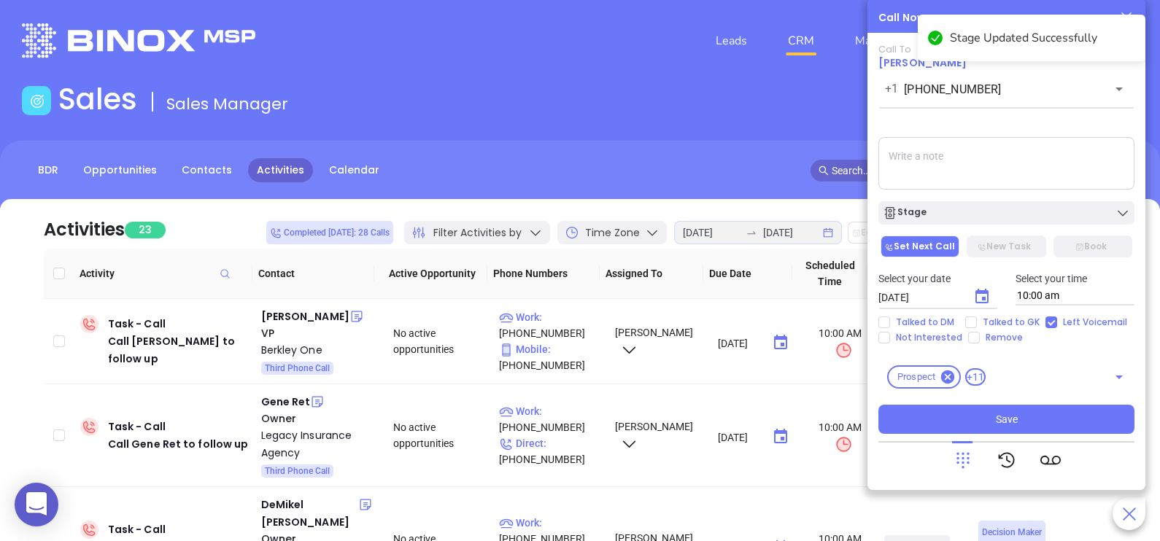
click at [1039, 152] on textarea at bounding box center [1006, 163] width 256 height 53
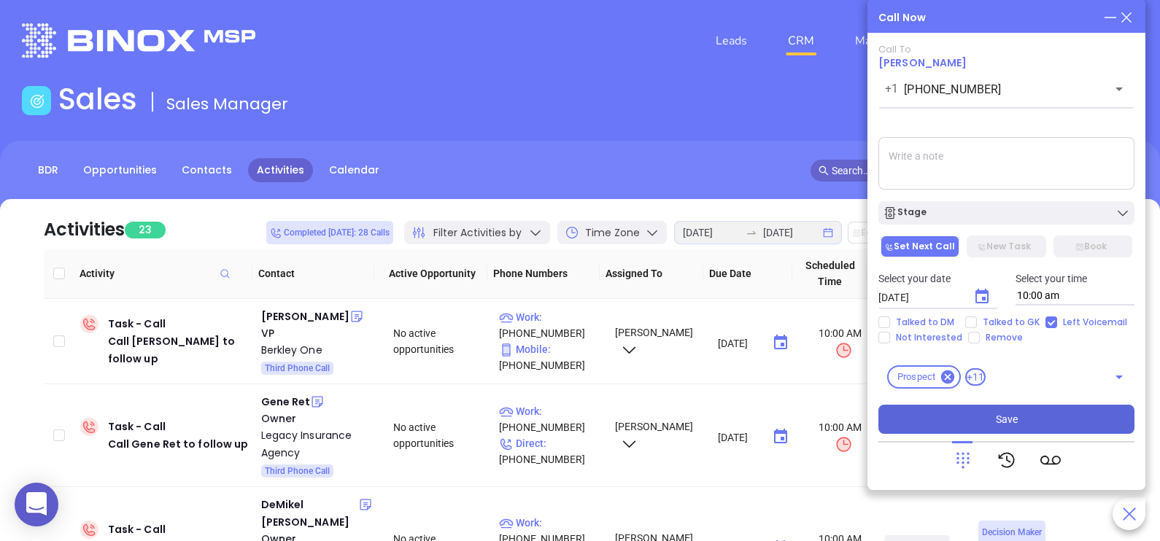
click at [1025, 419] on button "Save" at bounding box center [1006, 419] width 256 height 29
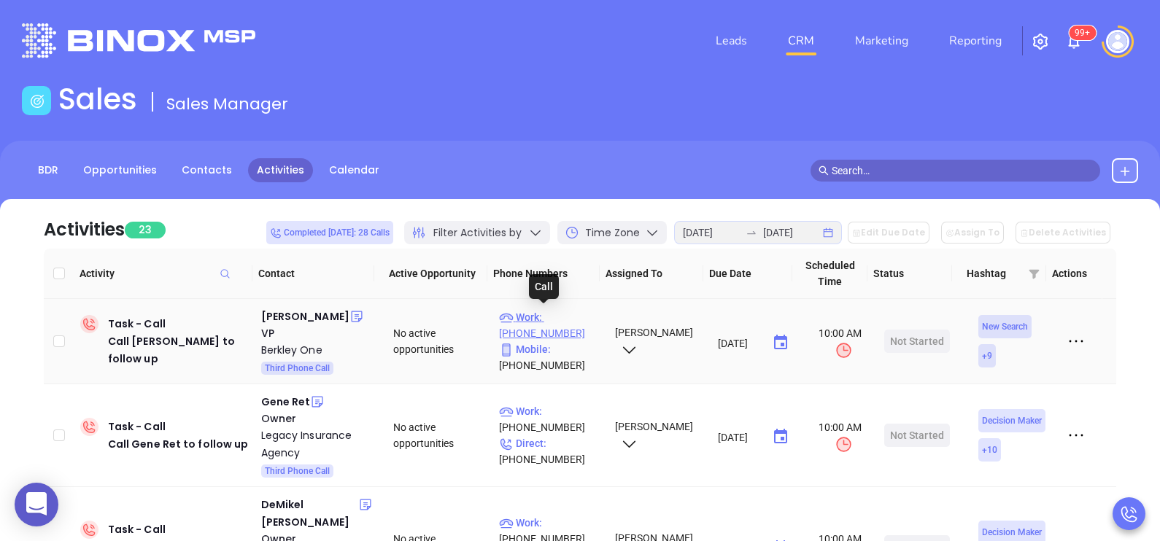
click at [567, 321] on p "Work : (855) 663-8551" at bounding box center [550, 325] width 103 height 32
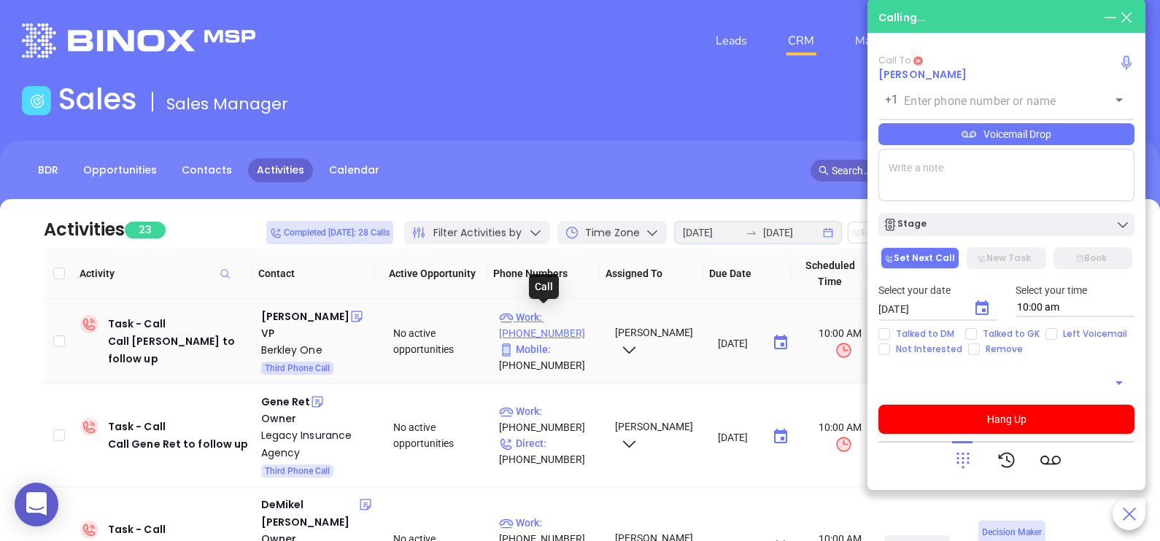
type input "(855) 663-8551"
click at [309, 317] on div "Shane Avnet" at bounding box center [305, 317] width 88 height 18
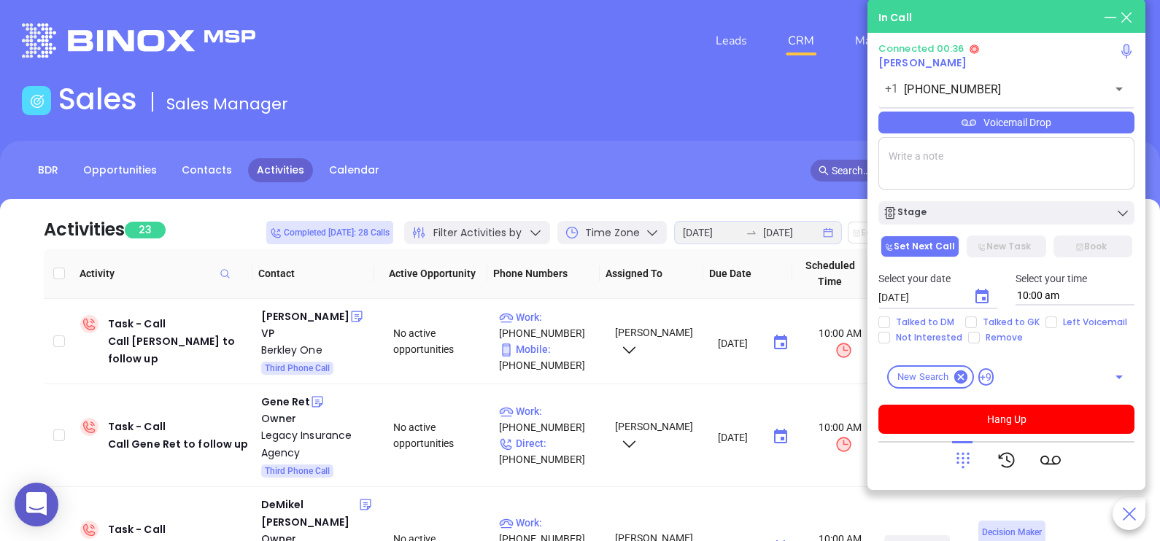
click at [963, 468] on icon at bounding box center [962, 461] width 13 height 16
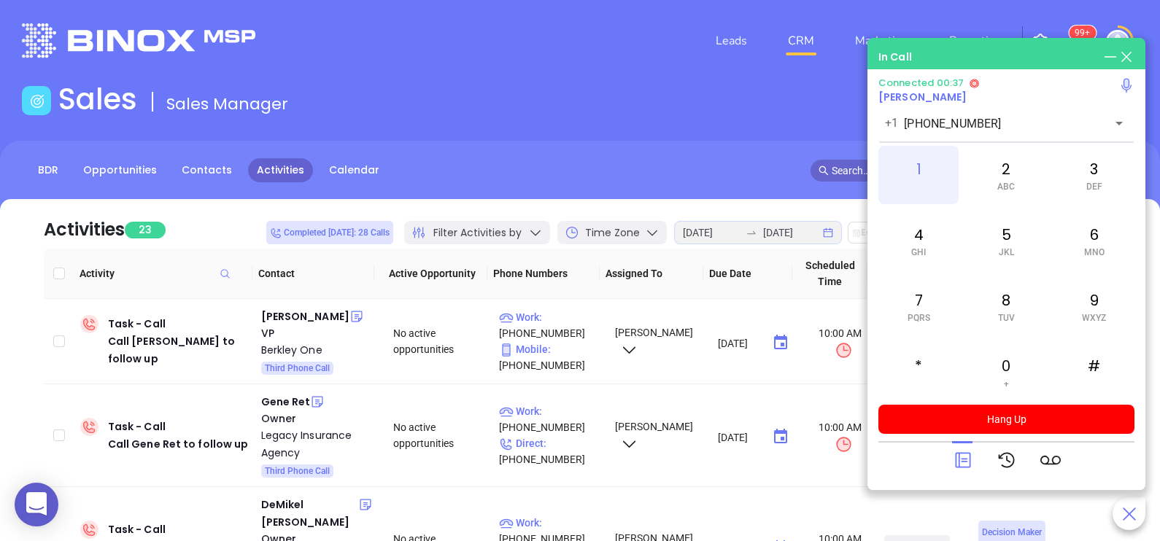
click at [916, 169] on div "1" at bounding box center [918, 175] width 80 height 58
click at [970, 454] on icon at bounding box center [962, 460] width 15 height 15
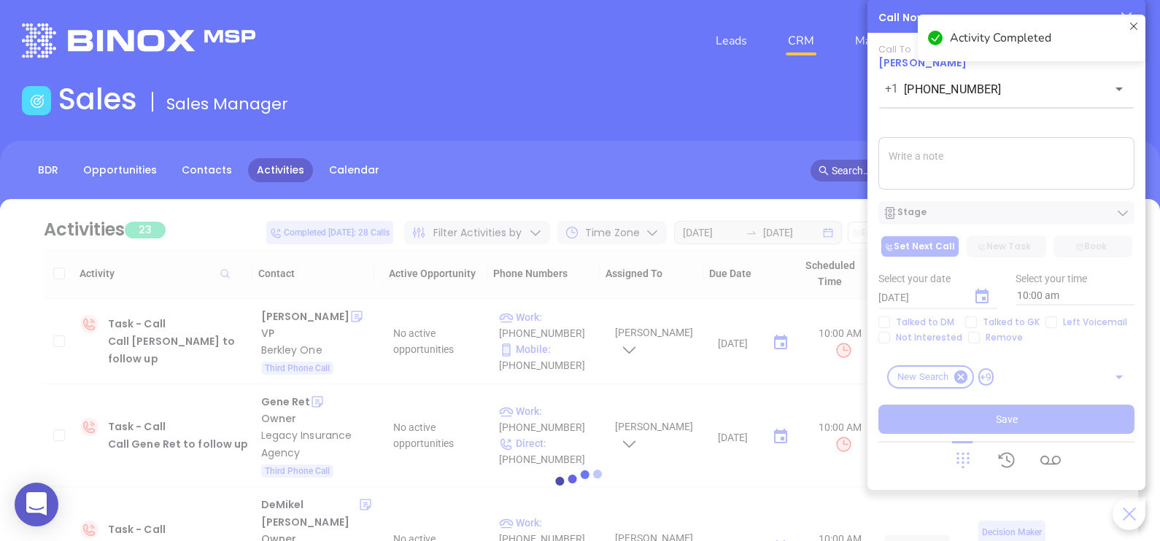
drag, startPoint x: 989, startPoint y: 318, endPoint x: 978, endPoint y: 321, distance: 11.3
click at [978, 321] on div at bounding box center [580, 485] width 1116 height 573
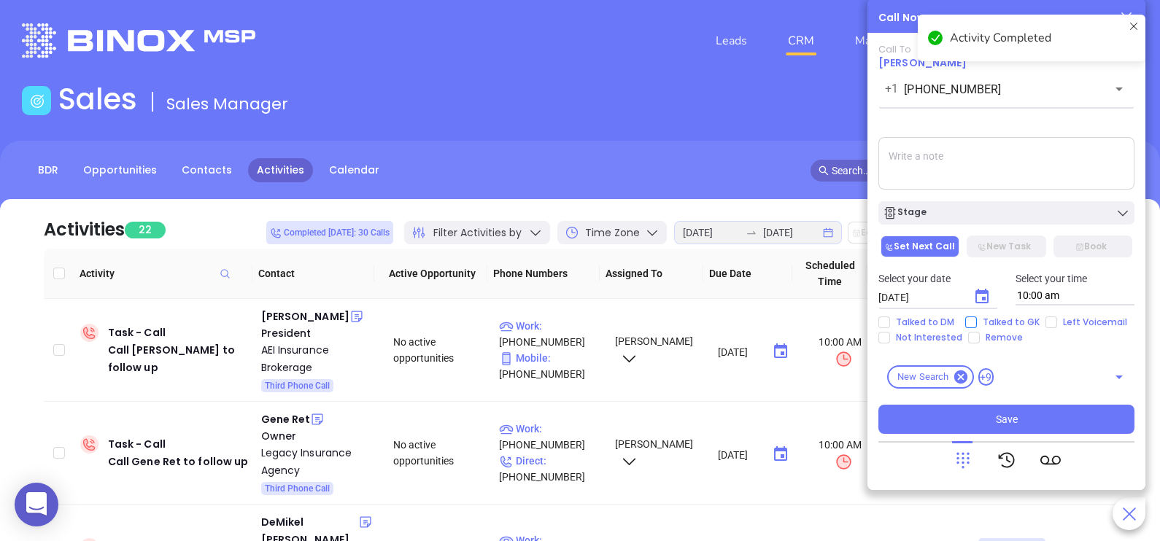
click at [980, 319] on span "Talked to GK" at bounding box center [1011, 323] width 69 height 12
click at [977, 319] on input "Talked to GK" at bounding box center [971, 323] width 12 height 12
checkbox input "true"
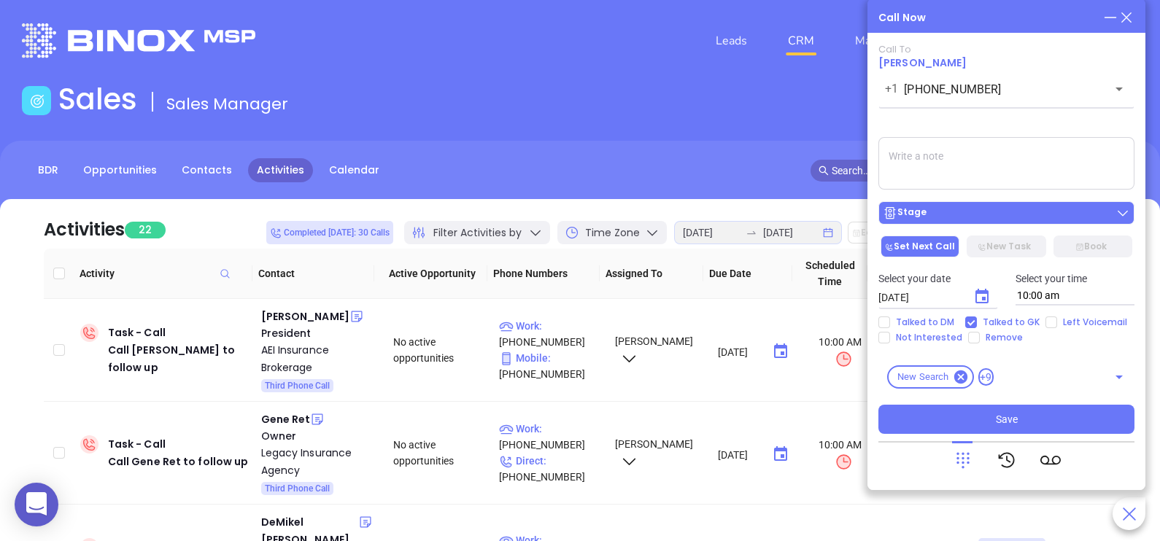
click at [1040, 219] on div "Stage" at bounding box center [1006, 213] width 247 height 15
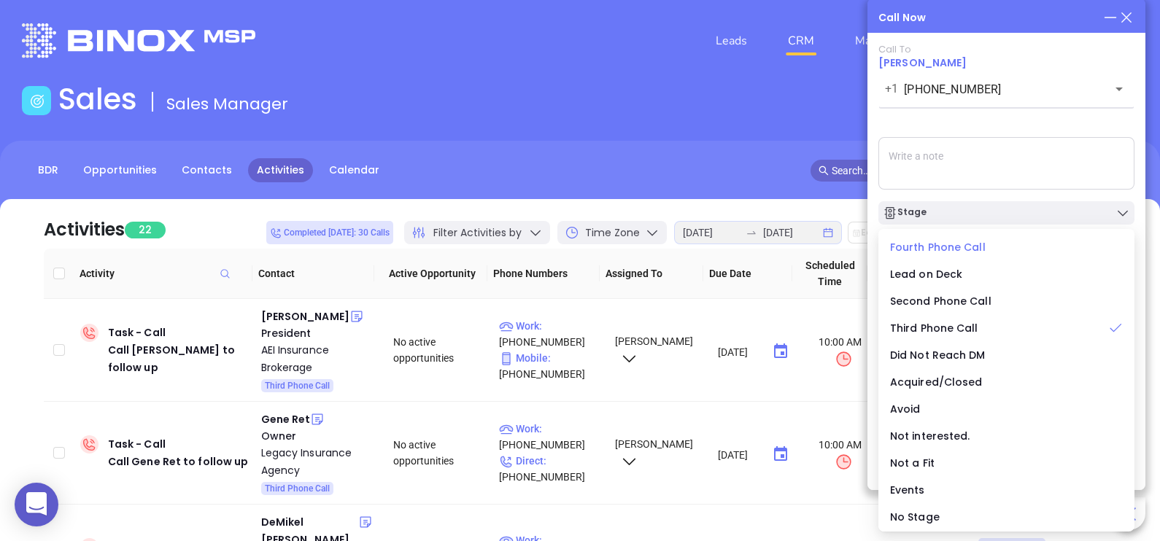
click at [943, 248] on span "Fourth Phone Call" at bounding box center [938, 247] width 96 height 15
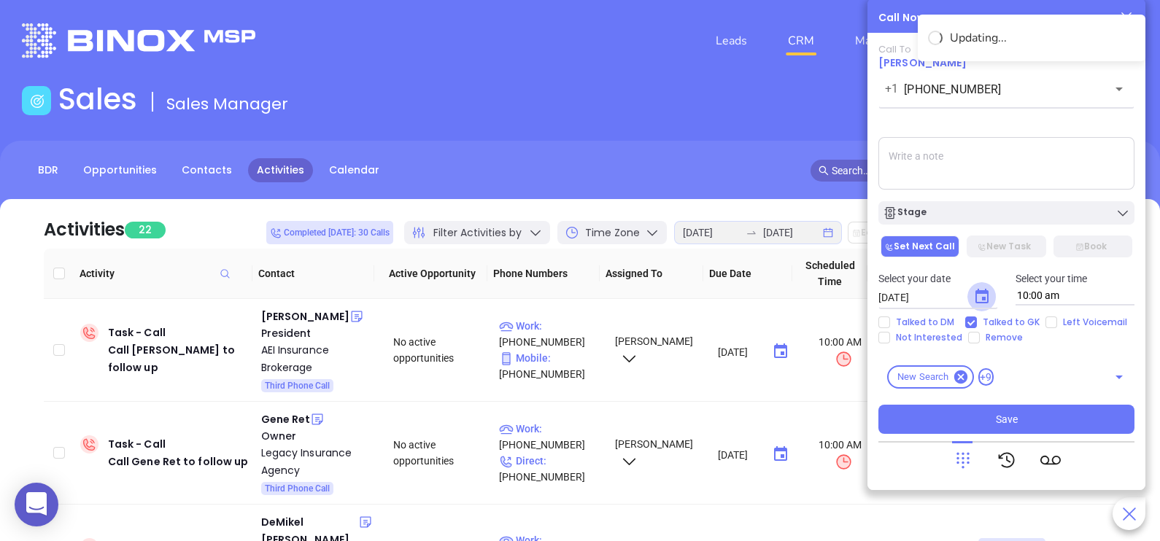
click at [990, 293] on icon "Choose date, selected date is Aug 19, 2025" at bounding box center [982, 297] width 18 height 18
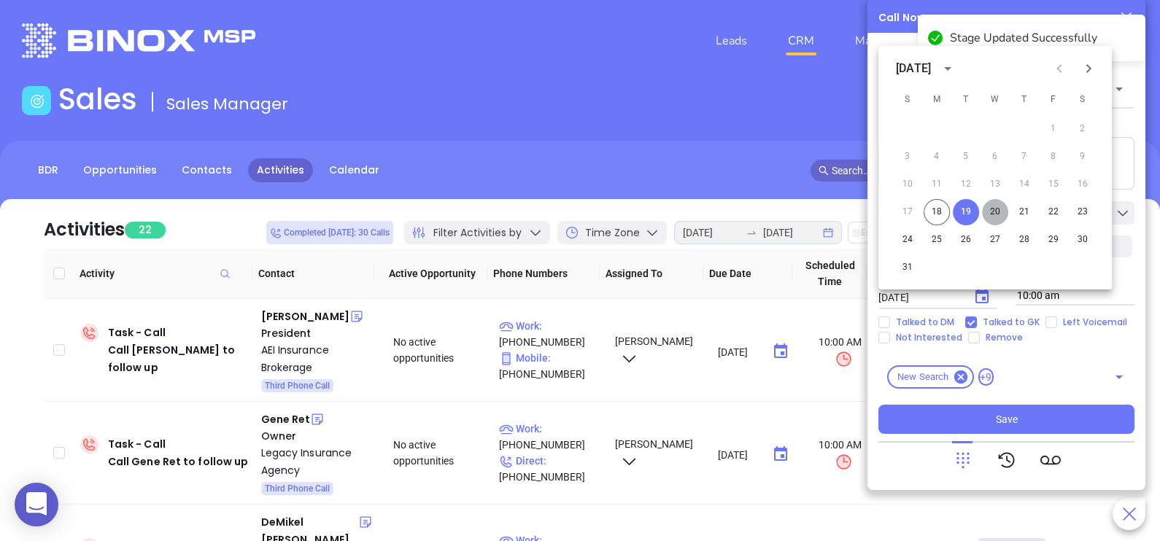
click at [997, 211] on button "20" at bounding box center [995, 212] width 26 height 26
type input "08/20/2025"
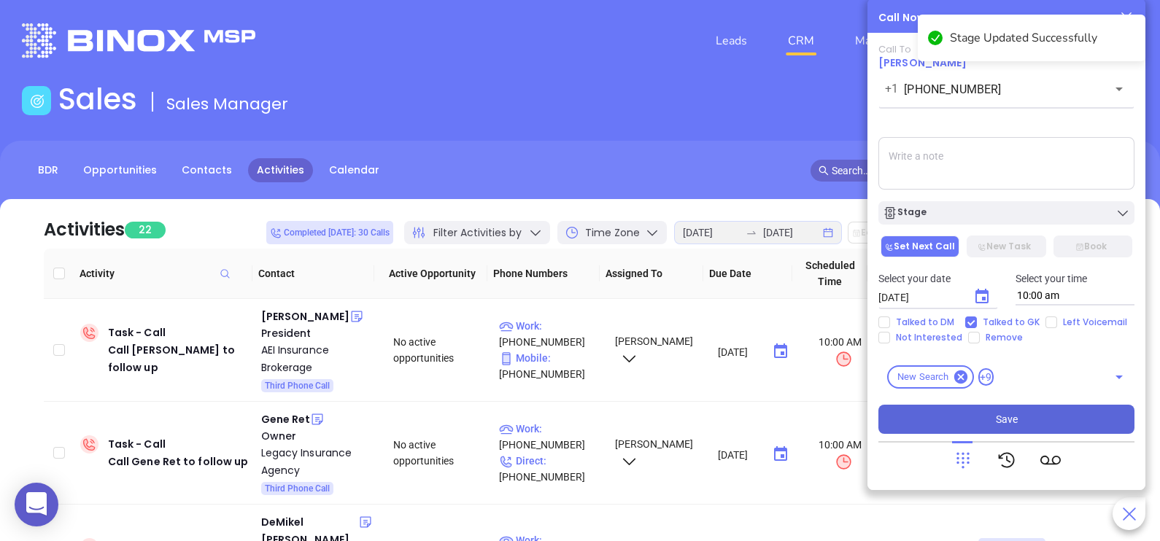
click at [1001, 419] on span "Save" at bounding box center [1007, 419] width 22 height 16
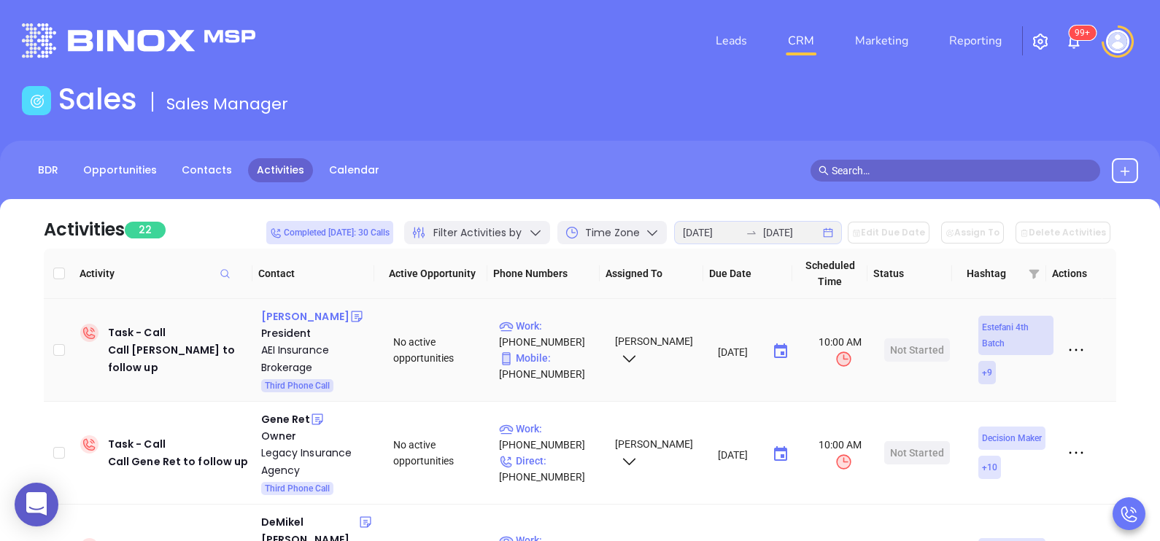
click at [285, 321] on div "James Evans" at bounding box center [305, 317] width 88 height 18
click at [568, 320] on p "Work : (609) 771-1313" at bounding box center [550, 334] width 103 height 32
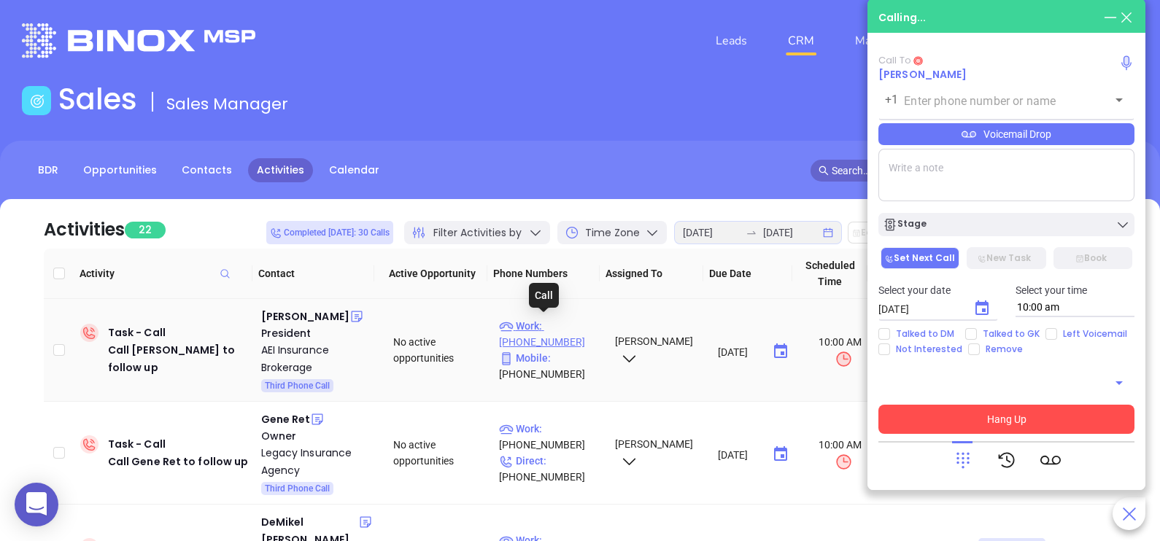
type input "(609) 771-1313"
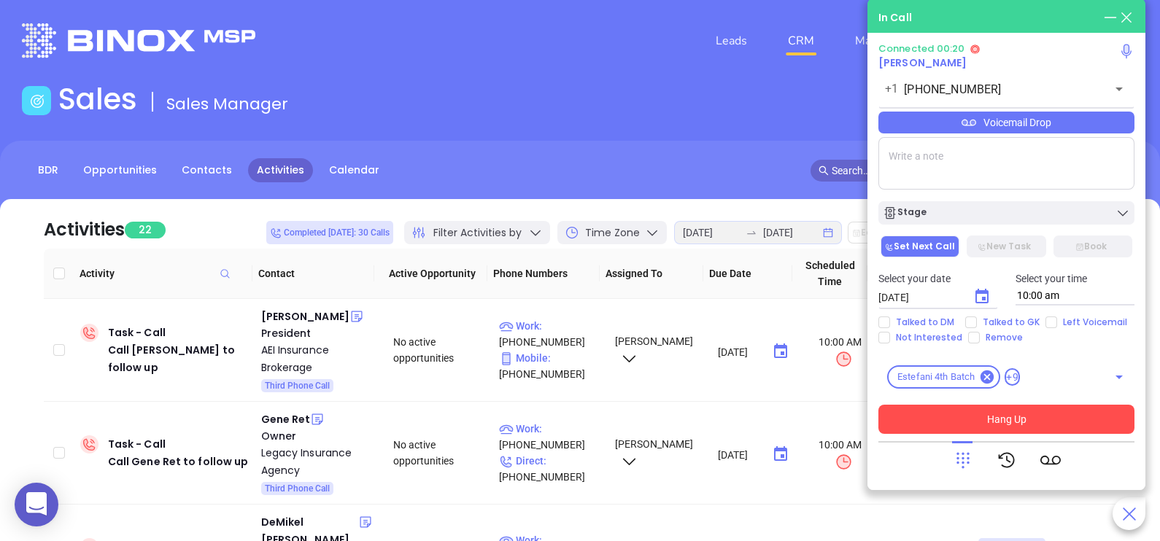
click at [962, 476] on div at bounding box center [963, 460] width 20 height 38
click at [961, 460] on icon at bounding box center [963, 460] width 20 height 20
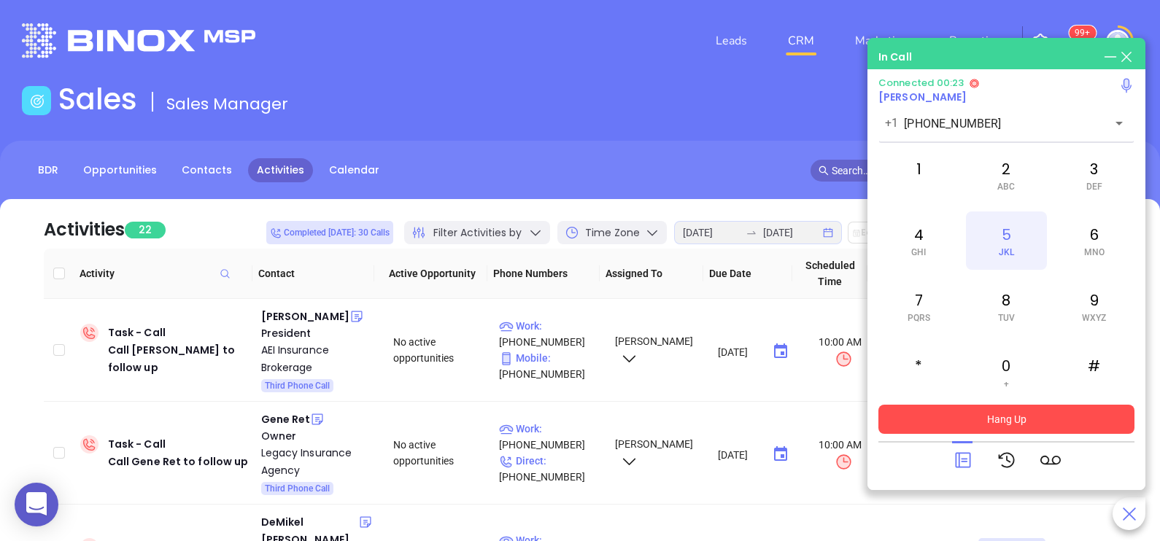
click at [1007, 245] on div "5 JKL" at bounding box center [1006, 241] width 80 height 58
click at [996, 365] on div "0 +" at bounding box center [1006, 372] width 80 height 58
click at [1010, 387] on div "0 +" at bounding box center [1006, 372] width 80 height 58
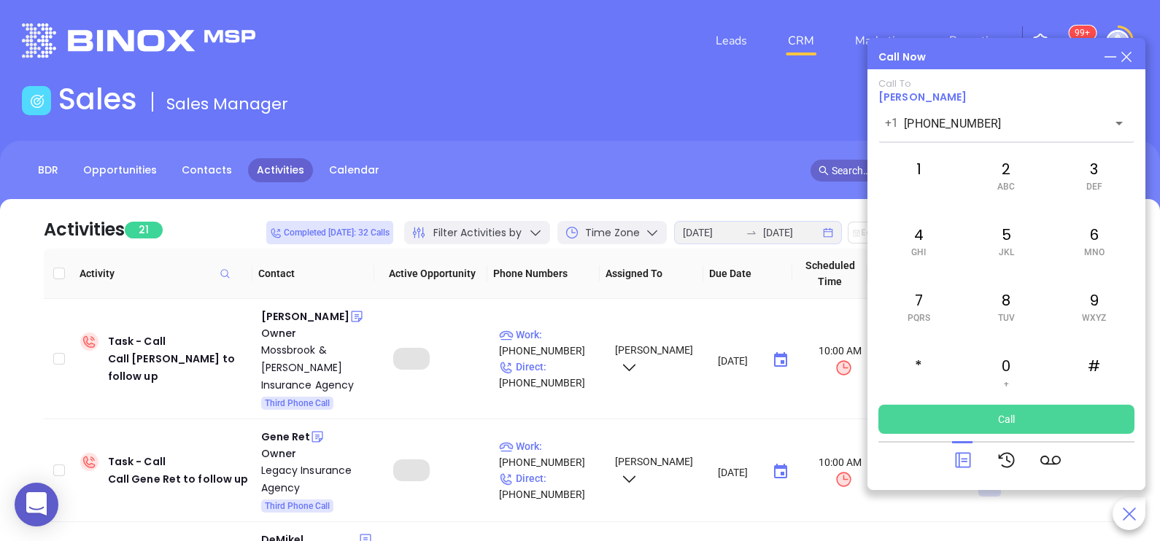
click at [959, 450] on icon at bounding box center [963, 460] width 20 height 20
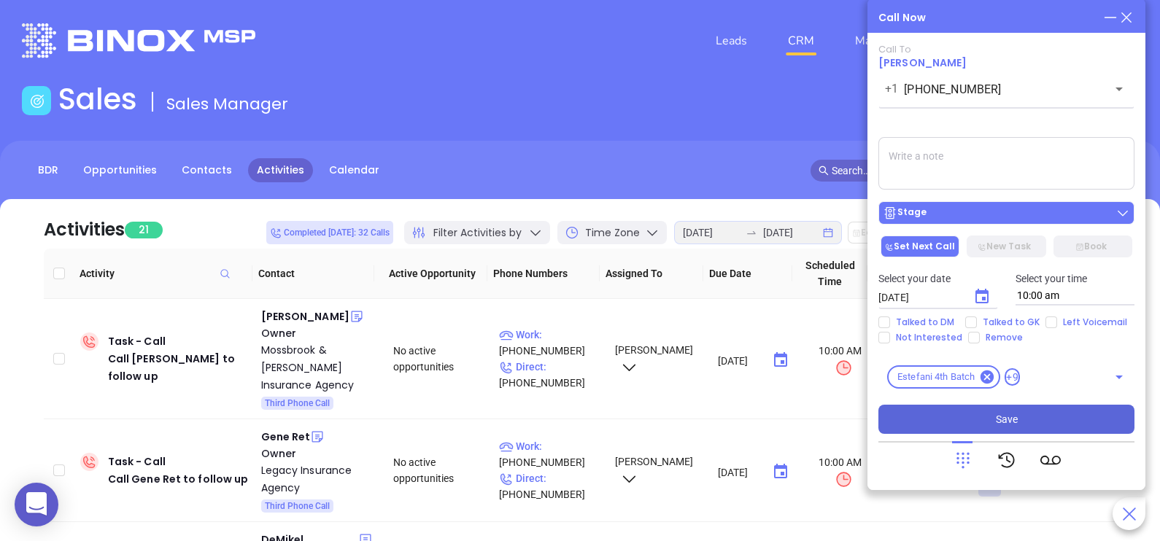
click at [978, 219] on div "Stage" at bounding box center [1006, 213] width 247 height 15
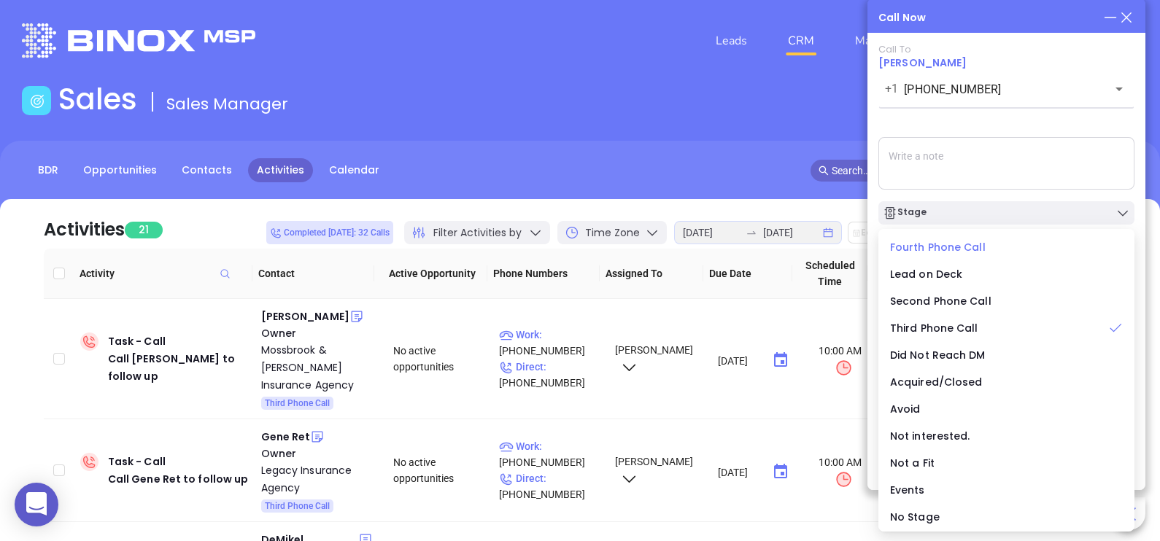
click at [937, 251] on span "Fourth Phone Call" at bounding box center [938, 247] width 96 height 15
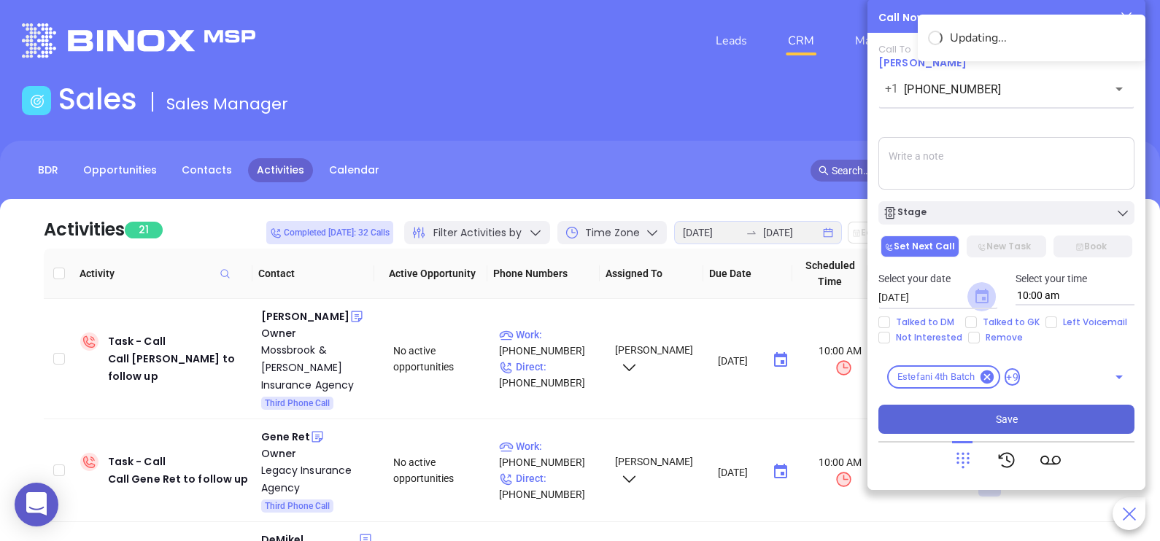
click at [986, 298] on icon "Choose date, selected date is Aug 19, 2025" at bounding box center [981, 296] width 13 height 15
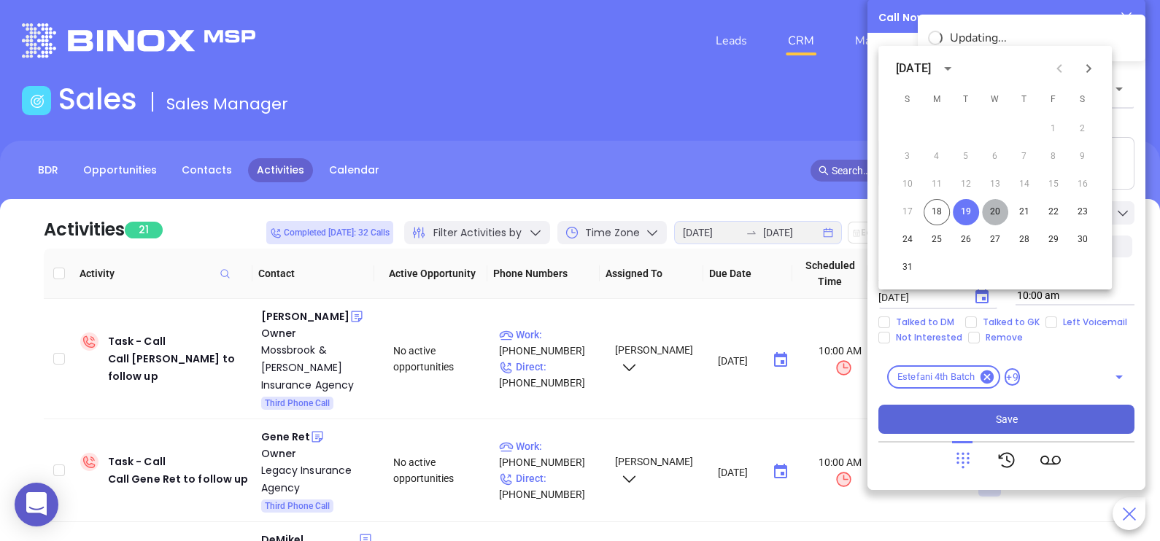
click at [994, 215] on button "20" at bounding box center [995, 212] width 26 height 26
type input "08/20/2025"
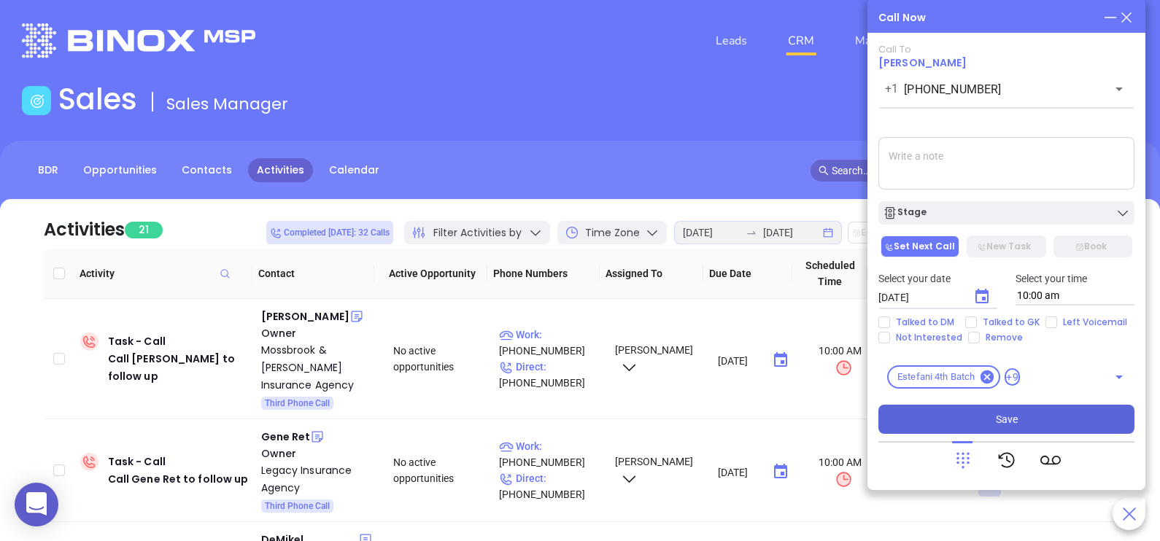
click at [934, 176] on textarea at bounding box center [1006, 163] width 256 height 53
type textarea "no vm option"
click at [1029, 423] on button "Save" at bounding box center [1006, 419] width 256 height 29
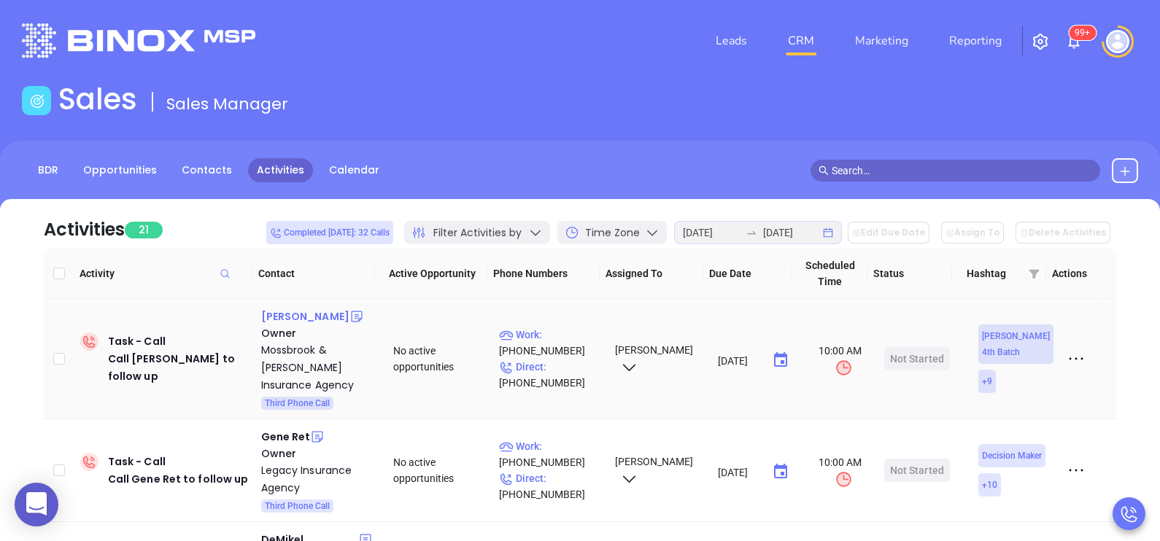
click at [332, 314] on div "Harry Mossbrook" at bounding box center [305, 317] width 88 height 18
click at [567, 359] on p "Direct : (609) 465-7121" at bounding box center [550, 375] width 103 height 32
type input "[PHONE_NUMBER]"
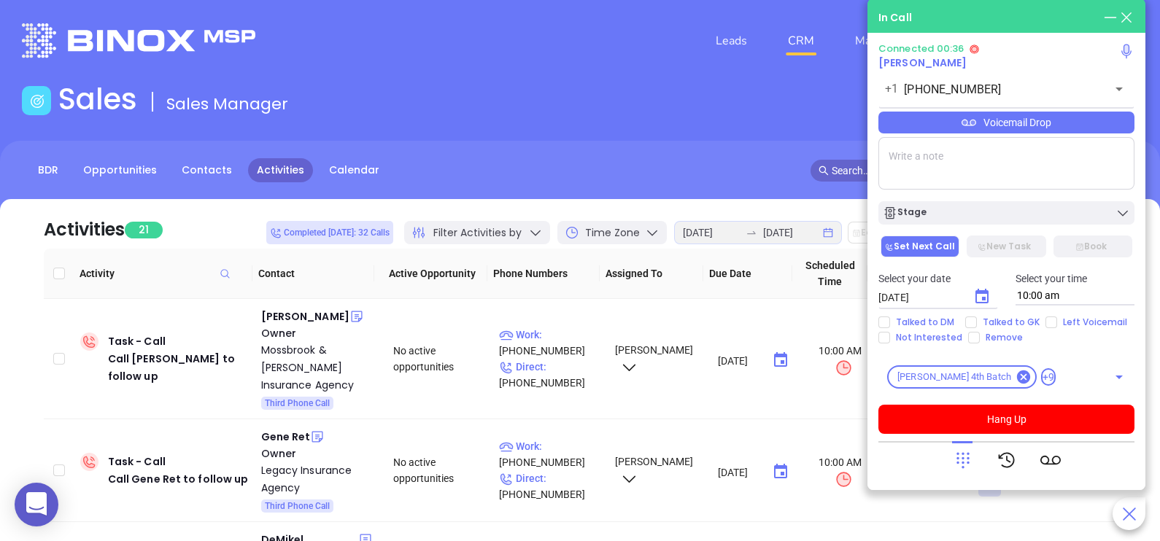
click at [964, 467] on icon at bounding box center [963, 460] width 20 height 20
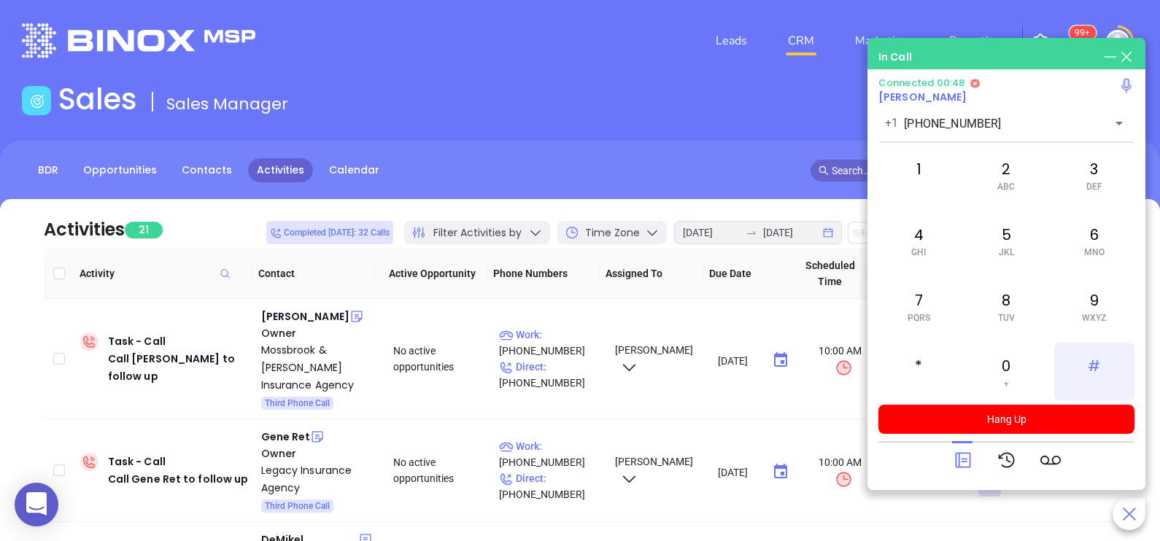
click at [1083, 350] on div "#" at bounding box center [1094, 372] width 80 height 58
click at [1083, 247] on div "6 MNO" at bounding box center [1094, 241] width 80 height 58
click at [921, 332] on div "7 PQRS" at bounding box center [918, 306] width 80 height 58
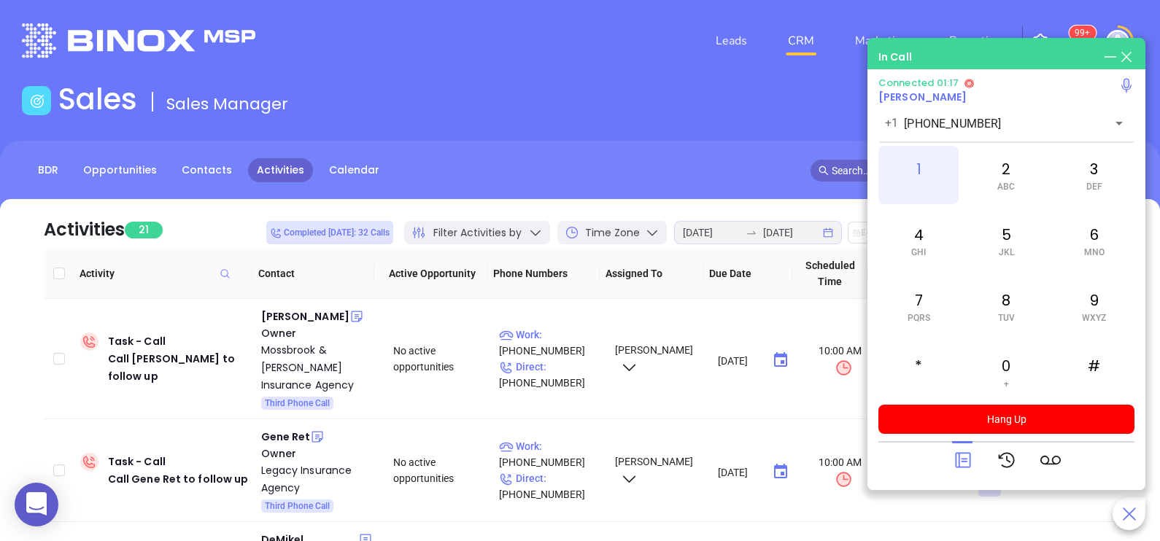
click at [924, 184] on div "1" at bounding box center [918, 175] width 80 height 58
click at [958, 460] on icon at bounding box center [963, 460] width 20 height 20
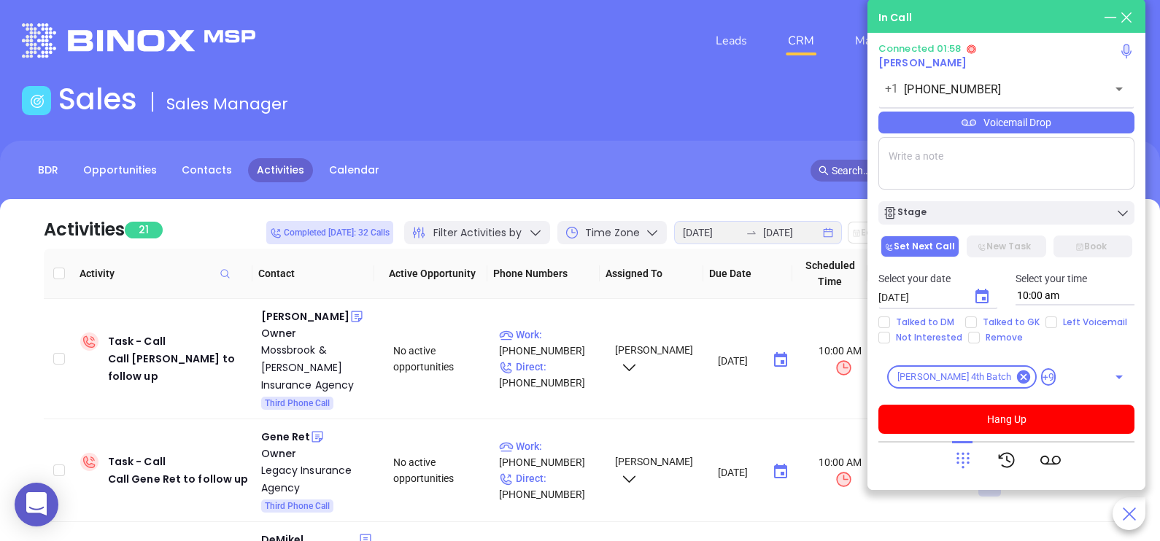
click at [1081, 134] on div "Voicemail Drop" at bounding box center [1006, 123] width 256 height 22
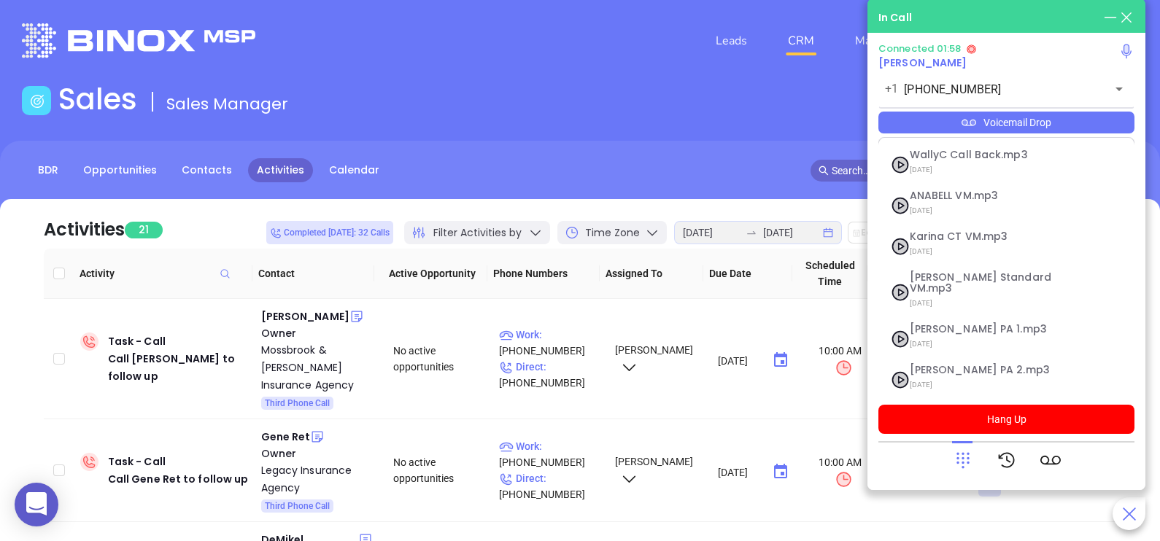
click at [1081, 134] on div "Voicemail Drop" at bounding box center [1006, 123] width 256 height 22
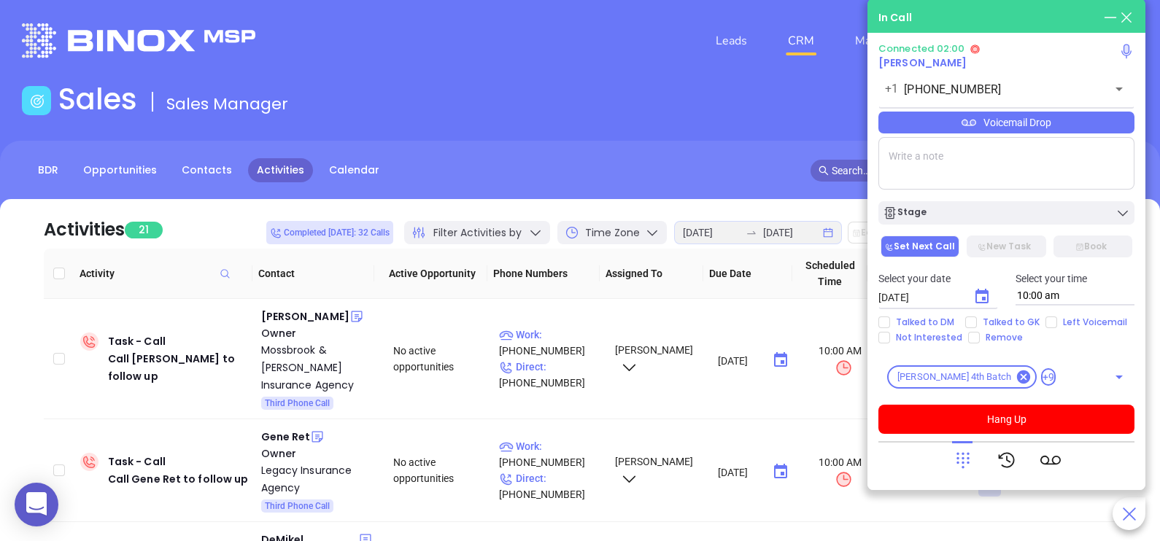
click at [1105, 120] on div "Voicemail Drop" at bounding box center [1006, 123] width 256 height 22
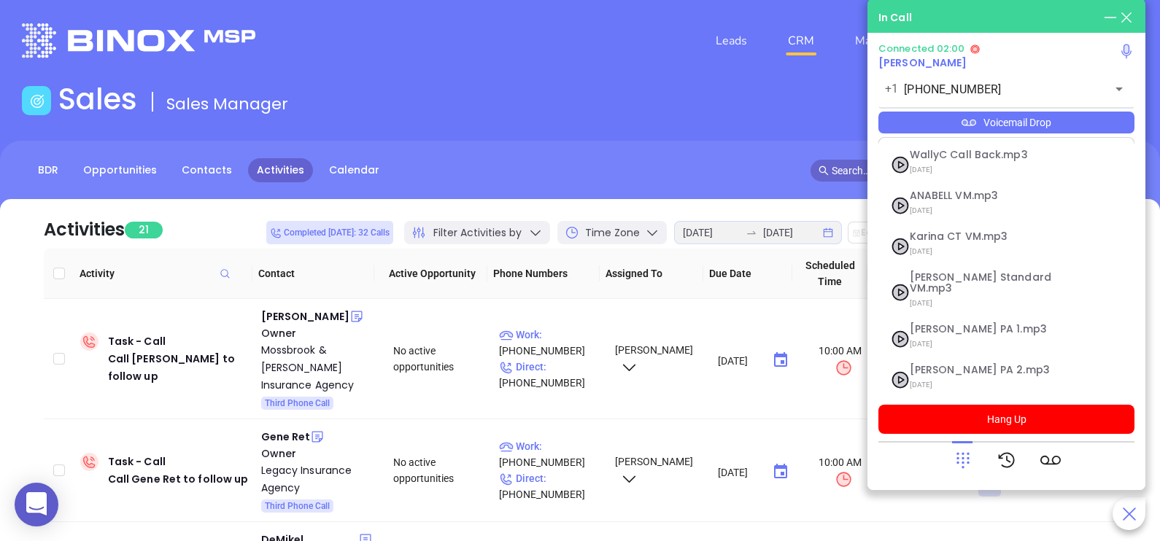
click at [1105, 120] on div "Voicemail Drop" at bounding box center [1006, 123] width 256 height 22
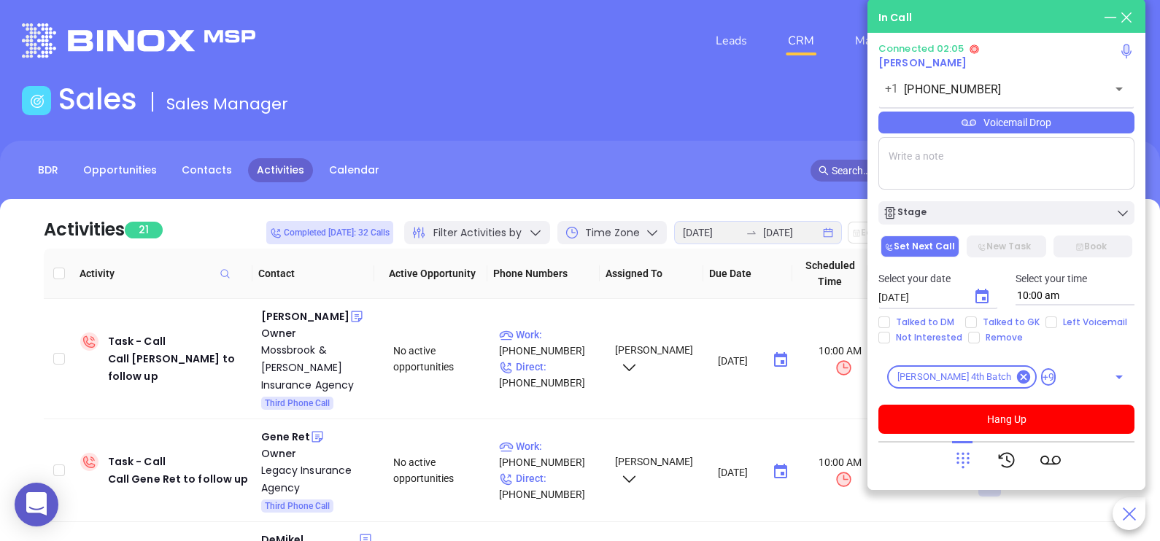
click at [1086, 128] on div "Voicemail Drop" at bounding box center [1006, 123] width 256 height 22
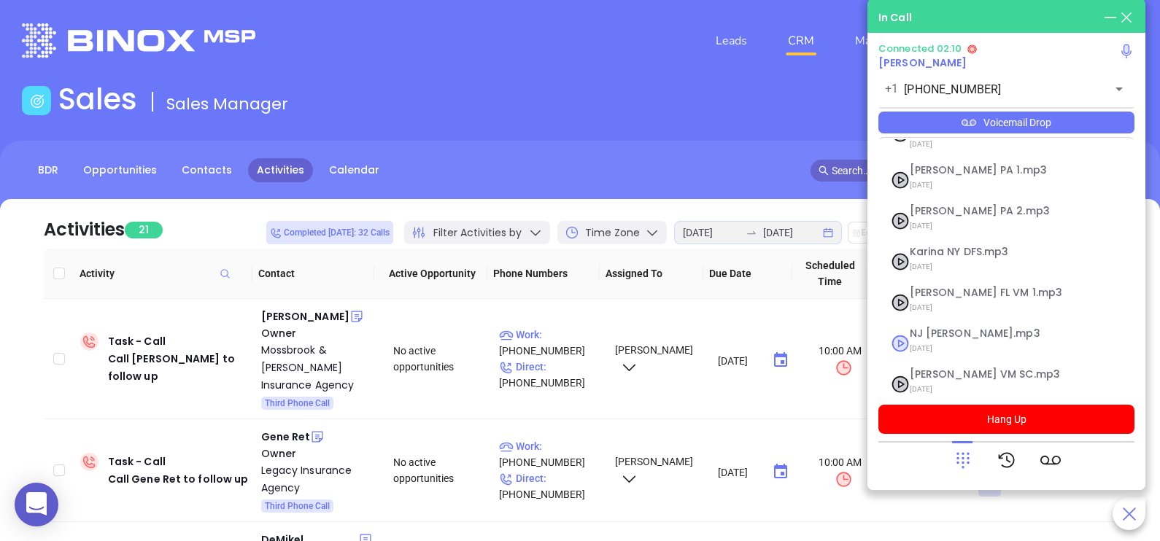
click at [933, 328] on span "NJ Karina.mp3" at bounding box center [989, 333] width 158 height 11
checkbox input "true"
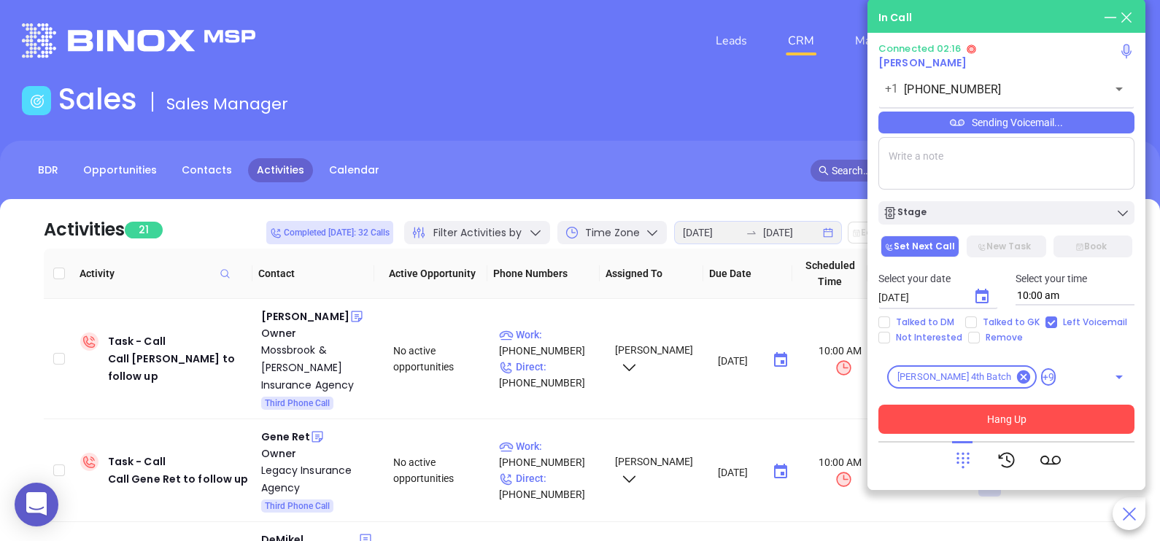
click at [992, 424] on button "Hang Up" at bounding box center [1006, 419] width 256 height 29
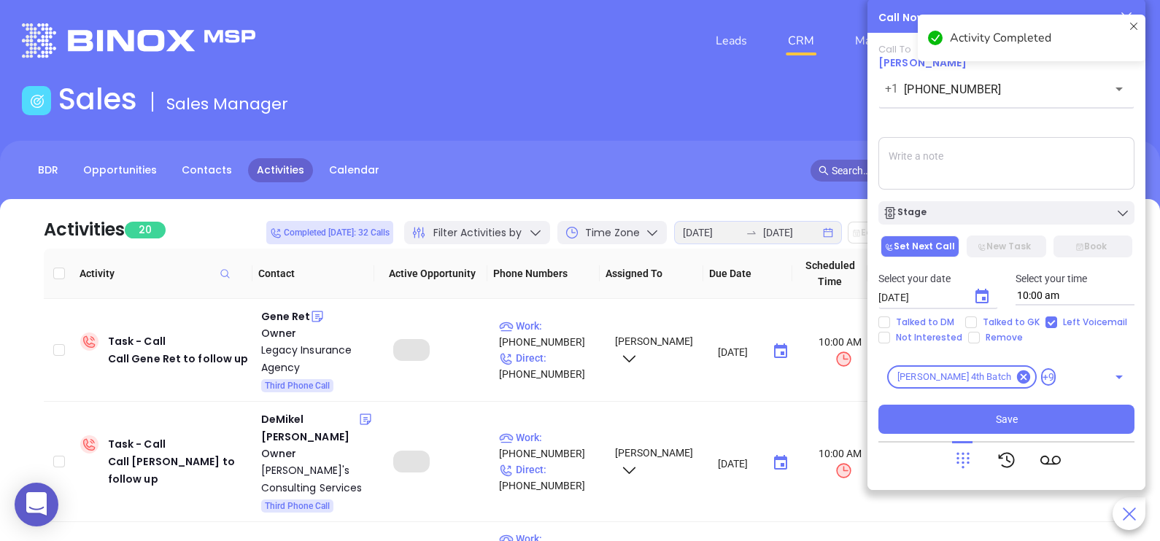
click at [970, 214] on div "Stage" at bounding box center [1006, 213] width 247 height 15
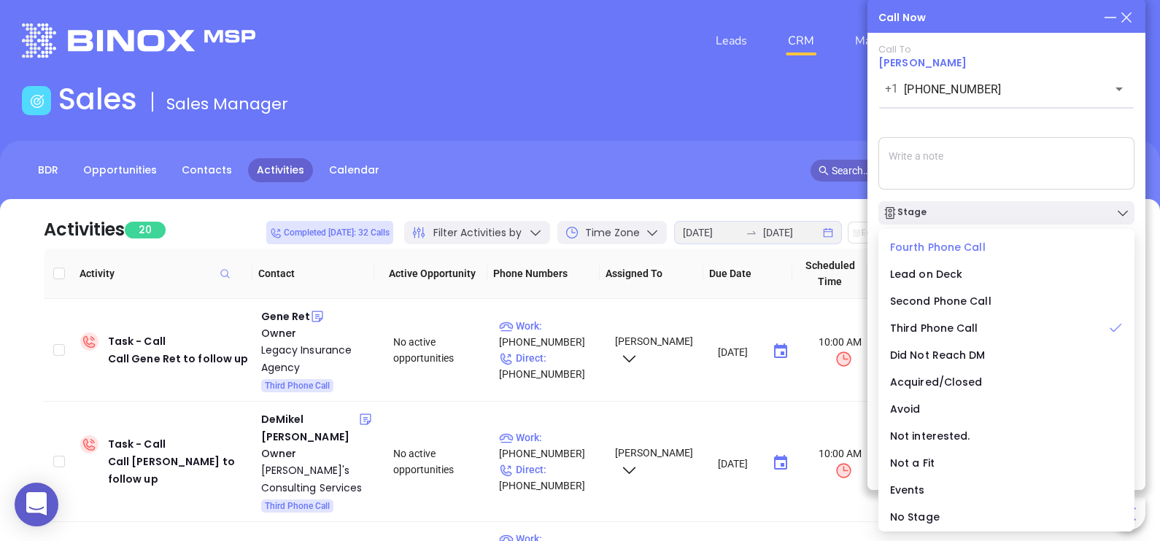
click at [937, 244] on span "Fourth Phone Call" at bounding box center [938, 247] width 96 height 15
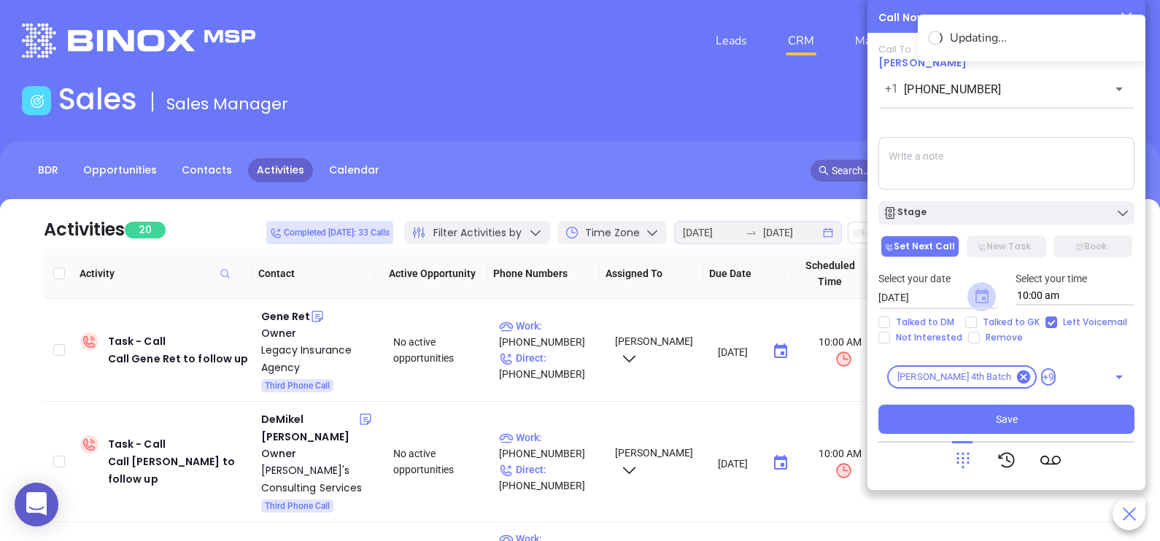
click at [983, 292] on icon "Choose date, selected date is Aug 19, 2025" at bounding box center [981, 296] width 13 height 15
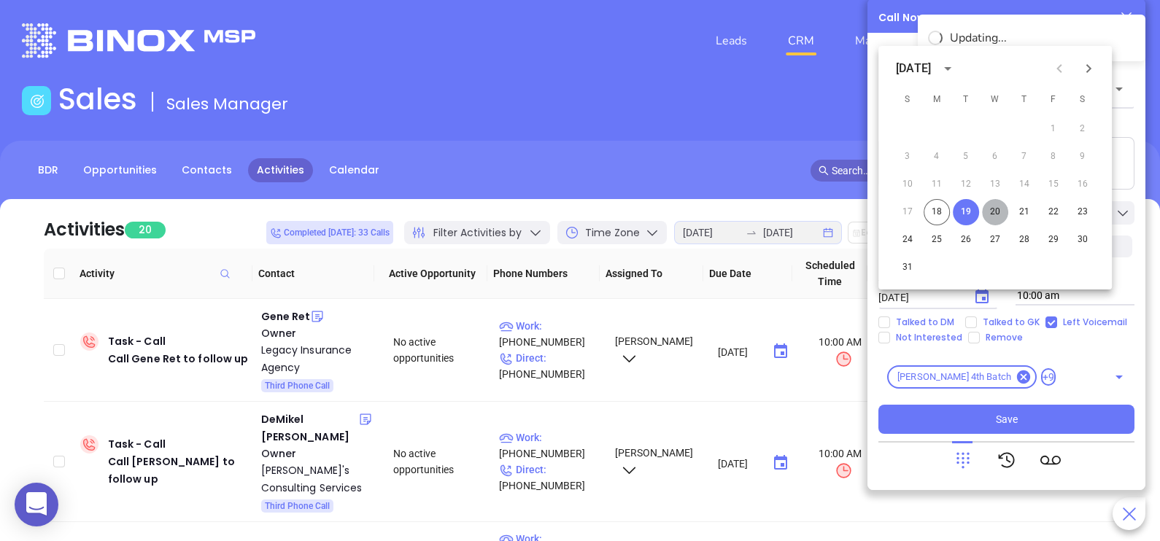
click at [1001, 208] on button "20" at bounding box center [995, 212] width 26 height 26
type input "08/20/2025"
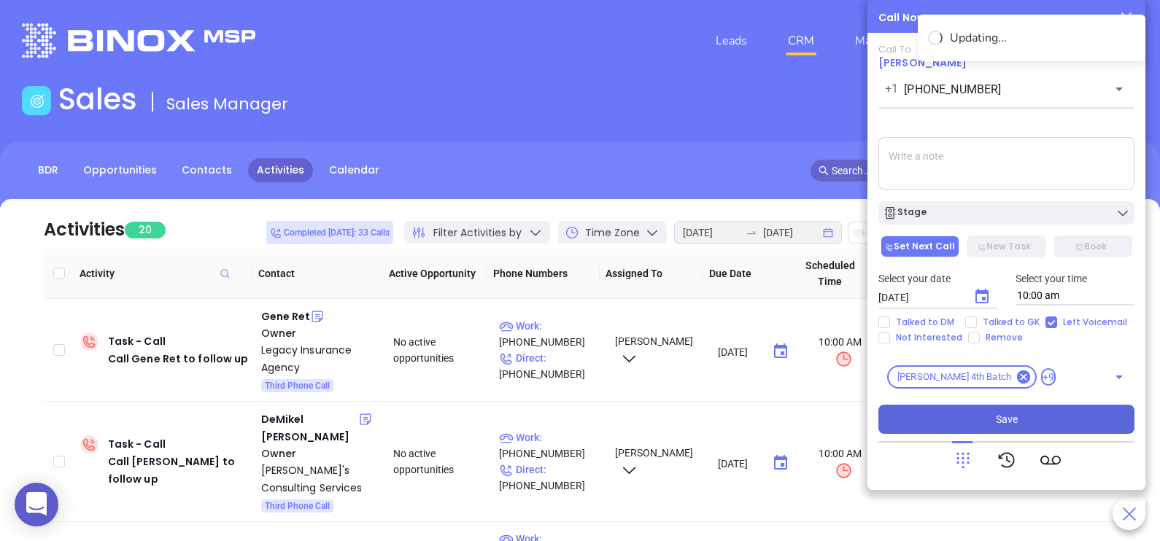
click at [988, 419] on button "Save" at bounding box center [1006, 419] width 256 height 29
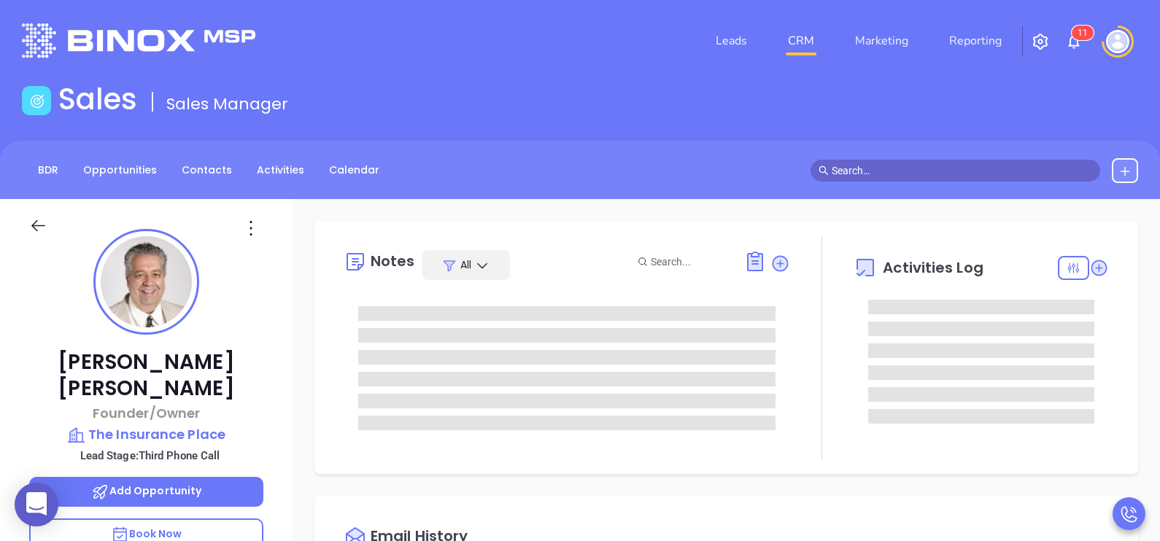
type input "[DATE]"
type input "[PERSON_NAME]"
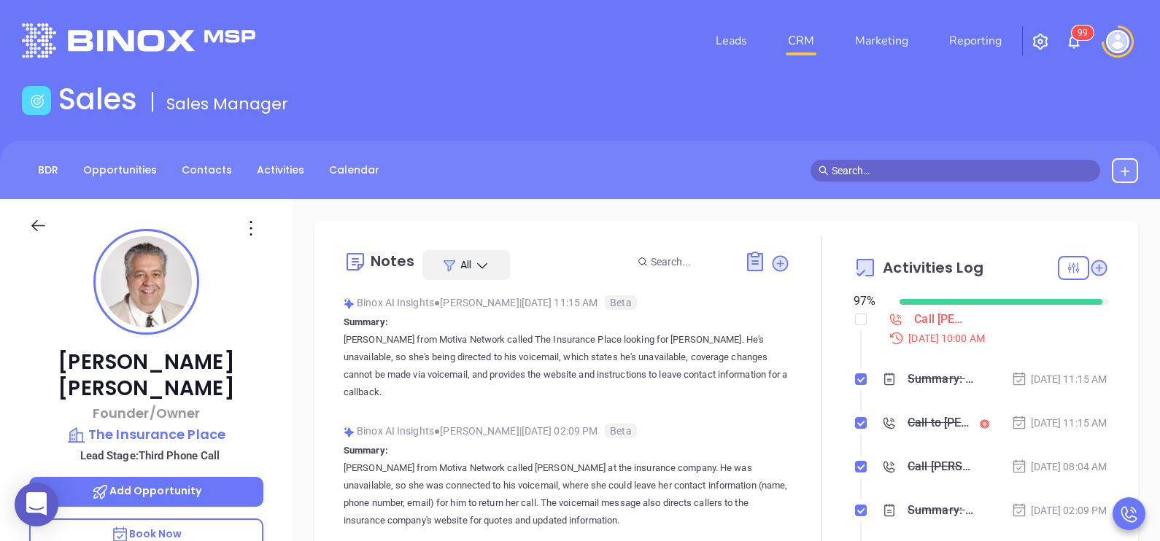
scroll to position [382, 0]
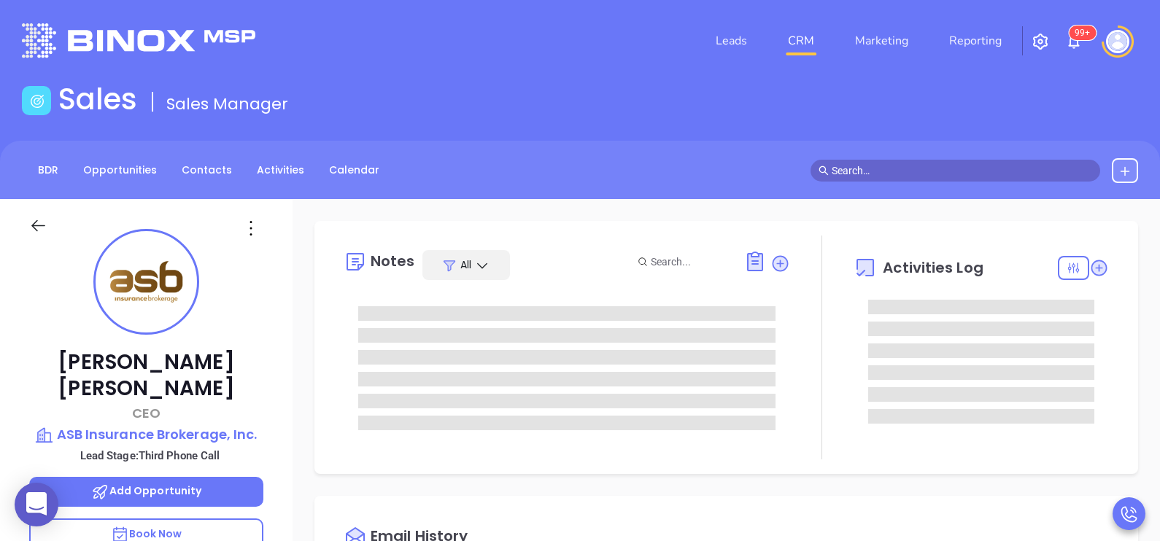
type input "[DATE]"
type input "[PERSON_NAME]"
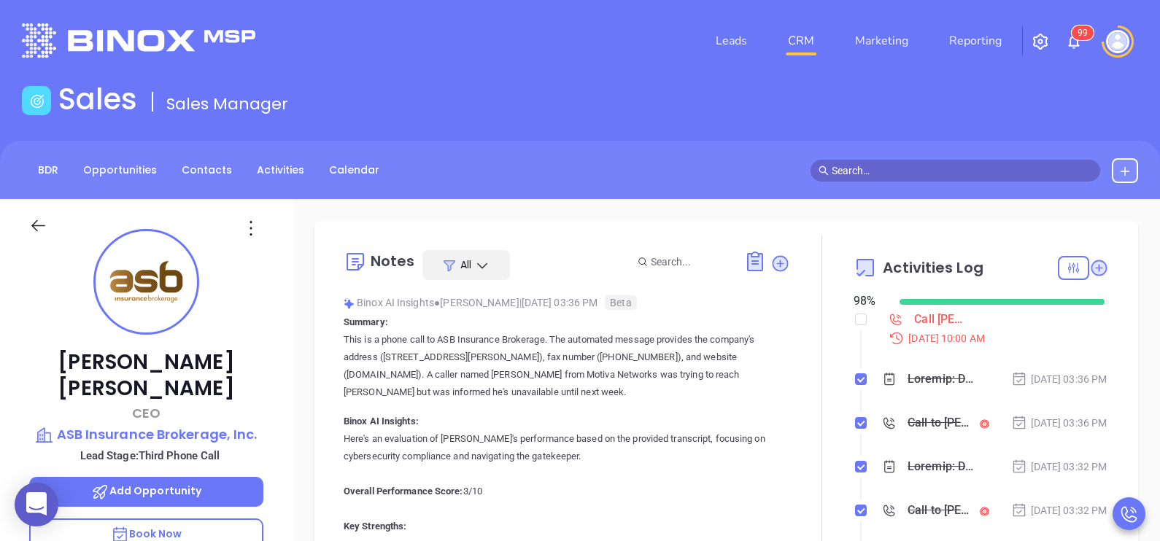
scroll to position [382, 0]
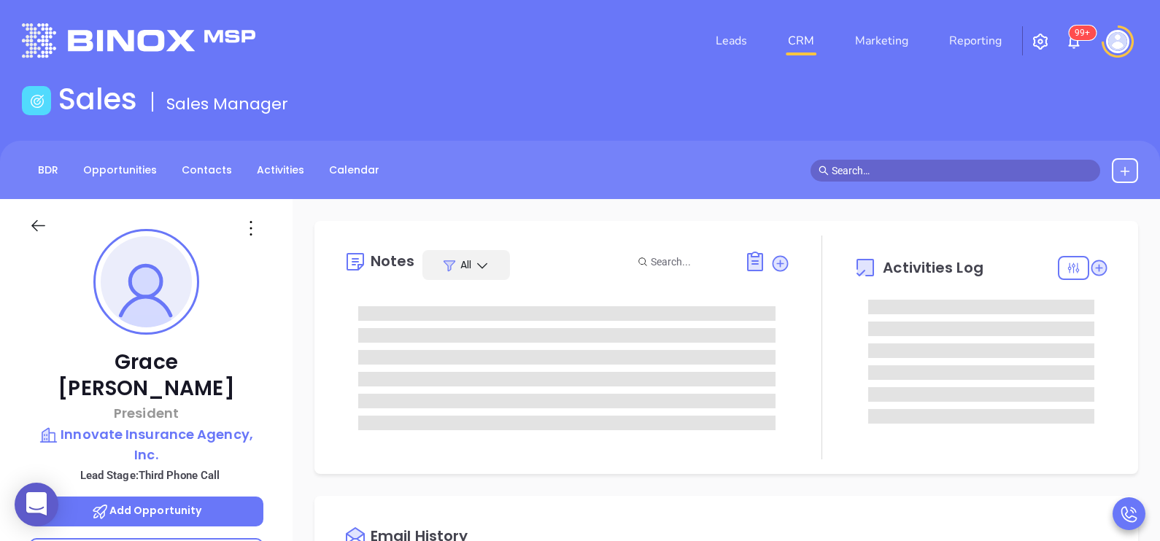
type input "[PERSON_NAME]"
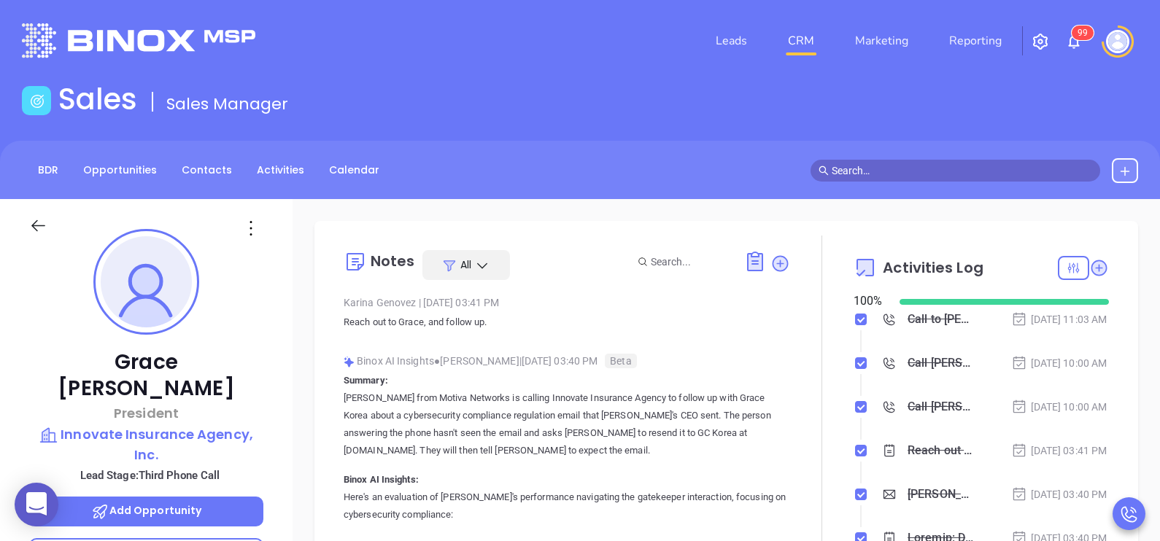
scroll to position [423, 0]
click at [272, 357] on div "Grace Correa President Innovate Insurance Agency, Inc. Lead Stage: Third Phone …" at bounding box center [146, 537] width 293 height 677
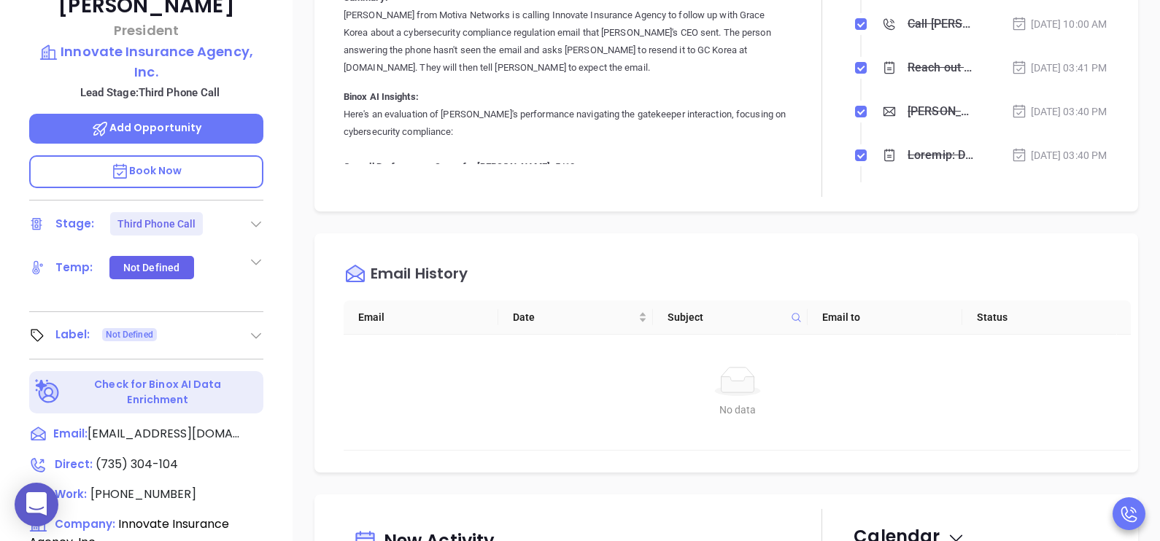
scroll to position [401, 0]
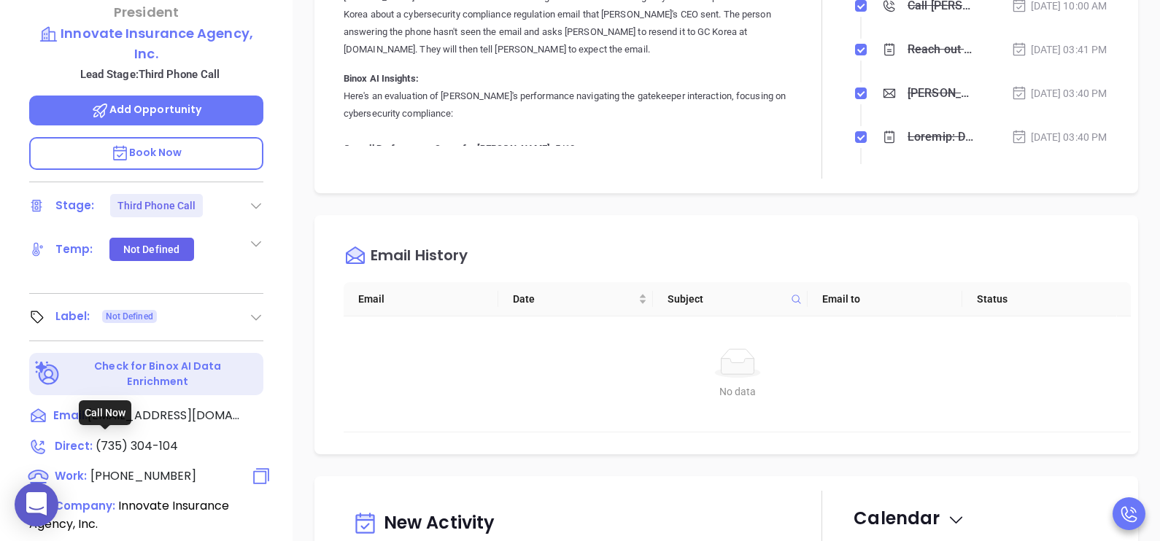
click at [128, 468] on span "(973) 530-4104" at bounding box center [143, 476] width 106 height 17
type input "(973) 530-4104"
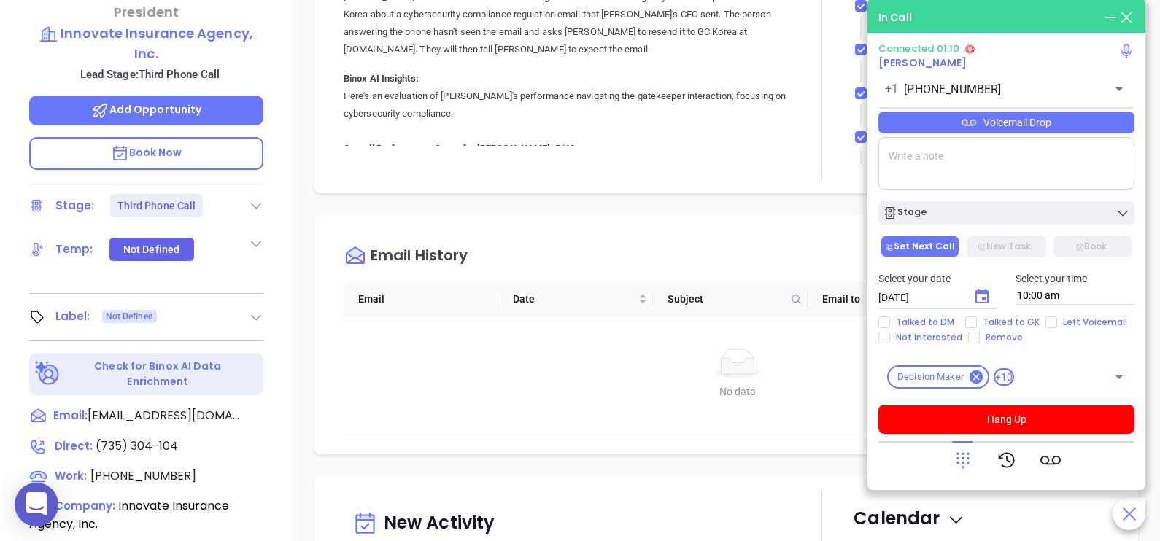
click at [1019, 172] on textarea at bounding box center [1006, 163] width 256 height 53
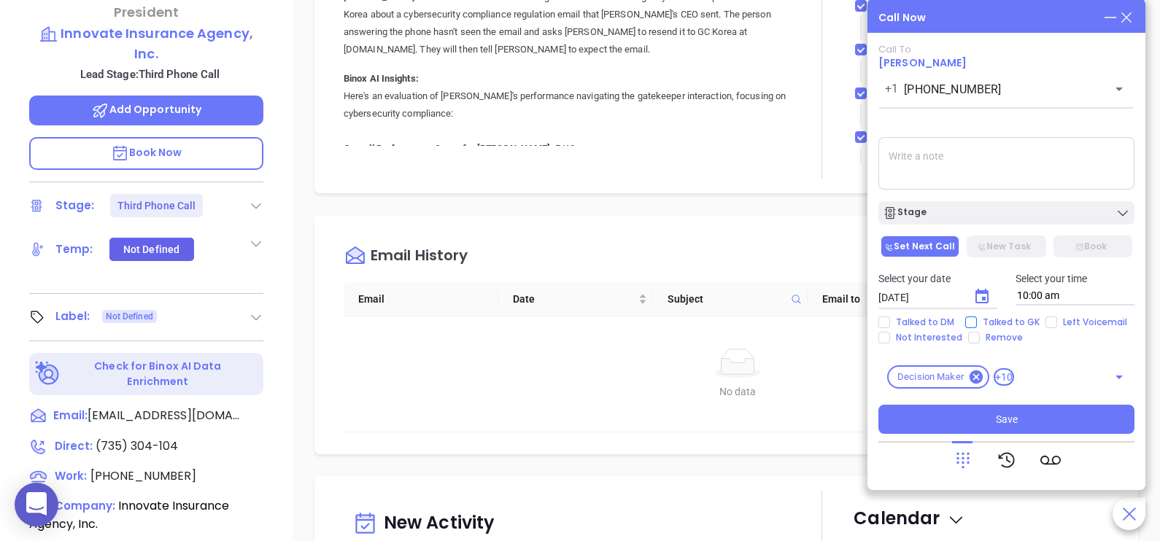
click at [997, 321] on span "Talked to GK" at bounding box center [1011, 323] width 69 height 12
click at [977, 321] on input "Talked to GK" at bounding box center [971, 323] width 12 height 12
checkbox input "true"
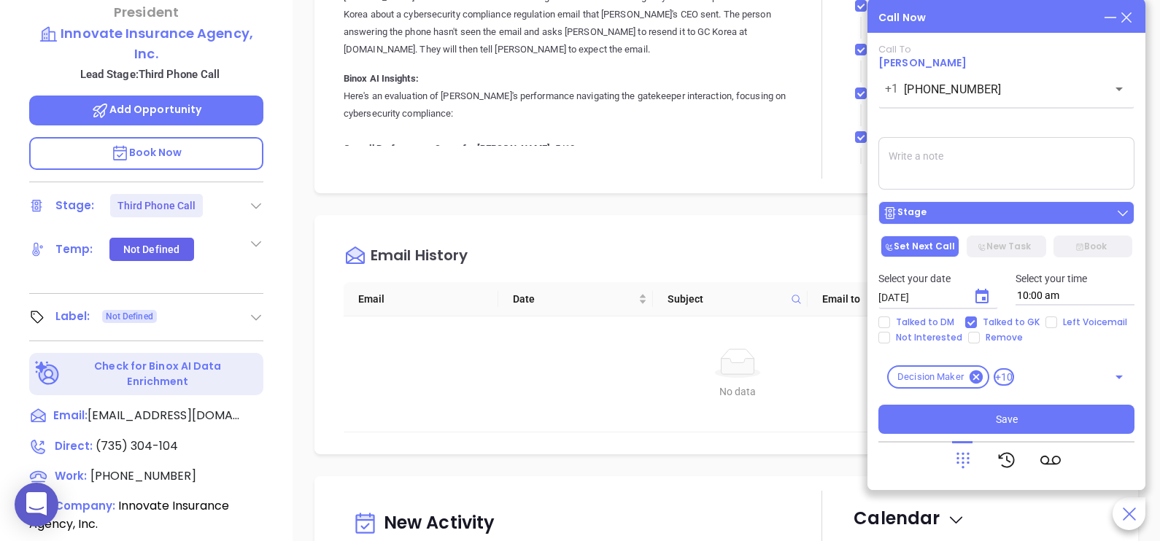
click at [1083, 217] on div "Stage" at bounding box center [1006, 213] width 247 height 15
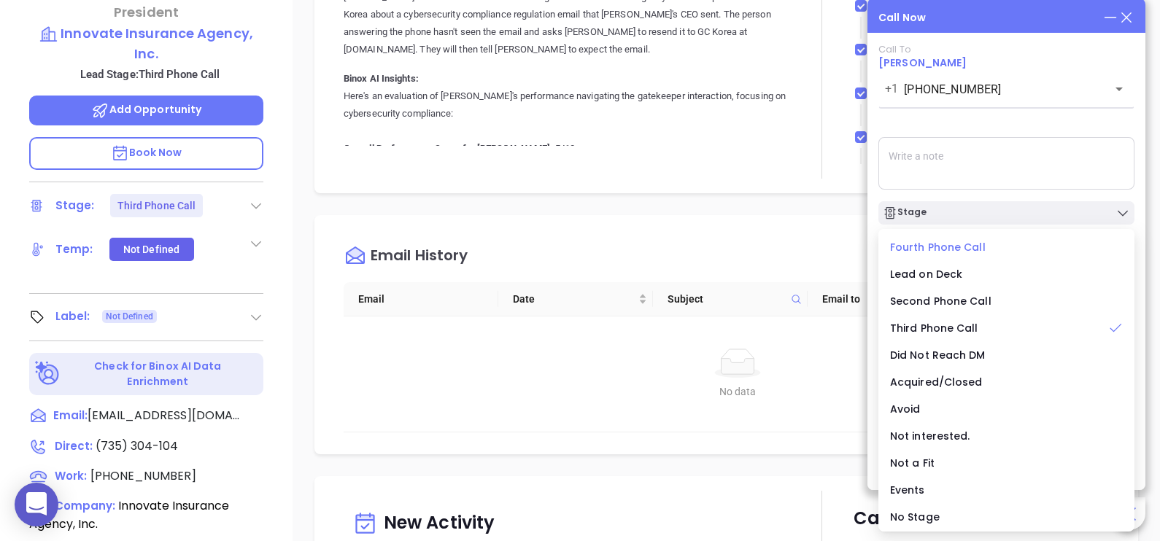
click at [937, 250] on span "Fourth Phone Call" at bounding box center [938, 247] width 96 height 15
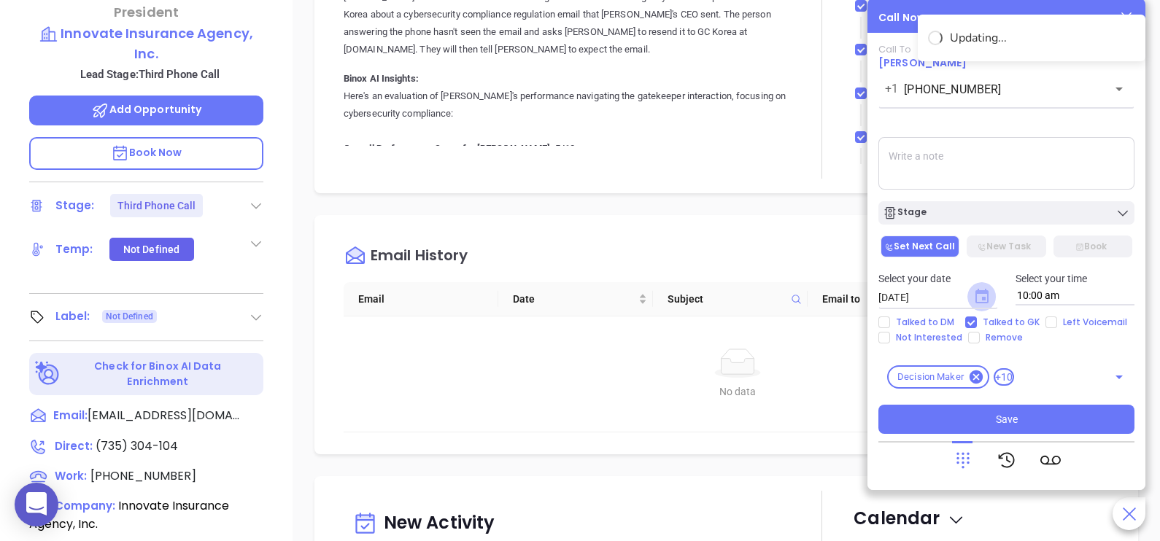
click at [981, 298] on icon "Choose date, selected date is Aug 19, 2025" at bounding box center [981, 296] width 13 height 15
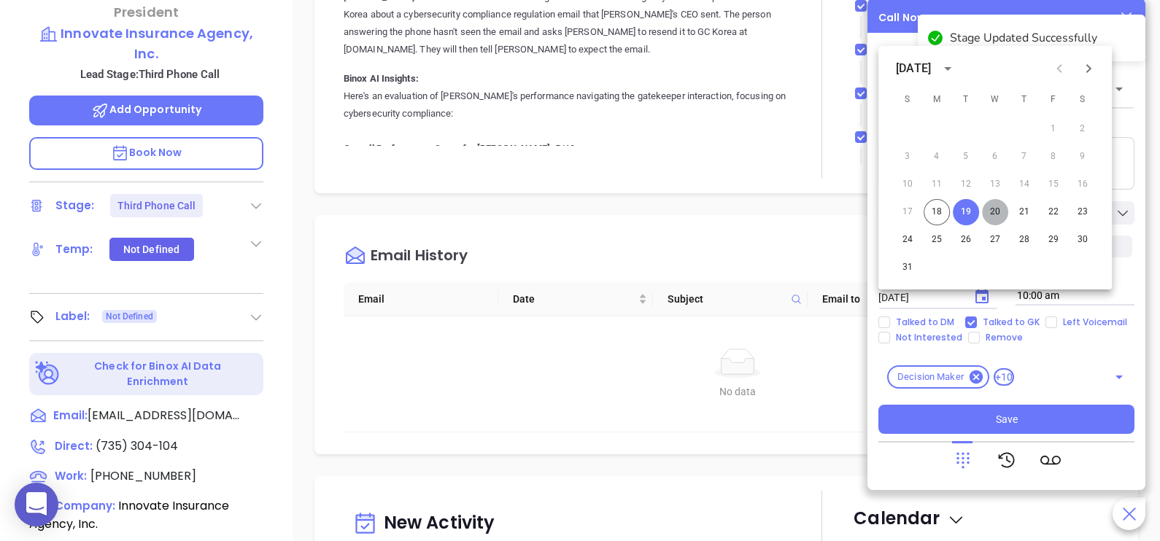
click at [989, 215] on button "20" at bounding box center [995, 212] width 26 height 26
type input "08/20/2025"
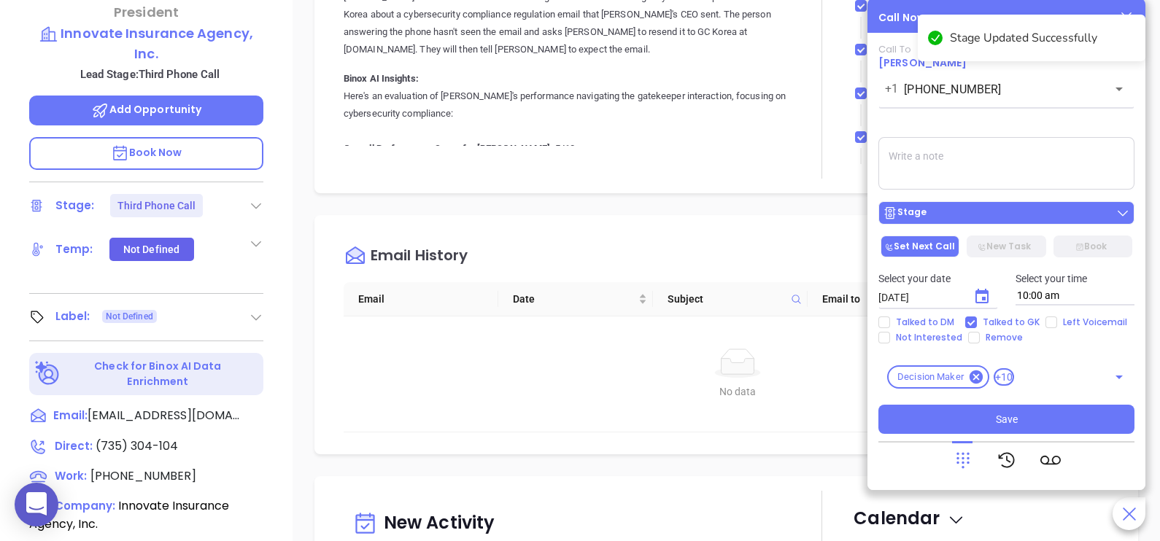
click at [1015, 208] on div "Stage" at bounding box center [1006, 213] width 247 height 15
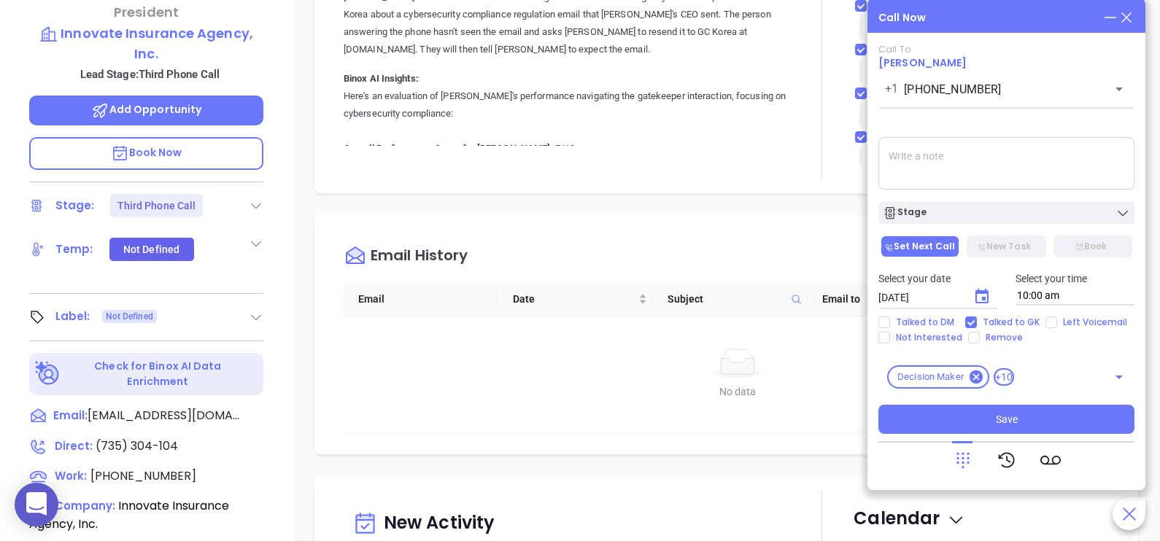
click at [1029, 160] on textarea at bounding box center [1006, 163] width 256 height 53
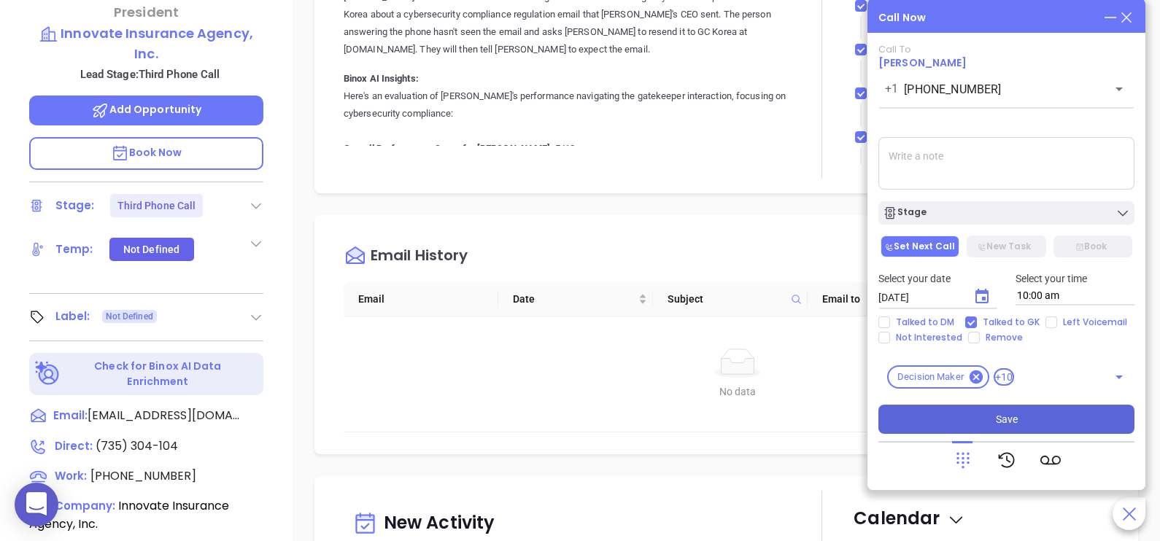
click at [1041, 417] on button "Save" at bounding box center [1006, 419] width 256 height 29
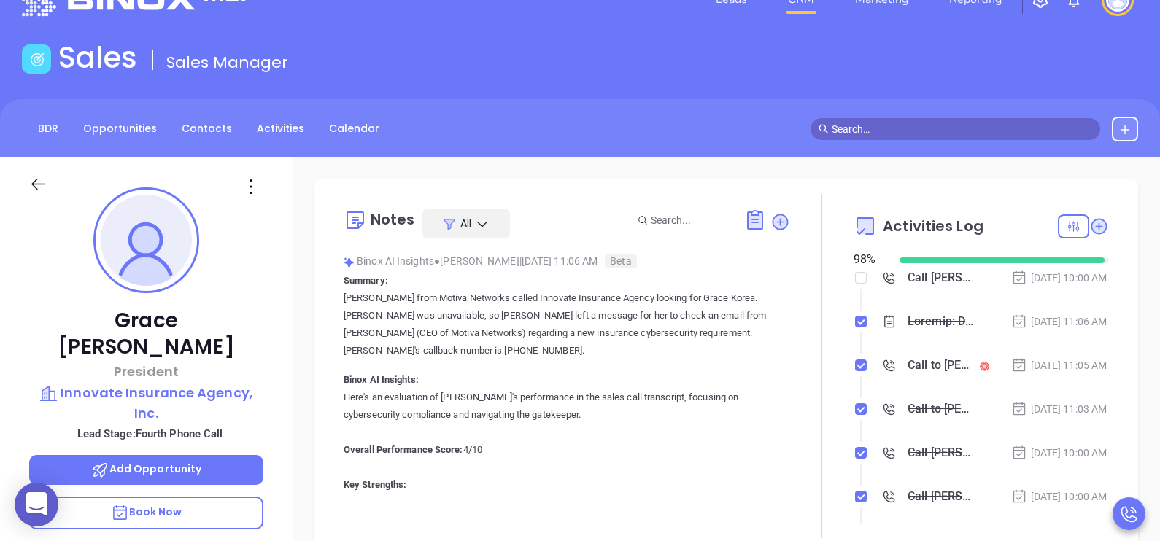
scroll to position [36, 0]
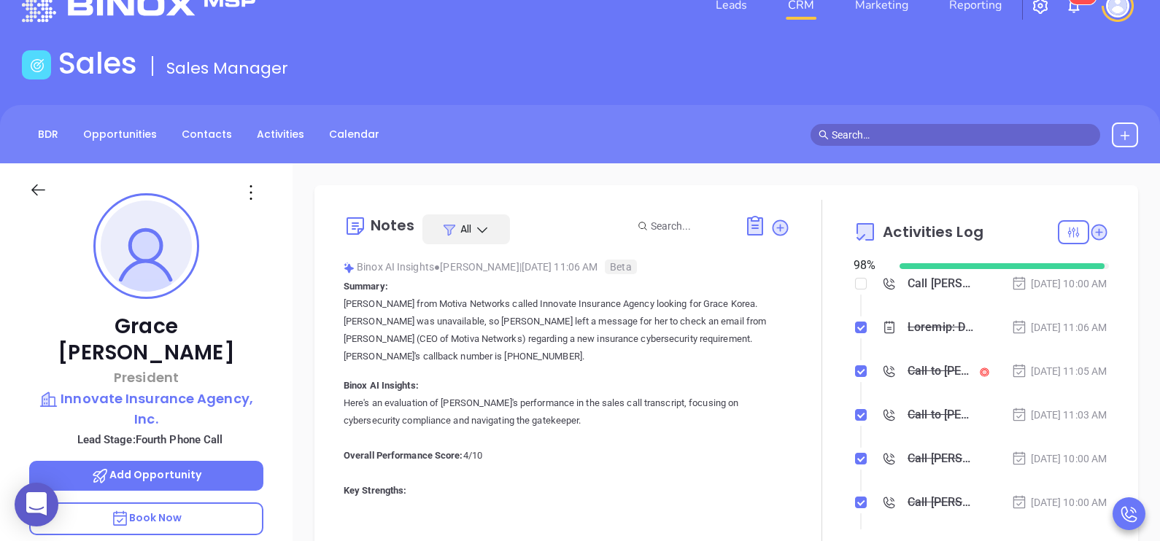
click at [1043, 336] on div "Aug 18, 2025 | 11:06 AM" at bounding box center [1059, 328] width 96 height 16
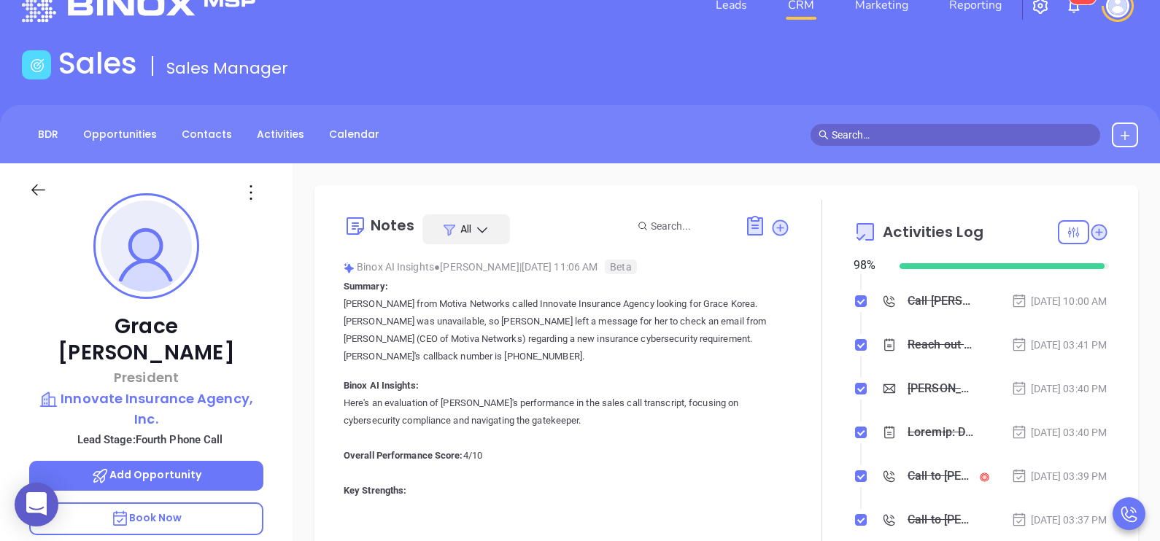
scroll to position [219, 0]
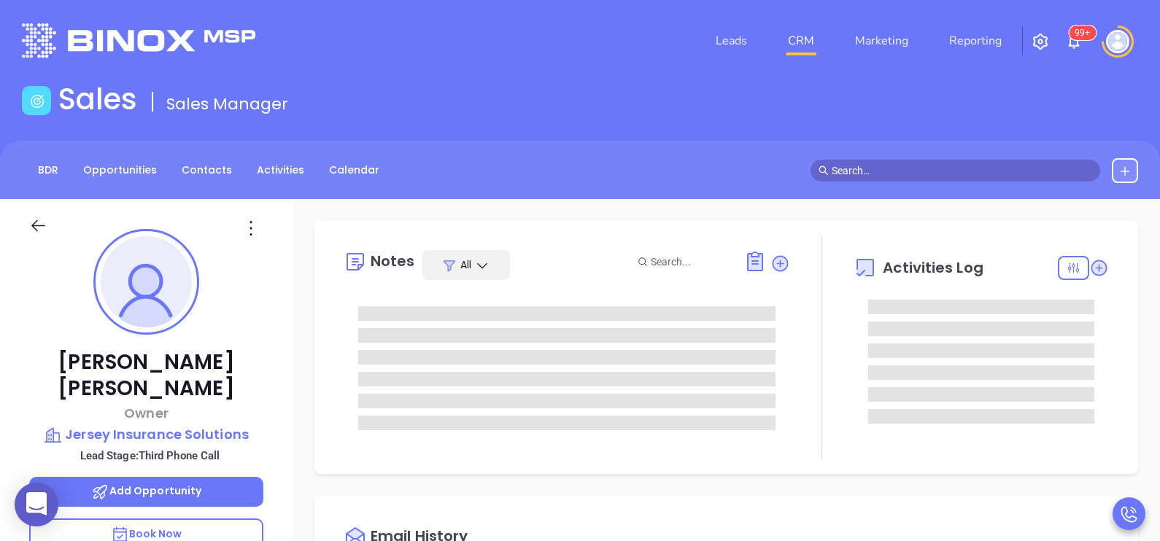
type input "[PERSON_NAME]"
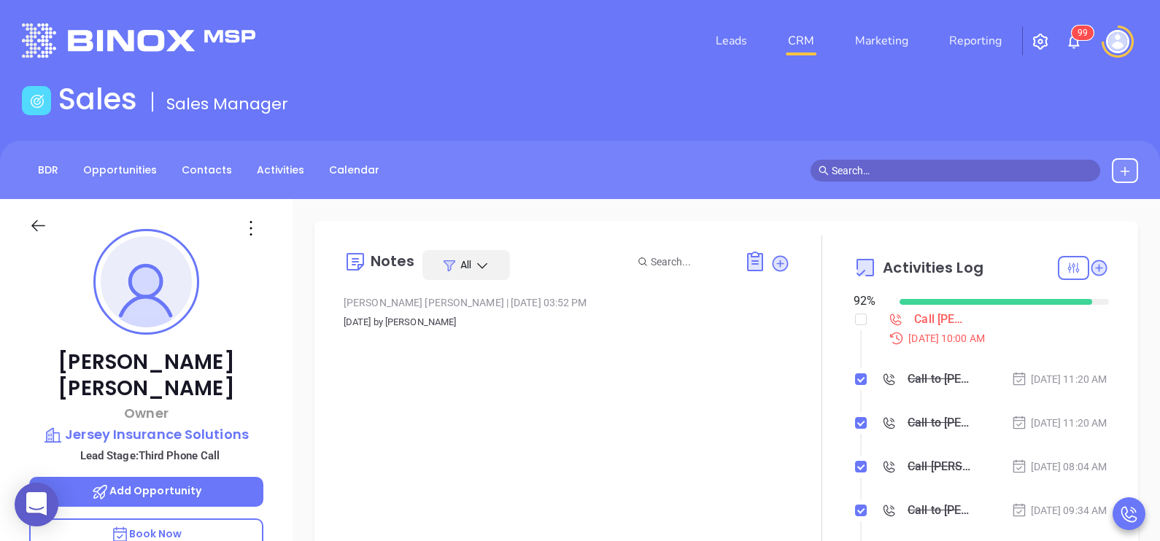
scroll to position [423, 0]
click at [265, 348] on div "Thomas Brzezinski Owner Jersey Insurance Solutions Lead Stage: Third Phone Call…" at bounding box center [146, 537] width 293 height 677
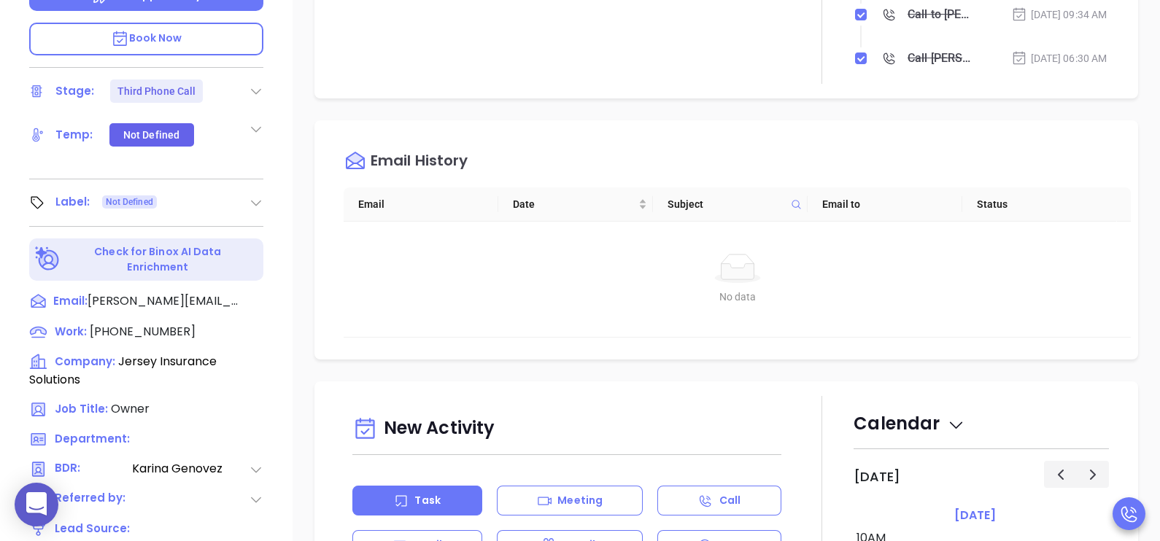
scroll to position [547, 0]
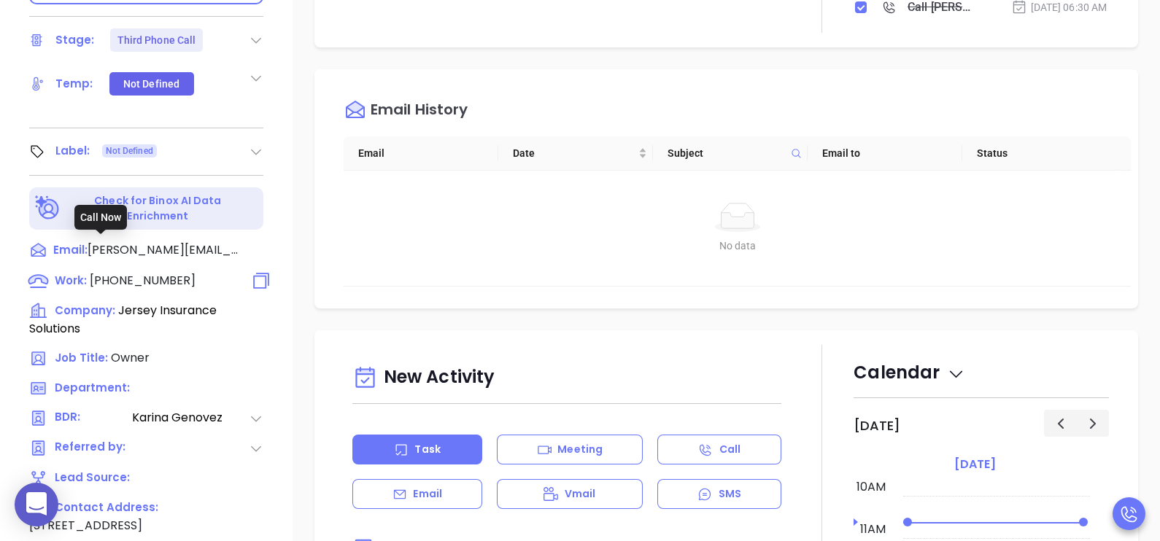
click at [142, 272] on span "(973) 221-2318" at bounding box center [143, 280] width 106 height 17
type input "(973) 221-2318"
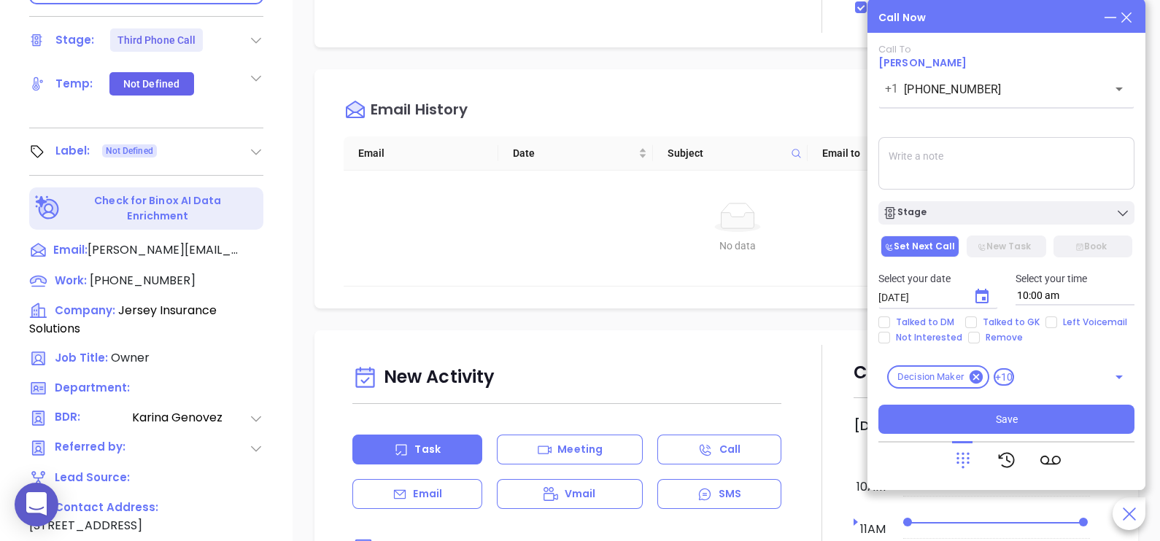
click at [956, 155] on textarea at bounding box center [1006, 163] width 256 height 53
type textarea "n"
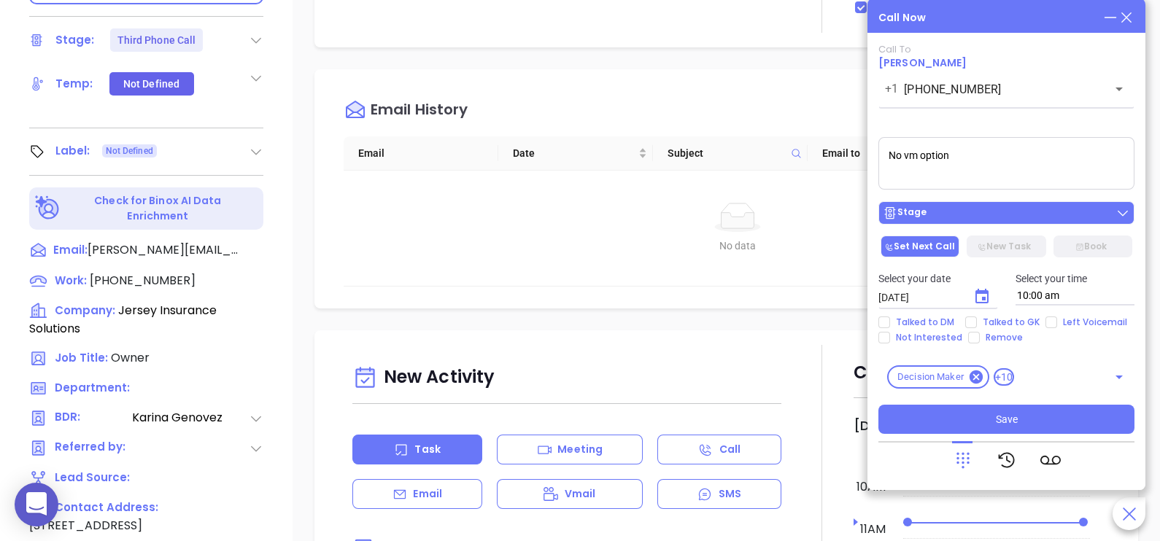
type textarea "No vm option"
click at [999, 217] on div "Stage" at bounding box center [1006, 213] width 247 height 15
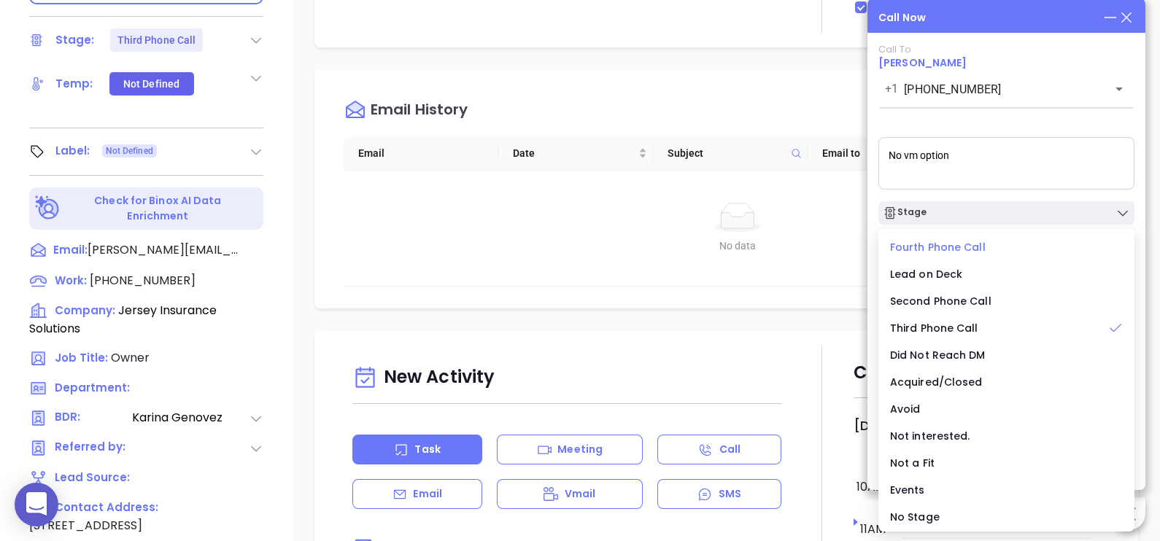
click at [927, 241] on span "Fourth Phone Call" at bounding box center [938, 247] width 96 height 15
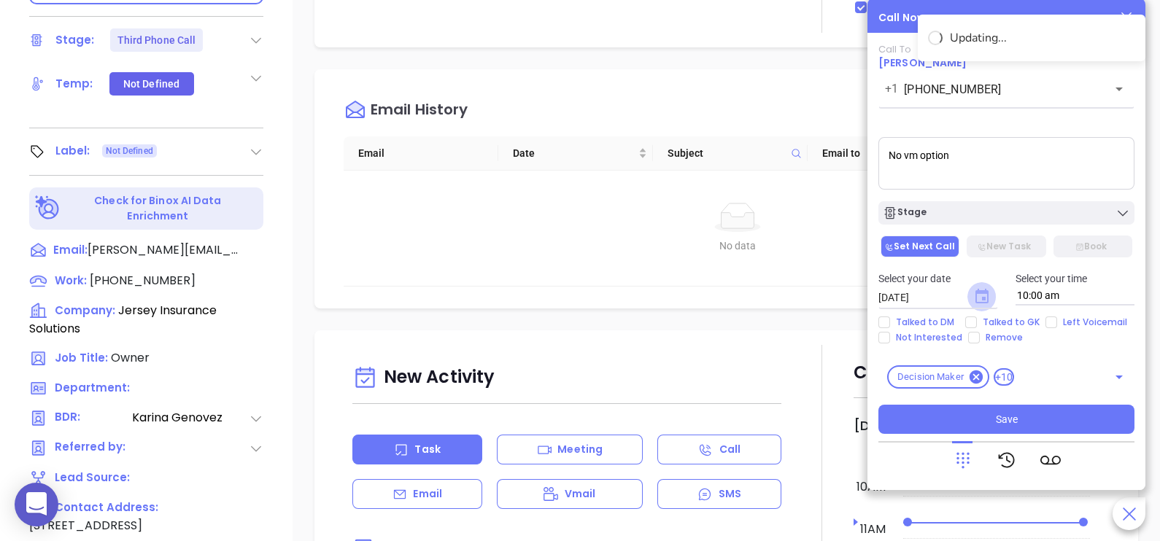
click at [981, 294] on icon "Choose date, selected date is Aug 19, 2025" at bounding box center [981, 296] width 13 height 15
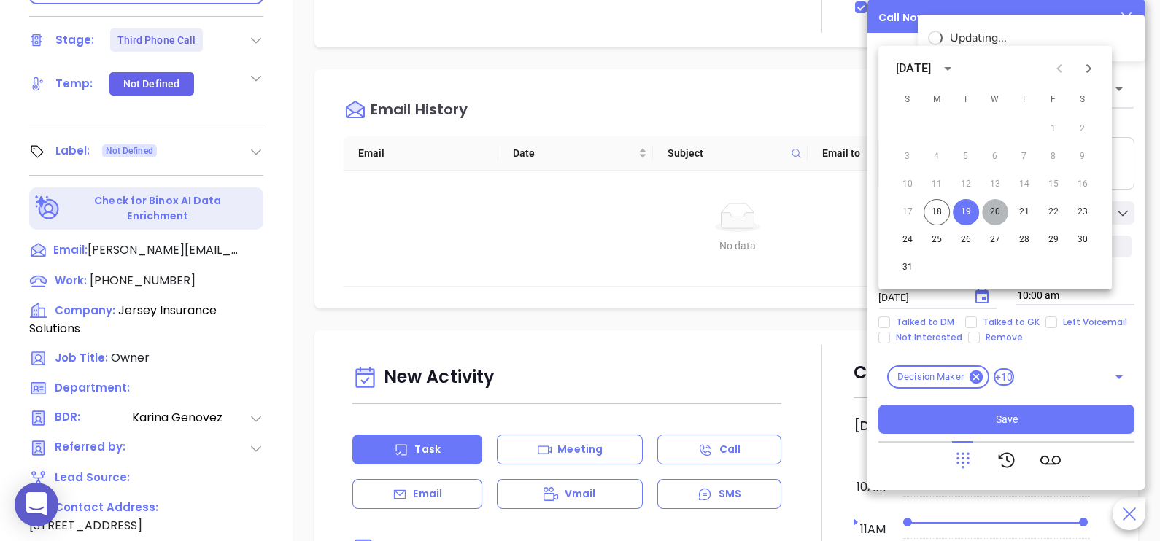
click at [992, 209] on button "20" at bounding box center [995, 212] width 26 height 26
type input "08/20/2025"
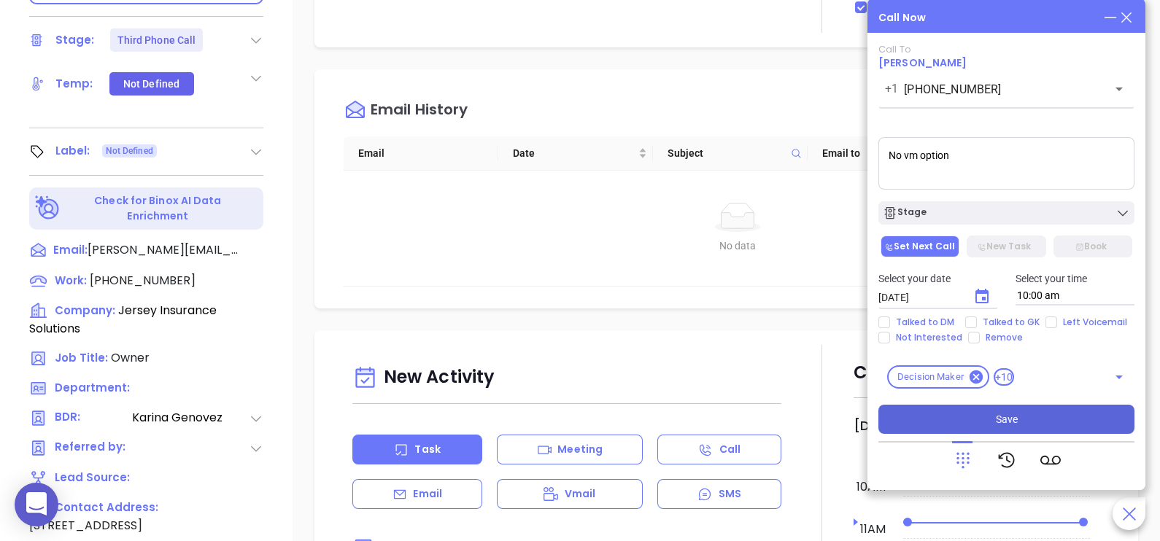
click at [994, 415] on button "Save" at bounding box center [1006, 419] width 256 height 29
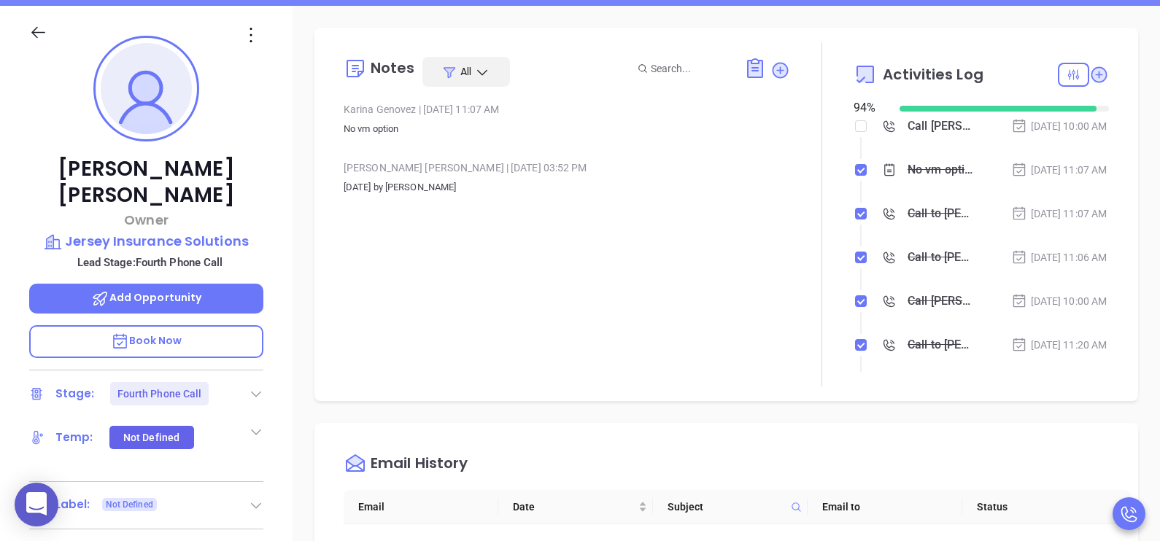
scroll to position [182, 0]
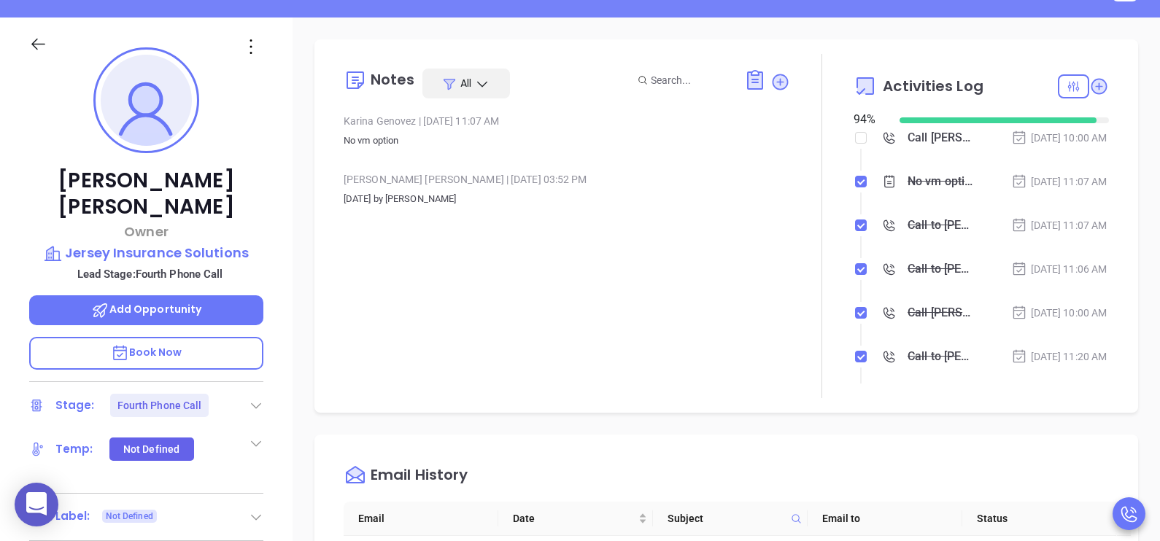
click at [1071, 216] on li "No vm option Aug 18, 2025 | 11:07 AM" at bounding box center [983, 196] width 252 height 40
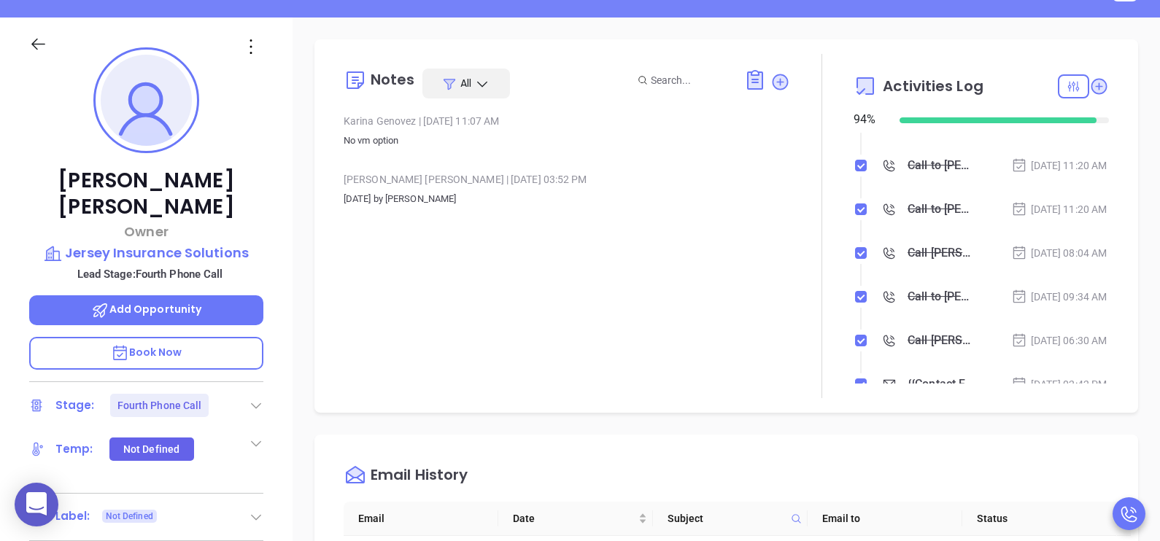
scroll to position [219, 0]
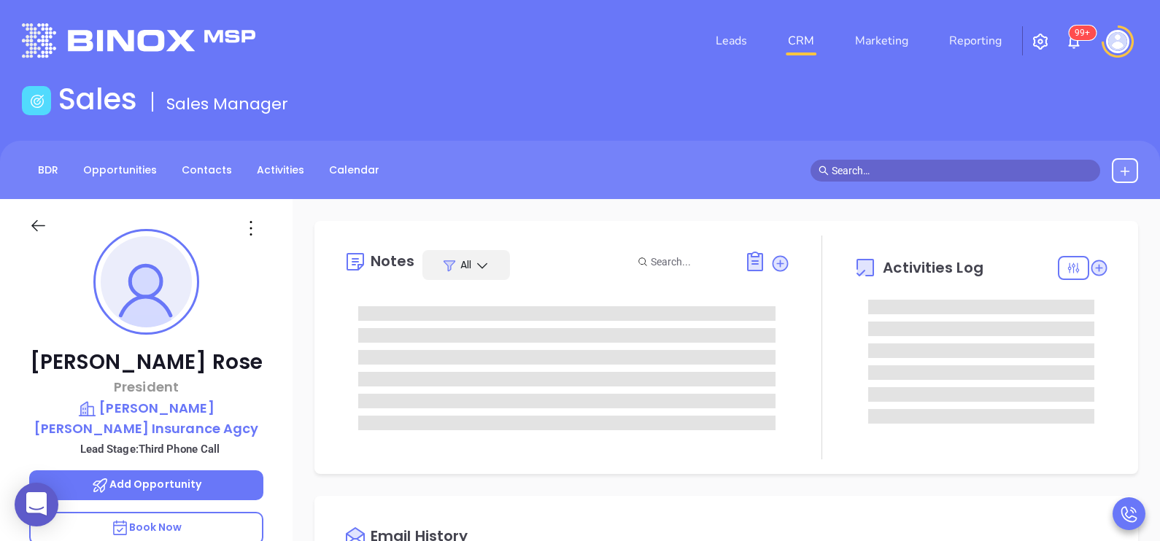
type input "[PERSON_NAME]"
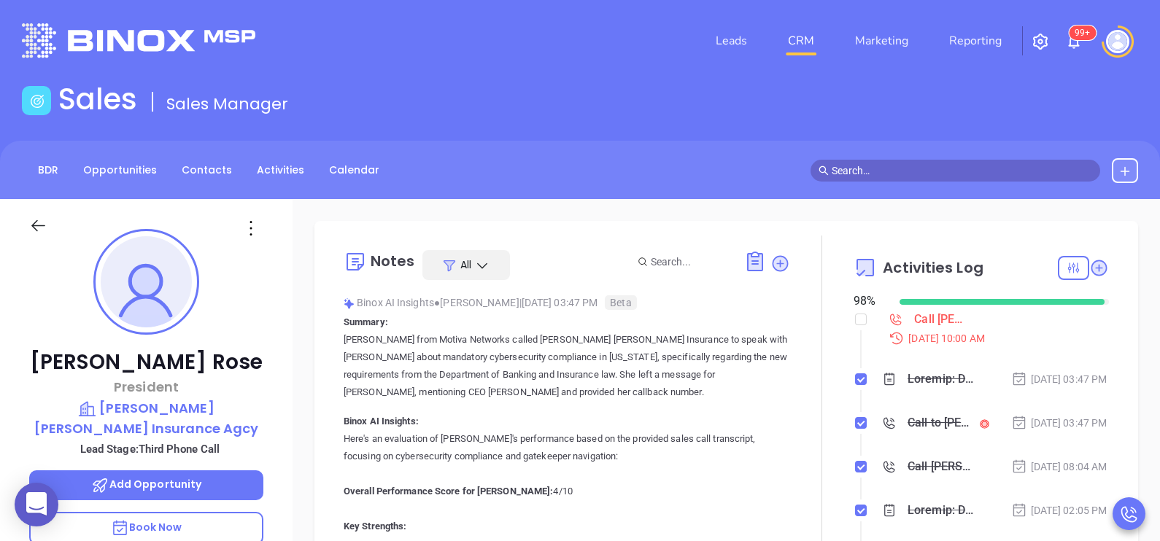
scroll to position [423, 0]
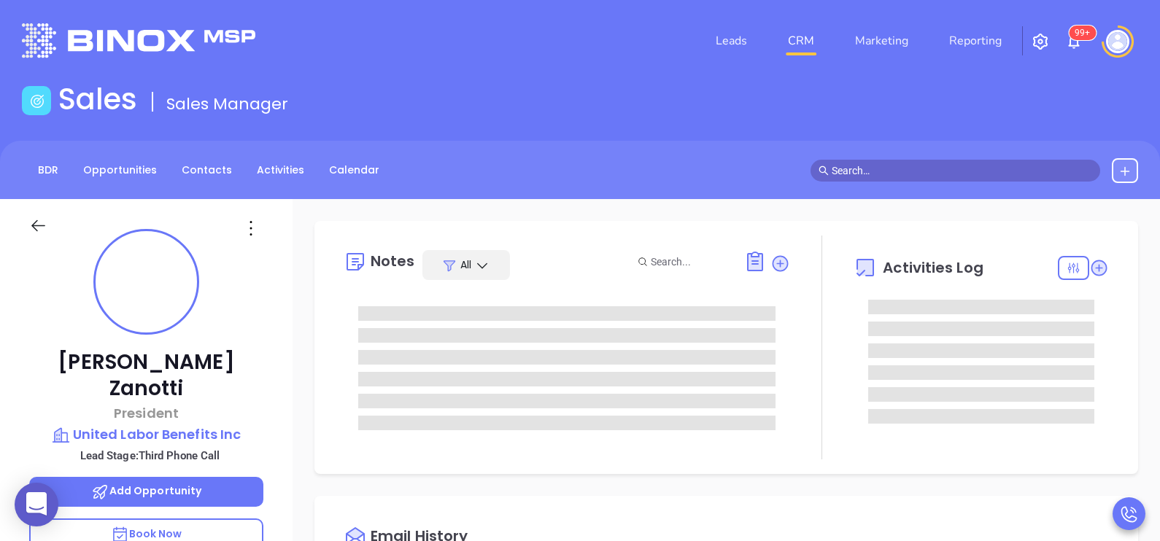
type input "[DATE]"
type input "[PERSON_NAME]"
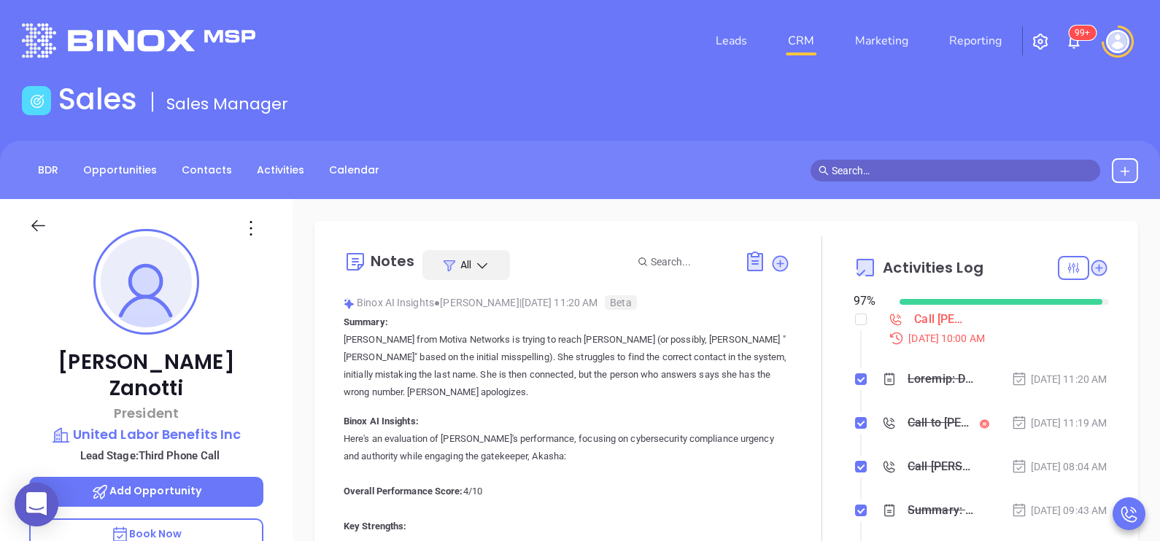
scroll to position [423, 0]
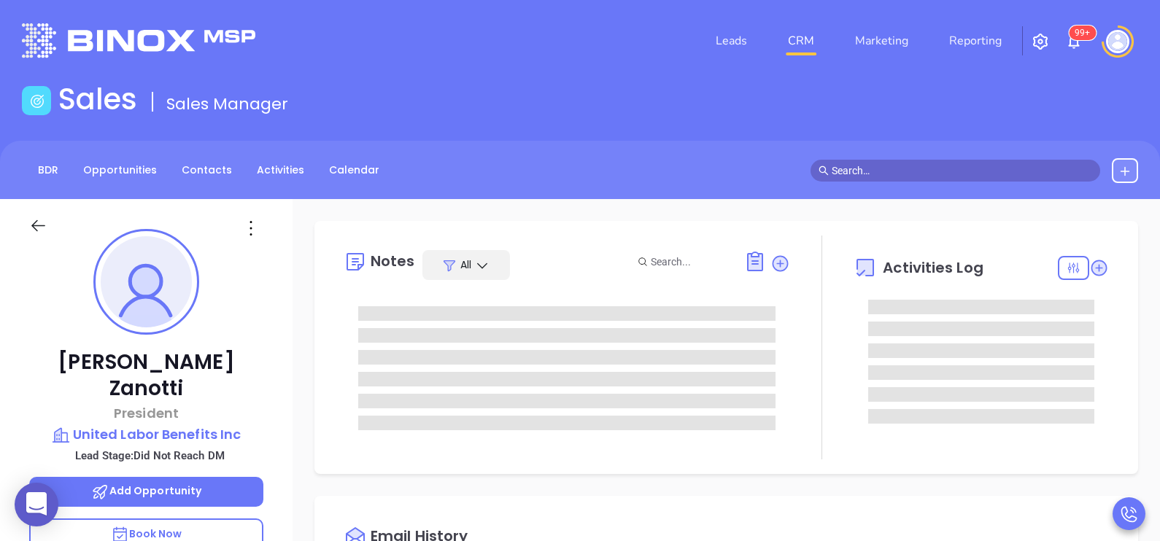
type input "[DATE]"
type input "[PERSON_NAME]"
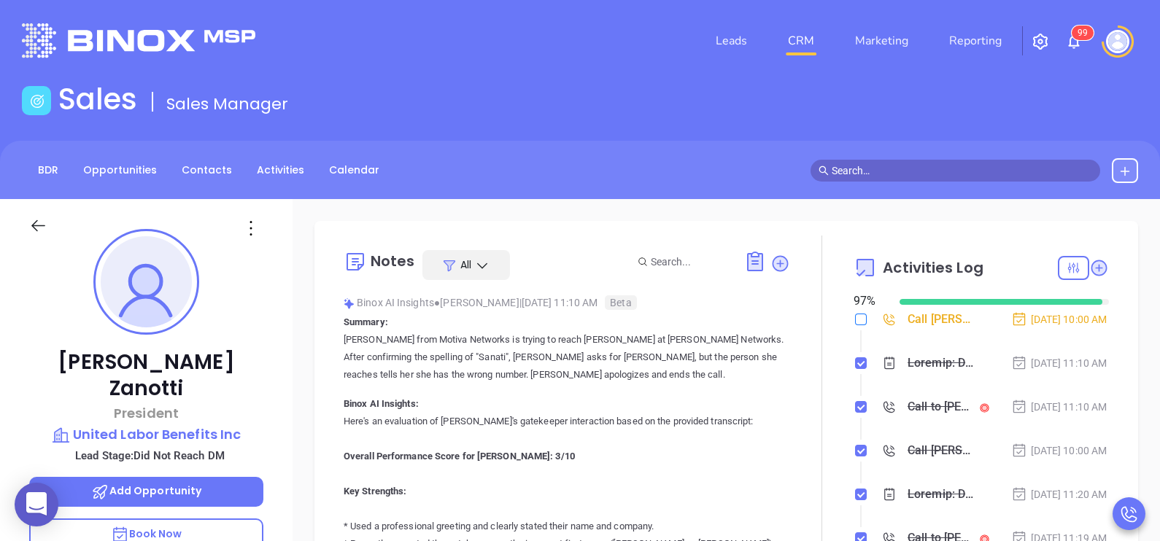
click at [855, 322] on input "checkbox" at bounding box center [861, 320] width 12 height 12
checkbox input "true"
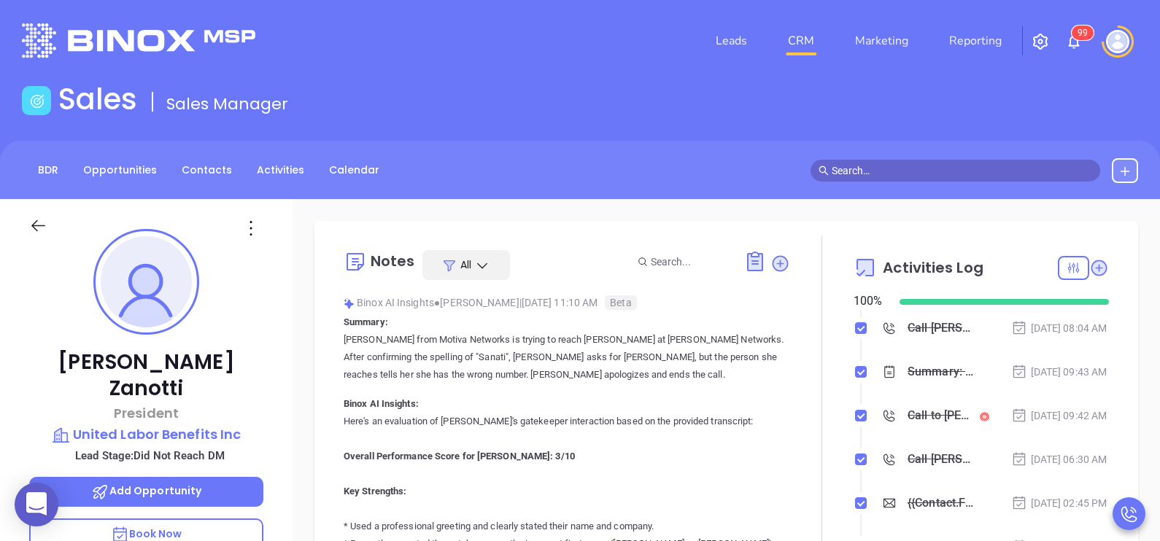
scroll to position [255, 0]
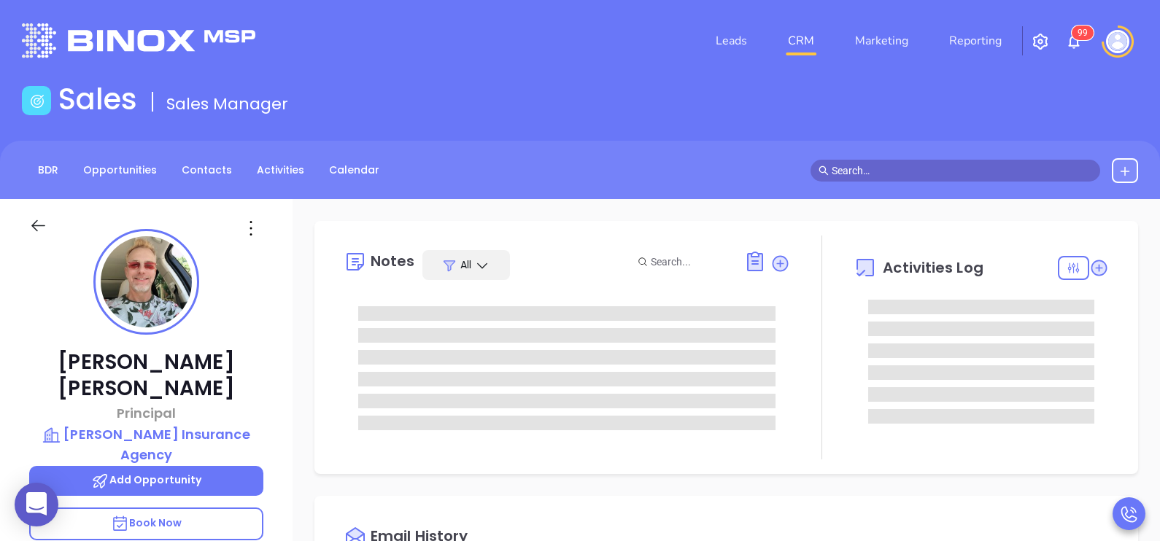
type input "[PERSON_NAME]"
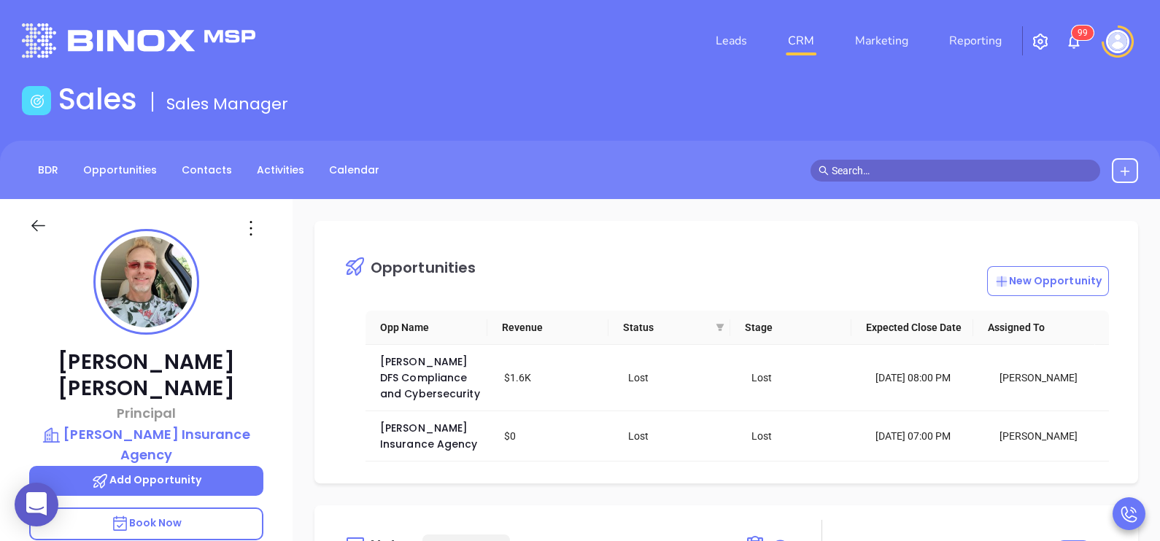
scroll to position [423, 0]
click at [263, 357] on p "Andrew Arceri" at bounding box center [146, 375] width 234 height 53
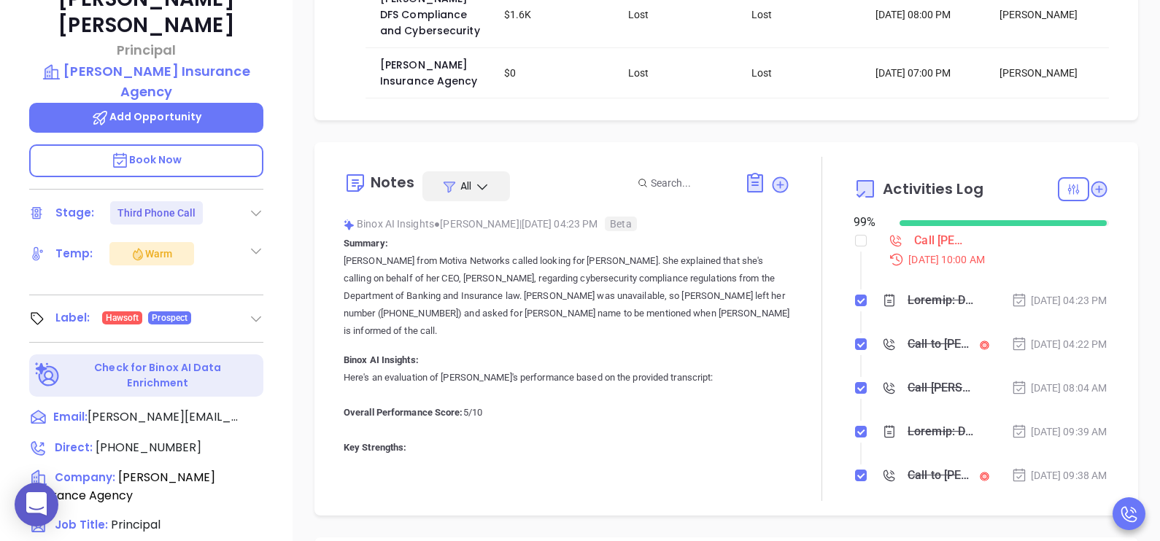
scroll to position [350, 0]
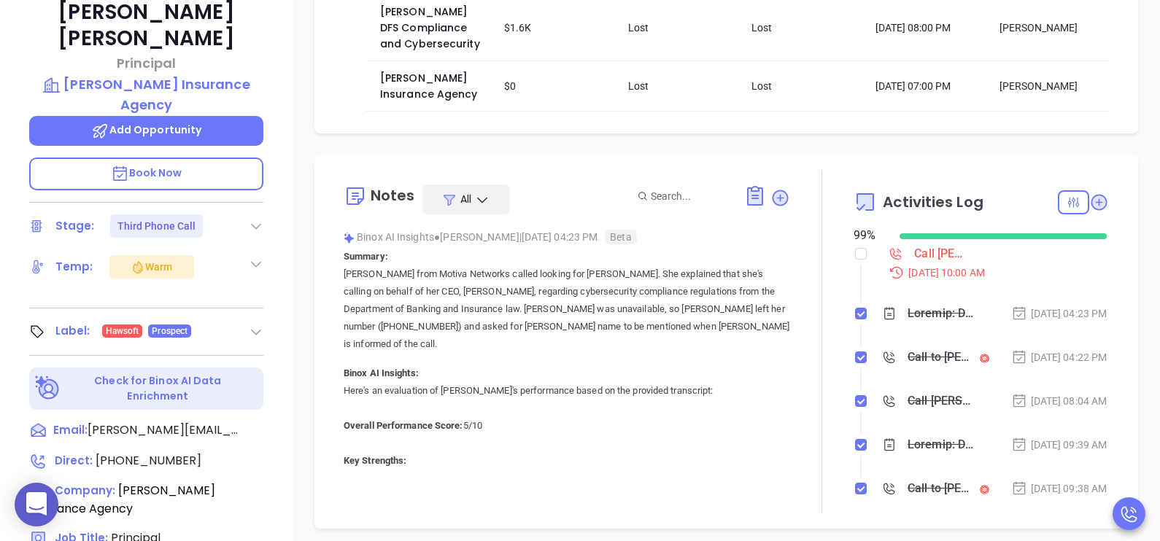
click at [247, 158] on p "Book Now" at bounding box center [146, 174] width 234 height 33
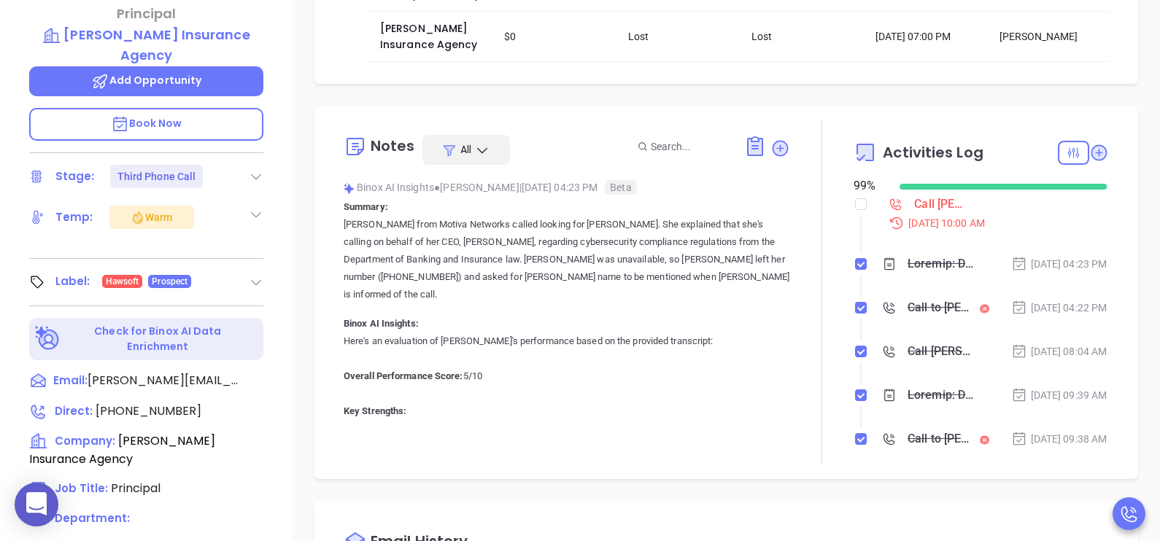
scroll to position [423, 0]
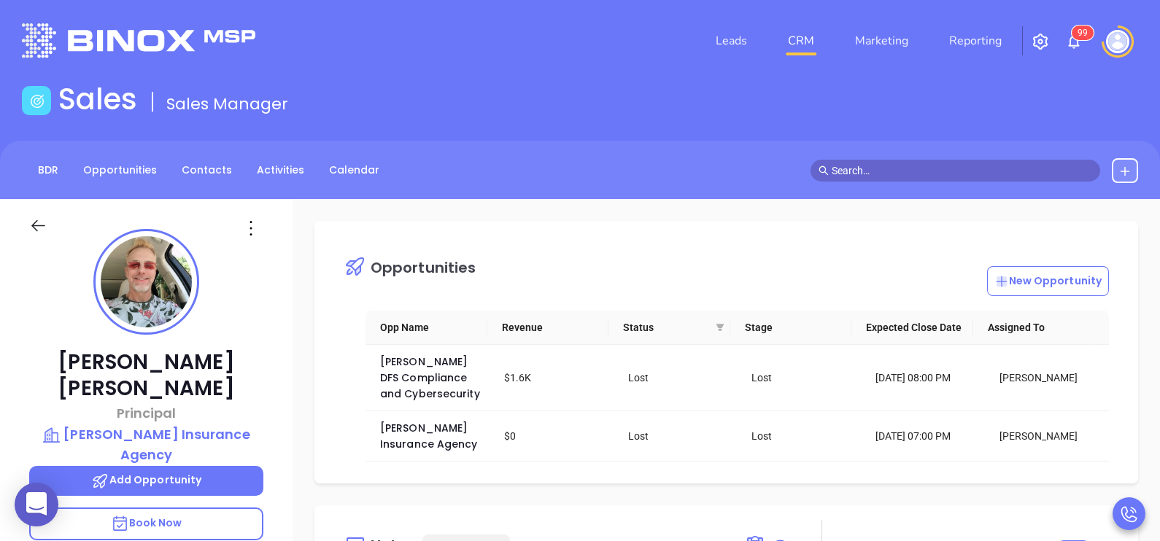
scroll to position [328, 0]
click at [347, 419] on div "Opp Name Revenue Status Stage Expected Close Date Assigned To Arceri DFS Compli…" at bounding box center [737, 386] width 787 height 151
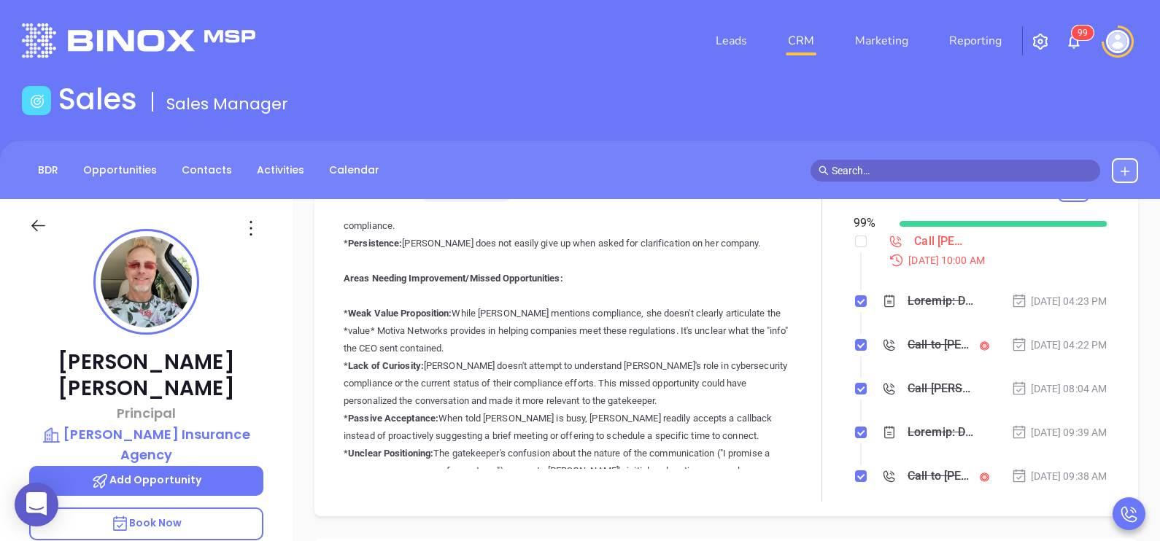
scroll to position [364, 0]
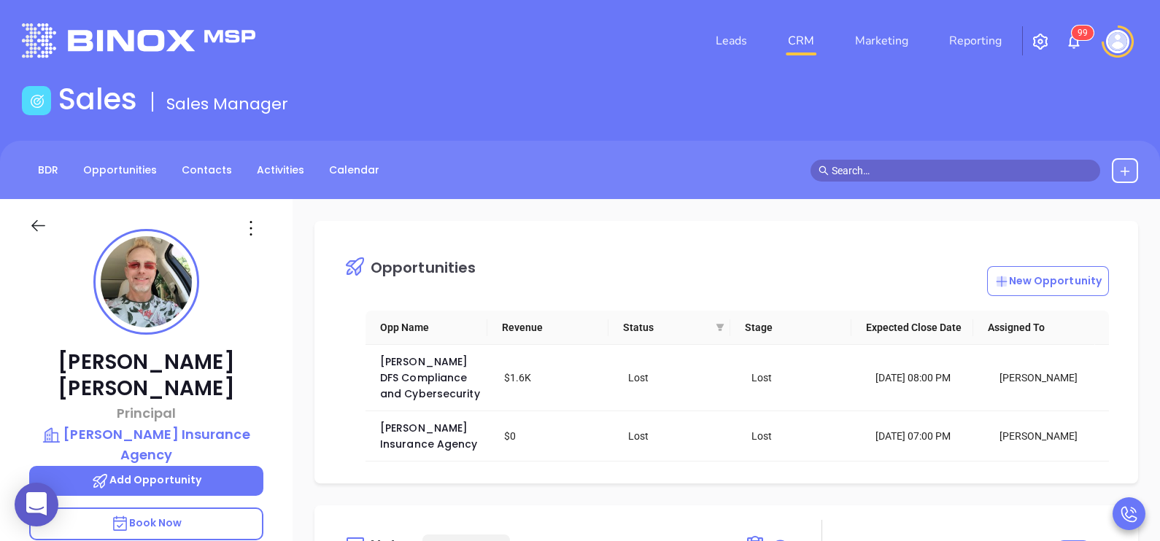
scroll to position [109, 0]
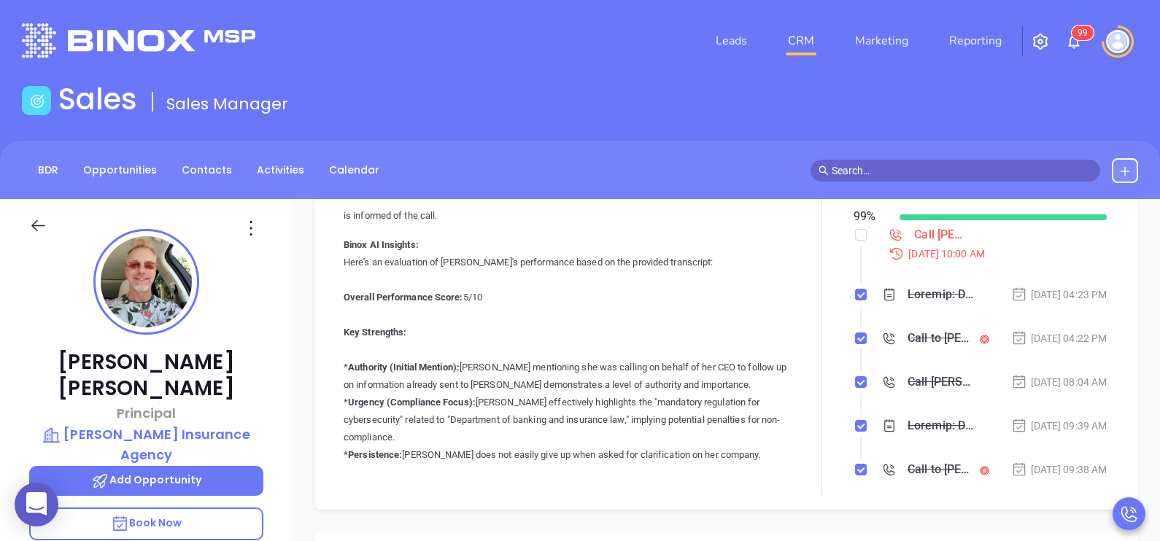
scroll to position [364, 0]
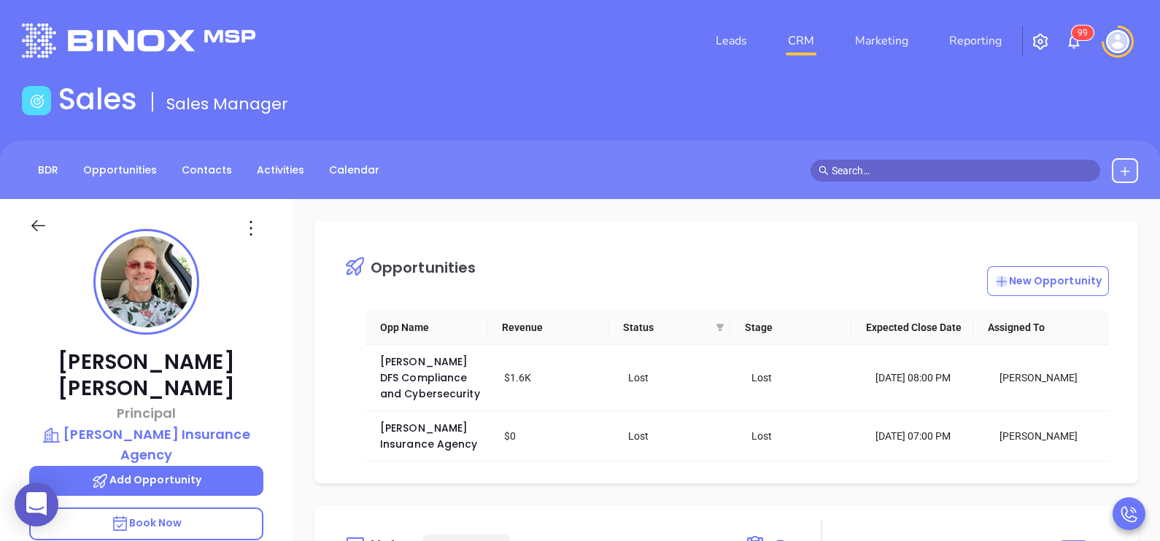
scroll to position [219, 0]
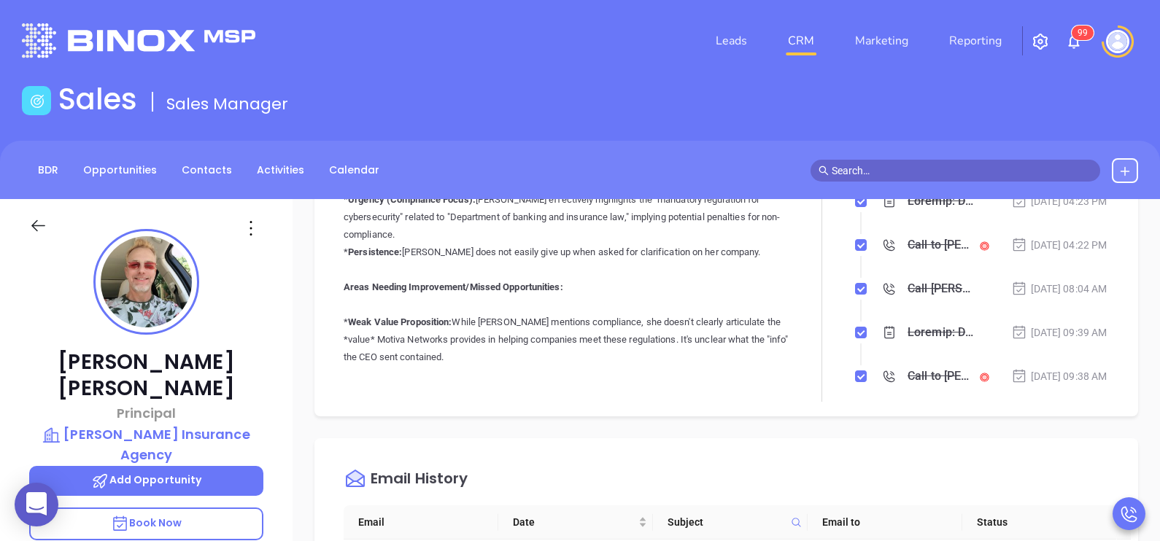
scroll to position [474, 0]
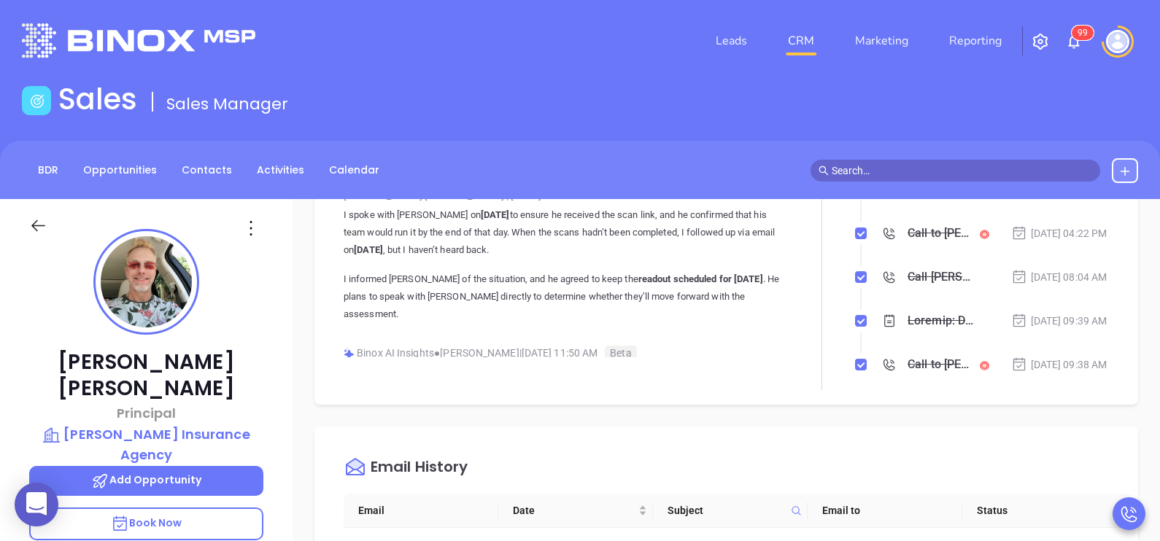
scroll to position [2297, 0]
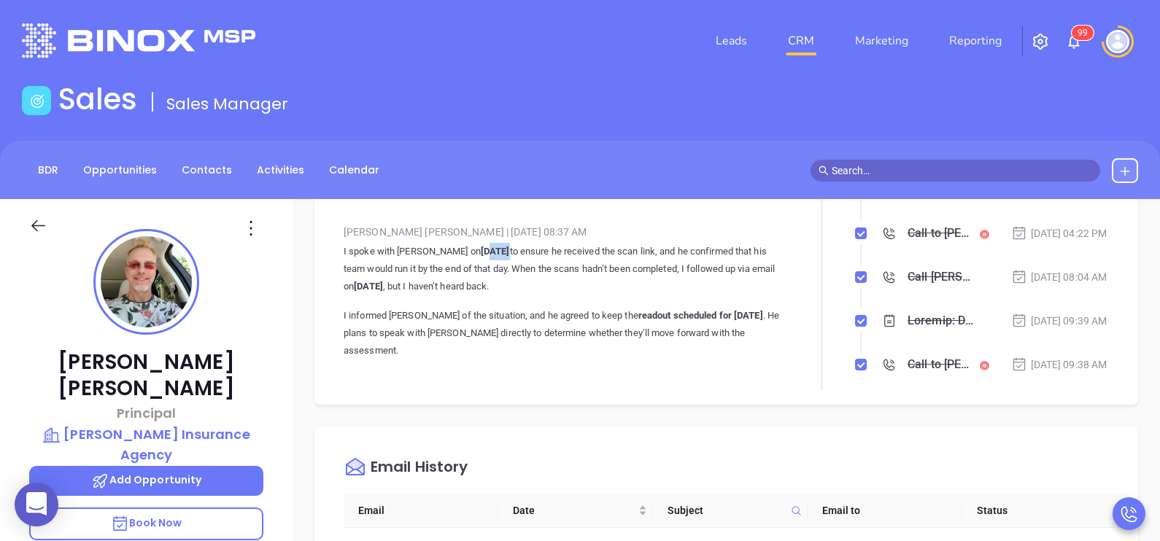
drag, startPoint x: 457, startPoint y: 254, endPoint x: 473, endPoint y: 259, distance: 16.1
click at [473, 259] on p "I spoke with Andrew on June 16 to ensure he received the scan link, and he conf…" at bounding box center [567, 269] width 446 height 53
click at [488, 268] on p "I spoke with Andrew on June 16 to ensure he received the scan link, and he conf…" at bounding box center [567, 269] width 446 height 53
click at [739, 316] on p "I informed Walter of the situation, and he agreed to keep the readout scheduled…" at bounding box center [567, 333] width 446 height 53
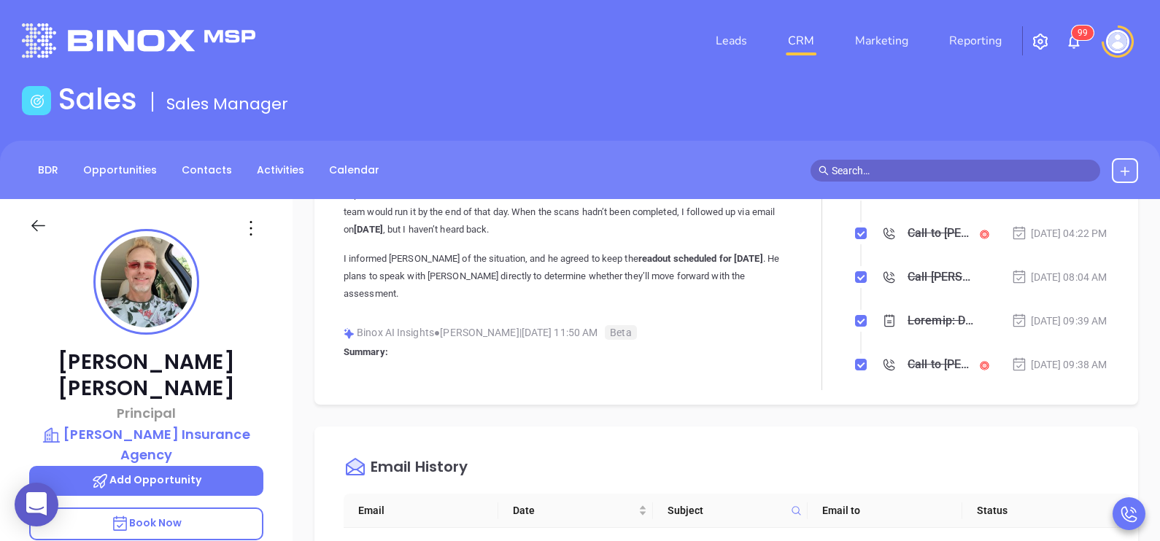
scroll to position [2407, 0]
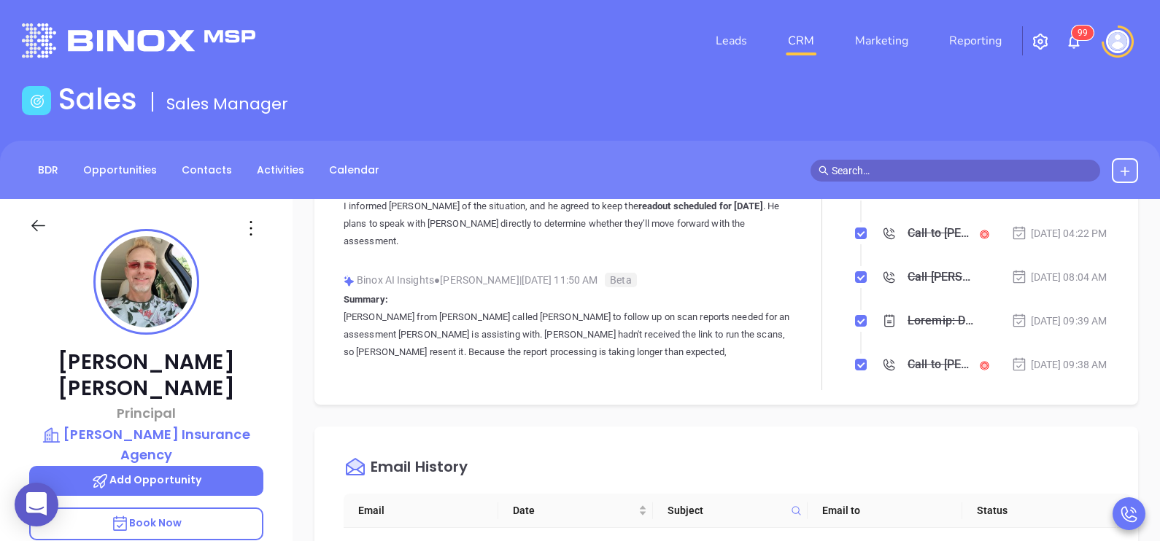
click at [279, 376] on div "Andrew Arceri Principal Arceri Insurance Agency Add Opportunity Book Now Stage:…" at bounding box center [146, 537] width 293 height 677
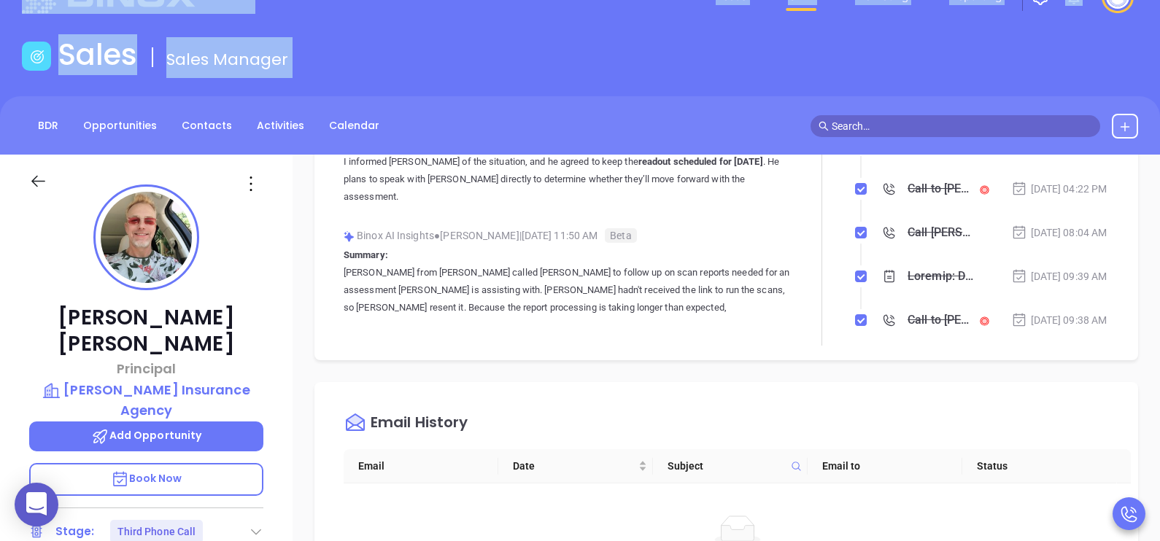
scroll to position [0, 0]
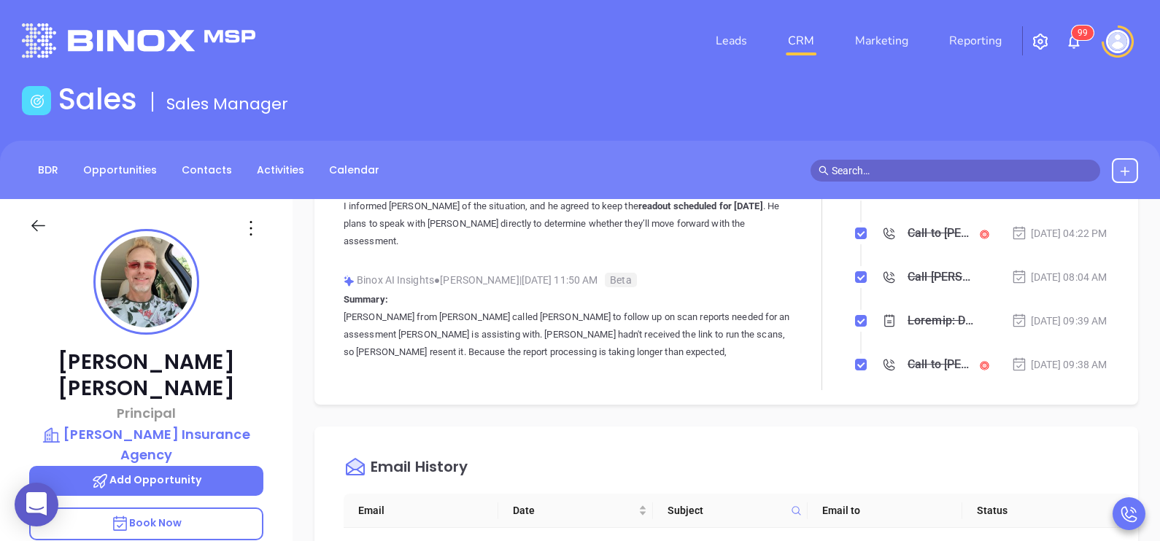
drag, startPoint x: 7, startPoint y: 47, endPoint x: 18, endPoint y: 140, distance: 94.0
click at [18, 140] on main "Sales Sales Manager BDR Opportunities Contacts Activities Calendar Call Now Cal…" at bounding box center [580, 479] width 1160 height 794
click at [270, 346] on div "Andrew Arceri Principal Arceri Insurance Agency Add Opportunity Book Now Stage:…" at bounding box center [146, 537] width 293 height 677
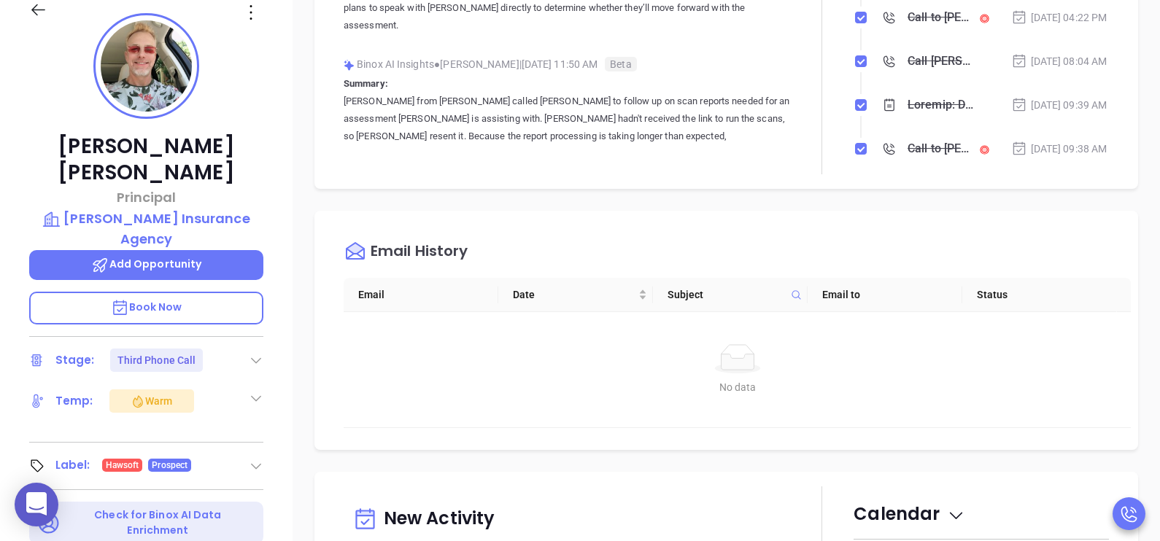
scroll to position [219, 0]
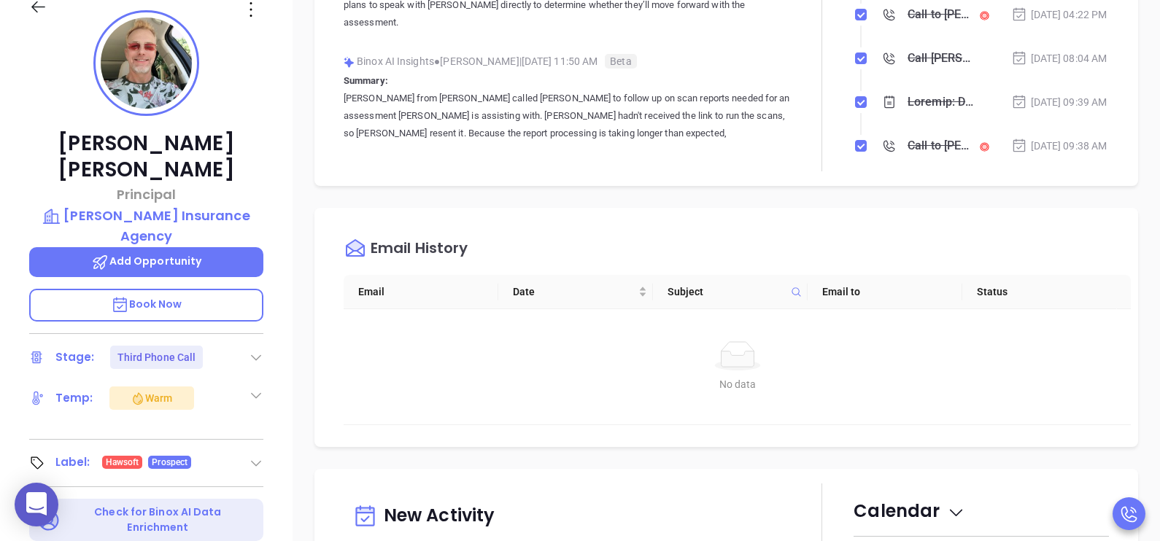
click at [283, 336] on div "Andrew Arceri Principal Arceri Insurance Agency Add Opportunity Book Now Stage:…" at bounding box center [146, 318] width 293 height 677
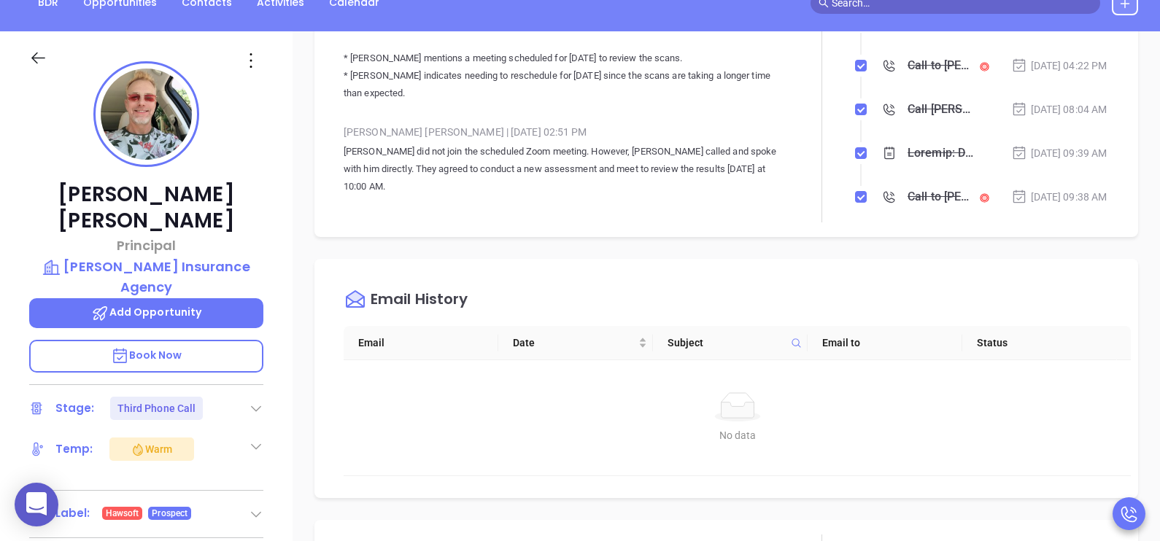
scroll to position [3767, 0]
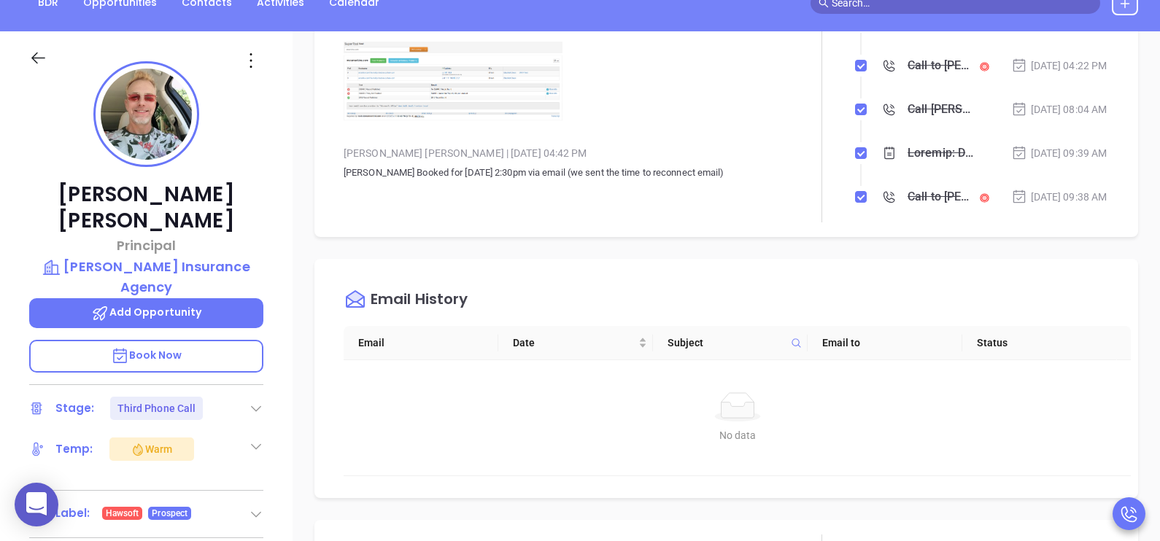
click at [790, 117] on div at bounding box center [821, 50] width 63 height 344
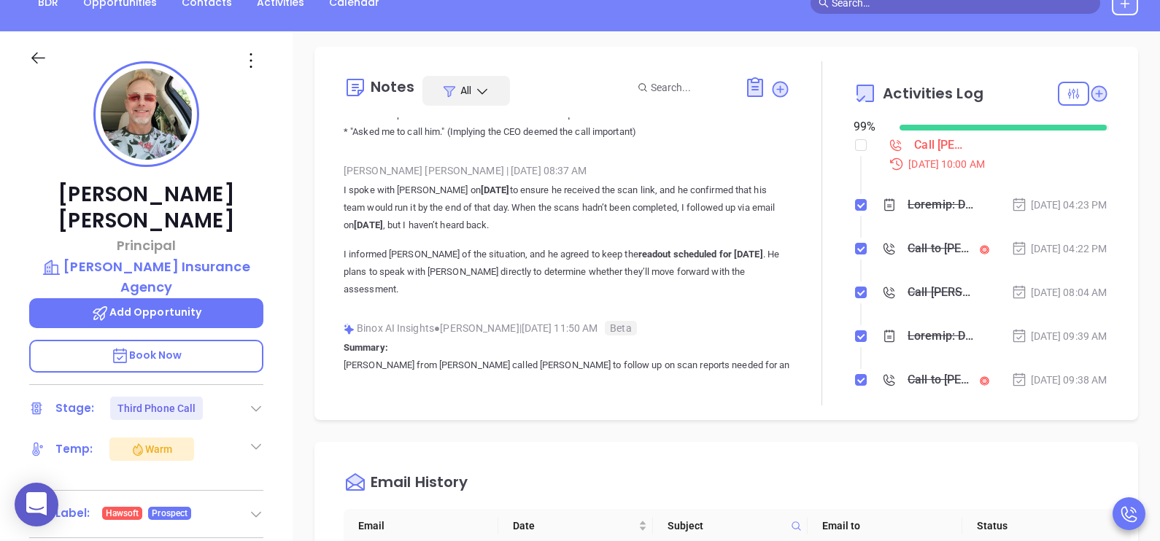
scroll to position [2375, 0]
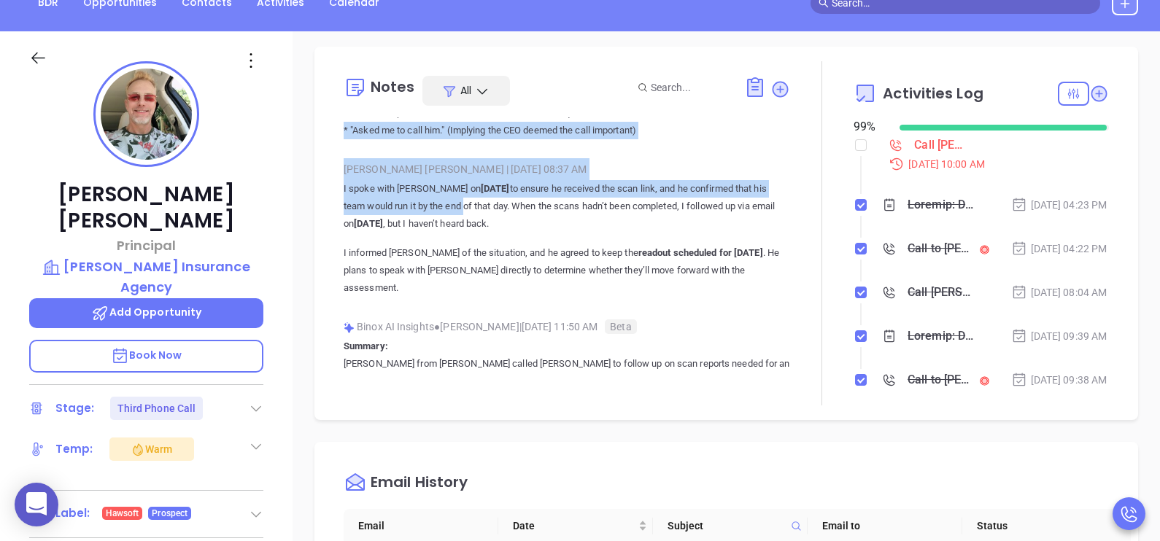
drag, startPoint x: 342, startPoint y: 136, endPoint x: 462, endPoint y: 200, distance: 135.4
click at [462, 200] on div "Notes All Binox AI Insights ● Karina Genovez | Aug 14, 2025 04:23 PM Beta Summa…" at bounding box center [726, 233] width 794 height 344
click at [462, 200] on p "I spoke with Andrew on June 16 to ensure he received the scan link, and he conf…" at bounding box center [567, 206] width 446 height 53
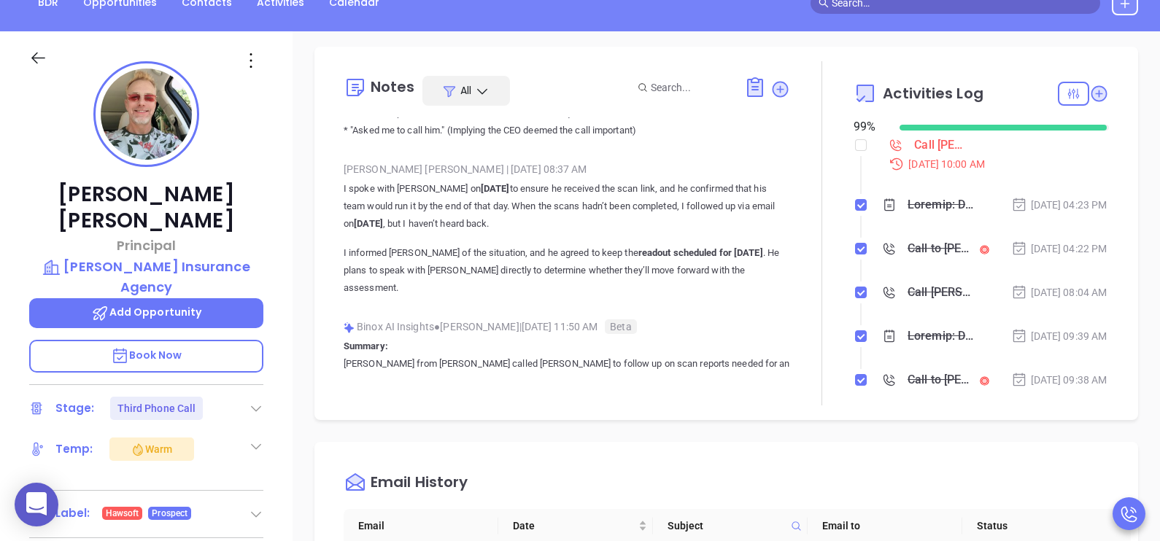
click at [443, 255] on p "I informed Walter of the situation, and he agreed to keep the readout scheduled…" at bounding box center [567, 270] width 446 height 53
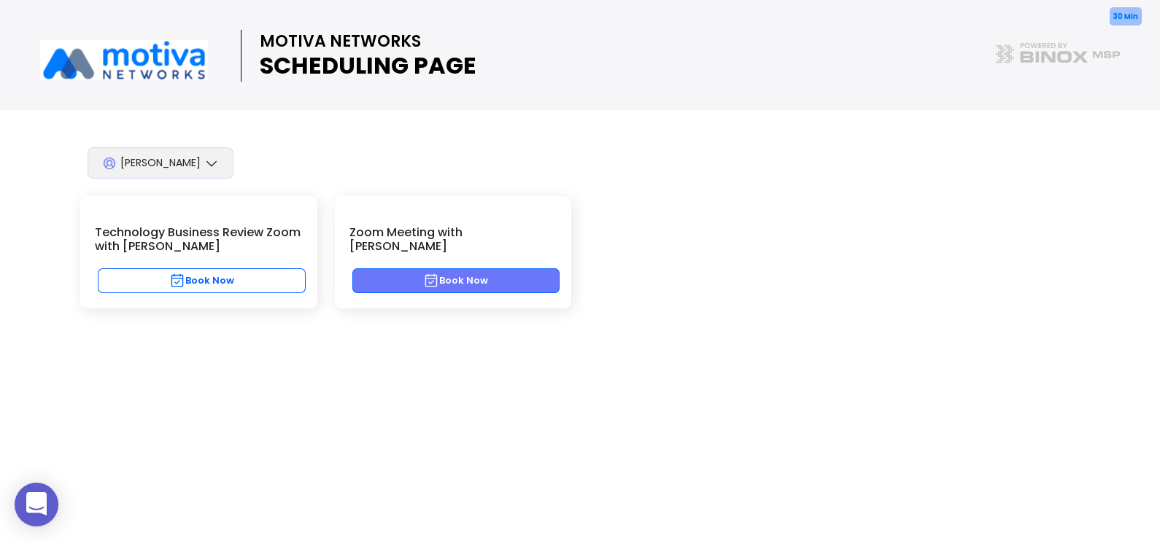
click at [519, 268] on button "Book Now" at bounding box center [456, 280] width 208 height 25
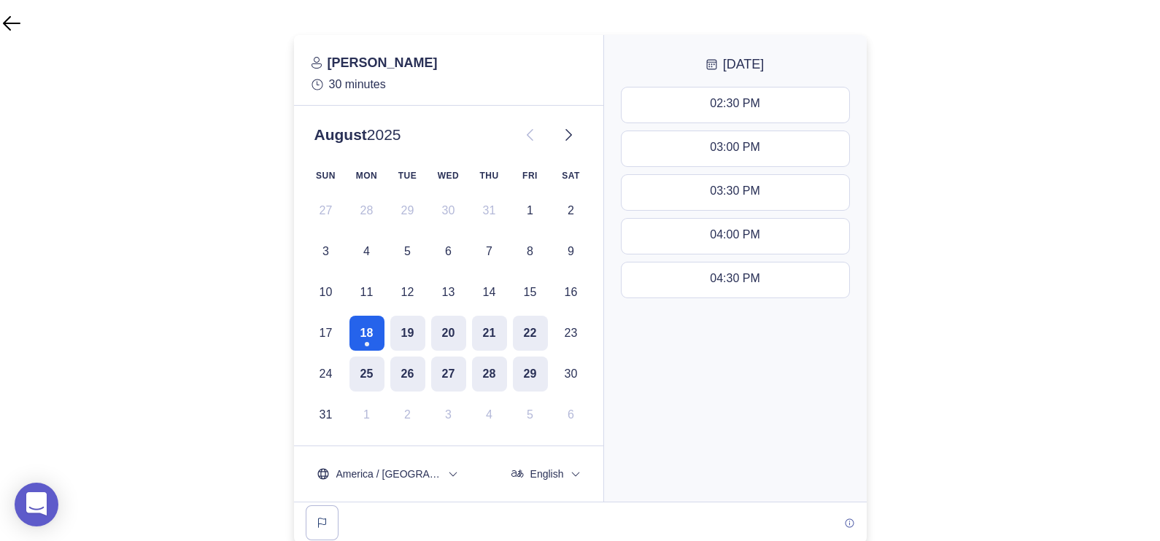
scroll to position [134, 0]
click at [402, 332] on button "19" at bounding box center [407, 331] width 35 height 35
click at [449, 339] on button "20" at bounding box center [448, 331] width 35 height 35
click at [484, 341] on button "21" at bounding box center [489, 331] width 35 height 35
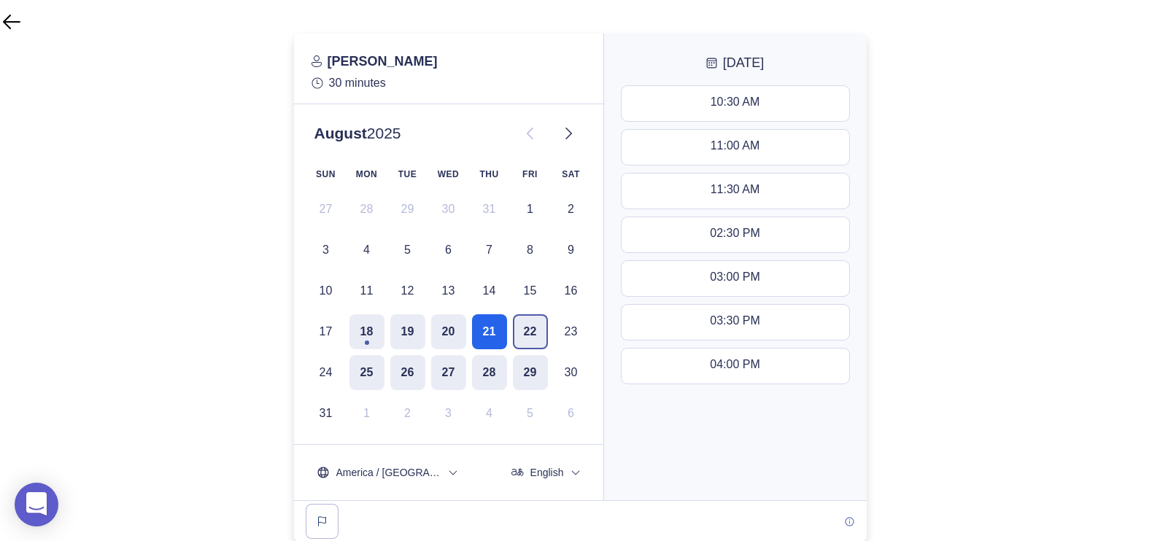
click at [530, 337] on button "22" at bounding box center [530, 331] width 35 height 35
click at [378, 328] on button "18" at bounding box center [366, 331] width 35 height 35
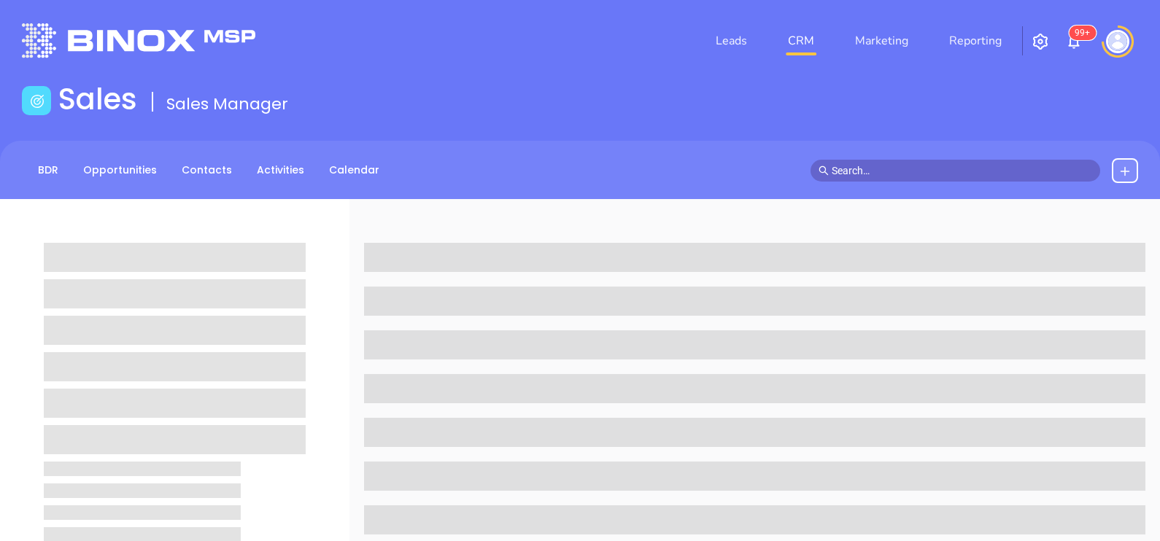
scroll to position [163, 0]
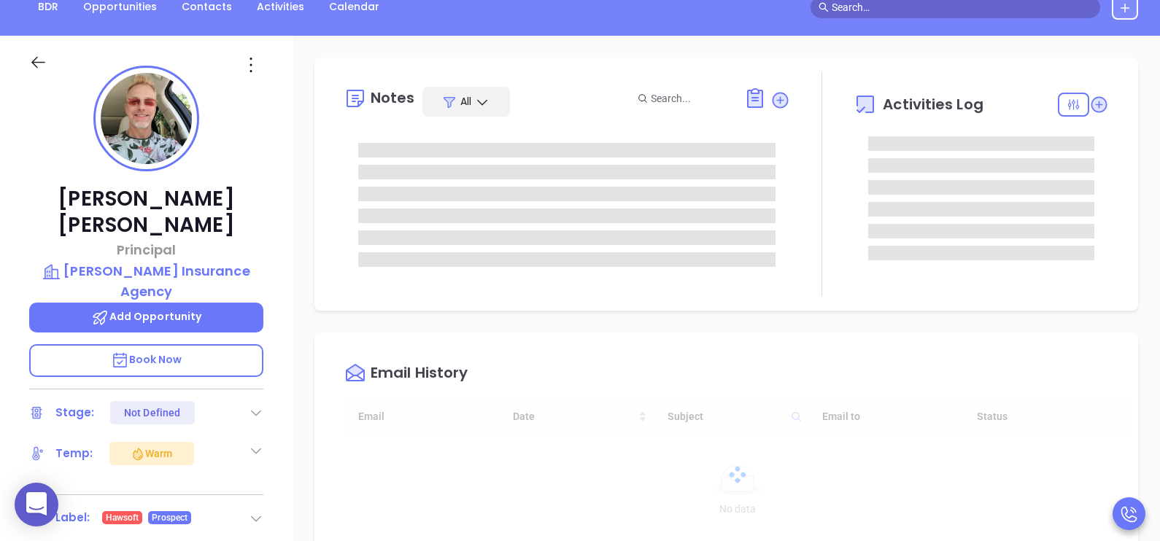
type input "[DATE]"
type input "[PERSON_NAME]"
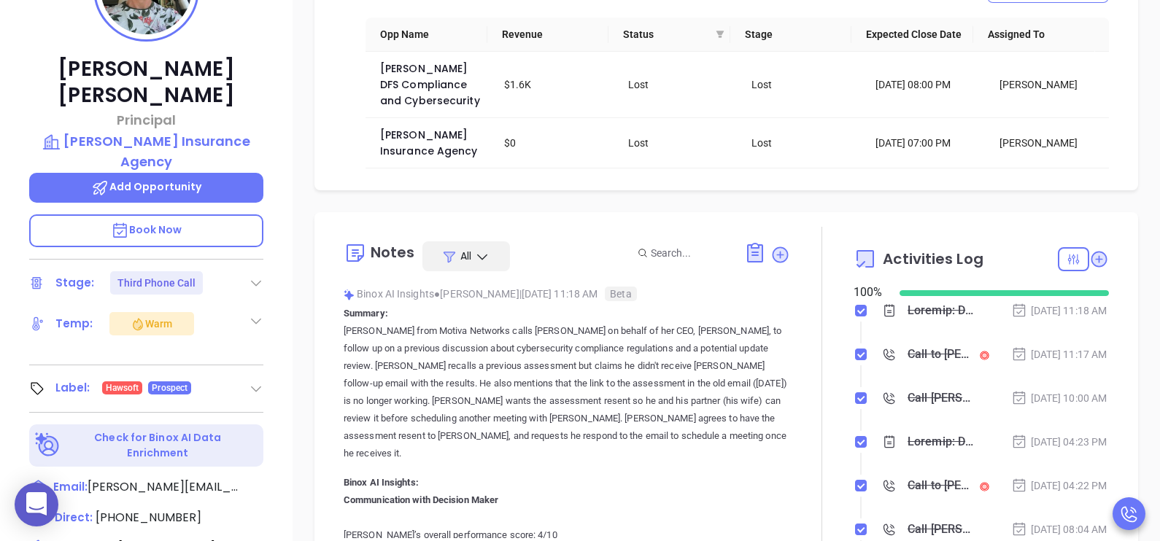
scroll to position [309, 0]
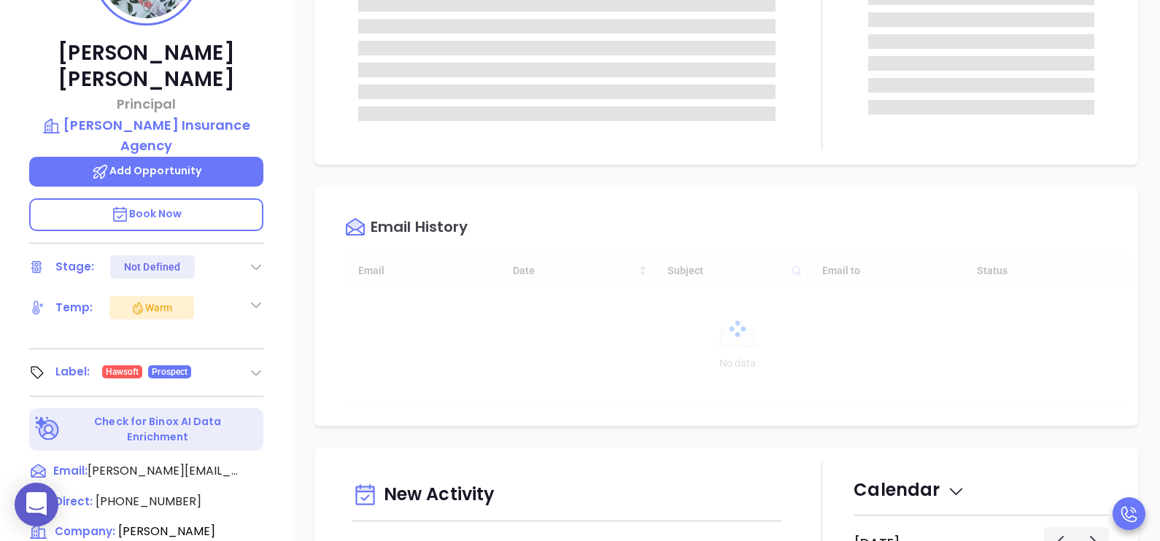
scroll to position [423, 0]
type input "[PERSON_NAME]"
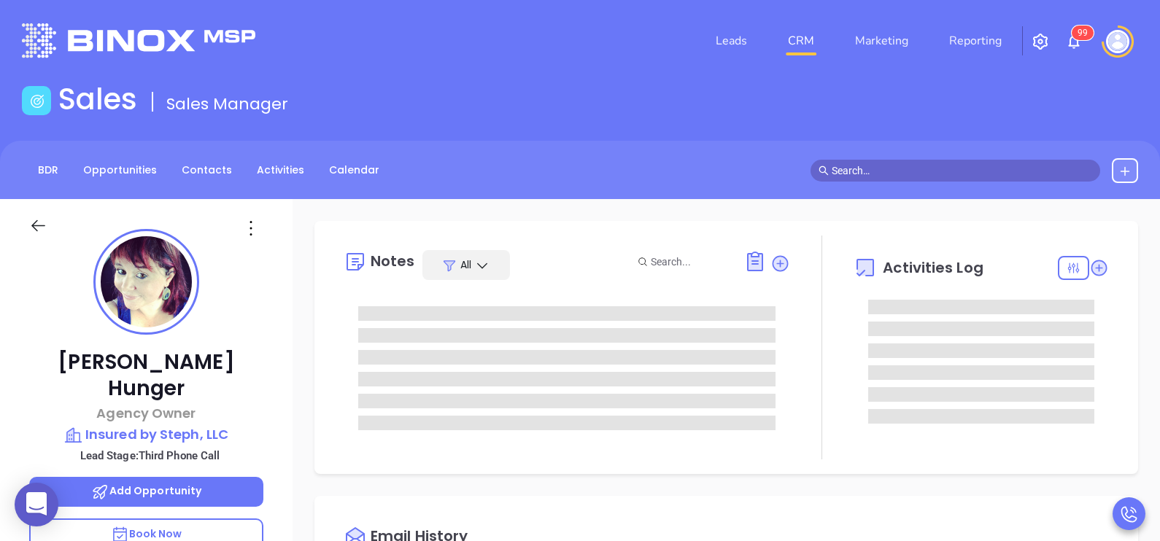
type input "[PERSON_NAME]"
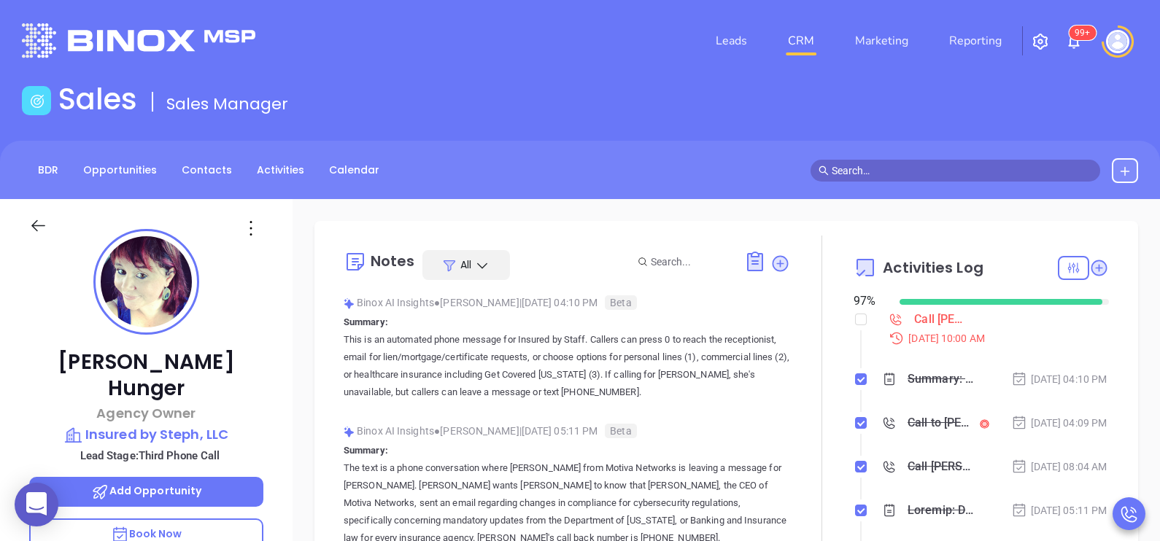
scroll to position [423, 0]
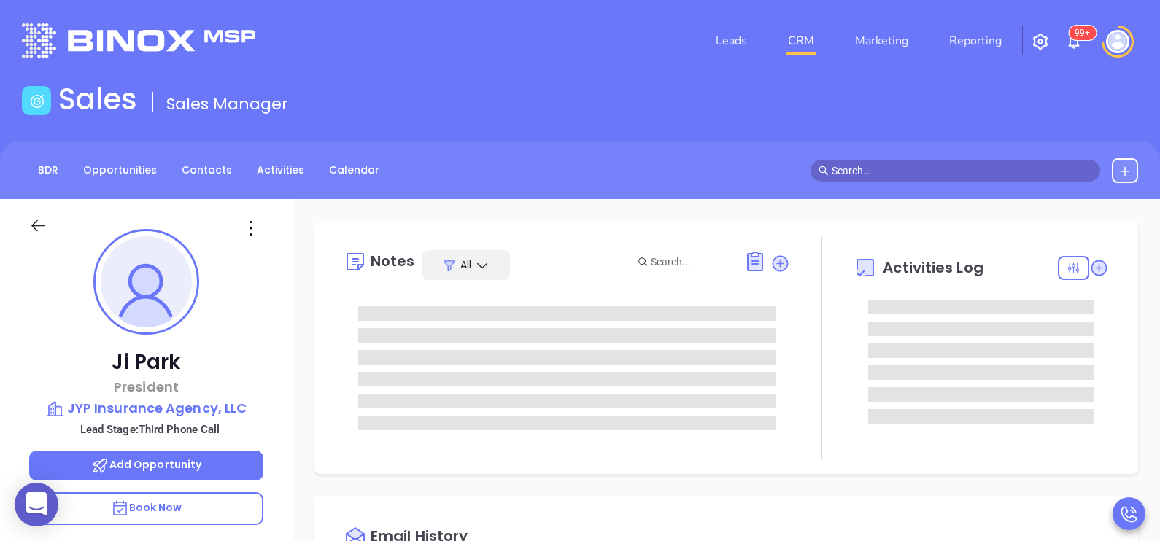
type input "[PERSON_NAME]"
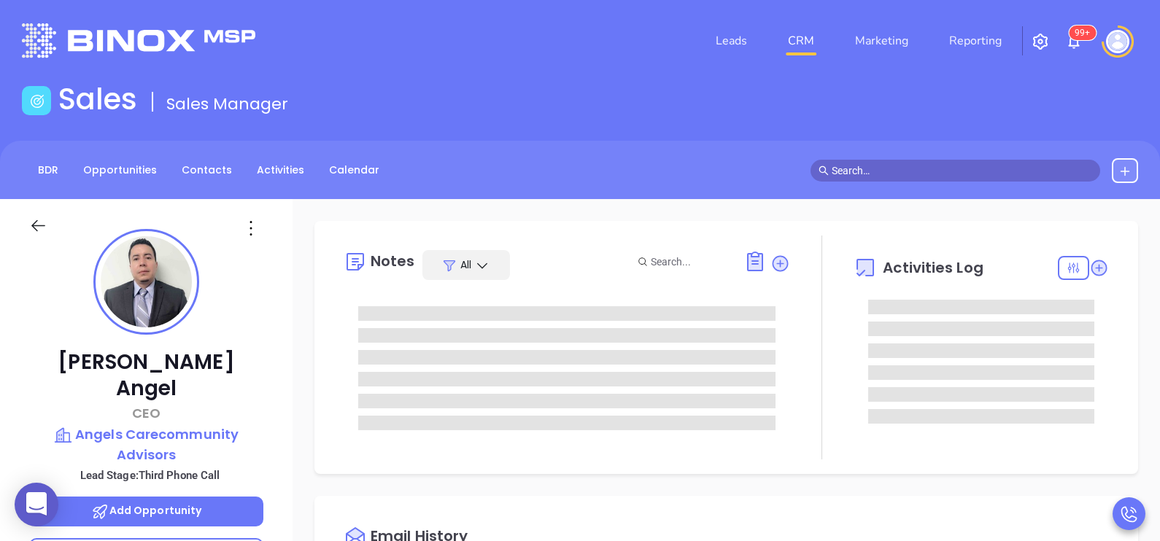
scroll to position [423, 0]
type input "[PERSON_NAME]"
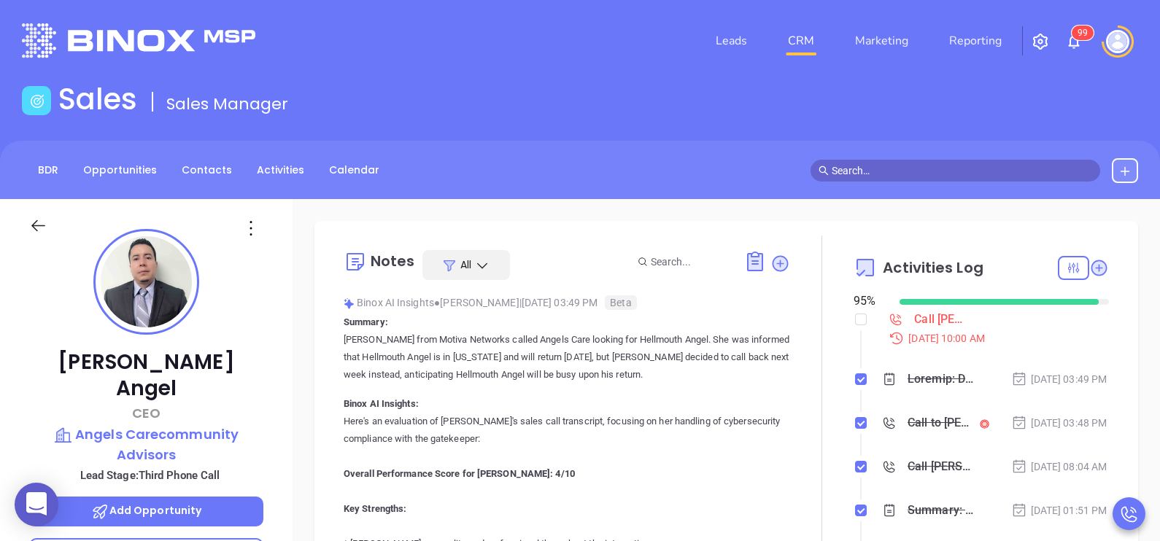
click at [279, 341] on div "[PERSON_NAME] CEO Angels Carecommunity Advisors Lead Stage: Third Phone Call Ad…" at bounding box center [146, 537] width 293 height 677
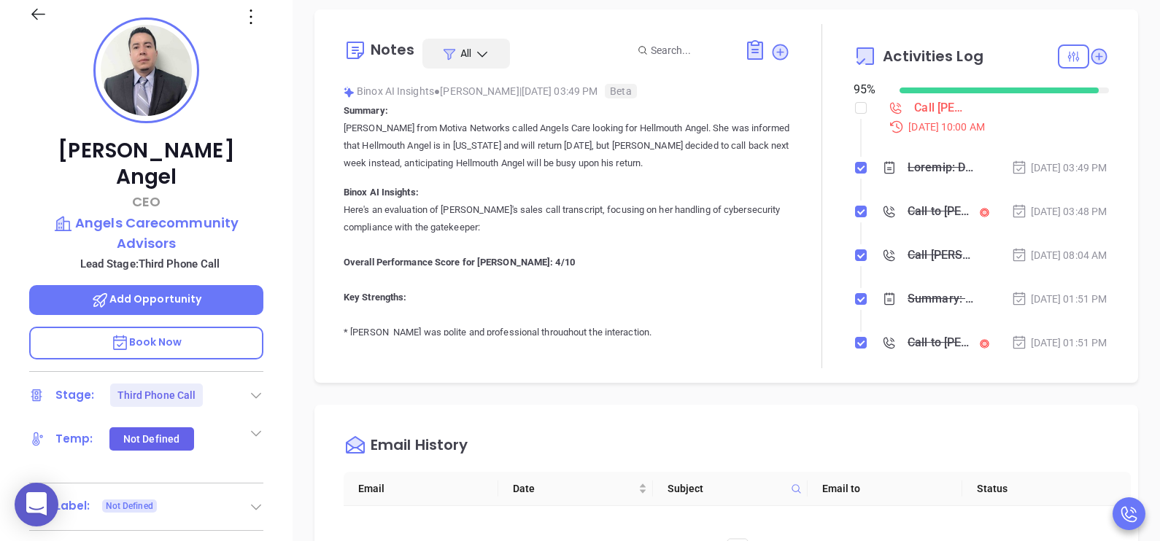
scroll to position [182, 0]
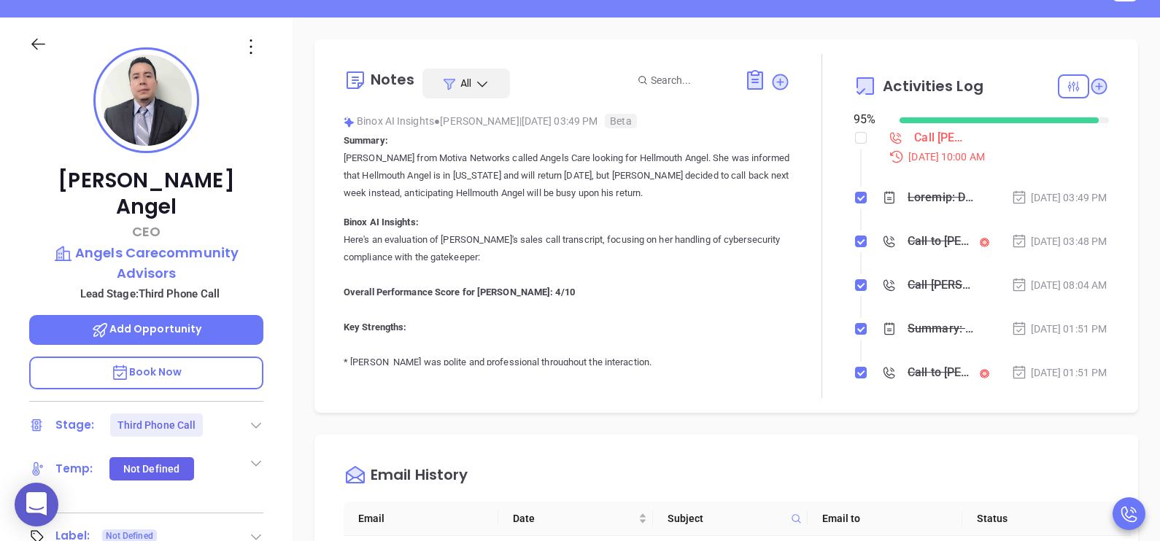
click at [233, 357] on p "Book Now" at bounding box center [146, 373] width 234 height 33
click at [214, 243] on p "Angels Carecommunity Advisors" at bounding box center [146, 263] width 234 height 40
drag, startPoint x: 1145, startPoint y: 481, endPoint x: 1140, endPoint y: 453, distance: 28.2
click at [1140, 453] on div "Notes All Binox AI Insights ● Karina Genovez | Aug 14, 2025 03:49 PM Beta Summa…" at bounding box center [726, 528] width 867 height 1021
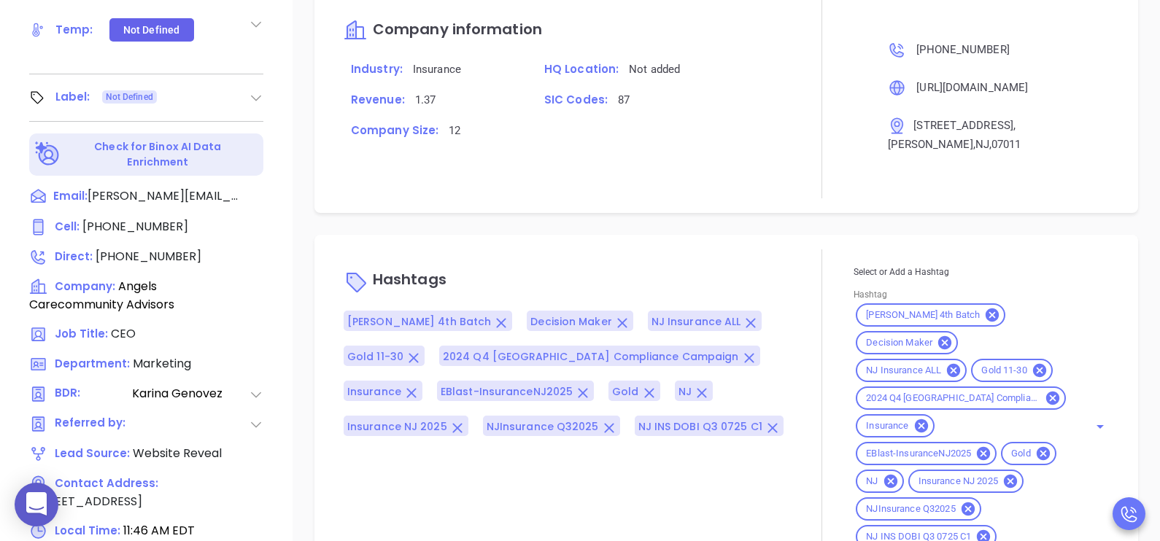
scroll to position [678, 0]
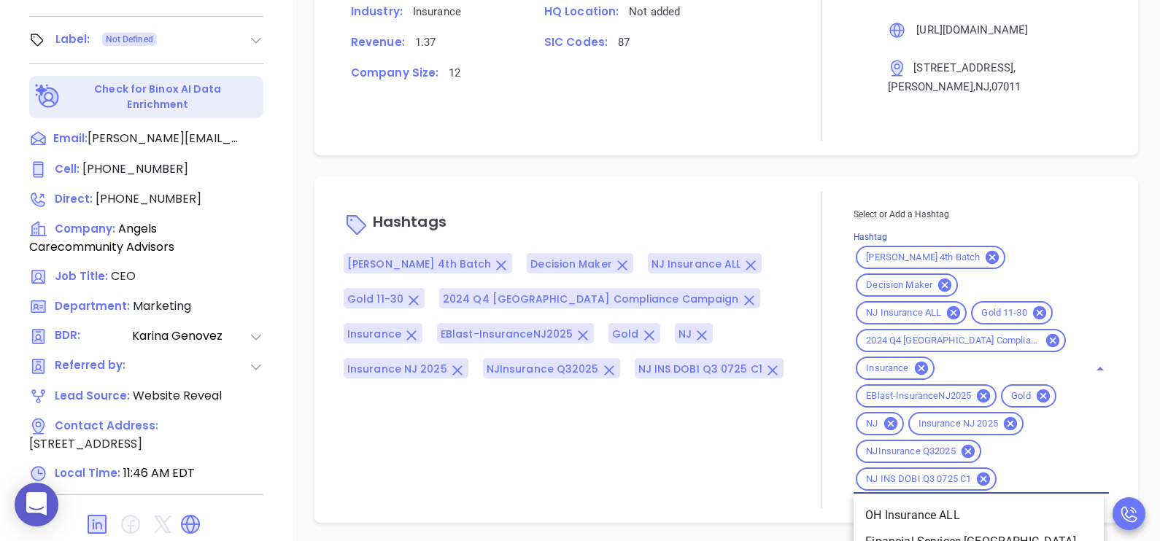
click at [1014, 477] on input "Hashtag" at bounding box center [1033, 480] width 69 height 18
type input "acq"
click at [989, 504] on li "Acquired" at bounding box center [979, 516] width 250 height 26
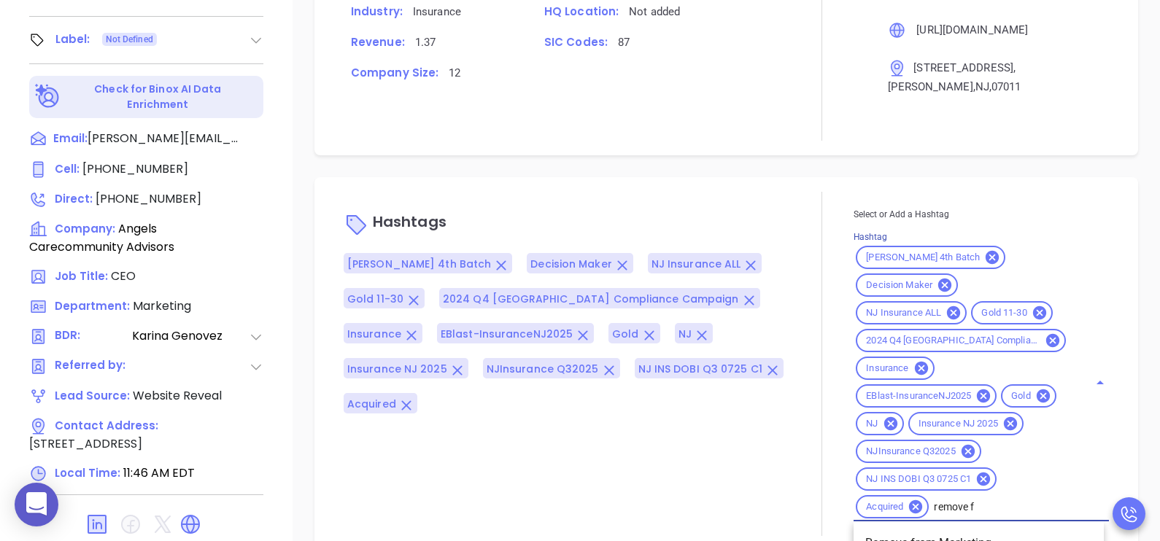
type input "remove fr"
click at [992, 530] on li "Remove from Marketing" at bounding box center [979, 543] width 250 height 26
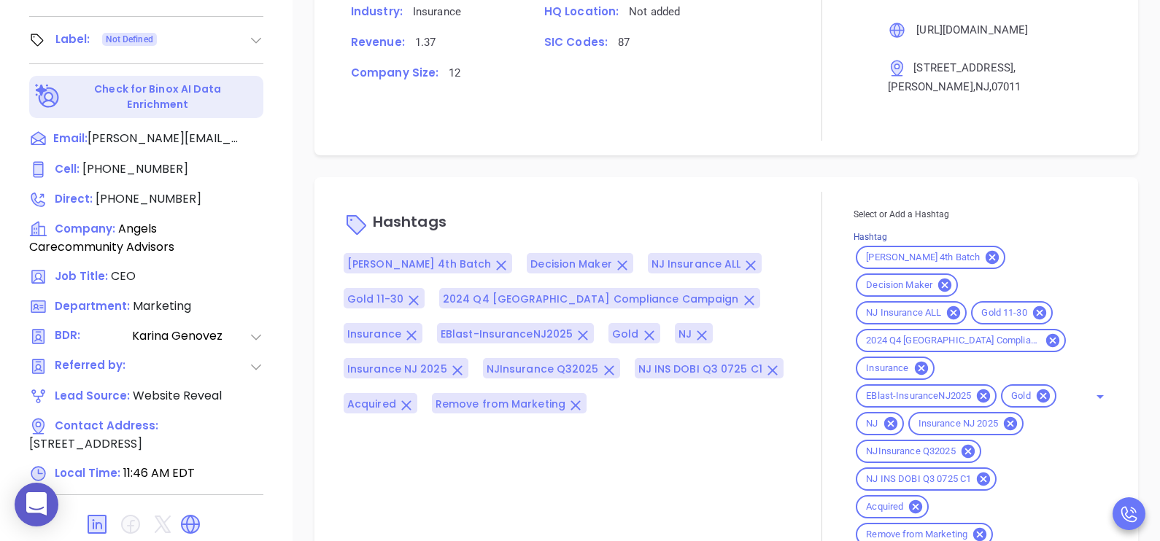
scroll to position [485, 0]
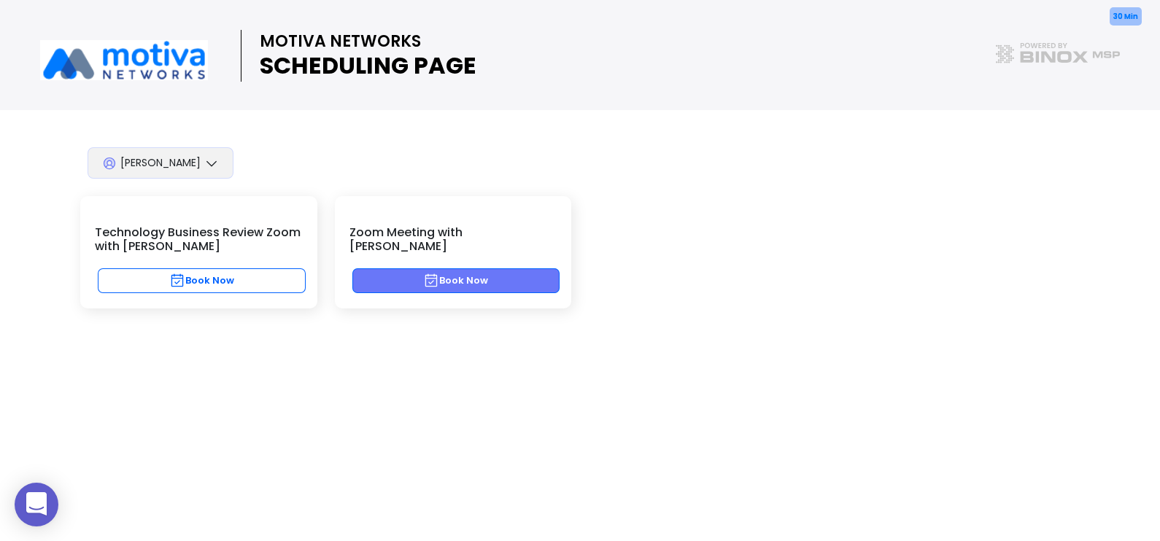
click at [492, 269] on button "Book Now" at bounding box center [456, 280] width 208 height 25
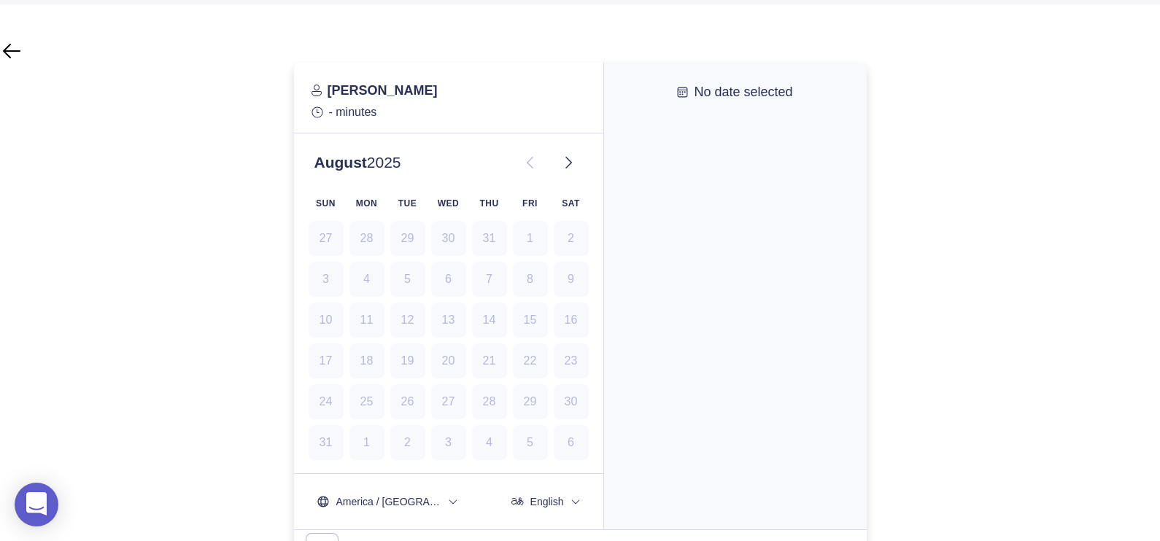
scroll to position [109, 0]
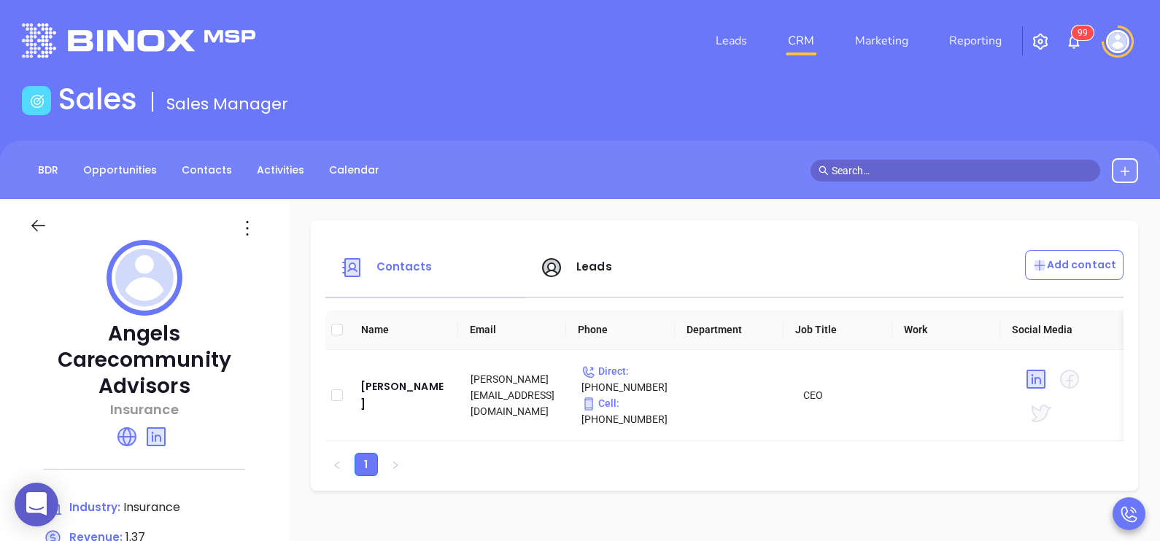
click at [612, 274] on span "Leads" at bounding box center [576, 266] width 72 height 17
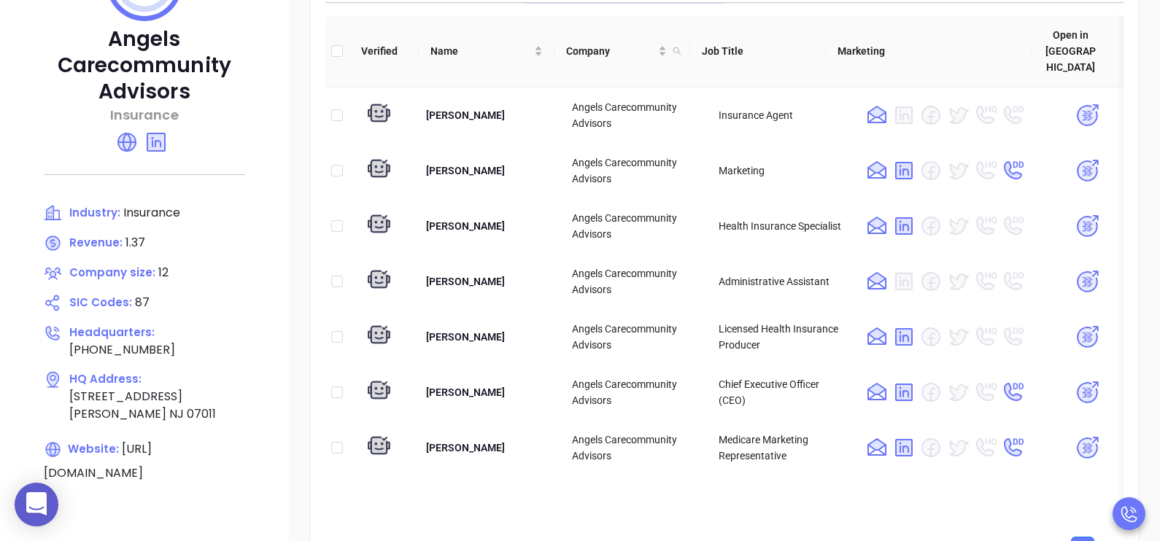
scroll to position [291, 0]
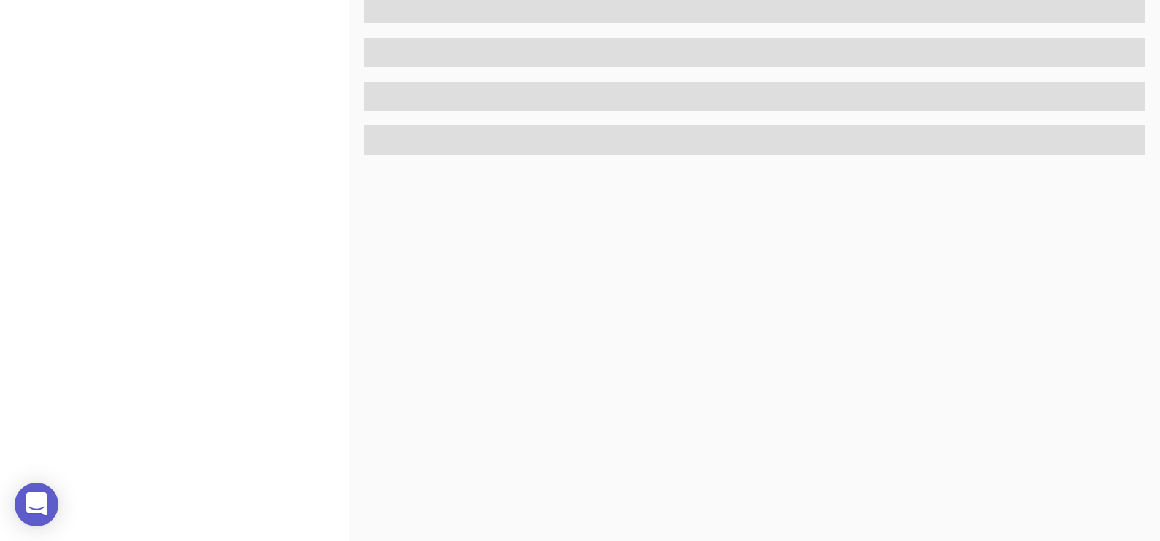
scroll to position [678, 0]
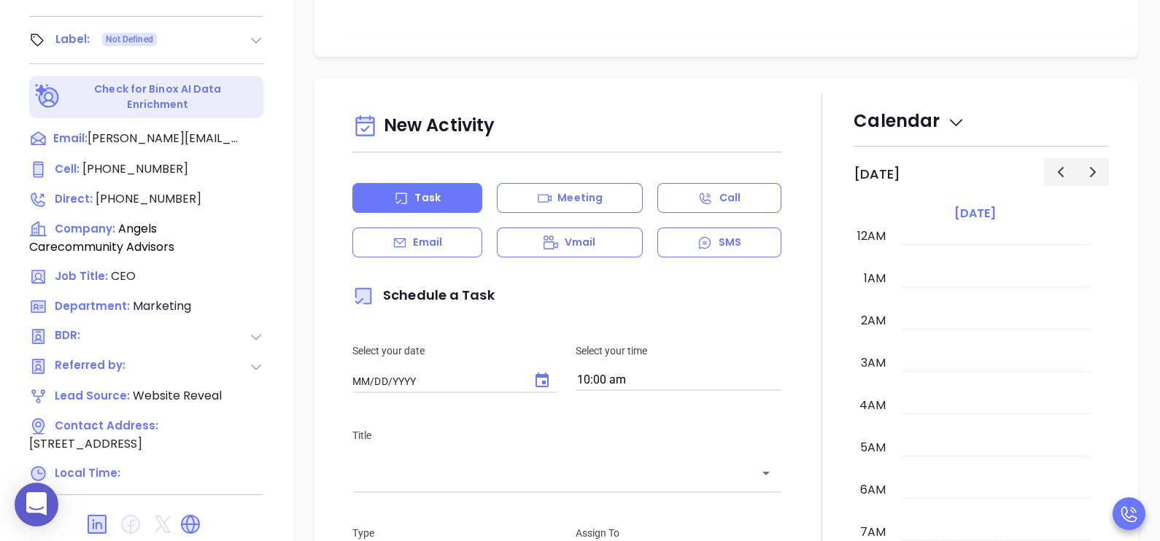
type input "[DATE]"
type input "[PERSON_NAME]"
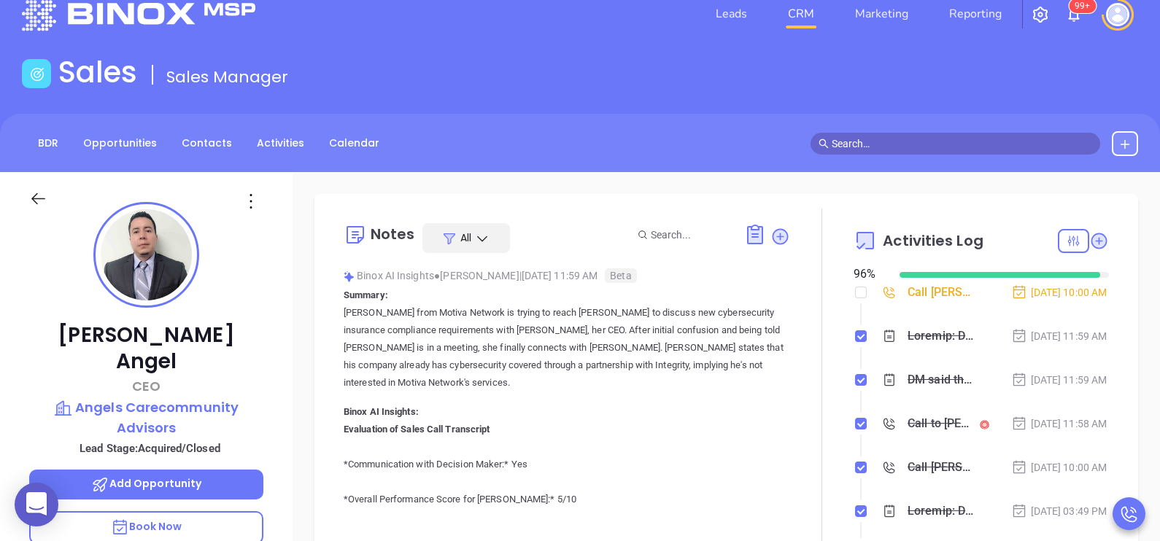
scroll to position [22, 0]
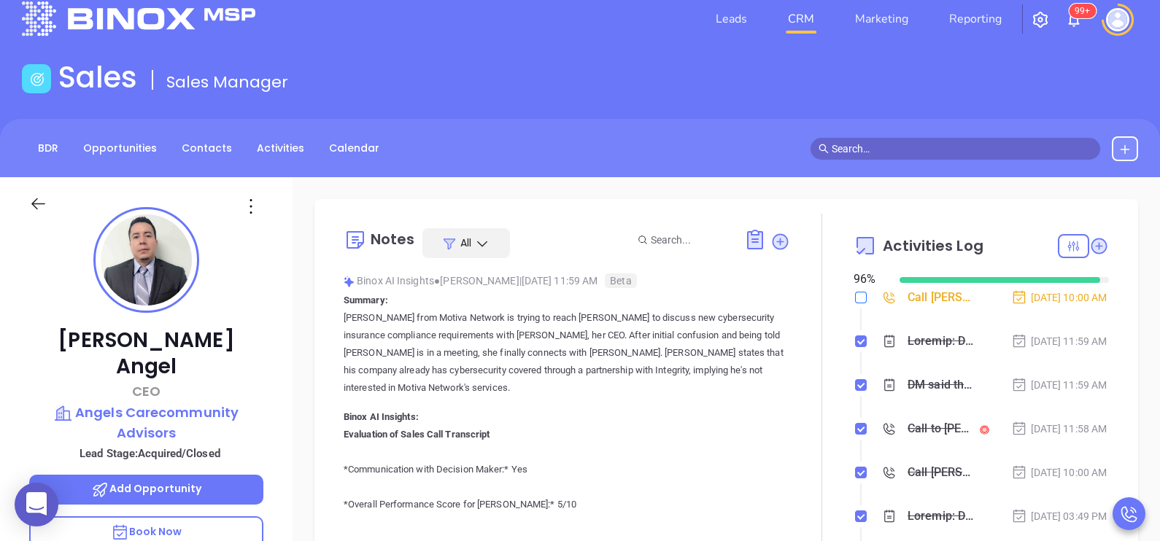
click at [855, 296] on input "checkbox" at bounding box center [861, 298] width 12 height 12
checkbox input "true"
click at [1102, 345] on div "Notes All Binox AI Insights ● [PERSON_NAME] | [DATE] 11:59 AM Beta Summary: [PE…" at bounding box center [726, 386] width 794 height 344
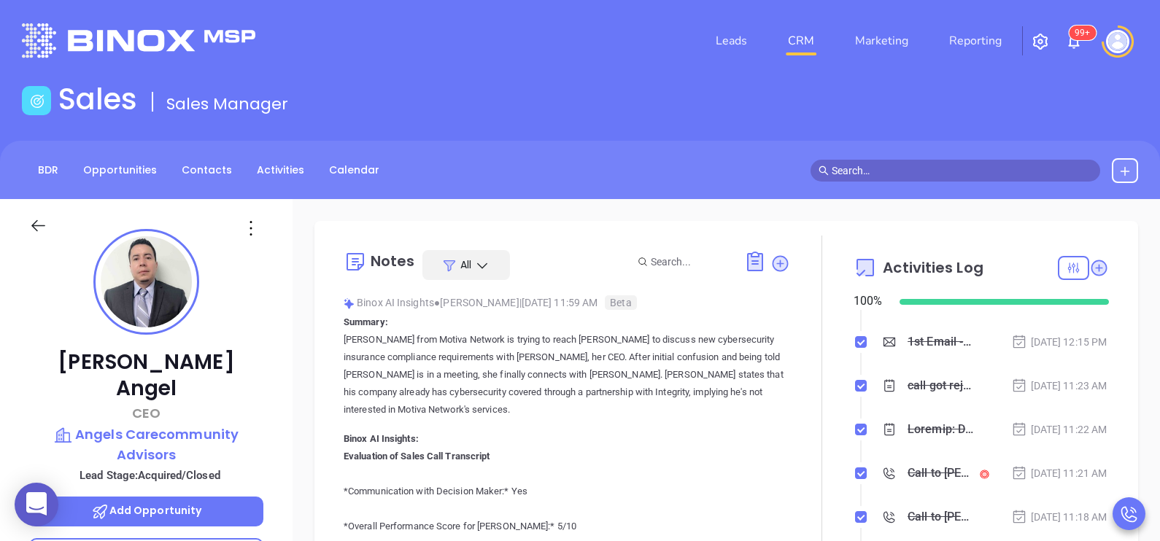
scroll to position [515, 0]
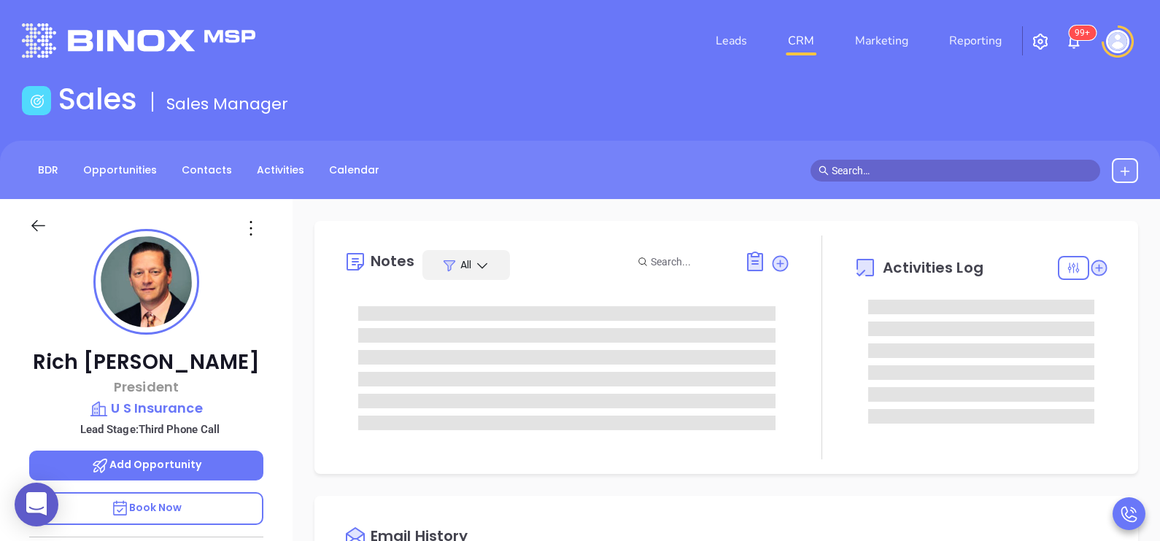
type input "[DATE]"
type input "[PERSON_NAME]"
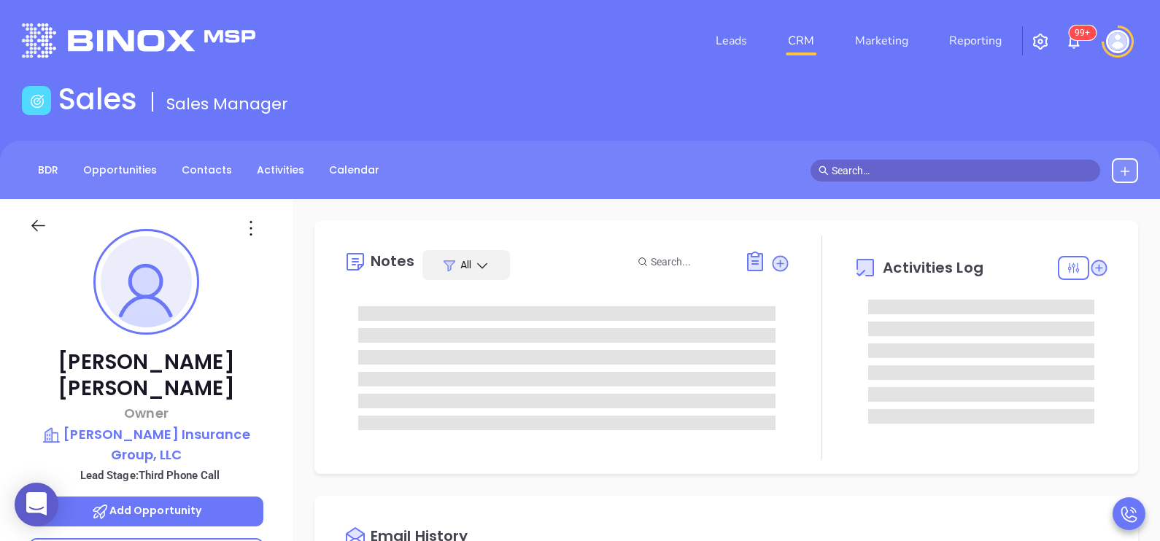
type input "[PERSON_NAME]"
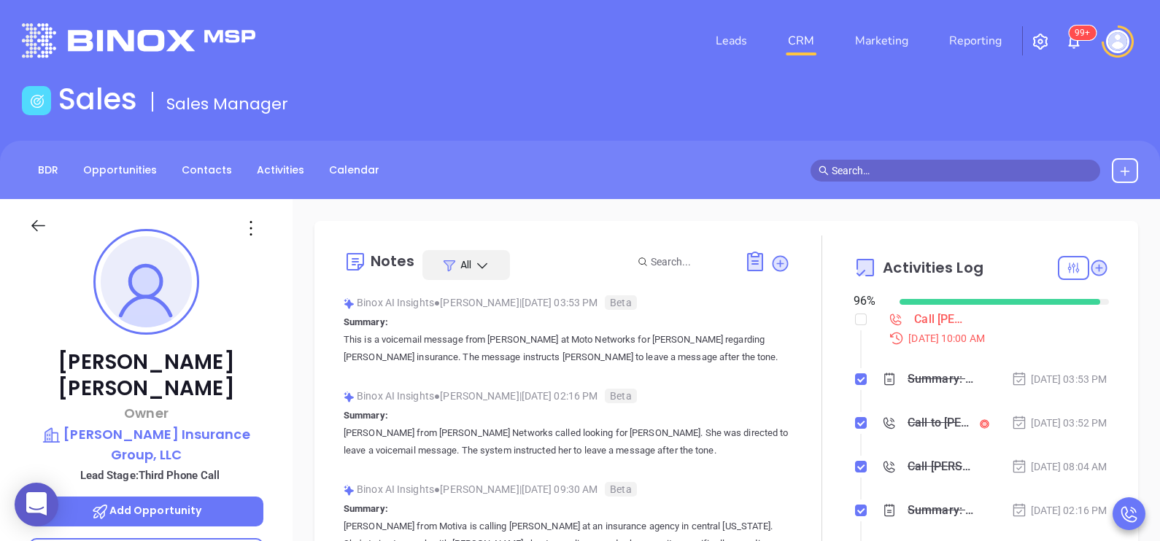
scroll to position [423, 0]
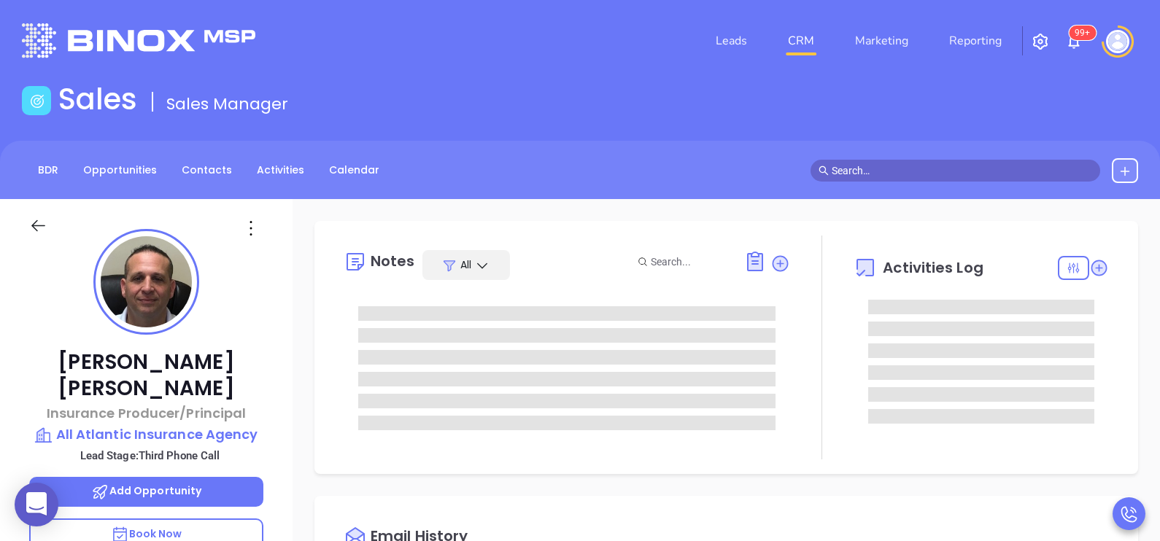
type input "[PERSON_NAME]"
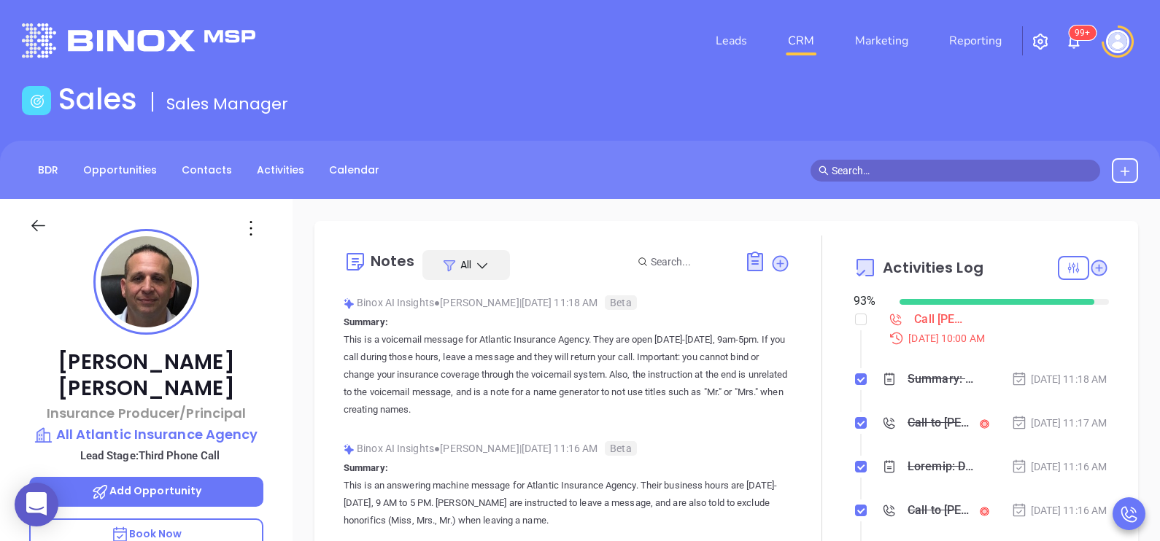
scroll to position [423, 0]
click at [274, 345] on div "[PERSON_NAME] Insurance Producer/Principal All Atlantic Insurance Agency Lead S…" at bounding box center [146, 537] width 293 height 677
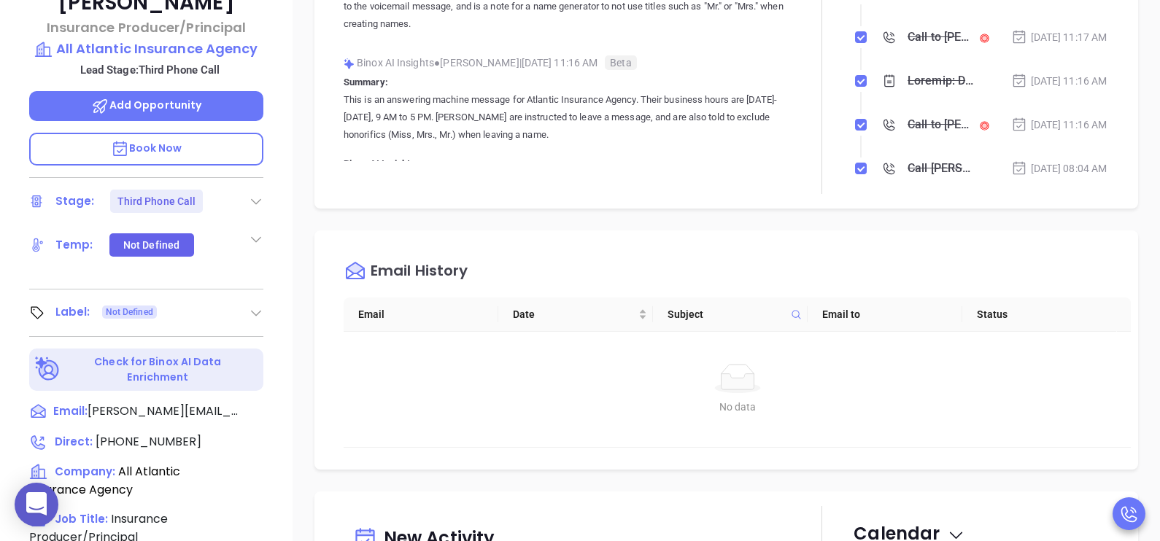
scroll to position [583, 0]
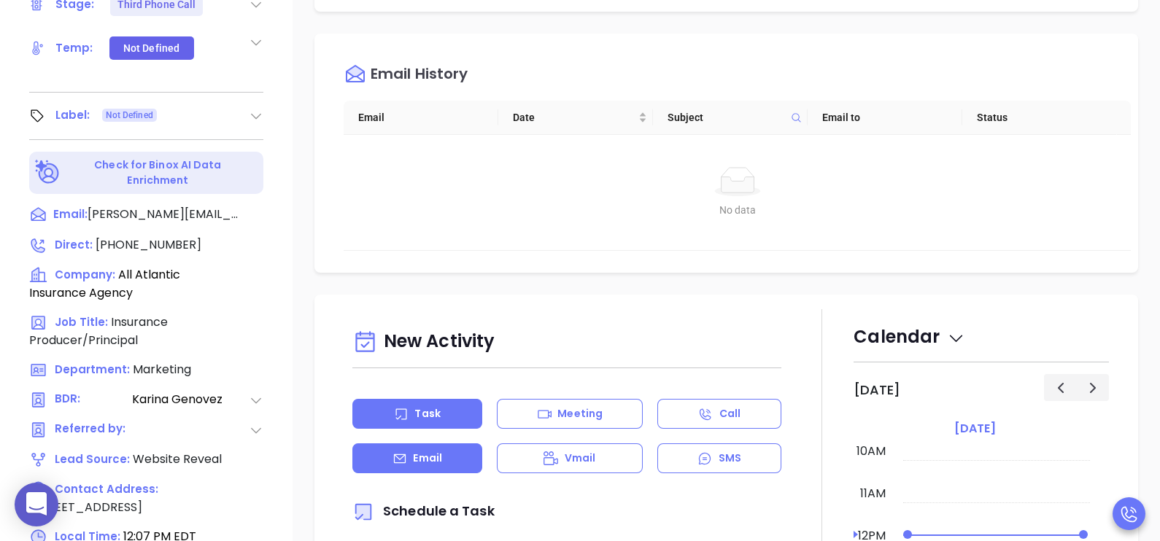
click at [441, 460] on div "Email" at bounding box center [417, 459] width 130 height 30
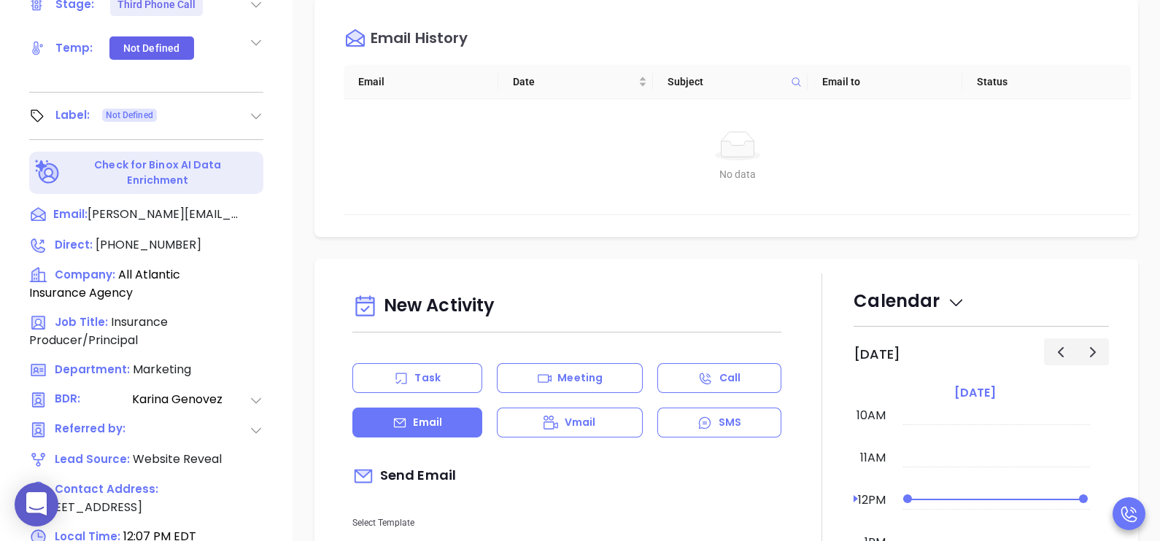
type input "[PERSON_NAME]"
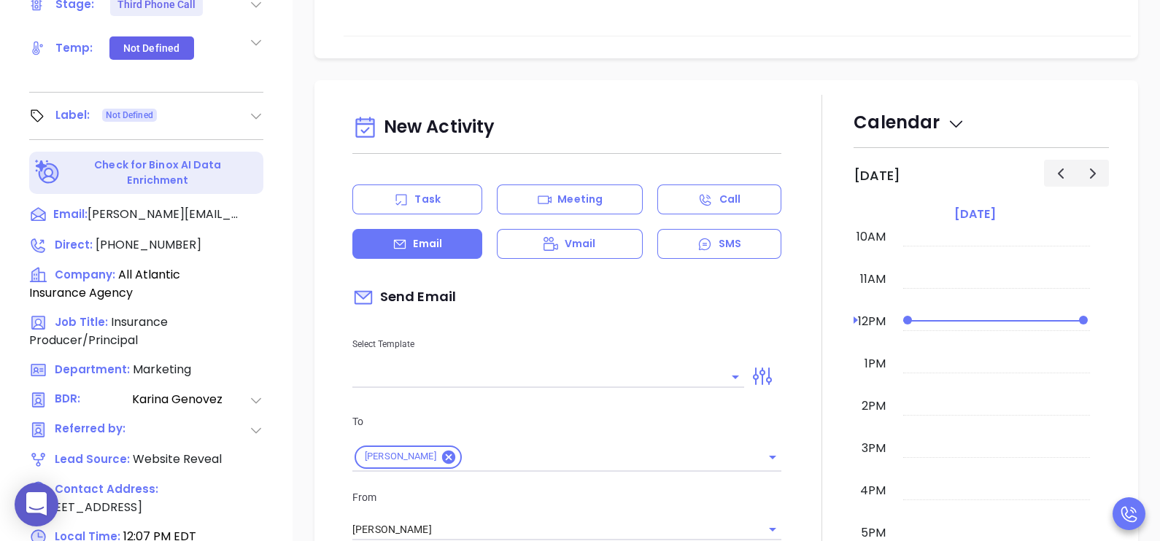
scroll to position [438, 0]
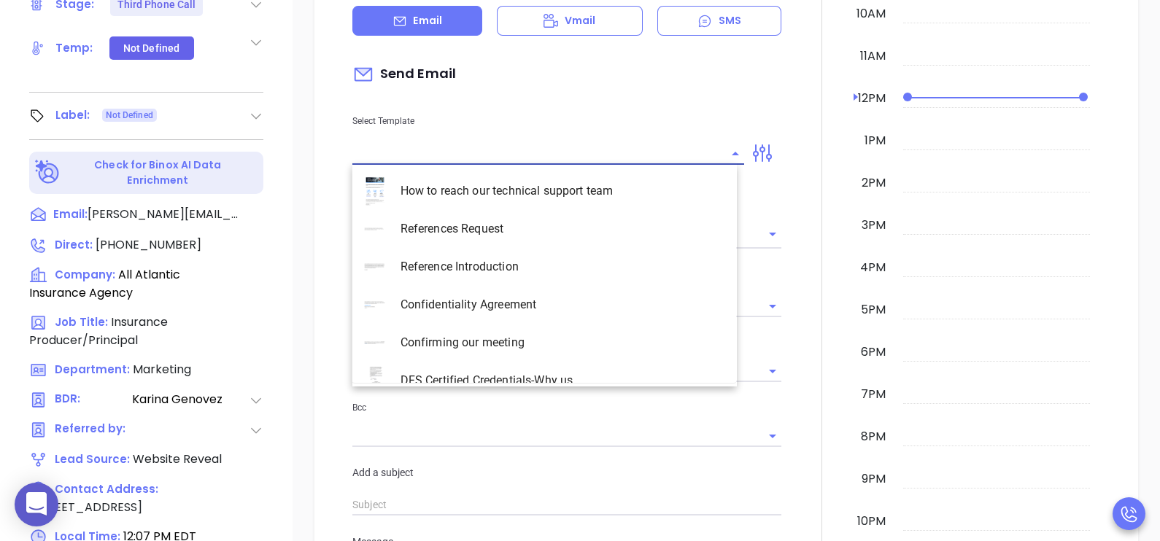
click at [511, 150] on input "text" at bounding box center [537, 153] width 370 height 21
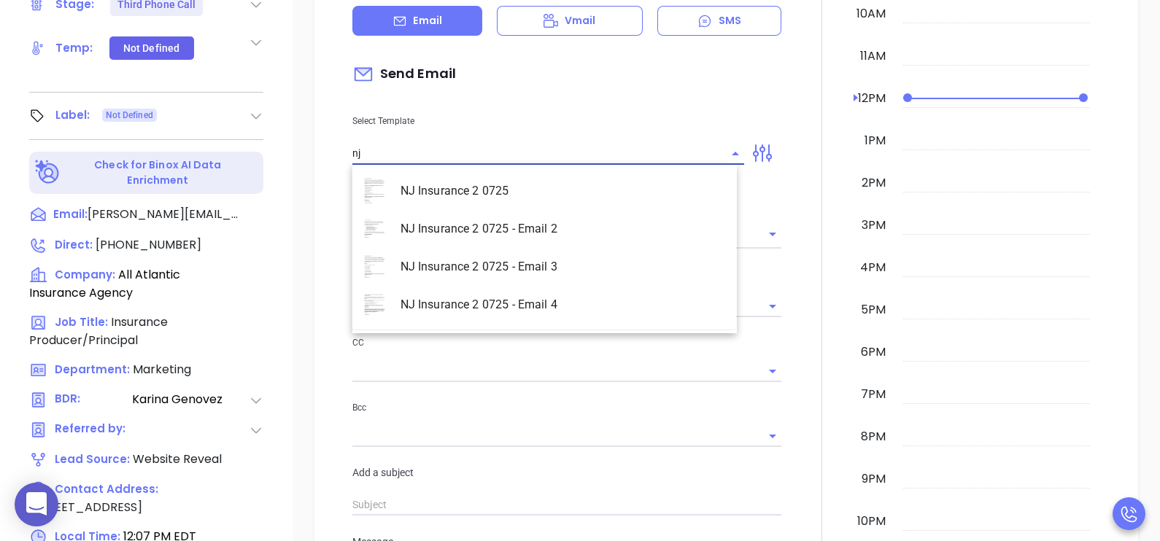
click at [512, 225] on li "NJ Insurance 2 0725 - Email 2" at bounding box center [544, 229] width 384 height 38
type input "NJ Insurance 2 0725 - Email 2"
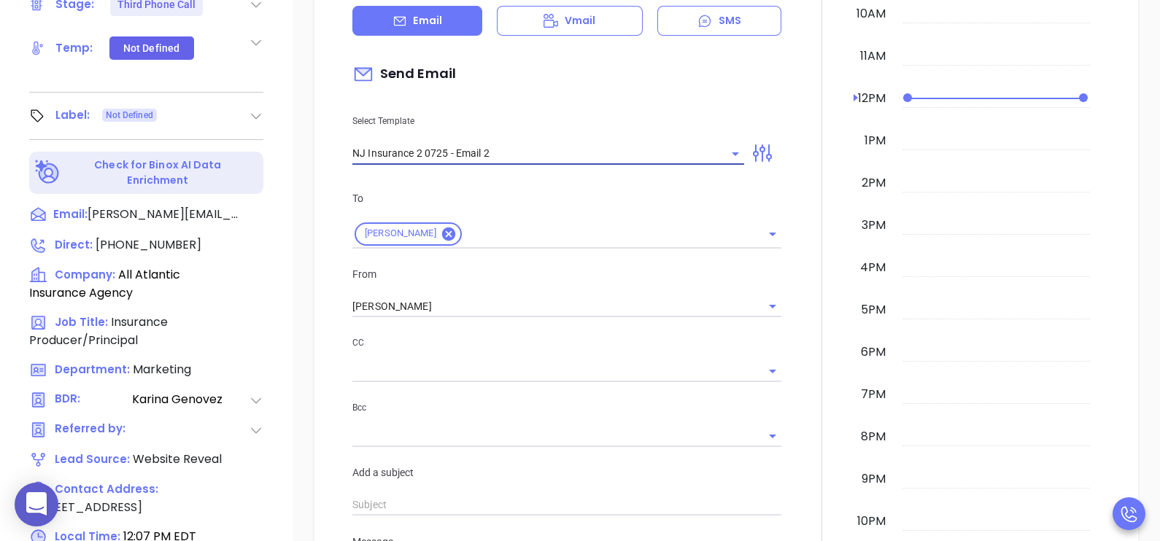
type input "Can your IT partner prove you're covered?"
type input "NJ Insurance 2 0725 - Email 2"
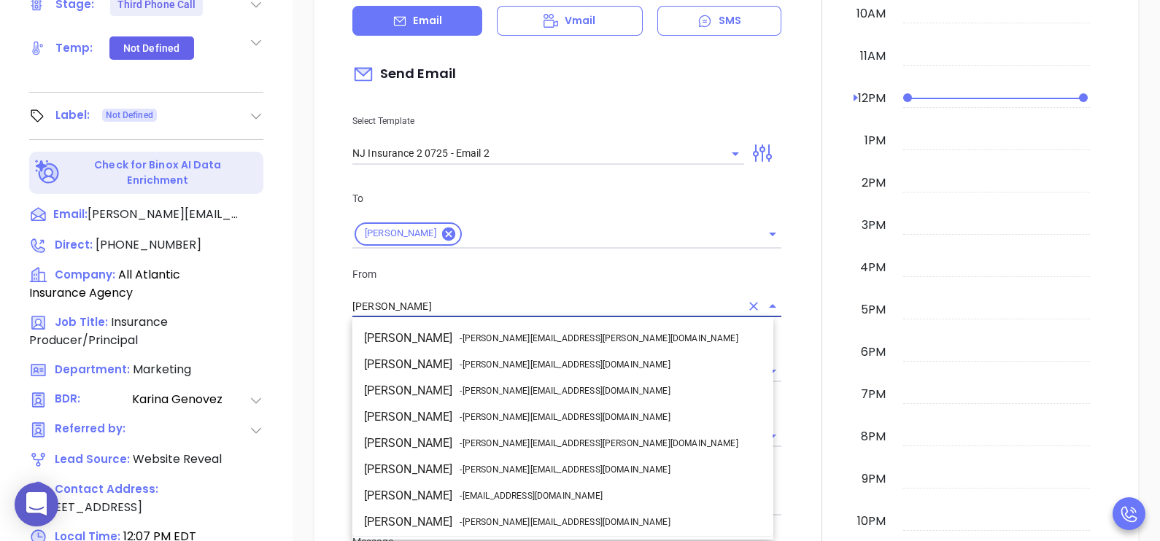
scroll to position [104, 0]
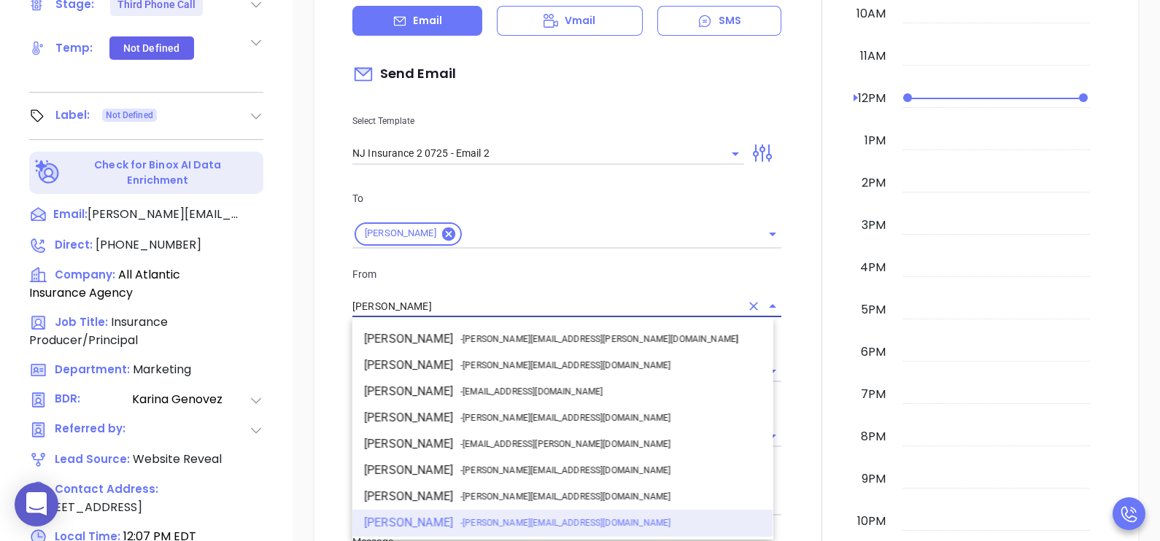
click at [491, 296] on input "[PERSON_NAME]" at bounding box center [546, 306] width 388 height 21
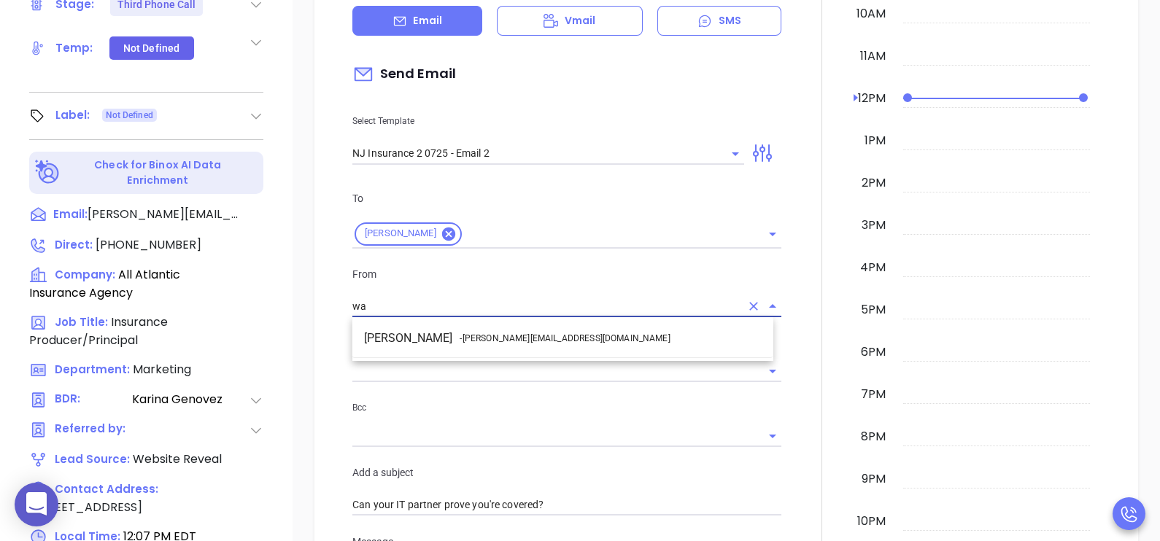
click at [503, 332] on span "- [PERSON_NAME][EMAIL_ADDRESS][DOMAIN_NAME]" at bounding box center [565, 338] width 210 height 13
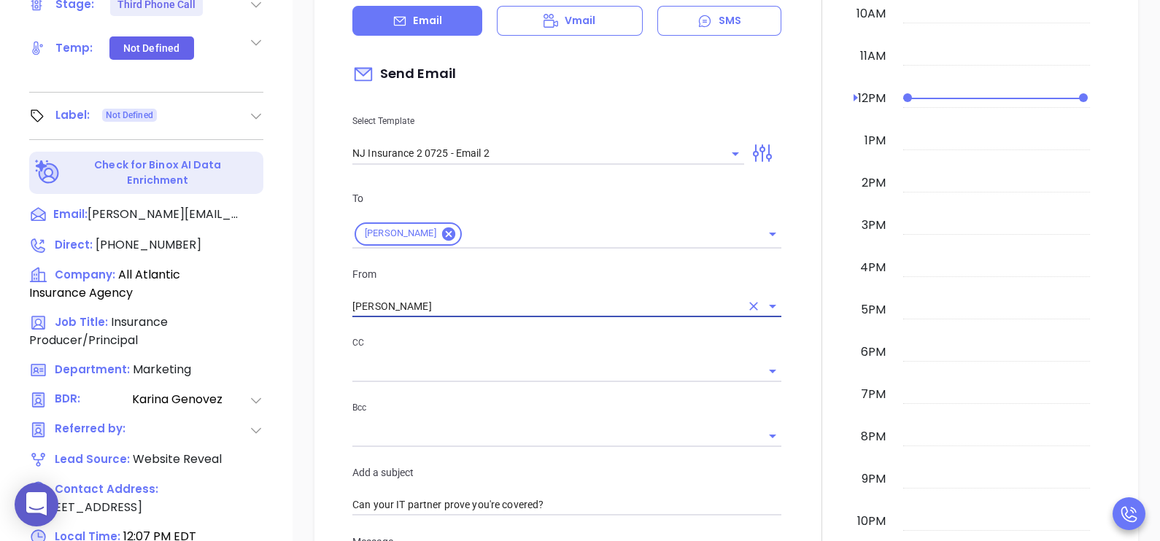
type input "[PERSON_NAME]"
click at [805, 336] on div at bounding box center [821, 491] width 63 height 1239
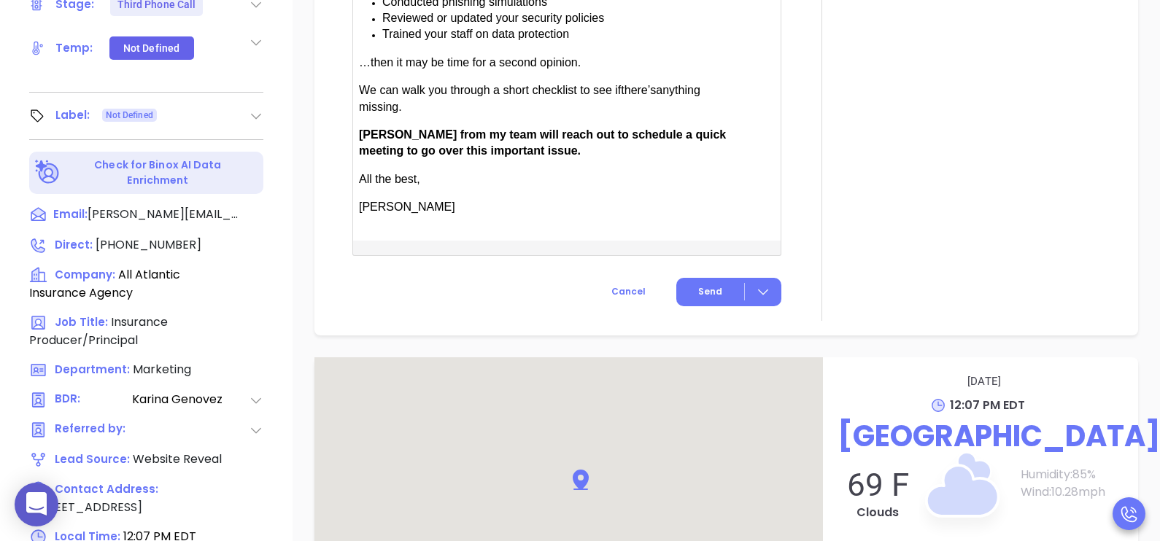
scroll to position [1239, 0]
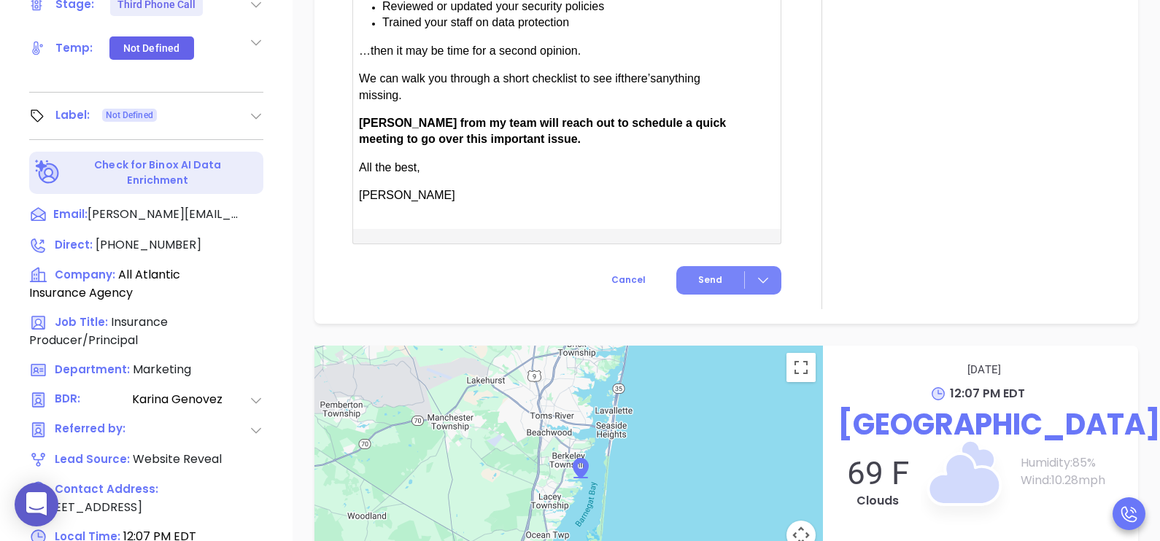
click at [704, 285] on button "Send" at bounding box center [728, 280] width 105 height 28
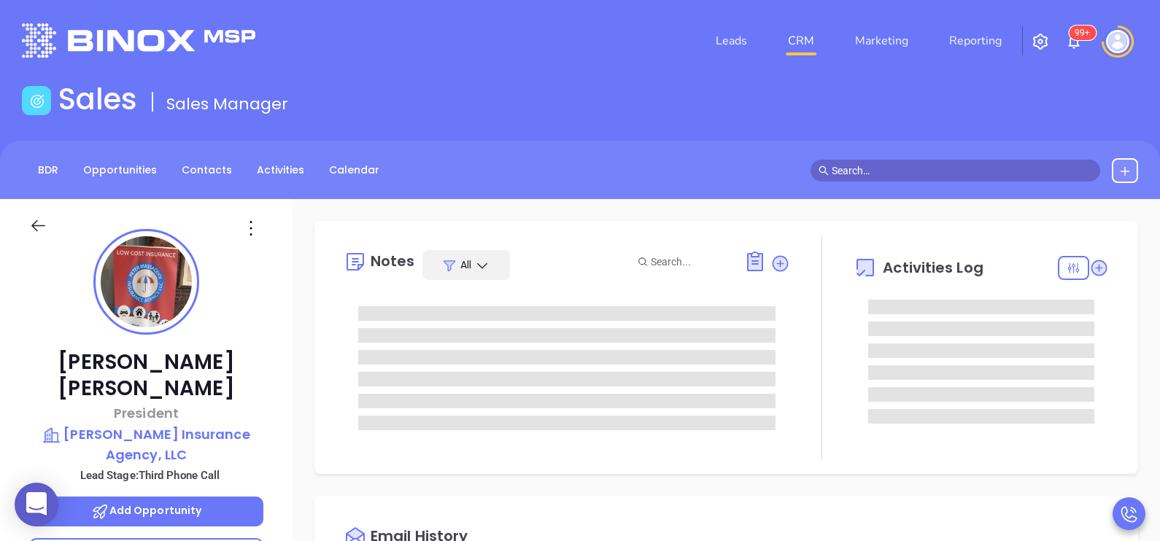
type input "Karina Genovez"
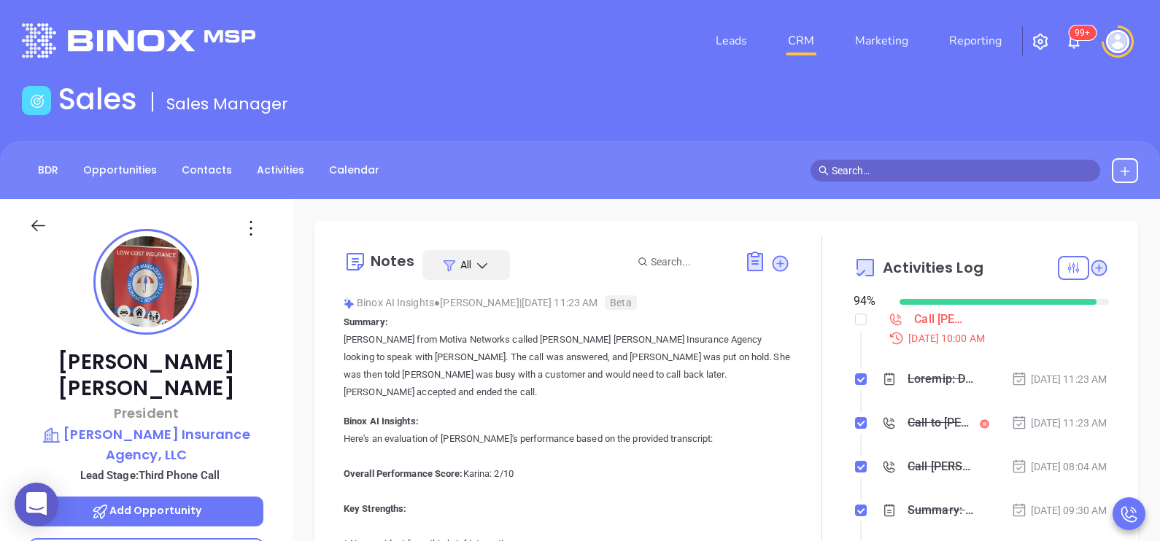
scroll to position [423, 0]
click at [280, 373] on div "Peter Massaquoi President Peter Massaquoi Insurance Agency, LLC Lead Stage: Thi…" at bounding box center [146, 537] width 293 height 677
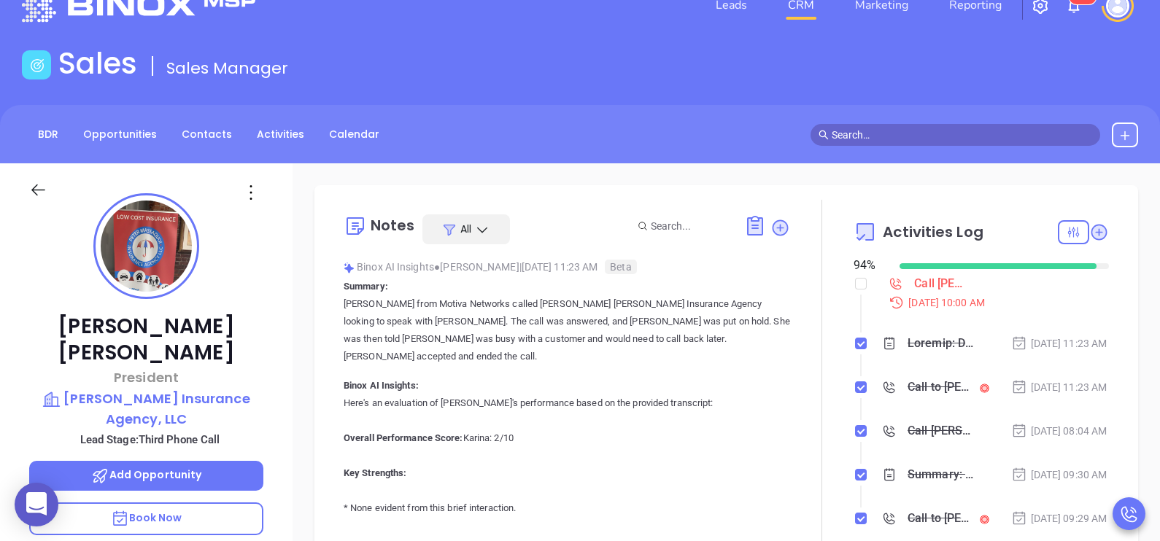
scroll to position [109, 0]
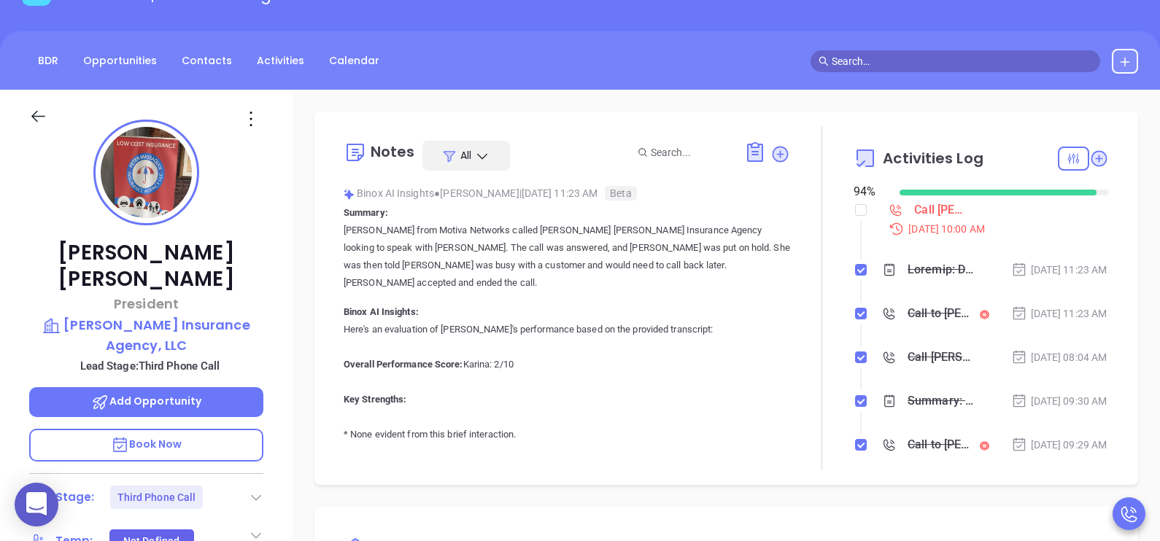
click at [230, 429] on p "Book Now" at bounding box center [146, 445] width 234 height 33
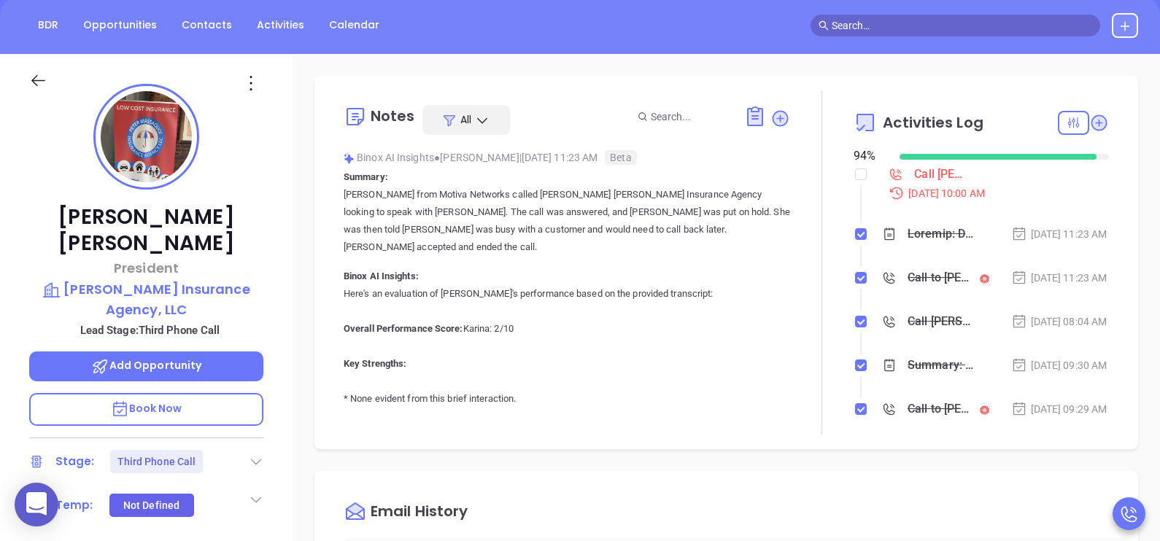
scroll to position [182, 0]
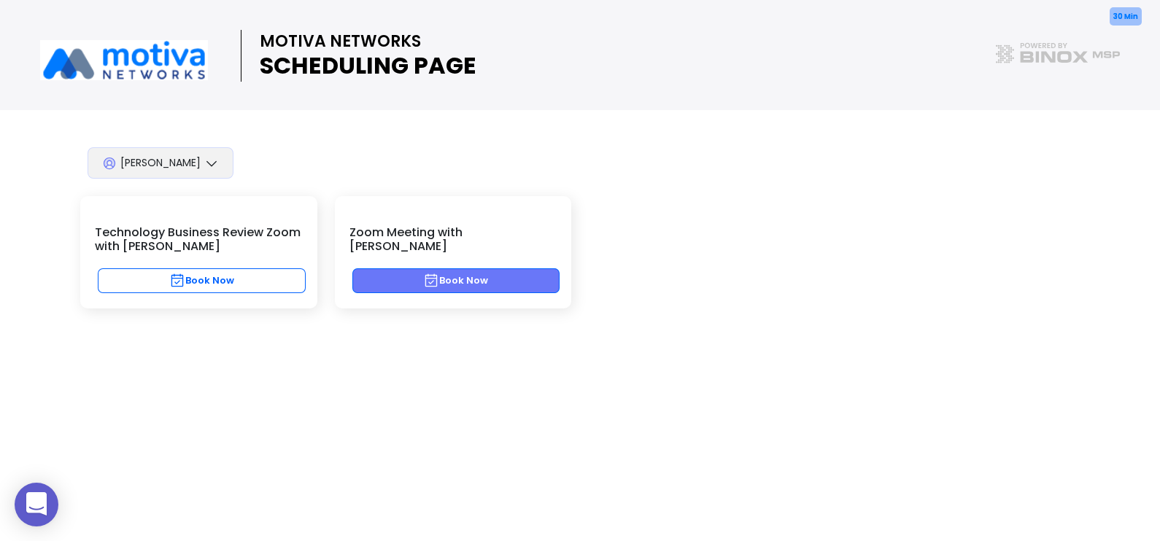
click at [515, 268] on button "Book Now" at bounding box center [456, 280] width 208 height 25
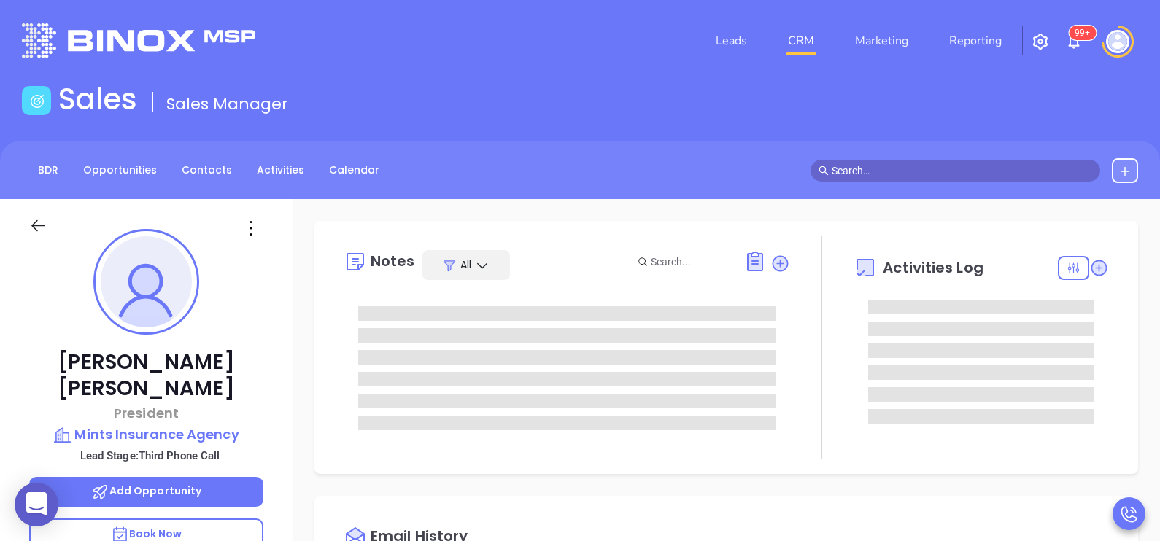
type input "[PERSON_NAME]"
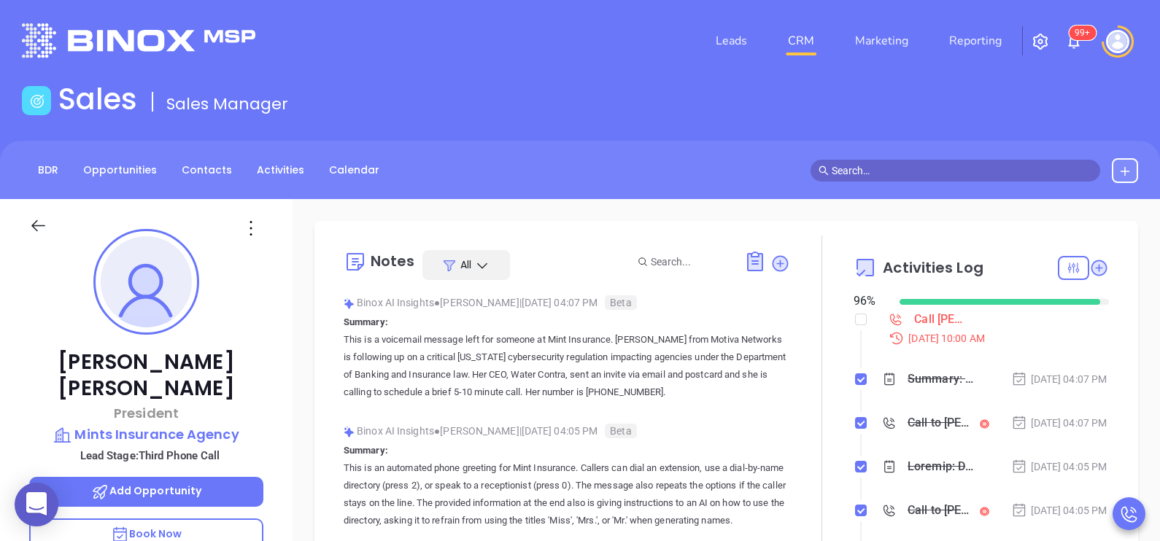
scroll to position [423, 0]
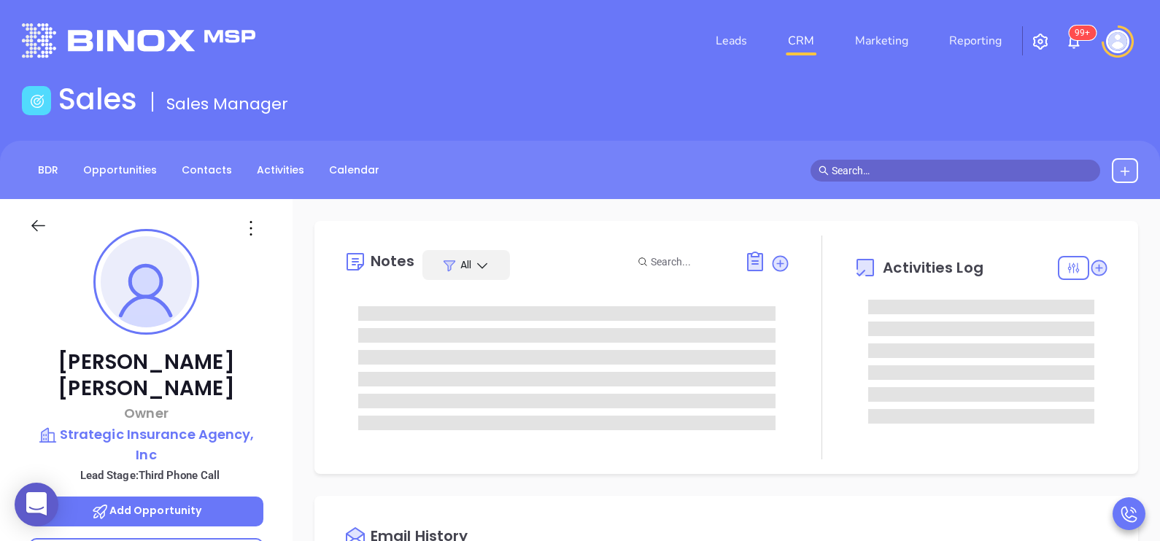
type input "[PERSON_NAME]"
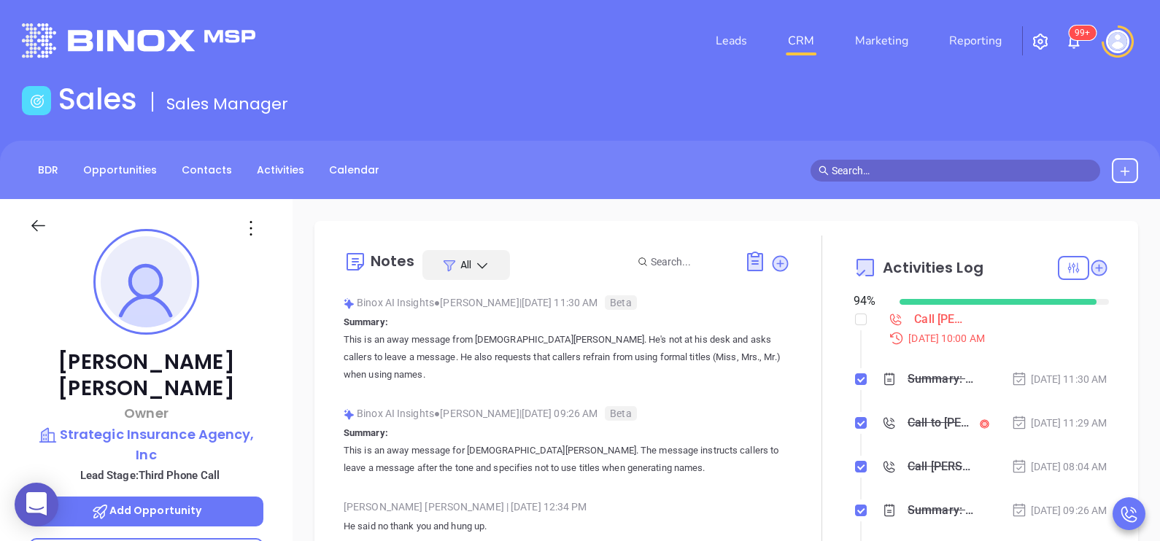
scroll to position [423, 0]
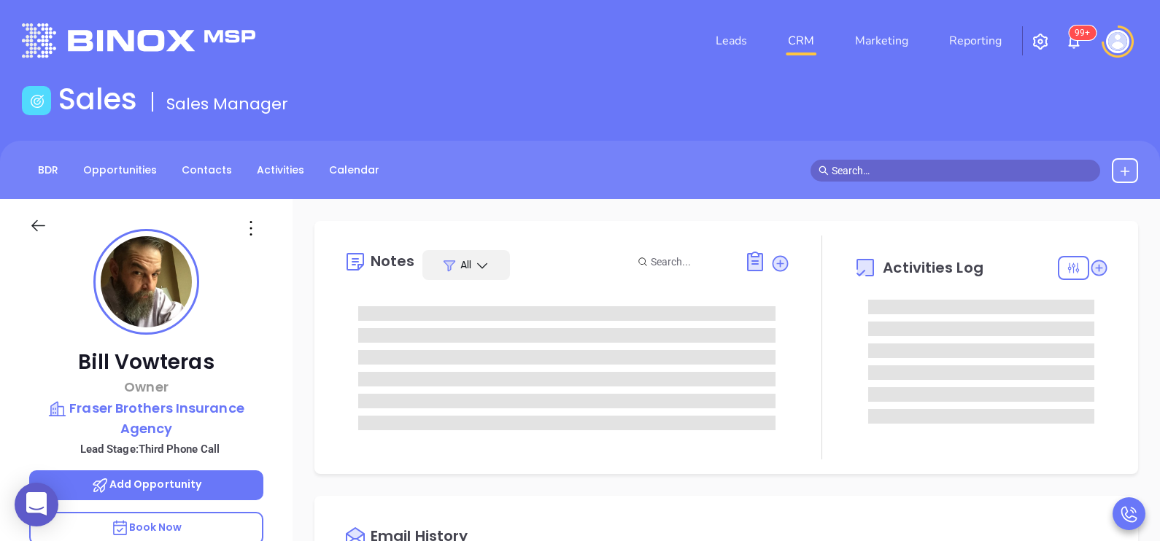
type input "[PERSON_NAME]"
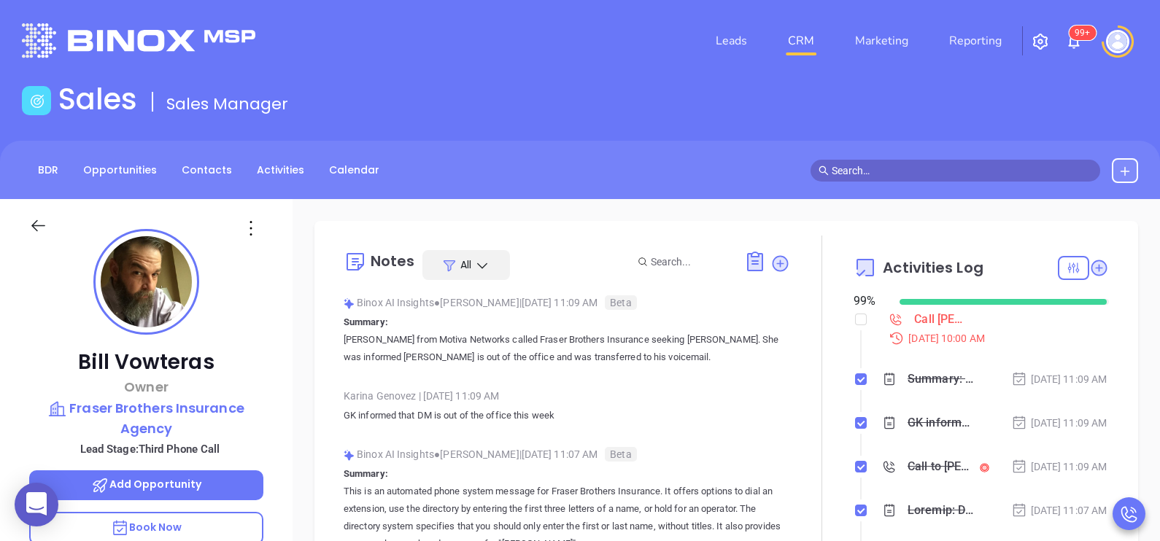
scroll to position [423, 0]
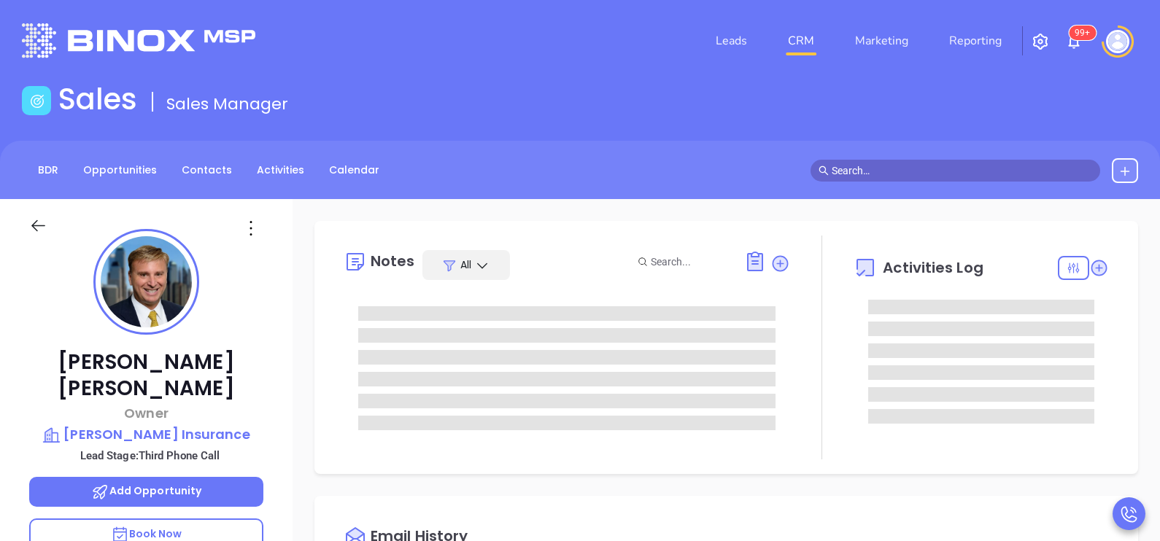
type input "[PERSON_NAME]"
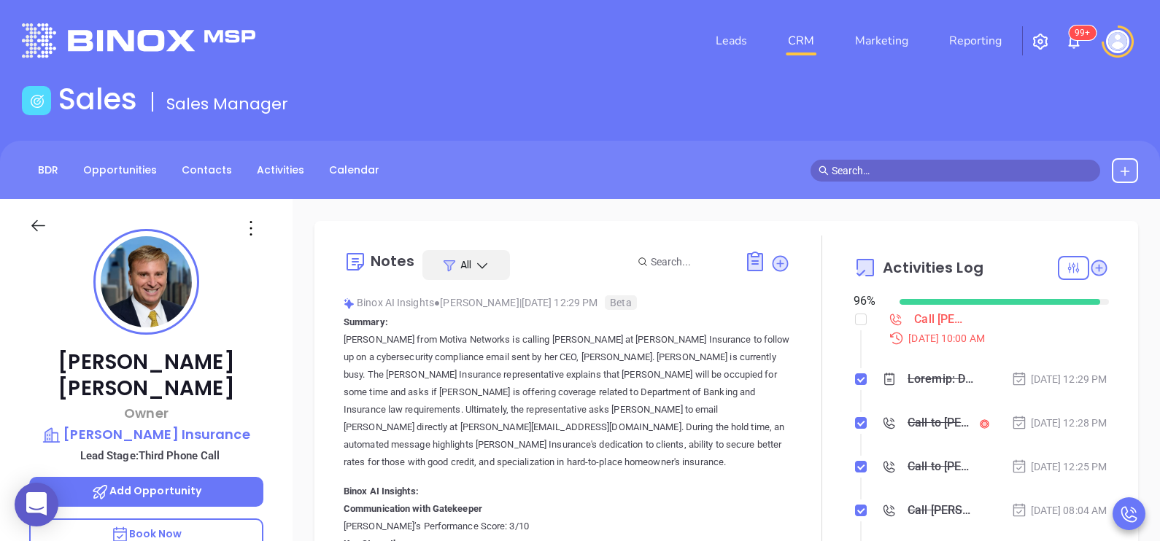
scroll to position [423, 0]
click at [285, 406] on div "[PERSON_NAME] Owner [PERSON_NAME] Insurance Lead Stage: Third Phone Call Add Op…" at bounding box center [146, 537] width 293 height 677
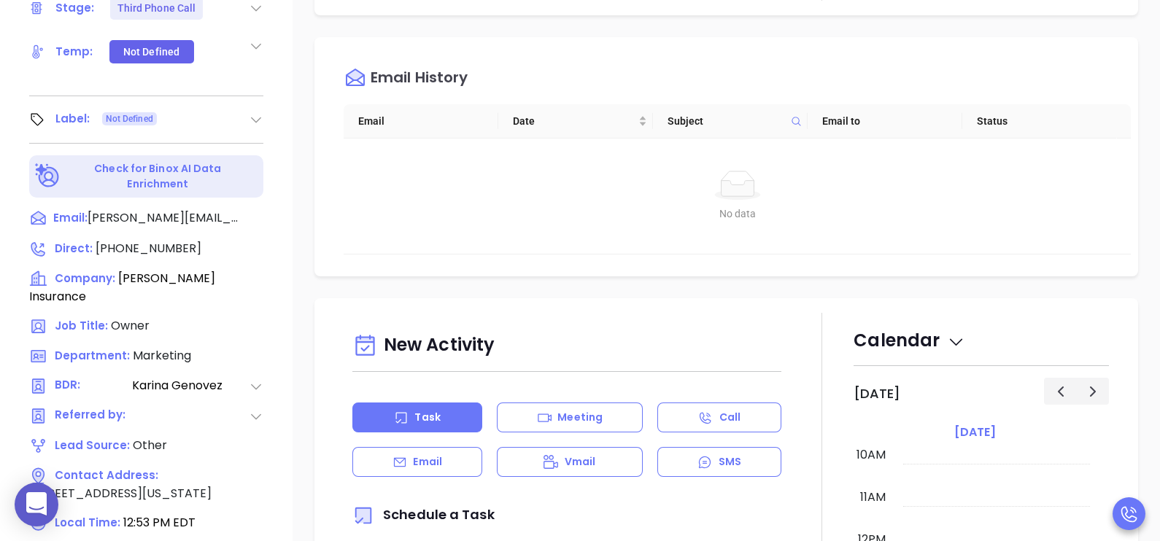
scroll to position [678, 0]
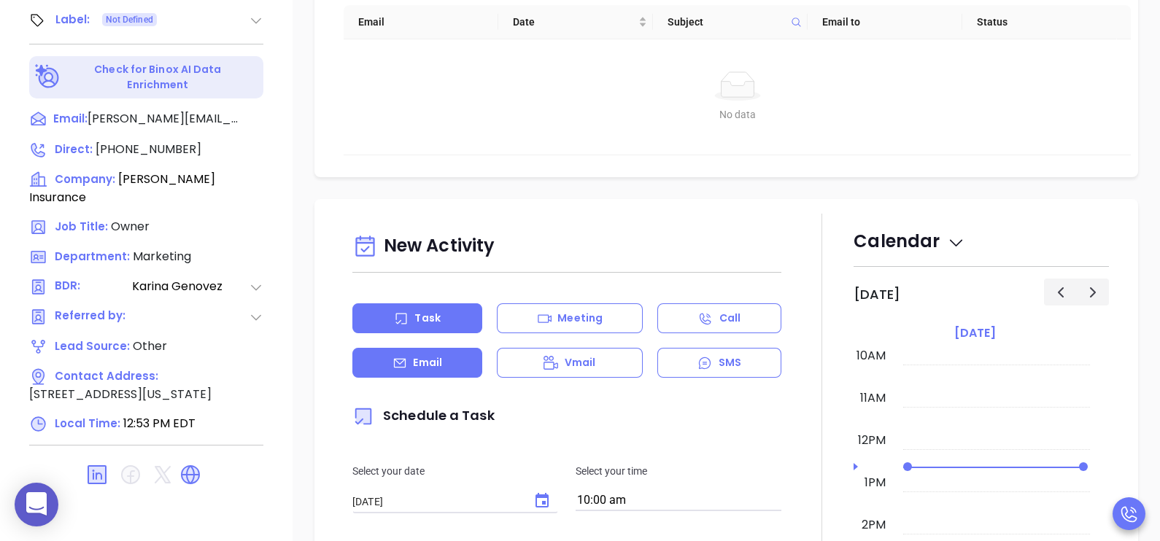
click at [467, 353] on div "Email" at bounding box center [417, 363] width 130 height 30
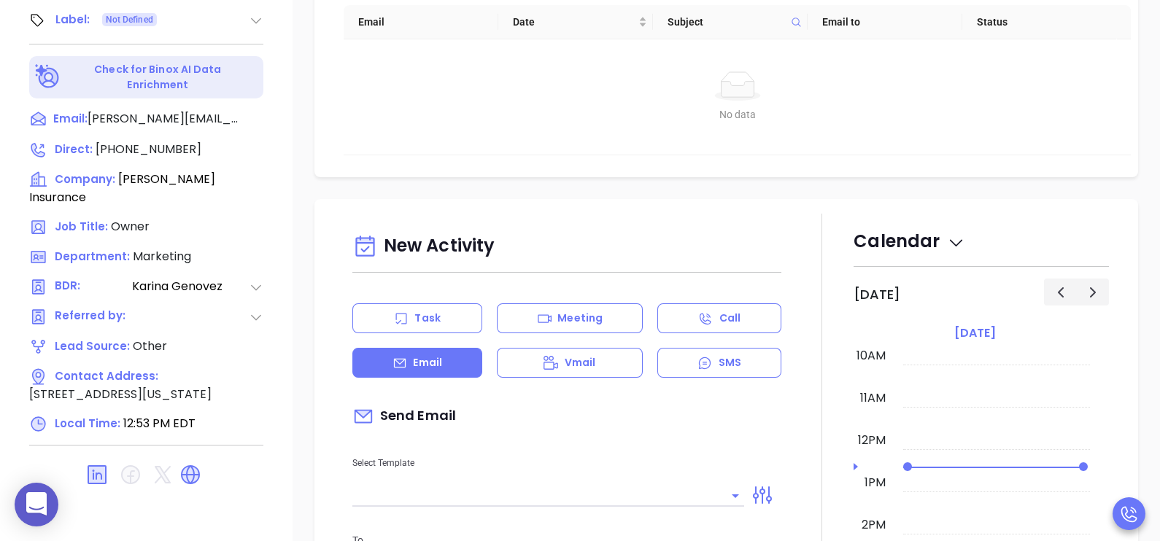
type input "[PERSON_NAME]"
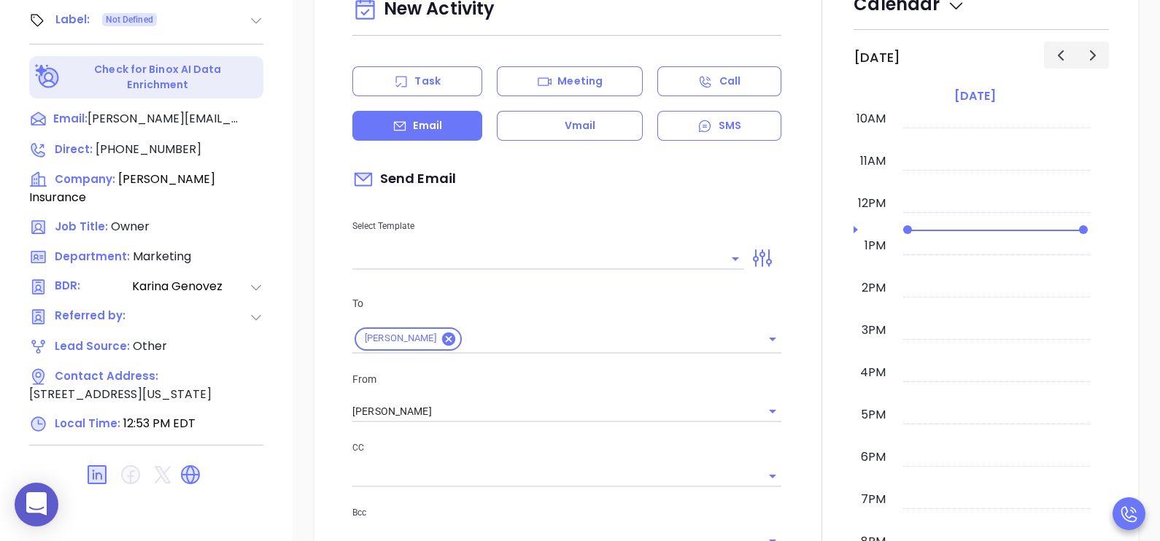
scroll to position [291, 0]
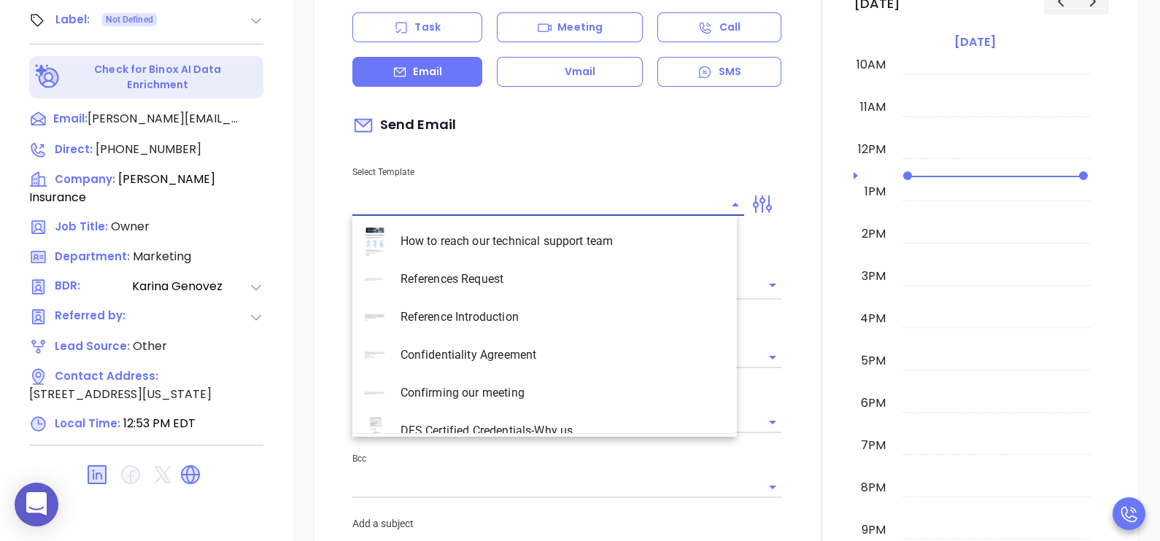
click at [538, 204] on input "text" at bounding box center [537, 204] width 370 height 21
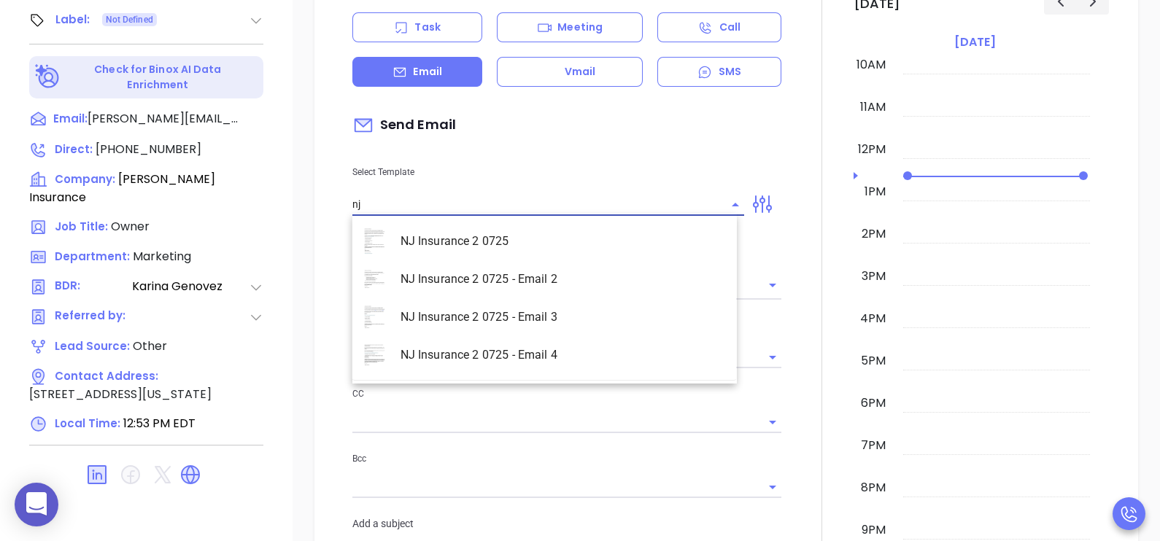
click at [533, 272] on li "NJ Insurance 2 0725 - Email 2" at bounding box center [544, 279] width 384 height 38
type input "NJ Insurance 2 0725 - Email 2"
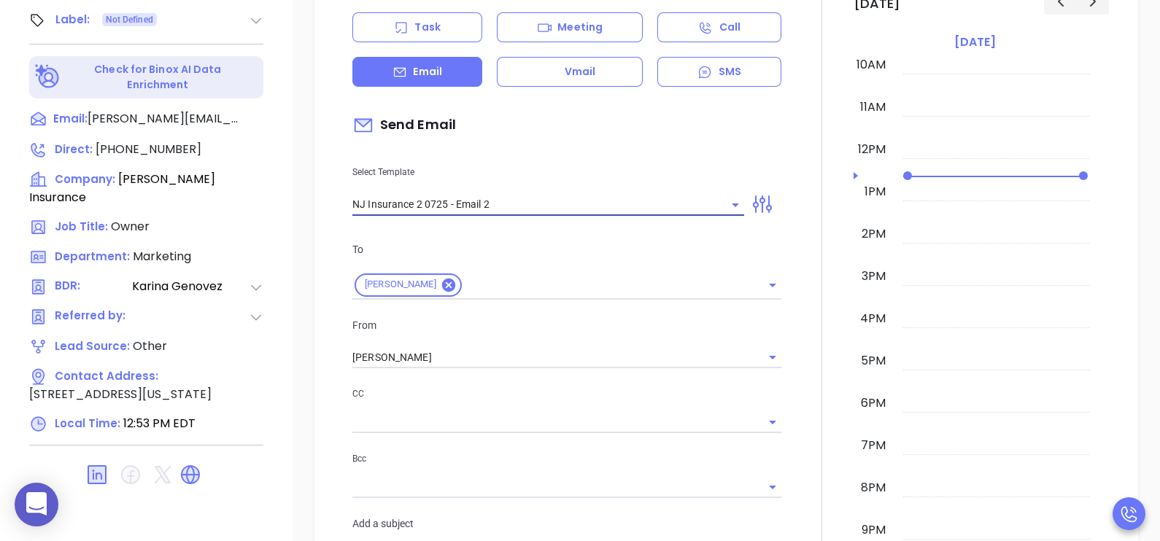
type input "Can your IT partner prove you're covered?"
type input "NJ Insurance 2 0725 - Email 2"
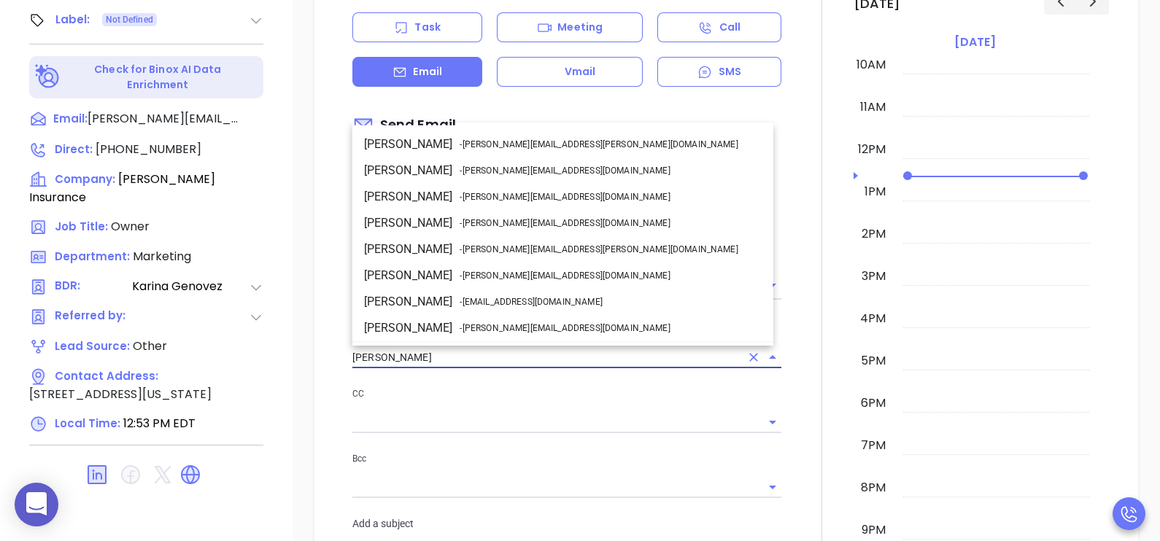
click at [573, 357] on input "[PERSON_NAME]" at bounding box center [546, 357] width 388 height 21
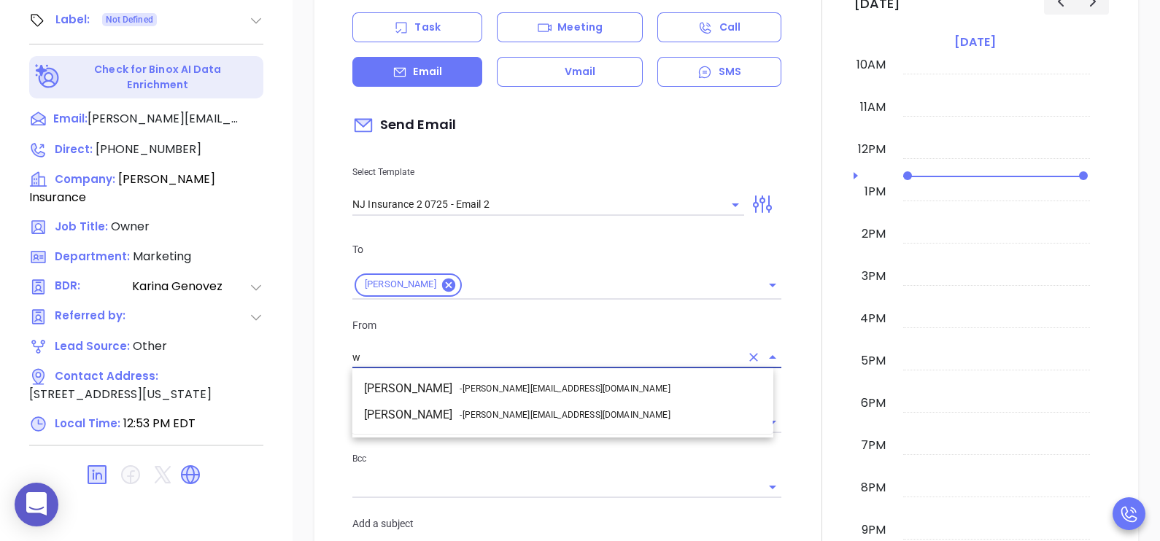
scroll to position [0, 0]
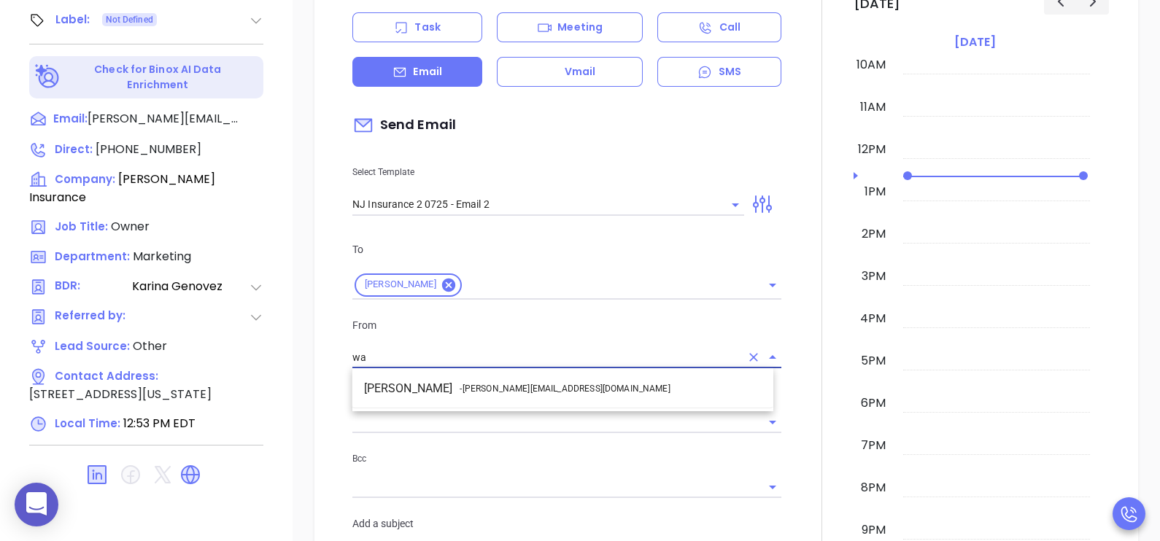
click at [551, 387] on li "Walter Contreras - walter@motiva.net" at bounding box center [562, 389] width 421 height 26
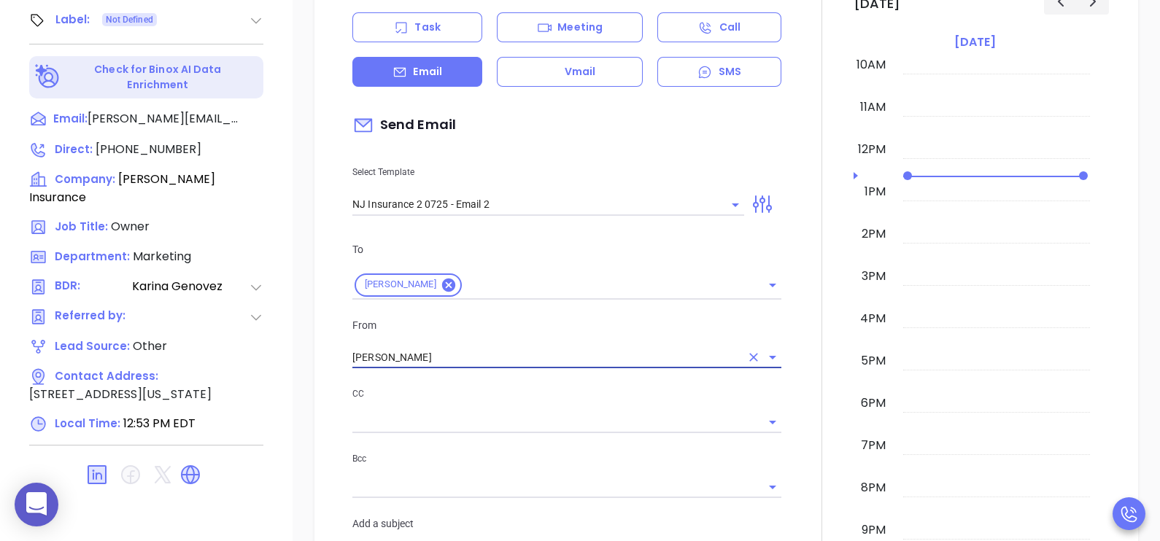
type input "Walter Contreras"
click at [795, 329] on div at bounding box center [821, 542] width 63 height 1239
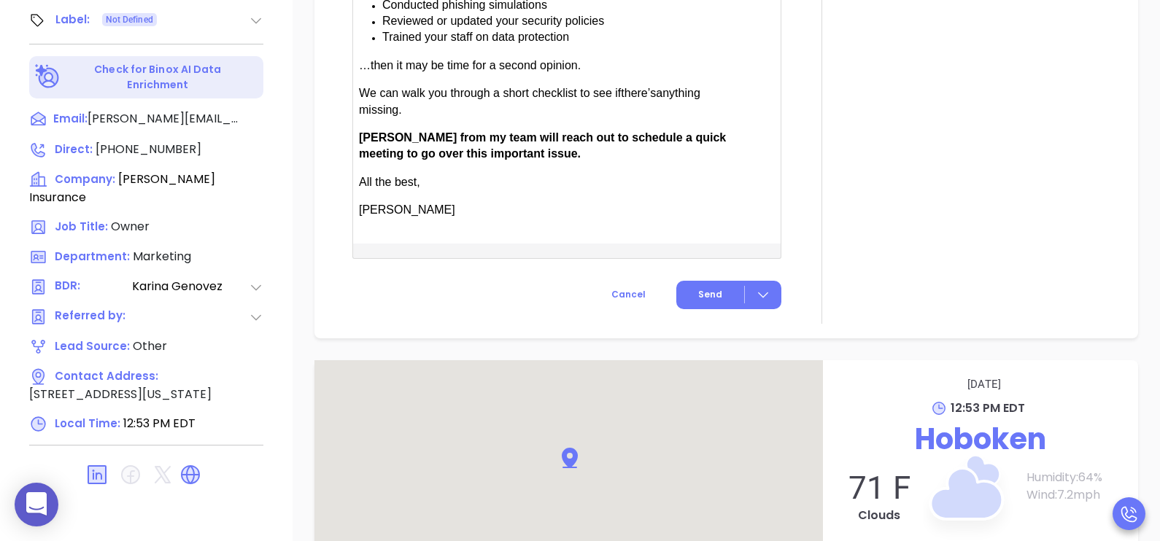
scroll to position [1130, 0]
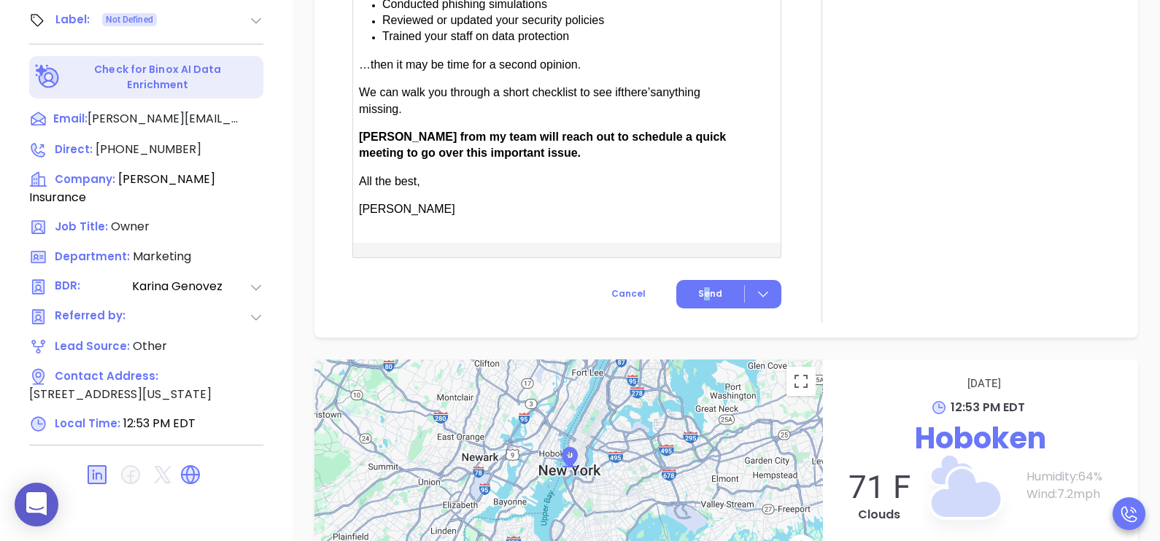
drag, startPoint x: 704, startPoint y: 303, endPoint x: 698, endPoint y: 271, distance: 32.6
click at [700, 280] on button "Send" at bounding box center [728, 294] width 105 height 28
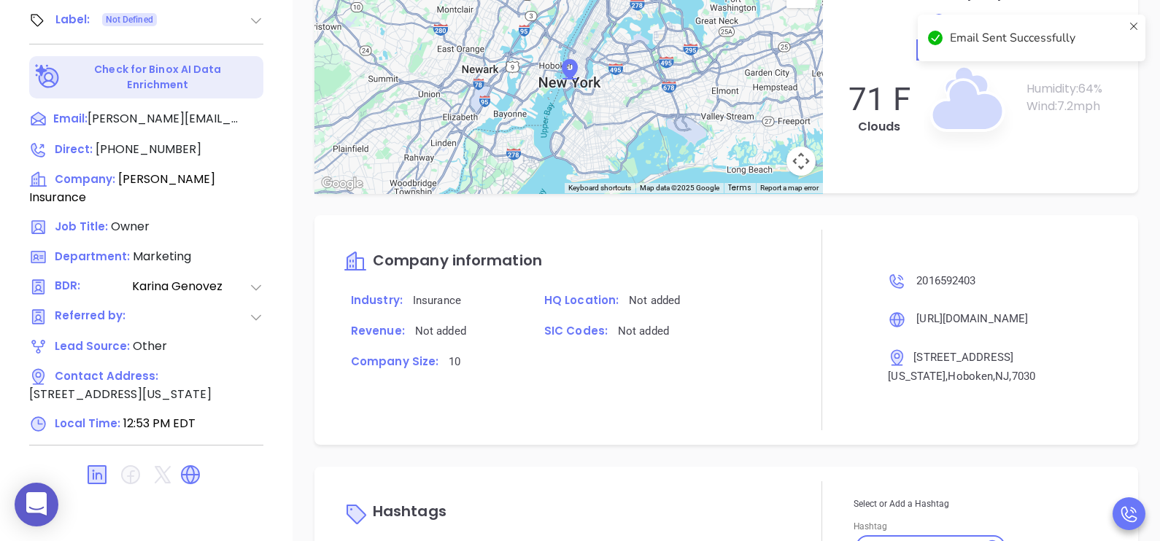
scroll to position [1010, 0]
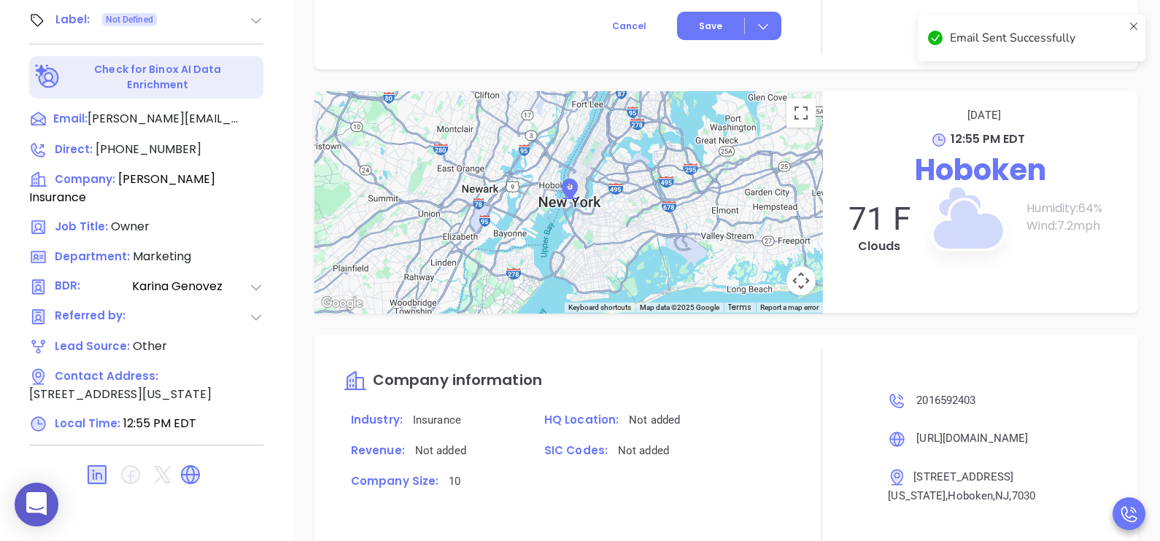
click at [1128, 288] on div "← Move left → Move right ↑ Move up ↓ Move down + Zoom in - Zoom out Home Jump l…" at bounding box center [726, 202] width 867 height 222
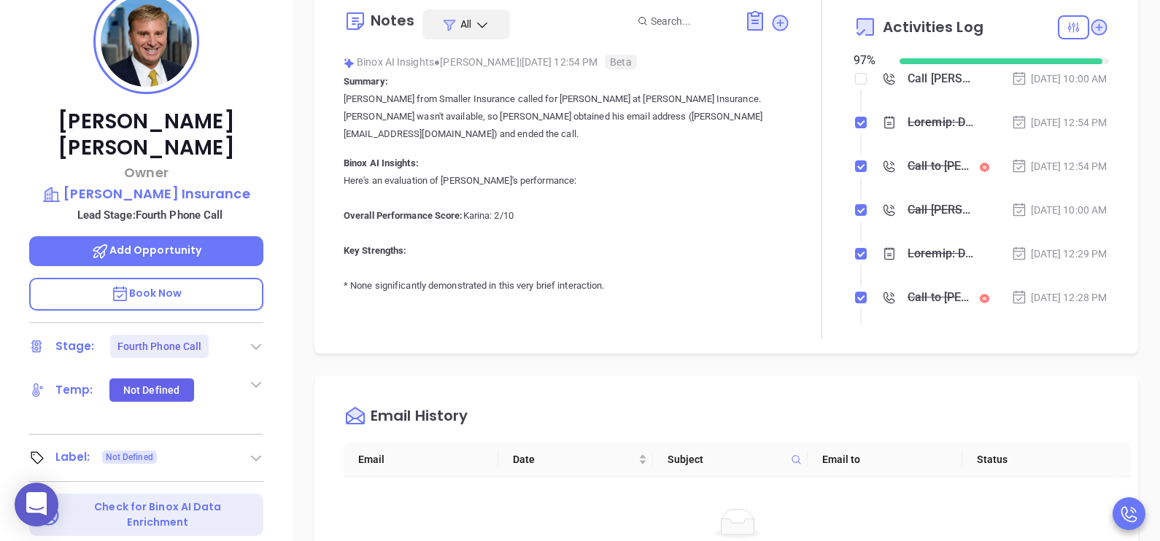
scroll to position [204, 0]
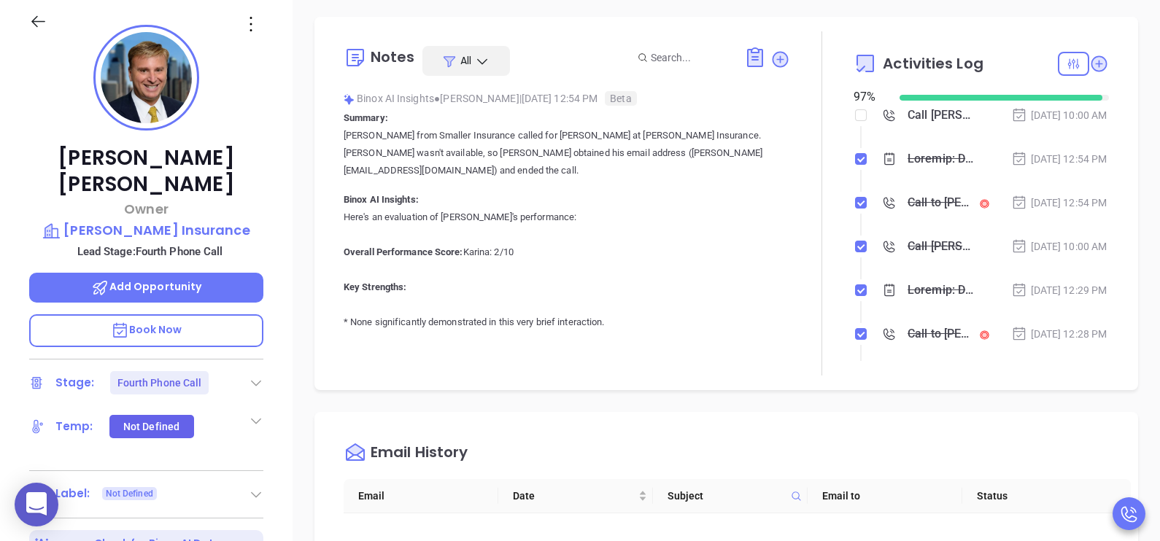
click at [1077, 193] on li "Aug 18, 2025 | 12:54 PM" at bounding box center [983, 173] width 252 height 40
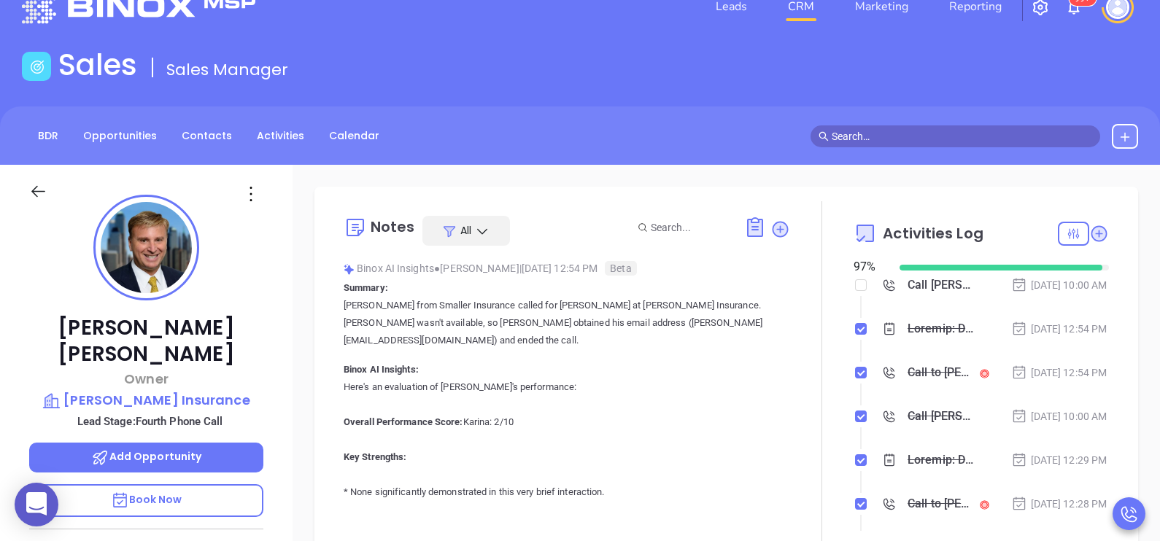
scroll to position [0, 0]
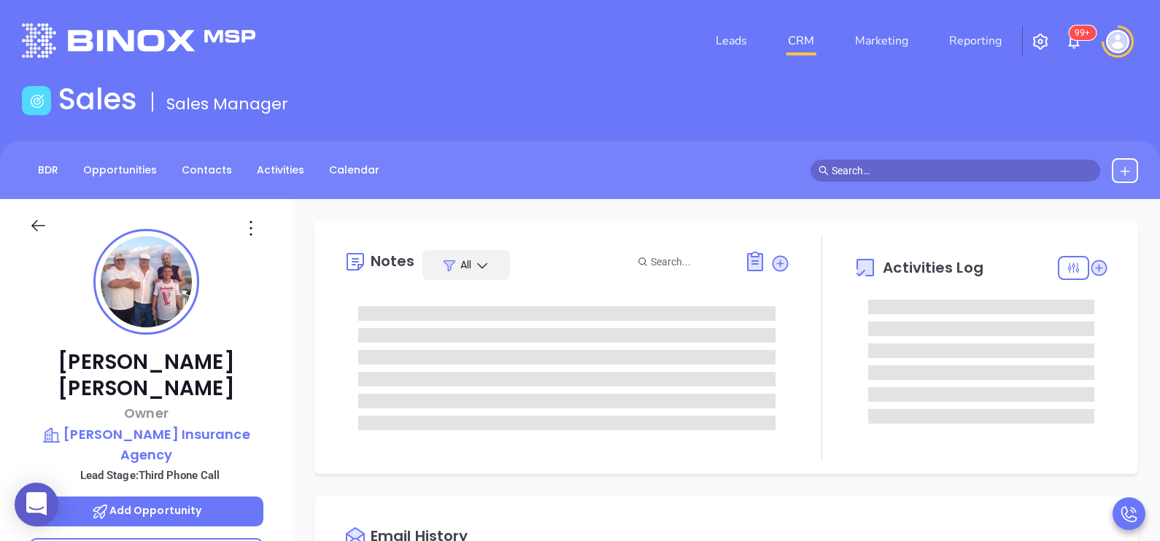
type input "[DATE]"
type input "[PERSON_NAME]"
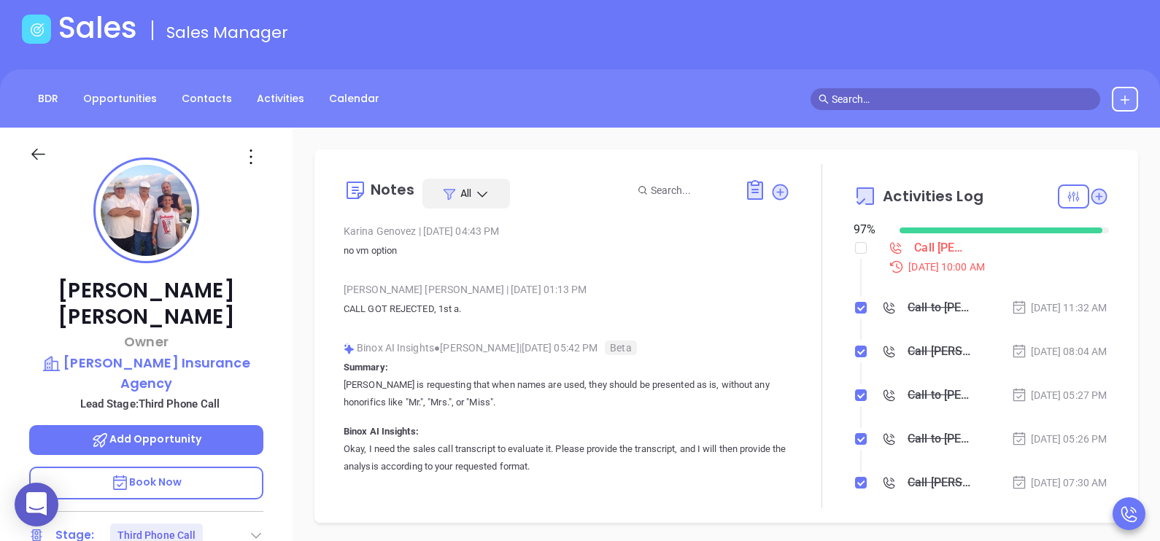
scroll to position [72, 0]
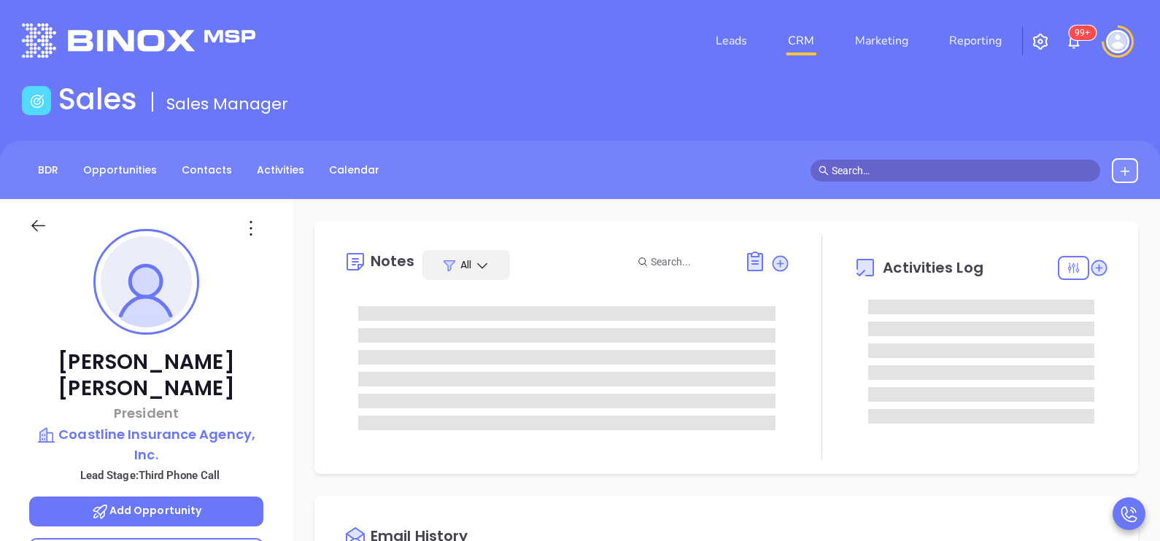
type input "[DATE]"
type input "[PERSON_NAME]"
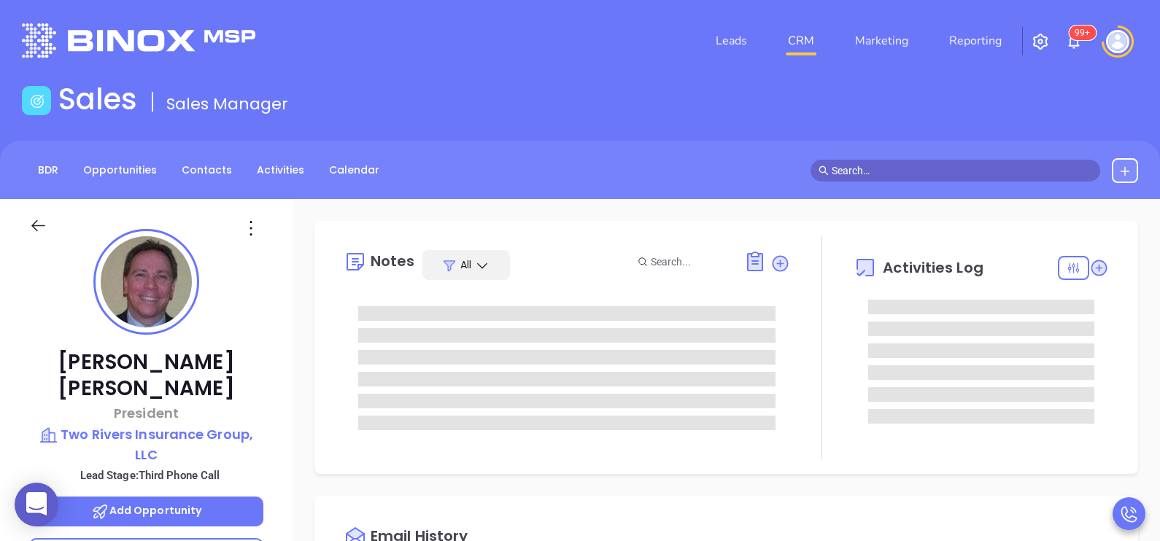
type input "[PERSON_NAME]"
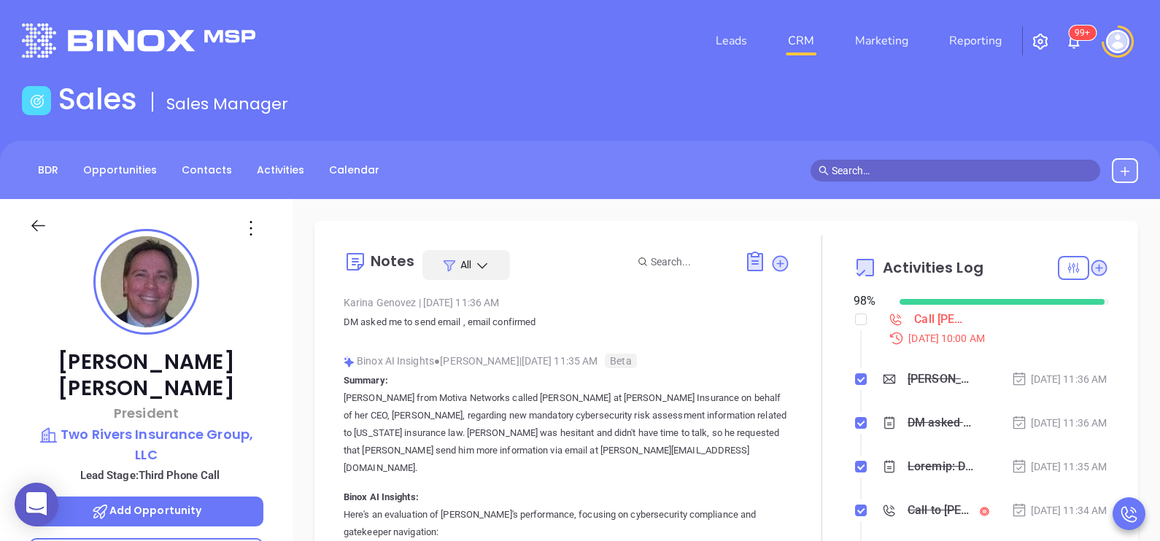
scroll to position [423, 0]
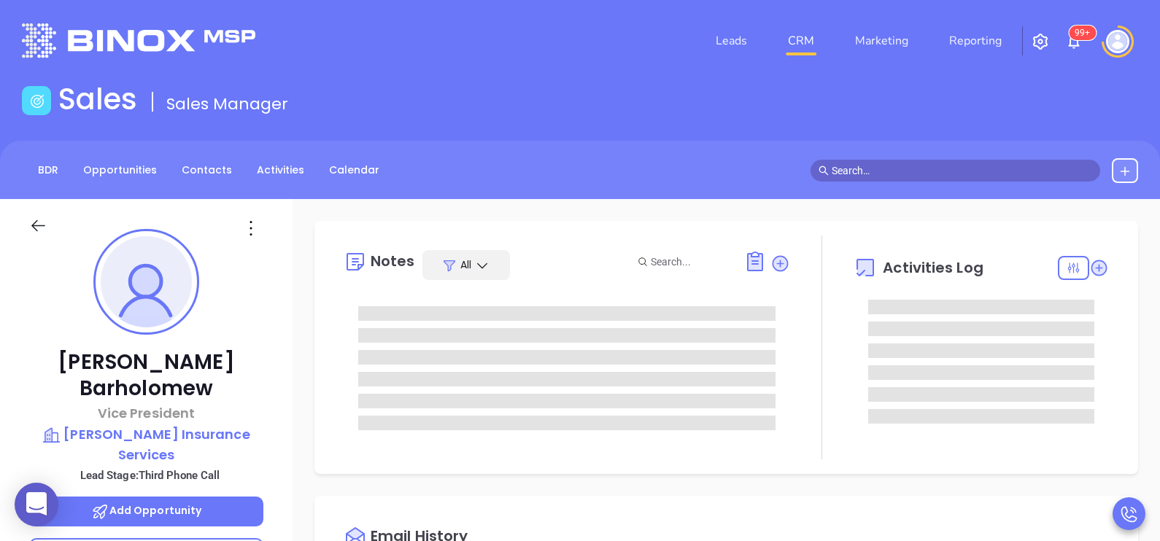
type input "[DATE]"
type input "[PERSON_NAME]"
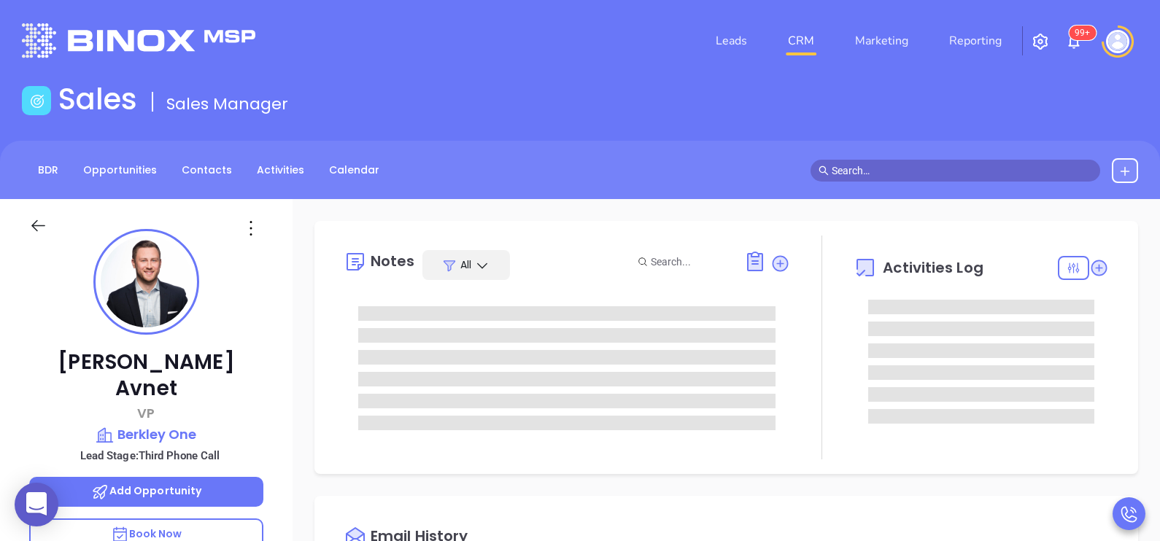
type input "[PERSON_NAME]"
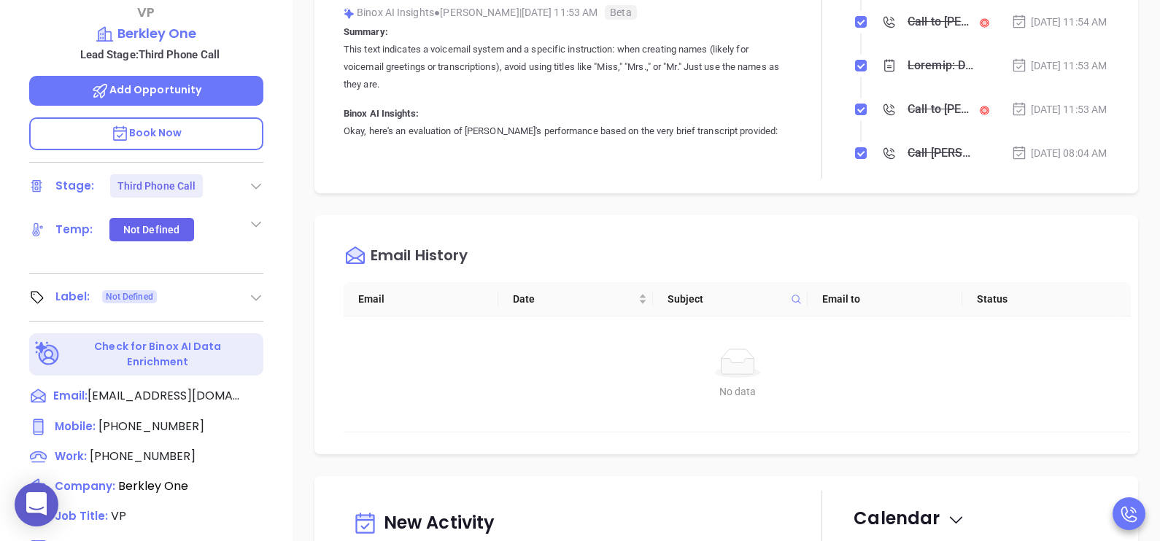
scroll to position [438, 0]
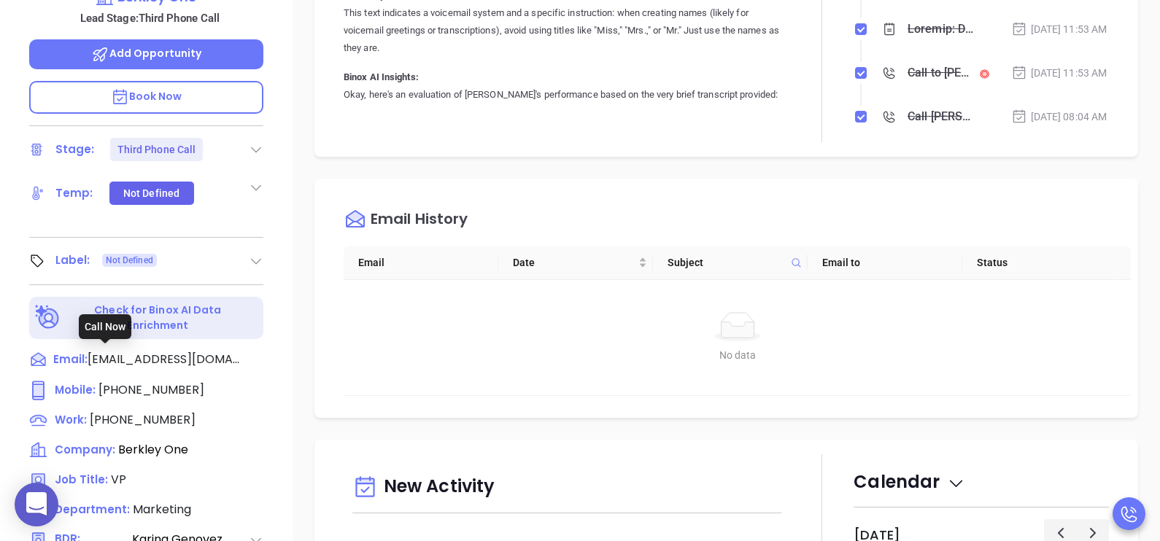
click at [168, 382] on span "(610) 428-3717" at bounding box center [151, 390] width 106 height 17
type input "(610) 428-3717"
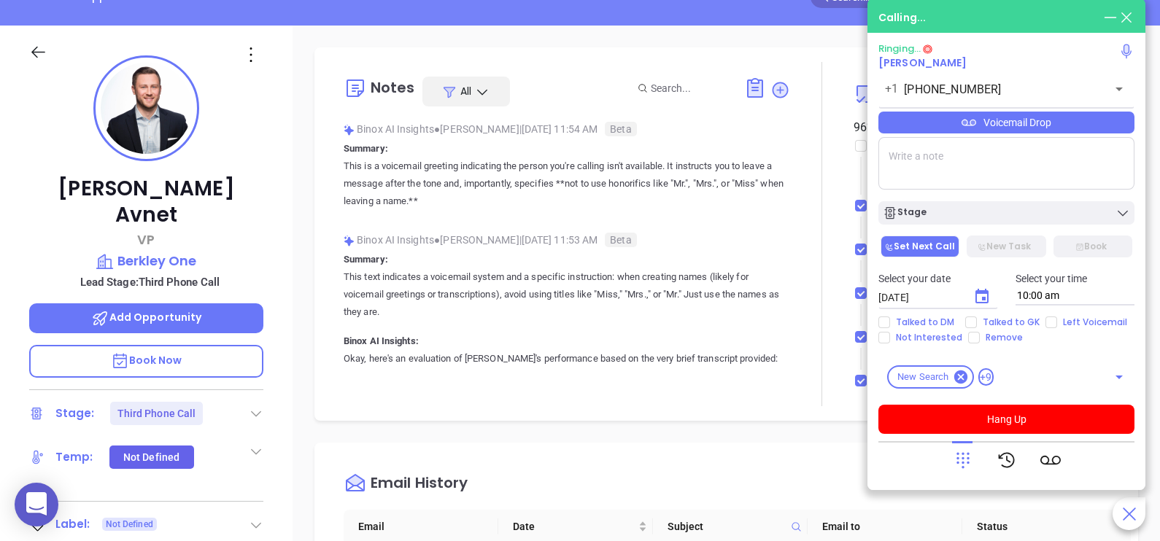
scroll to position [168, 0]
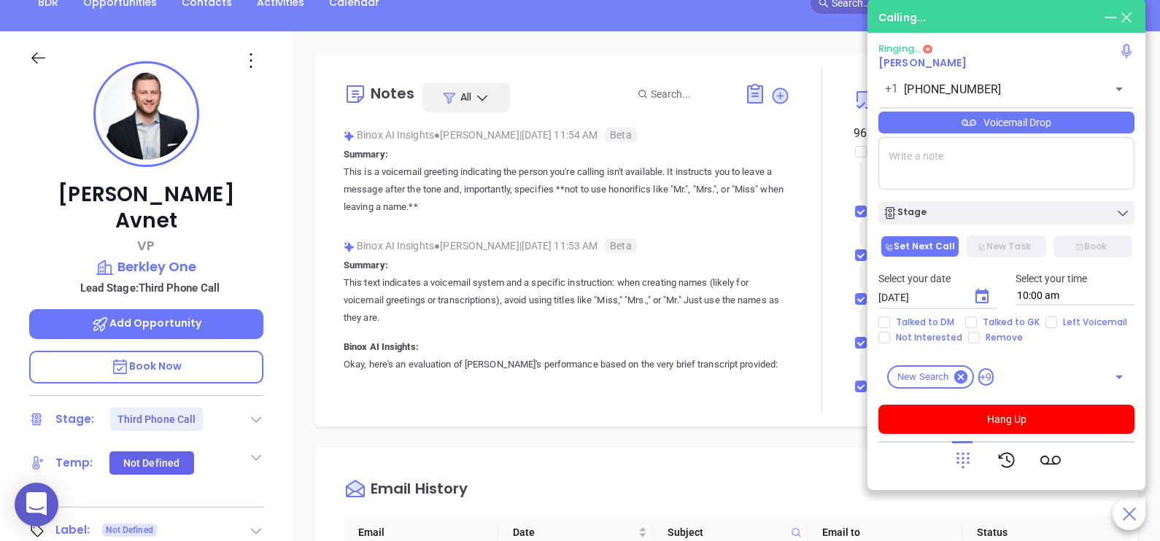
click at [797, 187] on div at bounding box center [821, 240] width 63 height 344
click at [1071, 120] on div "Voicemail Drop" at bounding box center [1006, 123] width 256 height 22
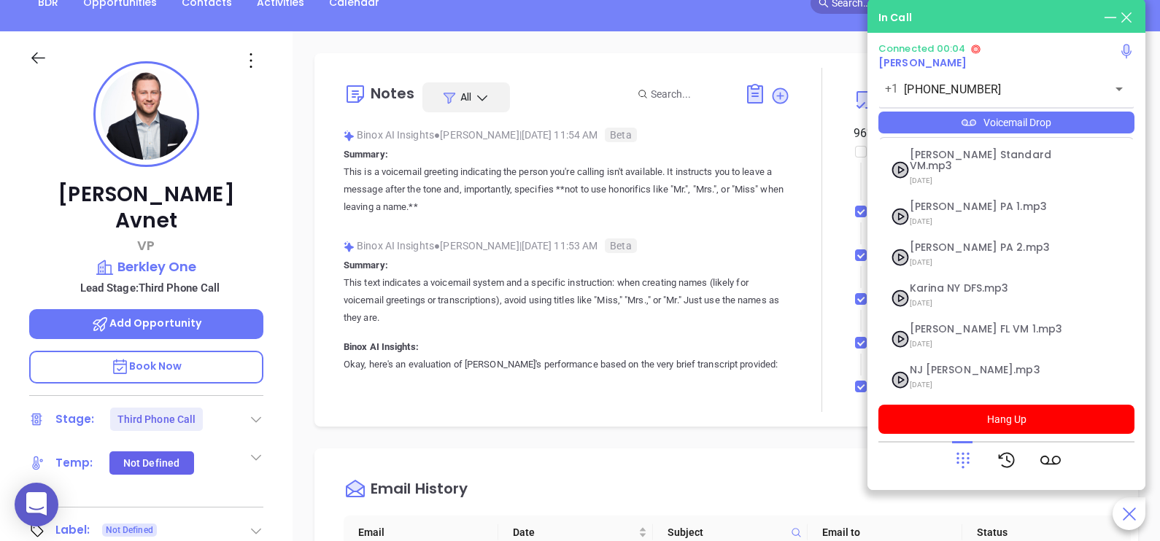
scroll to position [159, 0]
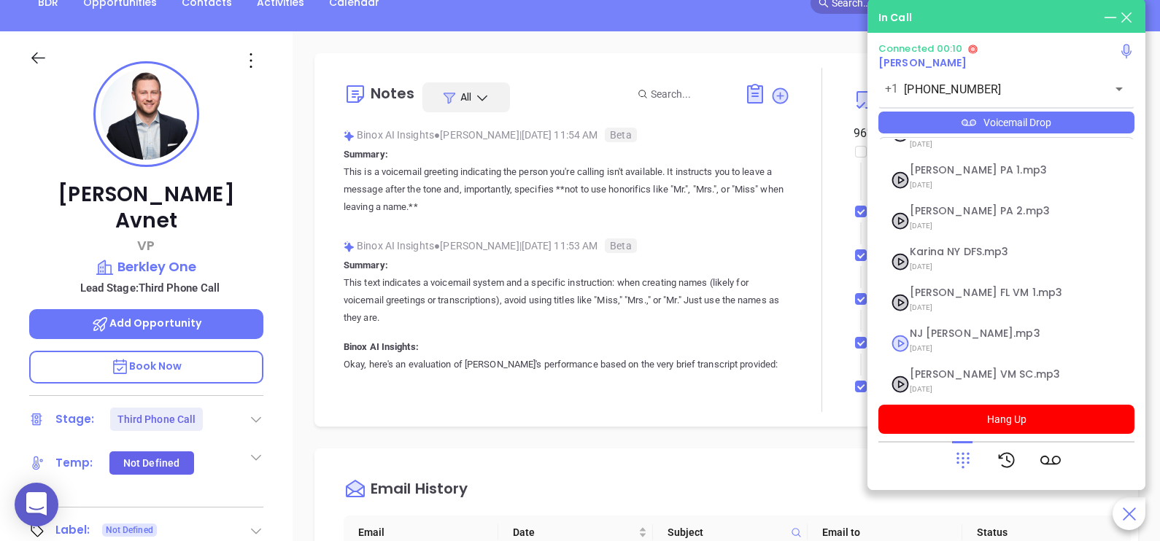
click at [975, 328] on span "NJ Karina.mp3" at bounding box center [989, 333] width 158 height 11
checkbox input "true"
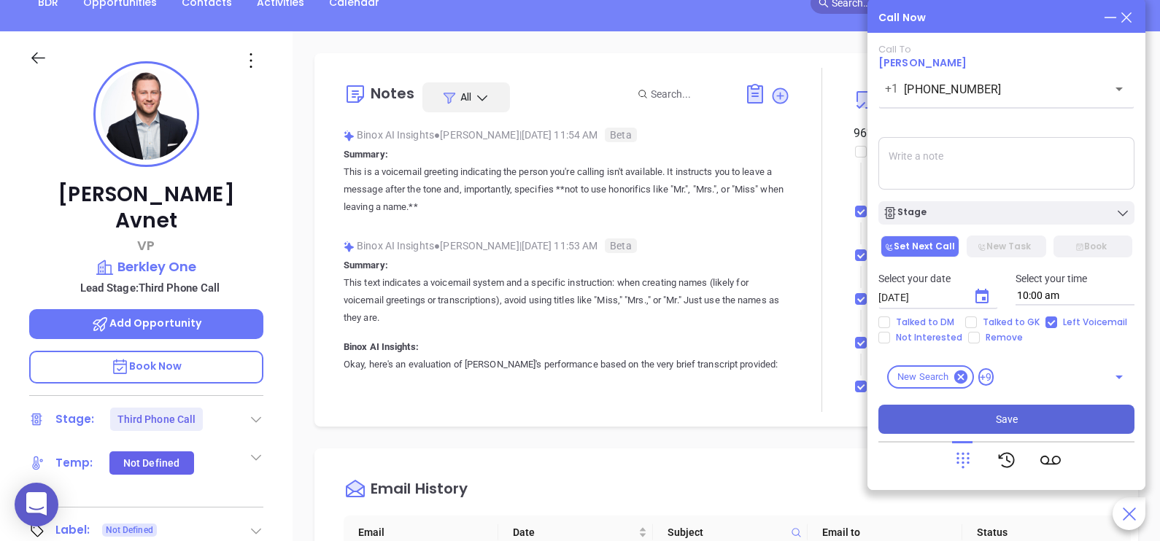
click at [1028, 422] on button "Save" at bounding box center [1006, 419] width 256 height 29
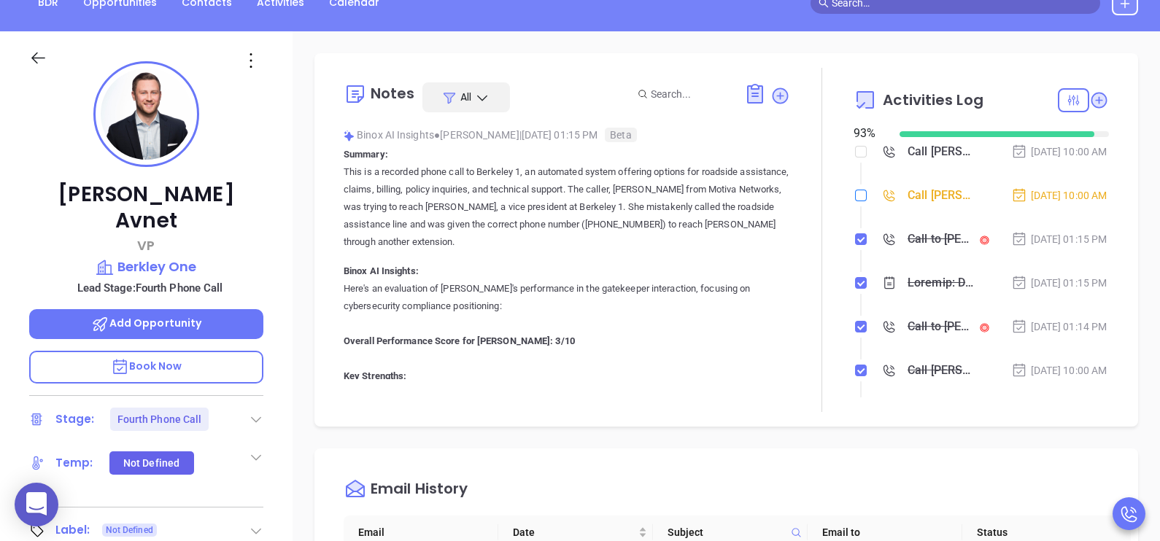
click at [855, 201] on input "checkbox" at bounding box center [861, 196] width 12 height 12
checkbox input "true"
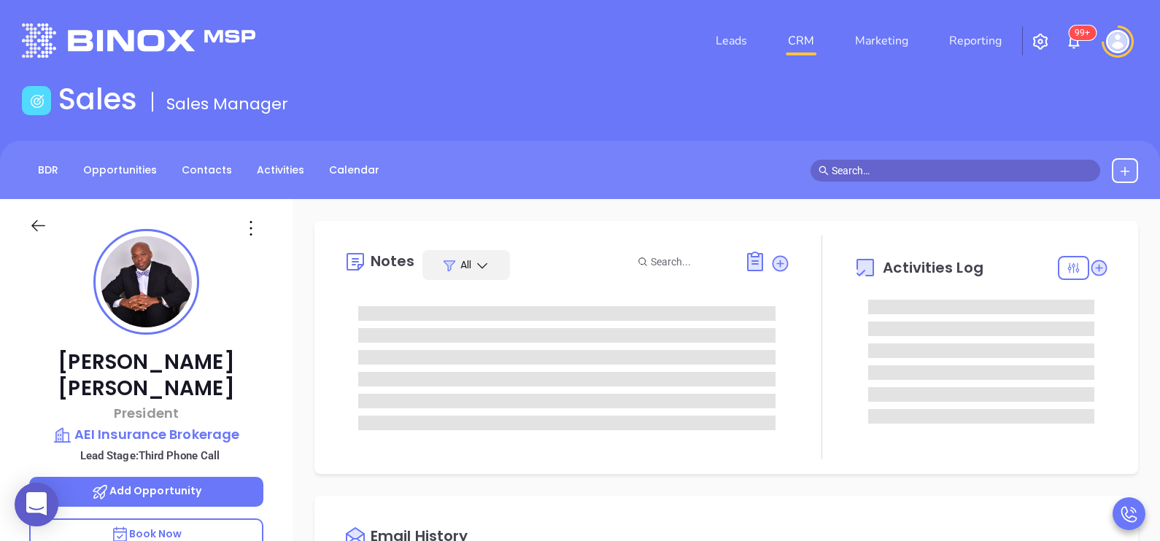
type input "[DATE]"
type input "[PERSON_NAME]"
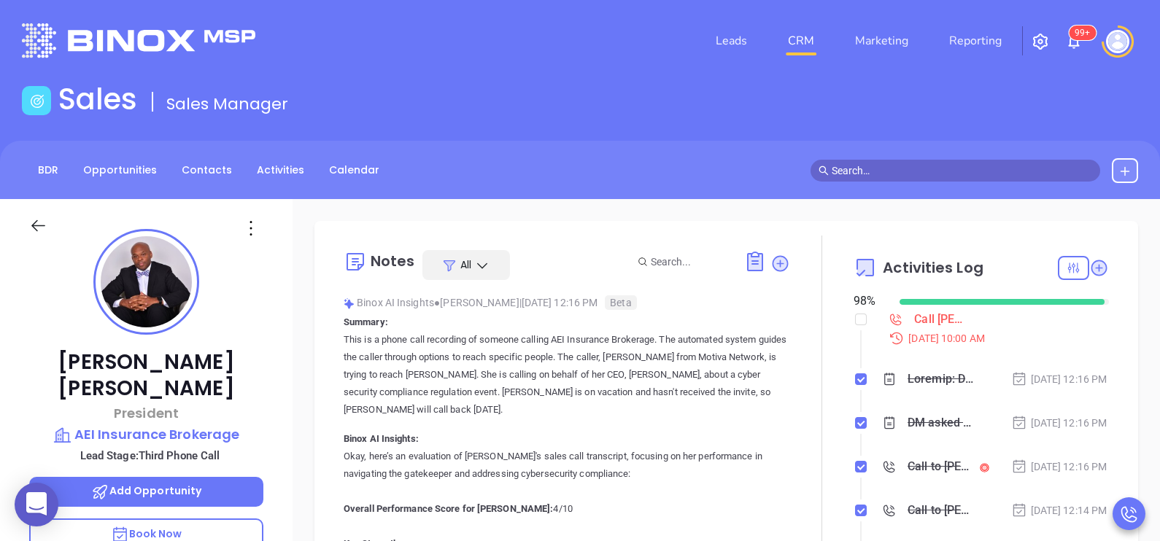
scroll to position [423, 0]
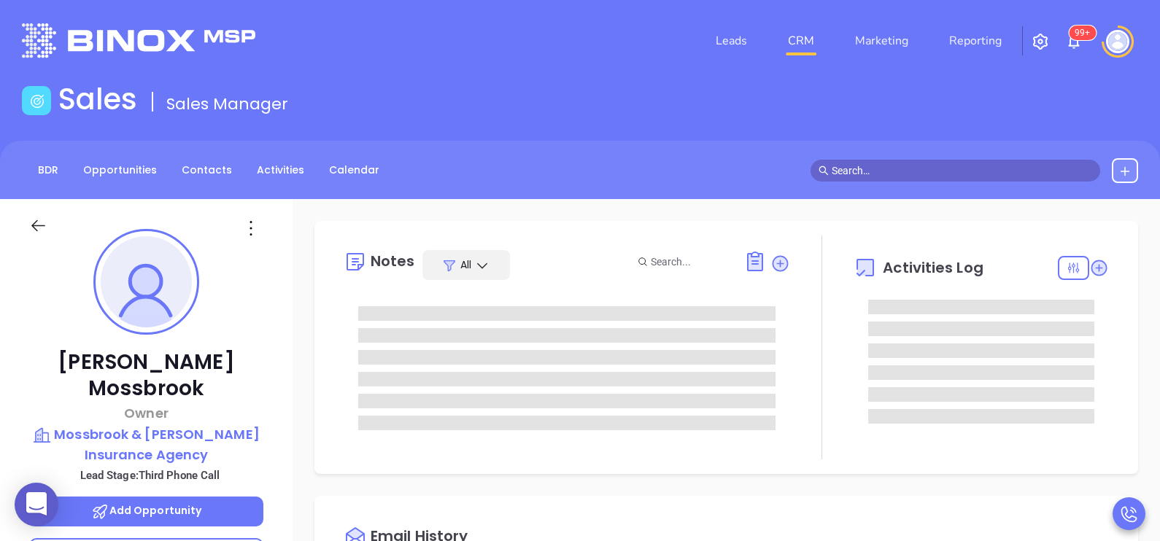
type input "[DATE]"
type input "[PERSON_NAME]"
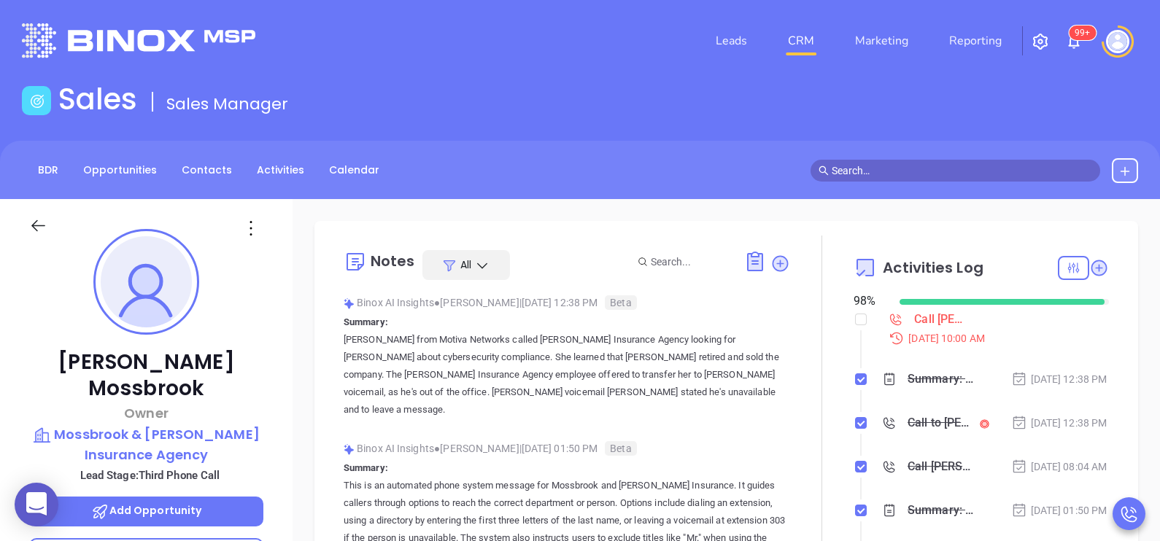
scroll to position [423, 0]
